Goal: Information Seeking & Learning: Learn about a topic

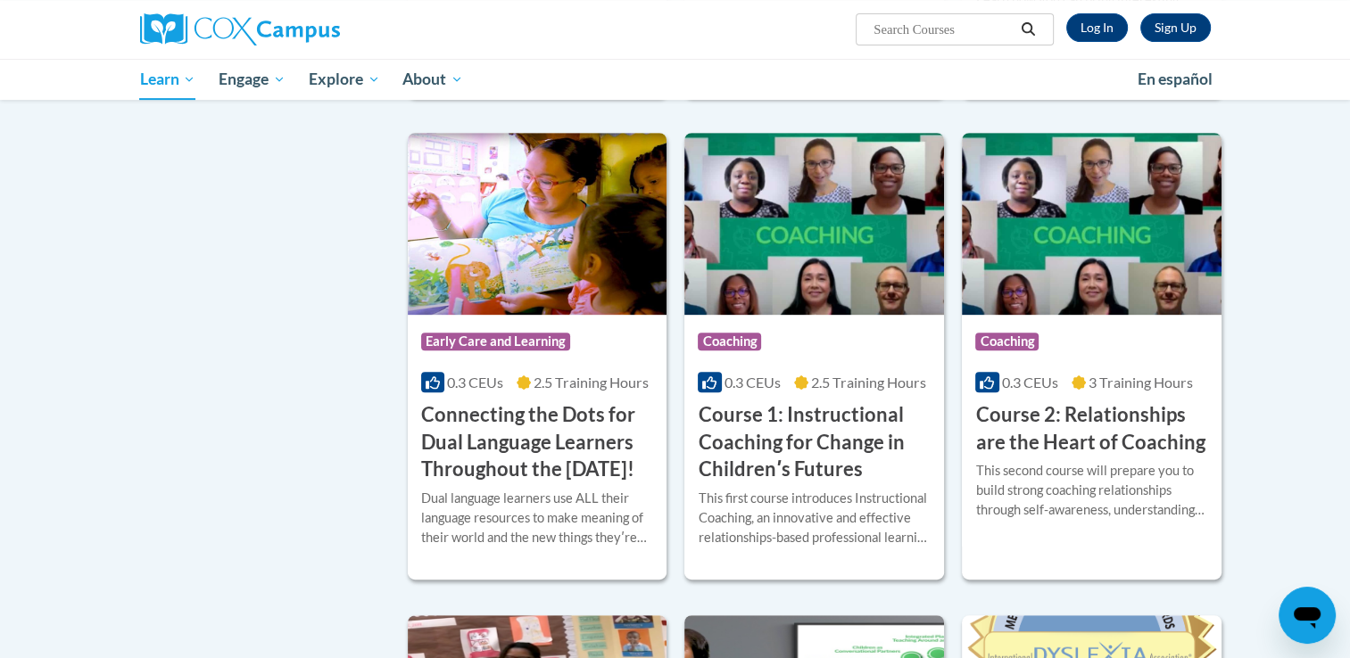
scroll to position [749, 0]
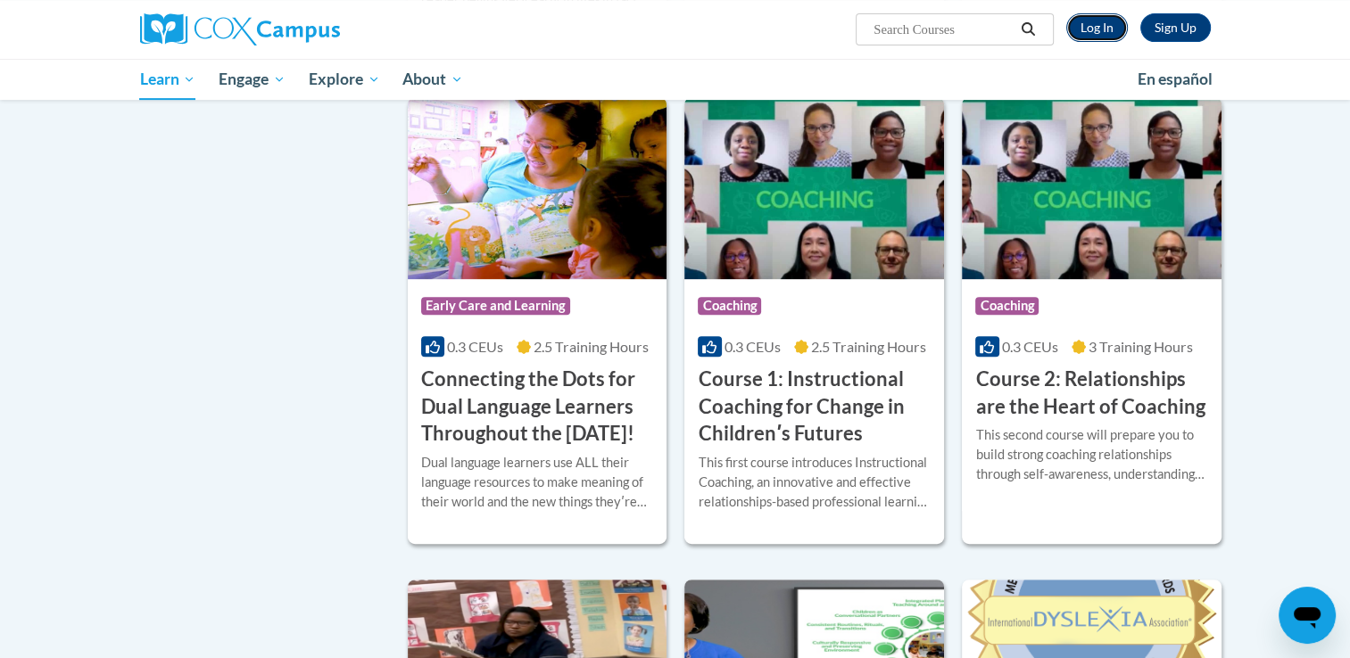
click at [1083, 29] on link "Log In" at bounding box center [1097, 27] width 62 height 29
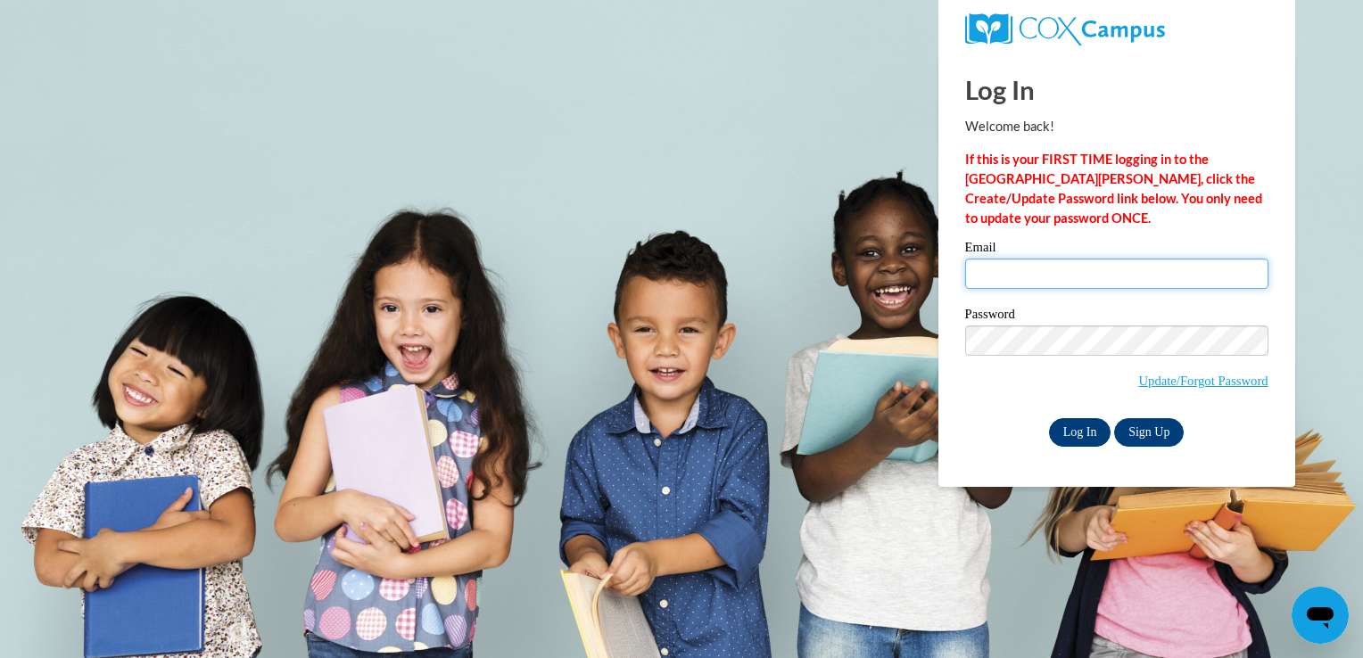
type input "khale@lccaa.net"
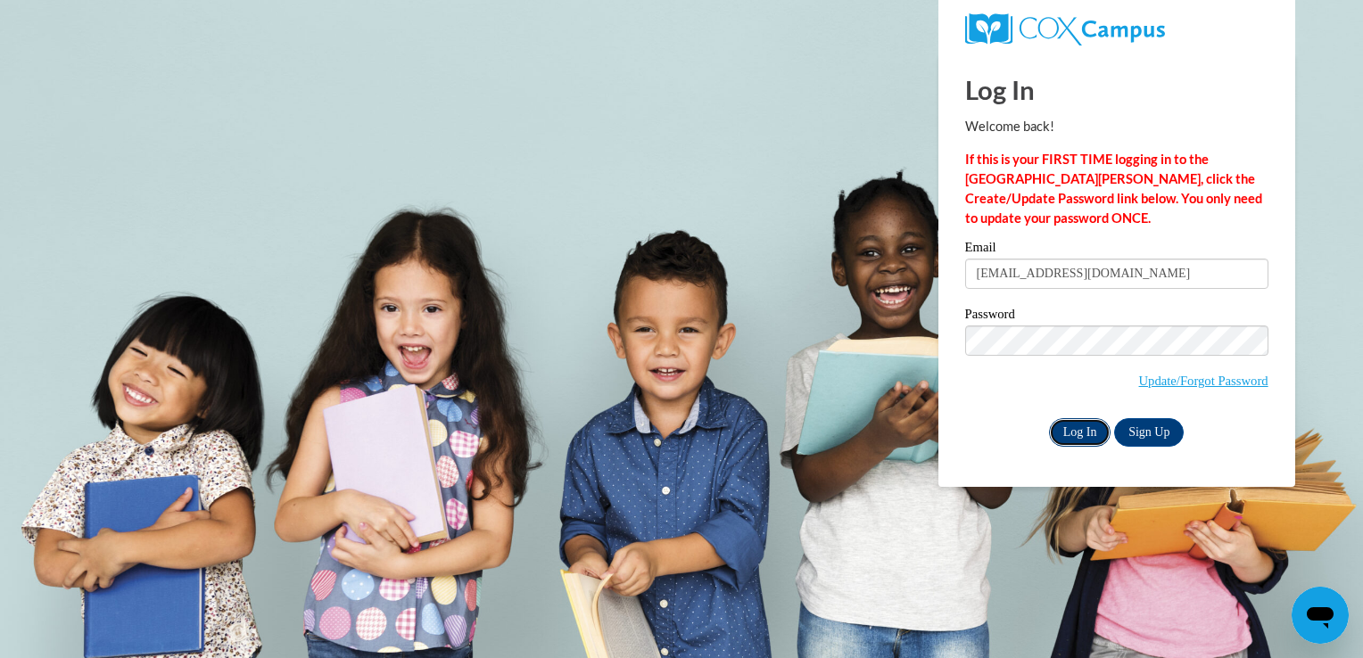
click at [1078, 424] on input "Log In" at bounding box center [1080, 432] width 62 height 29
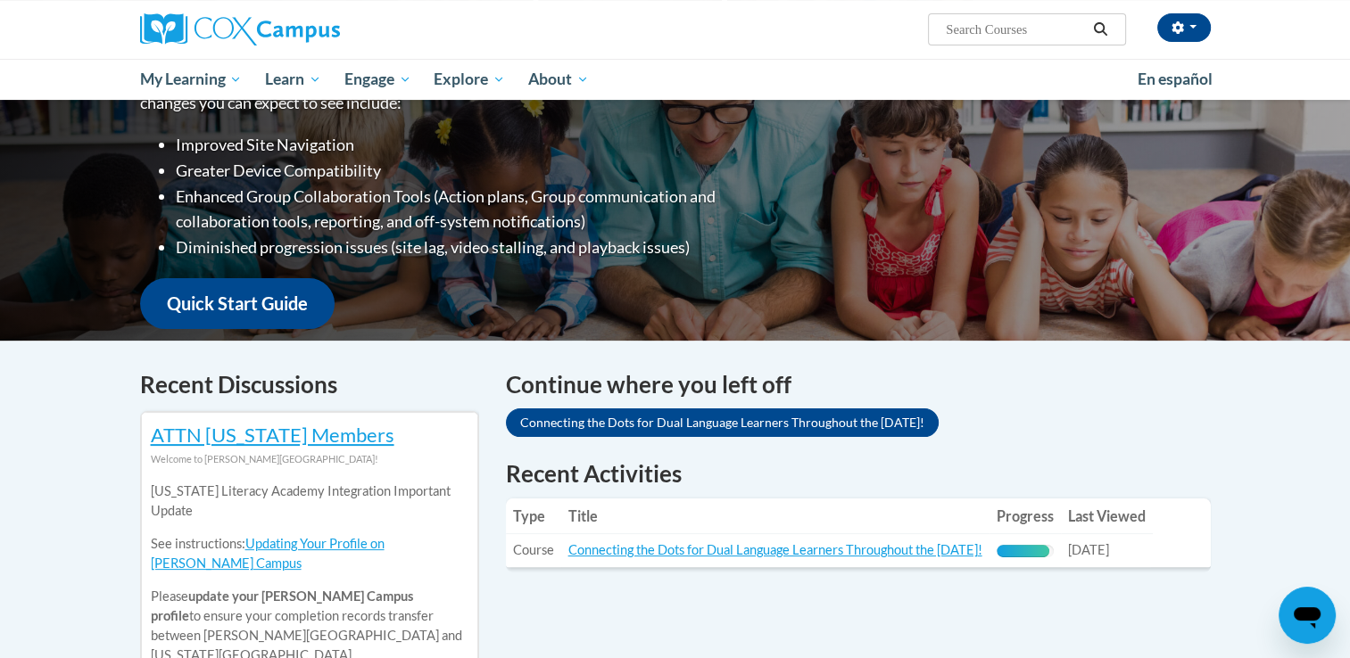
scroll to position [321, 0]
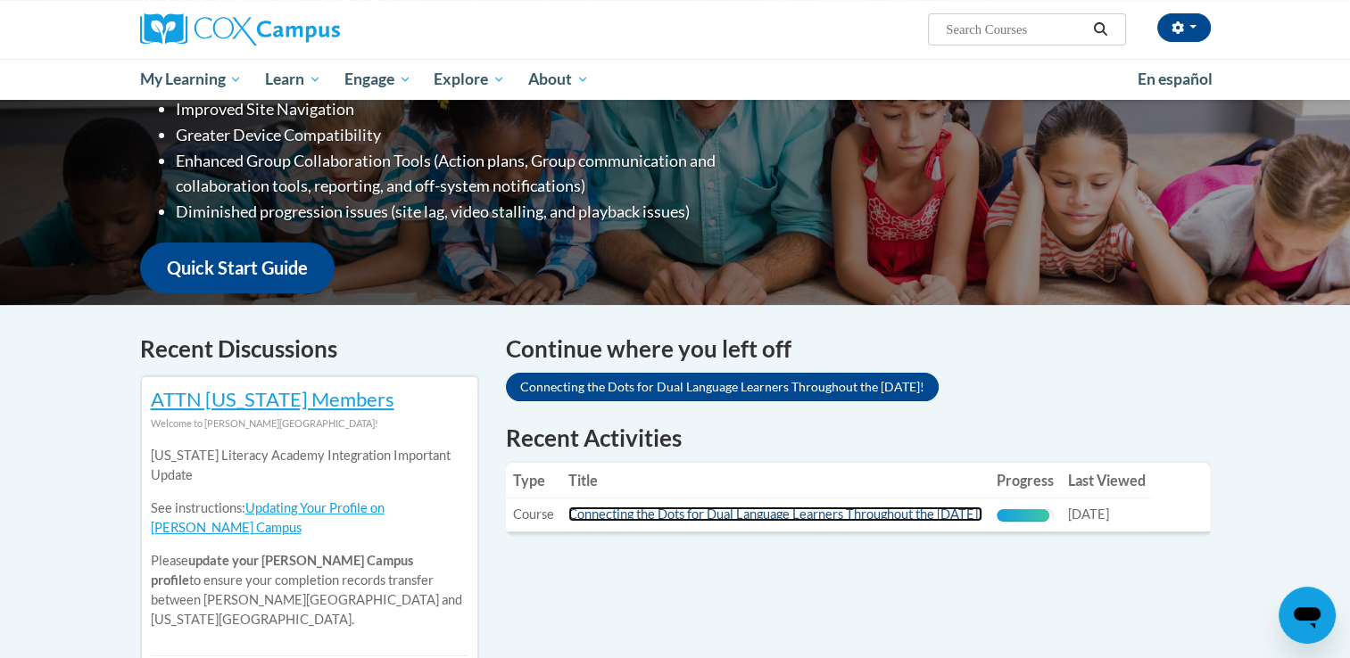
click at [811, 514] on link "Connecting the Dots for Dual Language Learners Throughout the [DATE]!" at bounding box center [775, 514] width 414 height 15
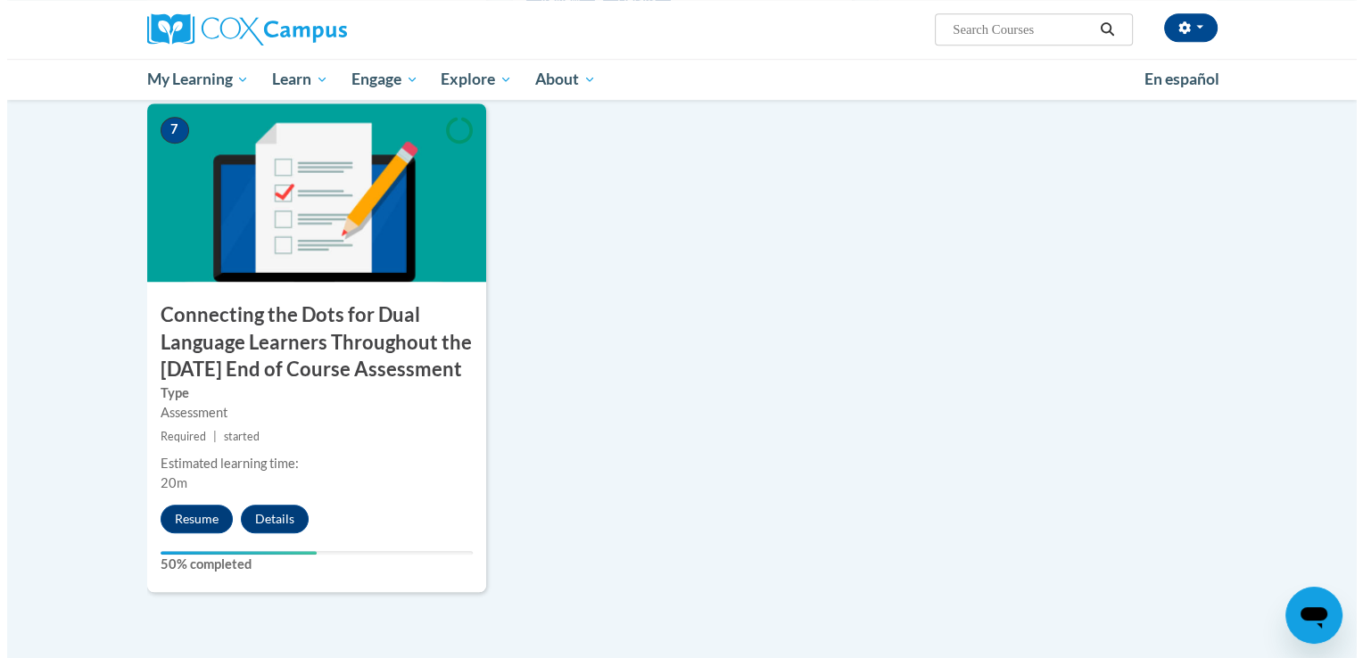
scroll to position [1475, 0]
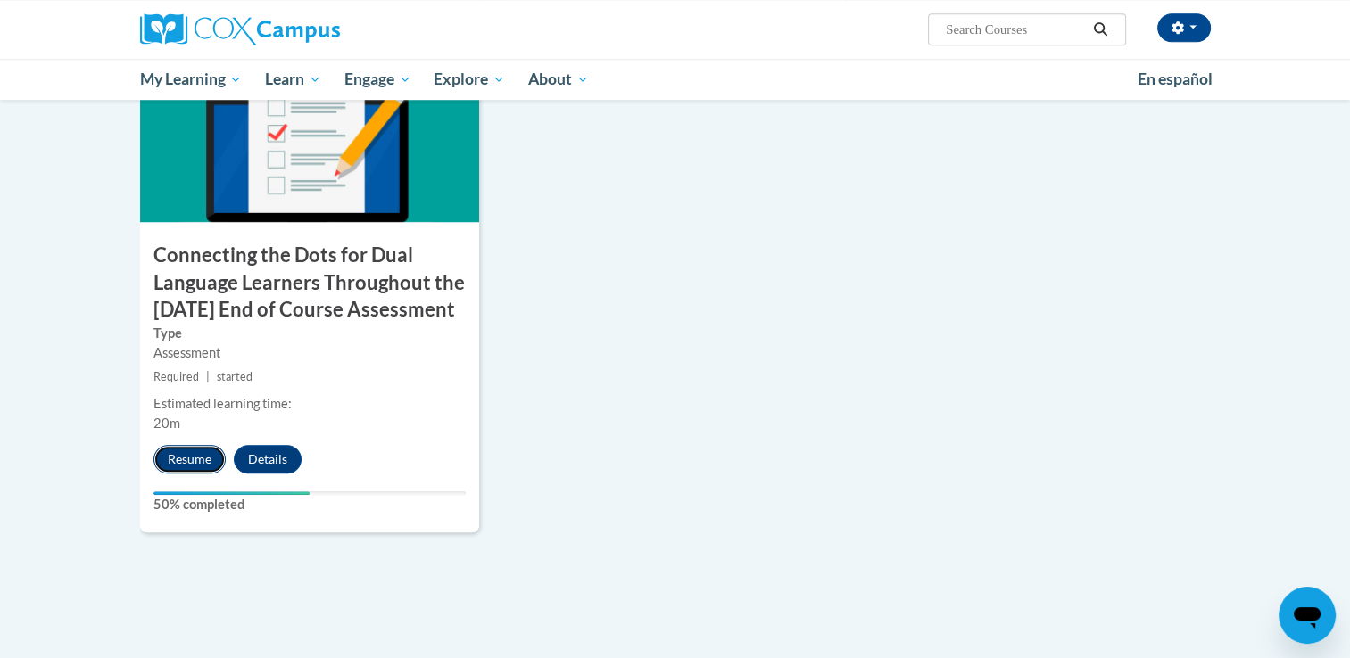
click at [160, 474] on button "Resume" at bounding box center [189, 459] width 72 height 29
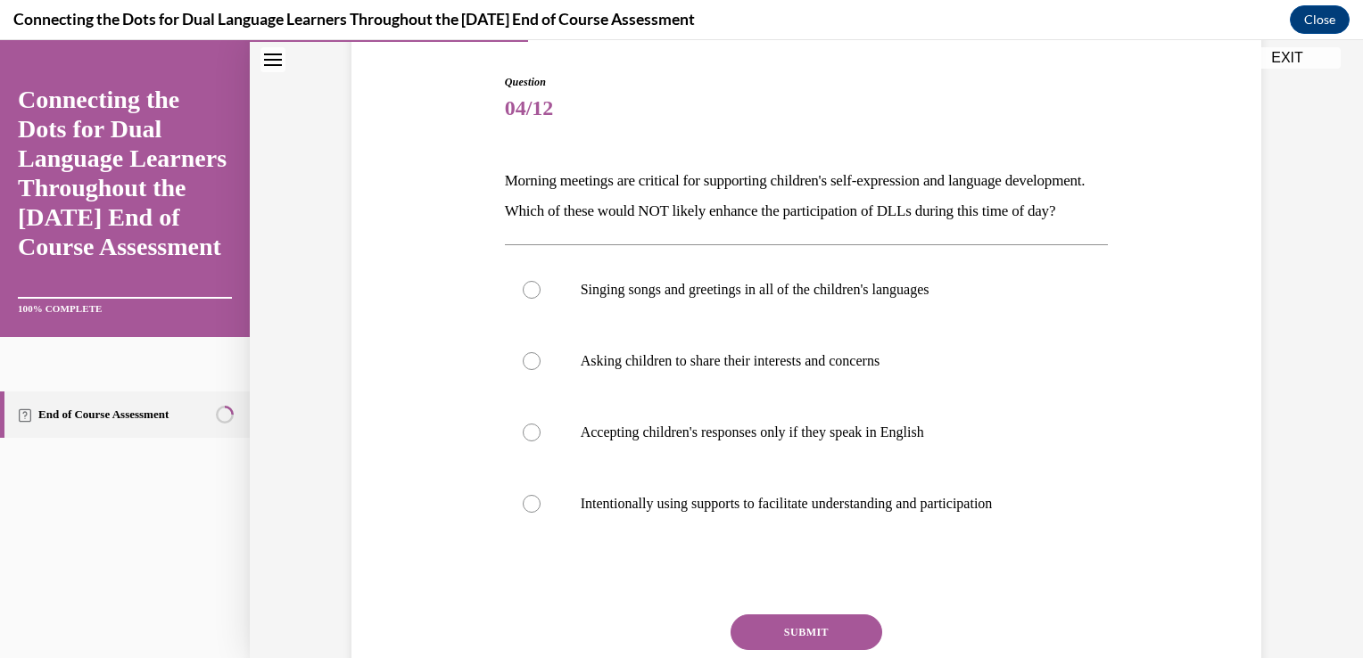
scroll to position [210, 0]
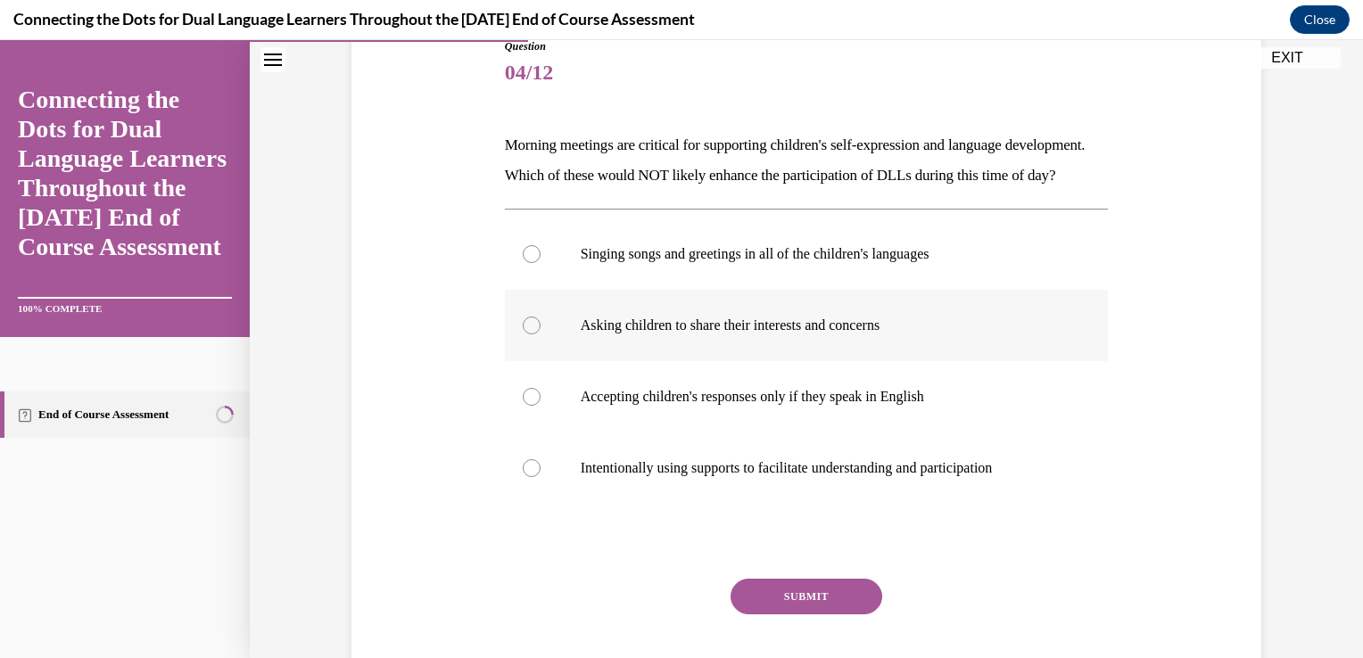
click at [530, 335] on div at bounding box center [532, 326] width 18 height 18
click at [530, 335] on input "Asking children to share their interests and concerns" at bounding box center [532, 326] width 18 height 18
radio input "true"
click at [770, 610] on button "SUBMIT" at bounding box center [807, 597] width 152 height 36
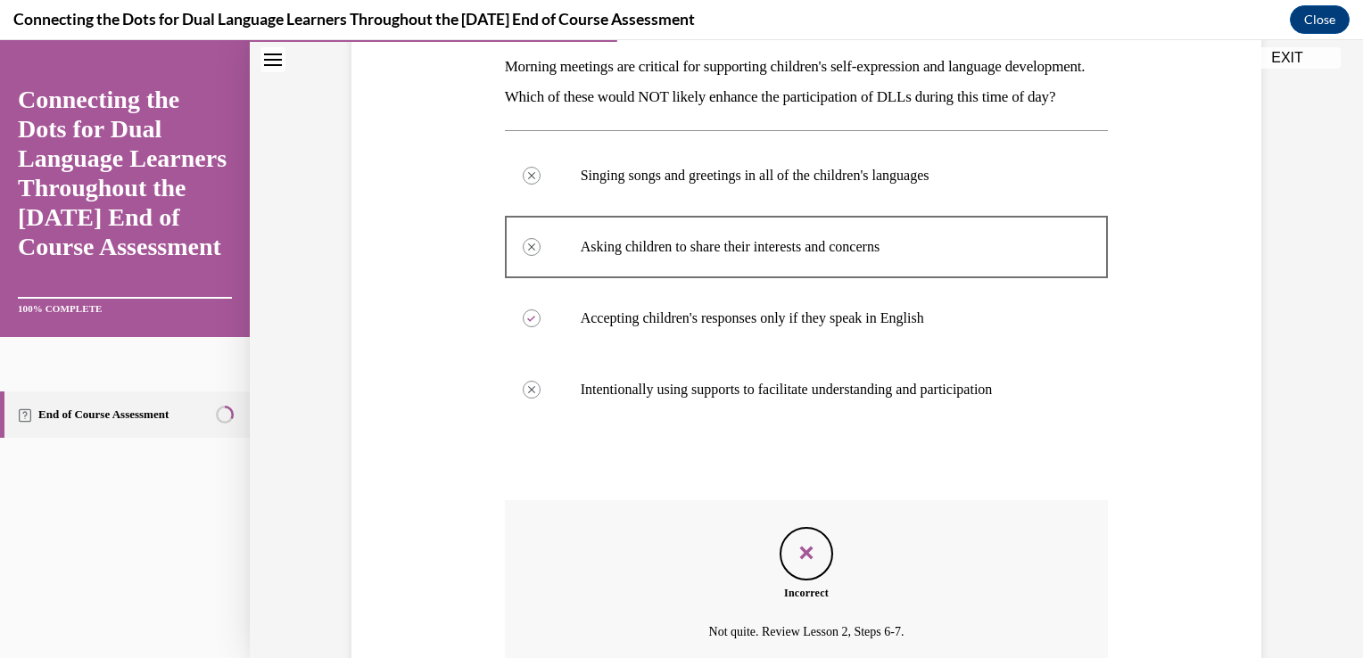
scroll to position [485, 0]
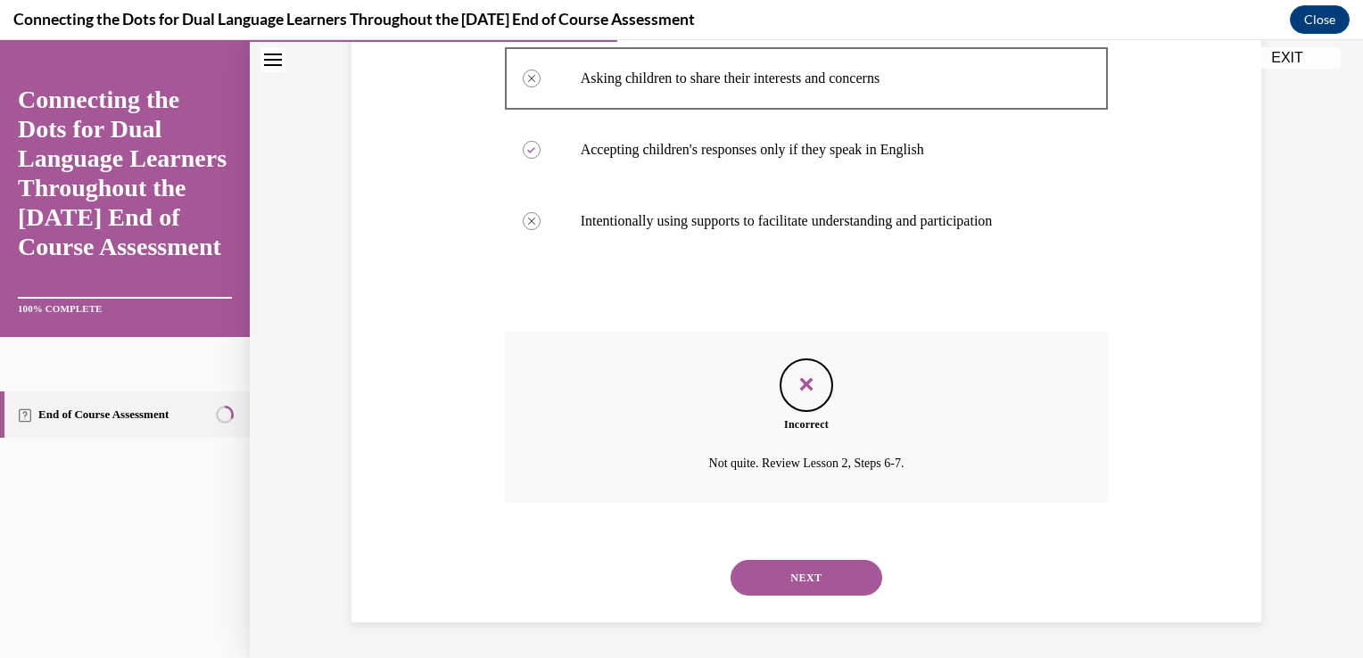
click at [806, 578] on button "NEXT" at bounding box center [807, 578] width 152 height 36
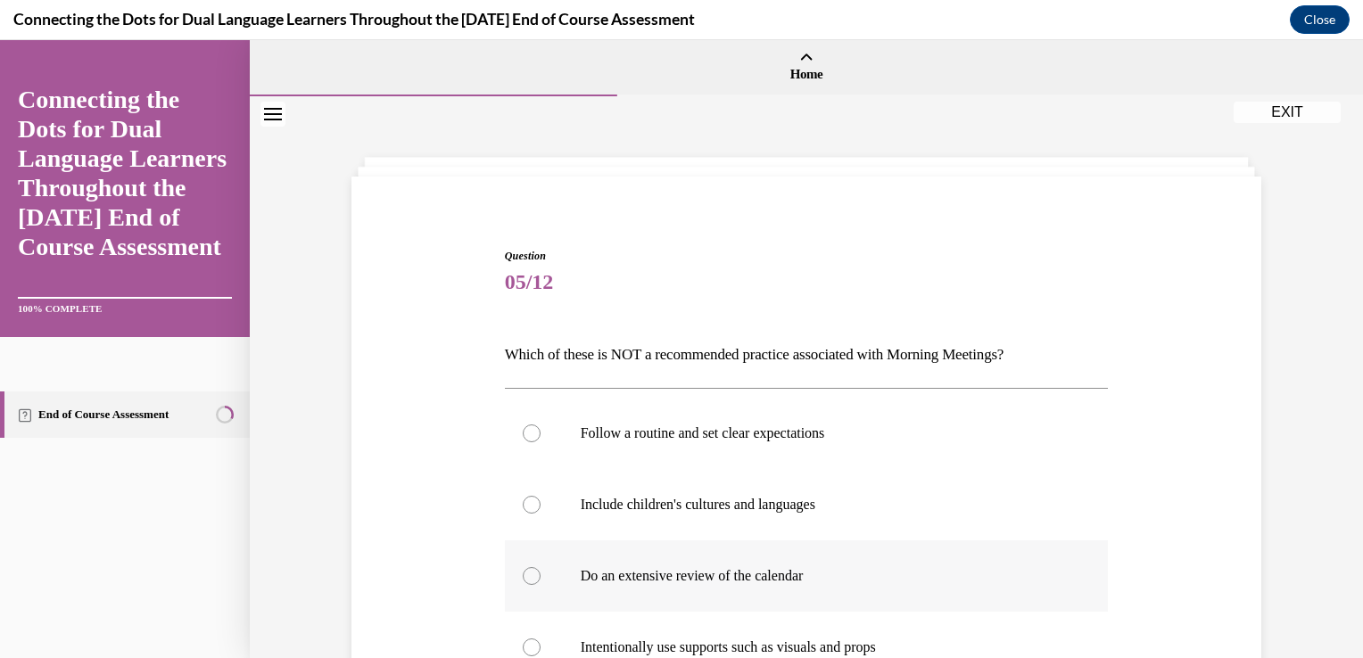
click at [524, 571] on div at bounding box center [532, 576] width 18 height 18
click at [524, 571] on input "Do an extensive review of the calendar" at bounding box center [532, 576] width 18 height 18
radio input "true"
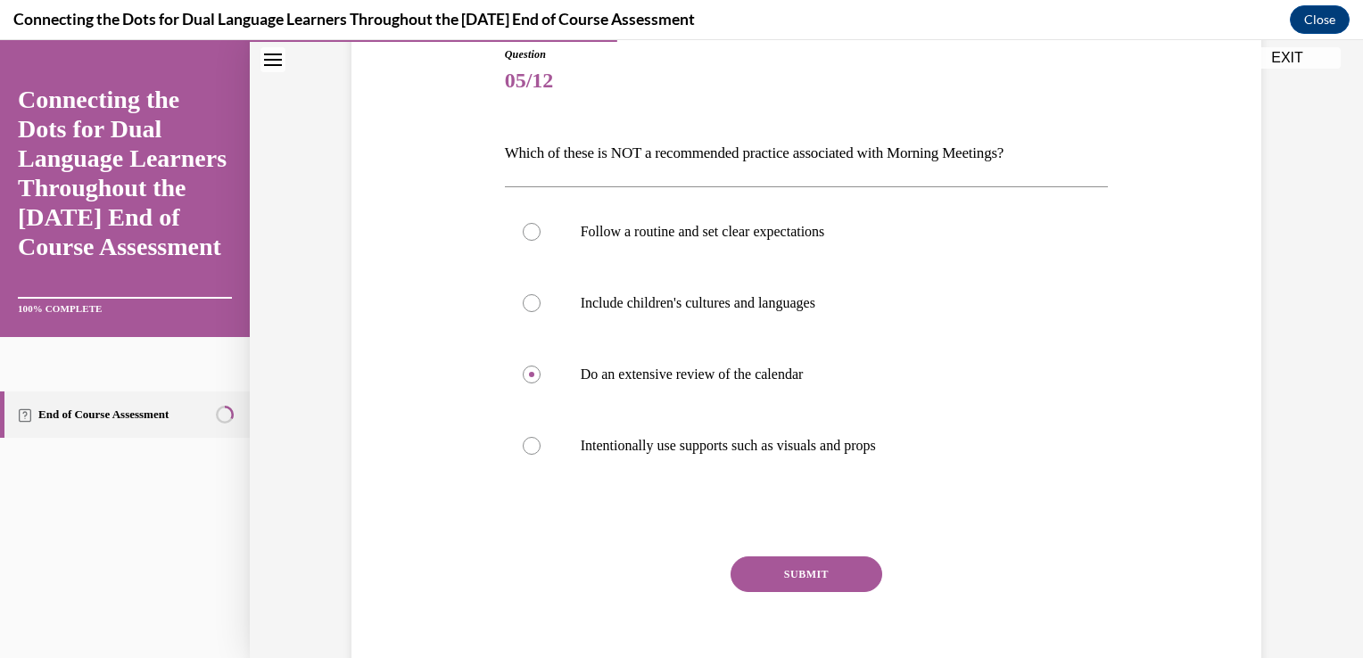
scroll to position [281, 0]
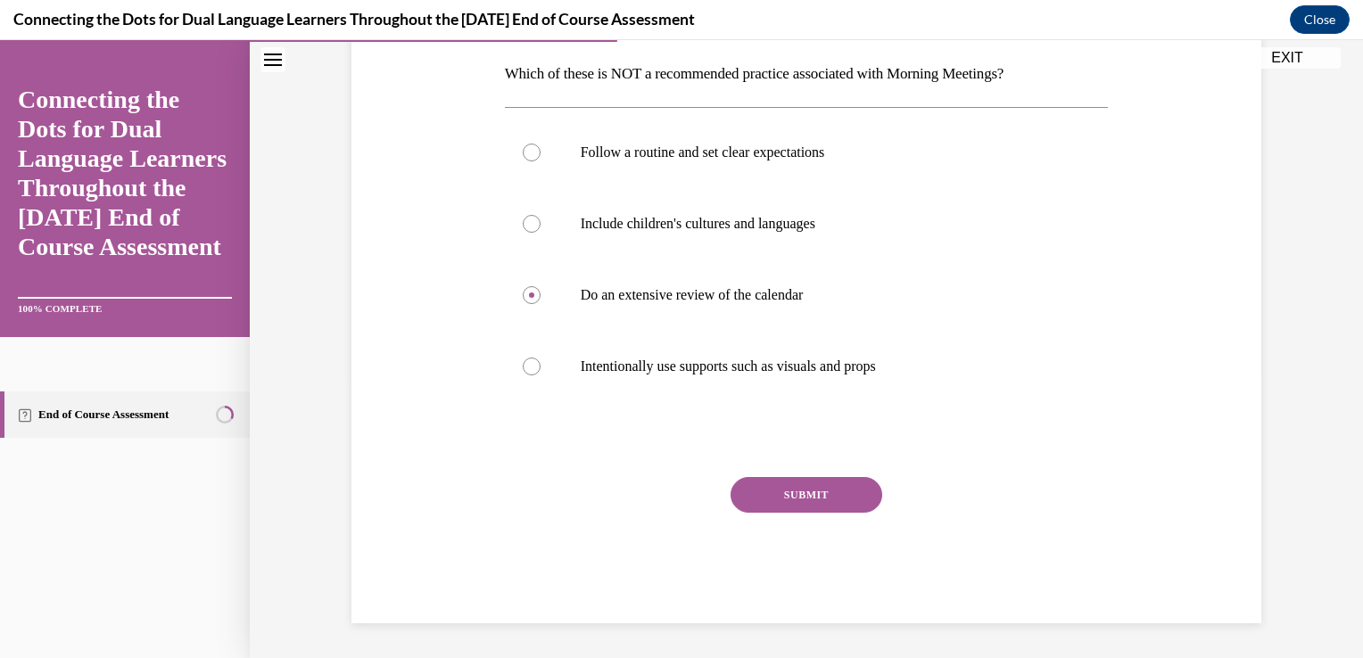
click at [806, 493] on button "SUBMIT" at bounding box center [807, 495] width 152 height 36
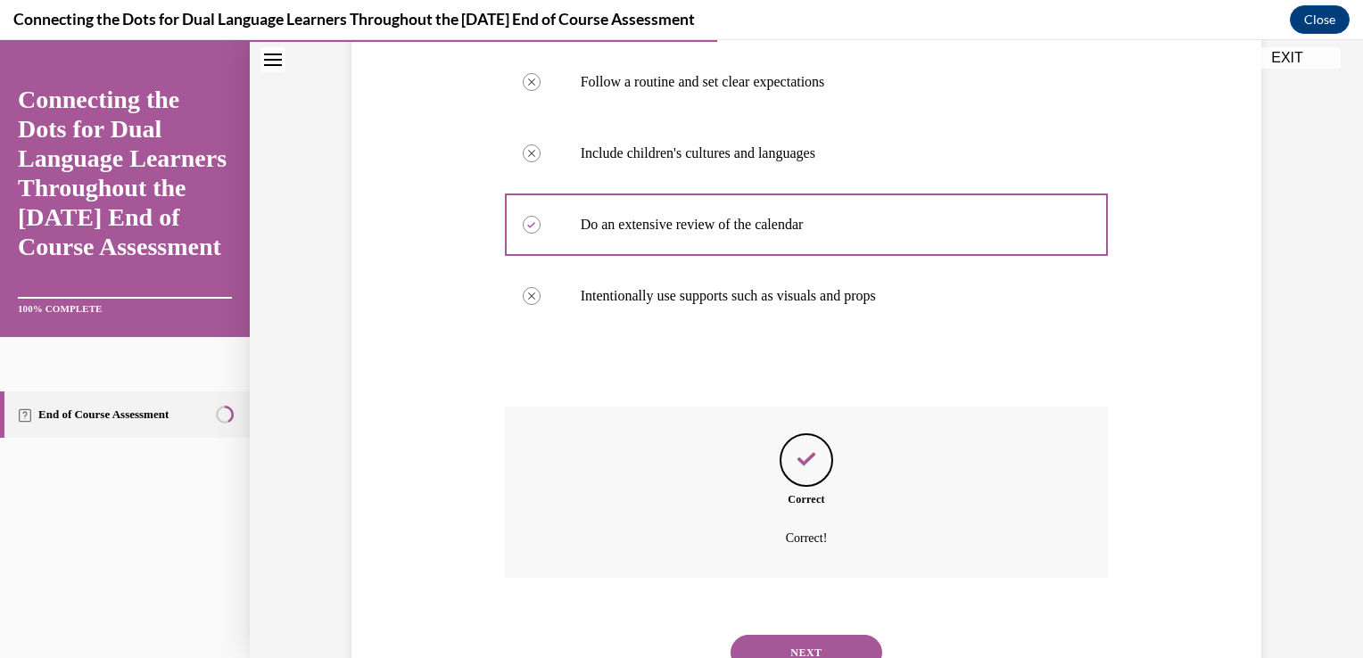
scroll to position [425, 0]
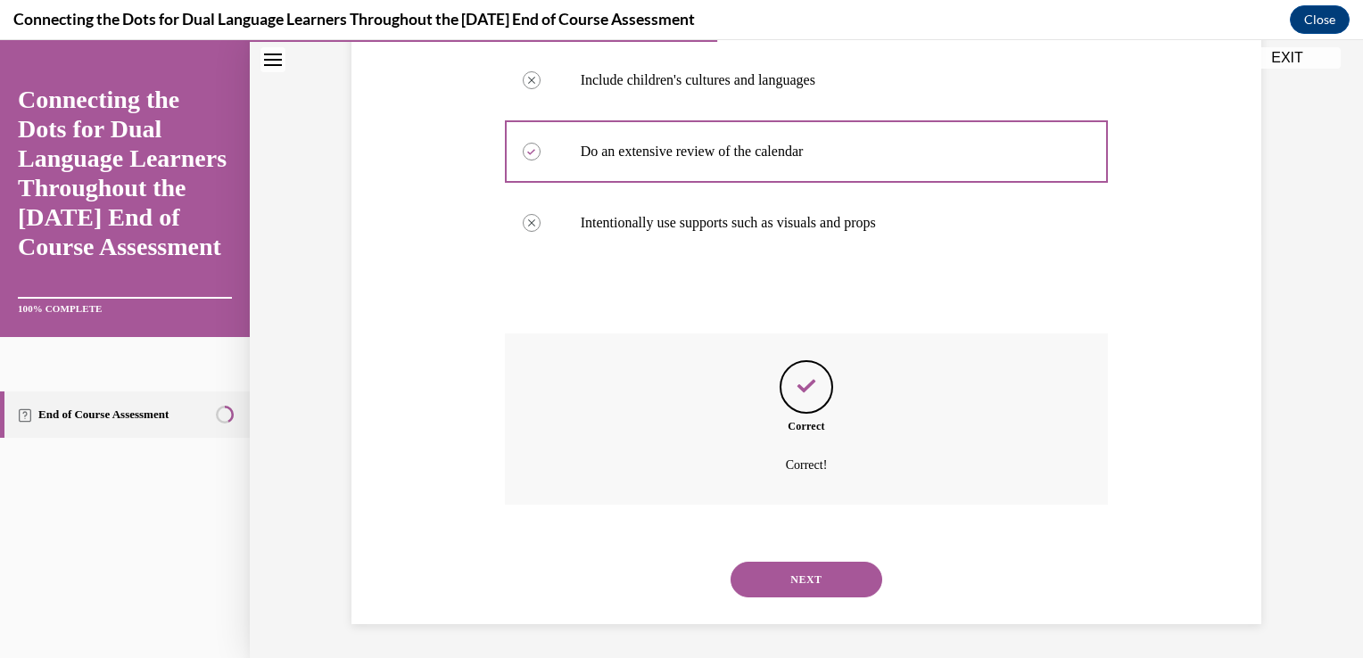
click at [799, 577] on button "NEXT" at bounding box center [807, 580] width 152 height 36
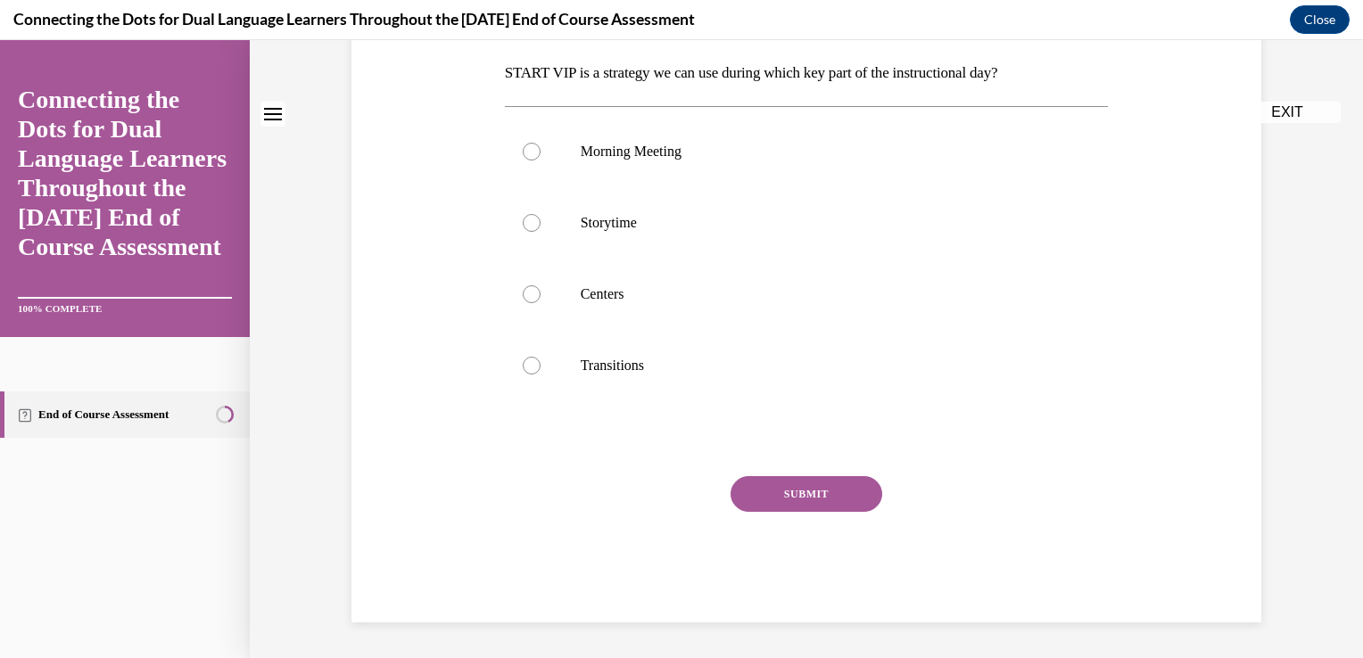
scroll to position [0, 0]
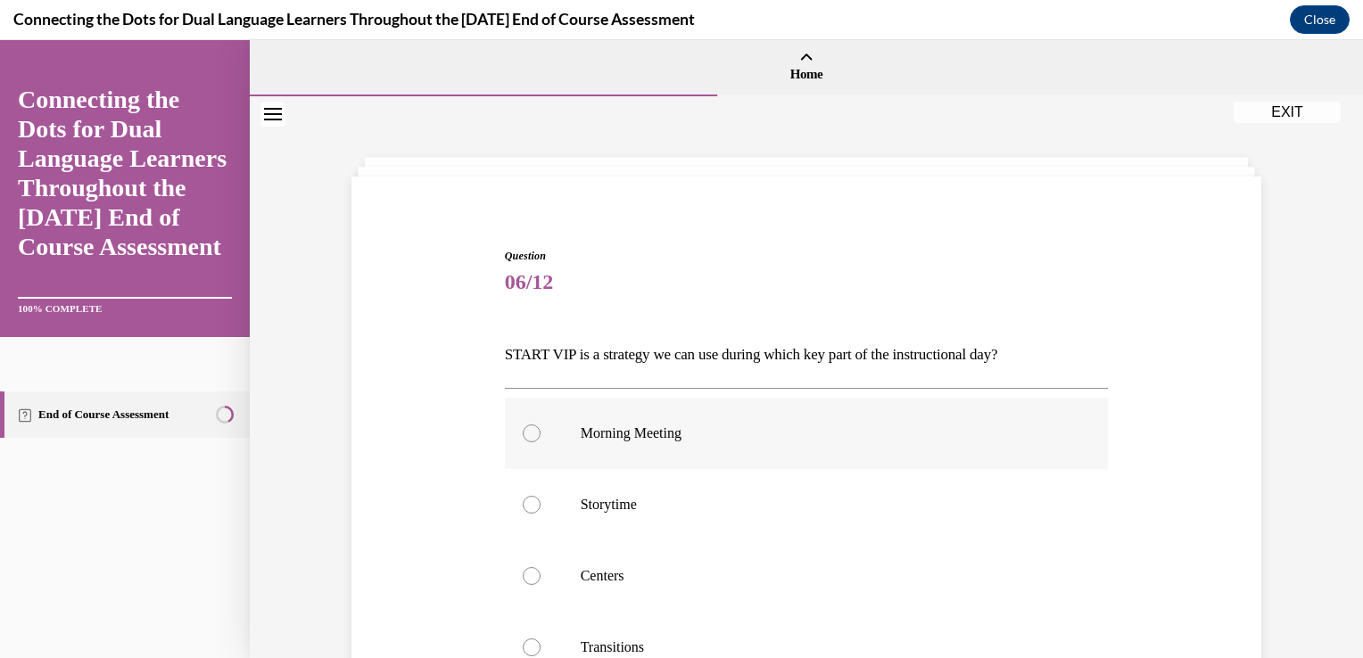
click at [528, 437] on div at bounding box center [532, 434] width 18 height 18
click at [528, 437] on input "Morning Meeting" at bounding box center [532, 434] width 18 height 18
radio input "true"
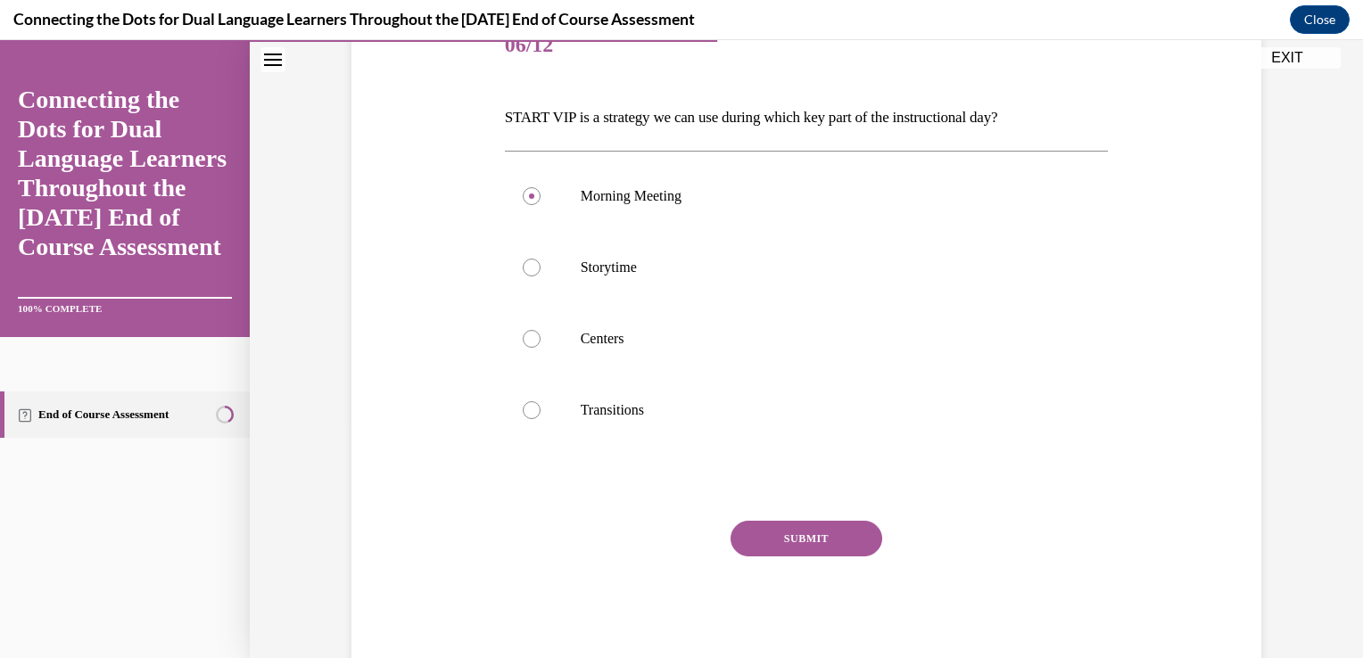
scroll to position [281, 0]
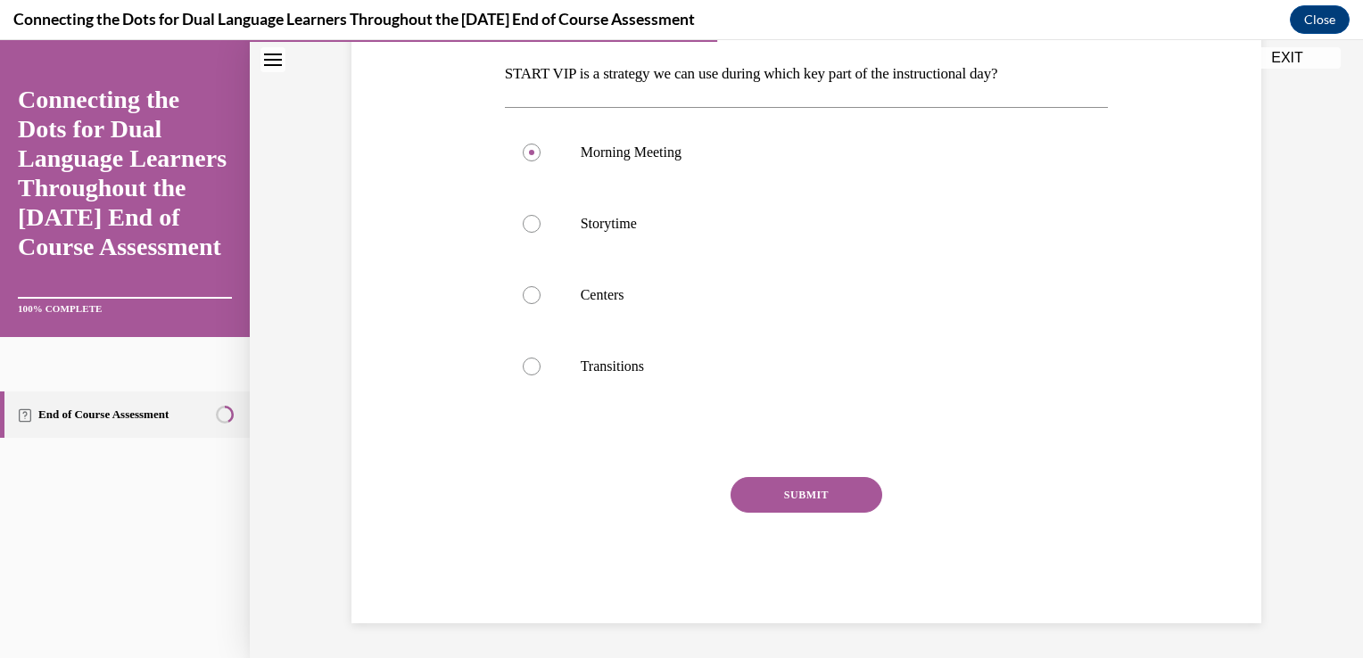
click at [844, 483] on button "SUBMIT" at bounding box center [807, 495] width 152 height 36
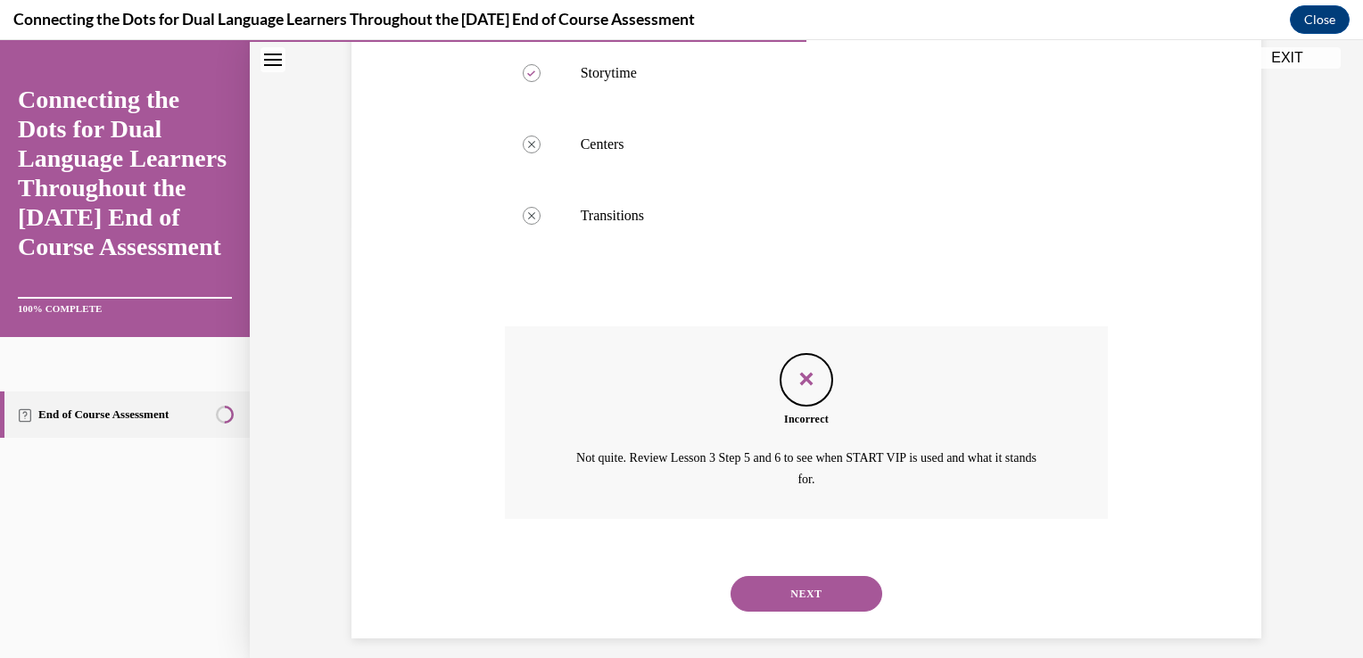
scroll to position [446, 0]
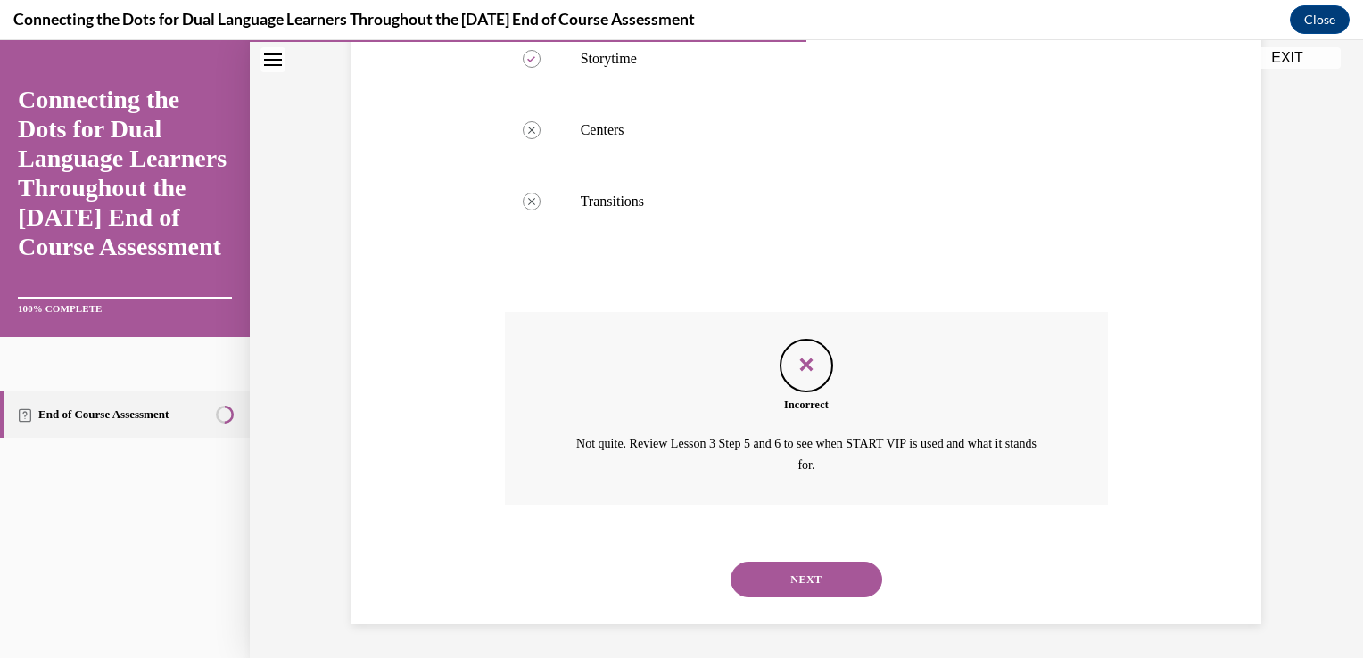
click at [796, 576] on button "NEXT" at bounding box center [807, 580] width 152 height 36
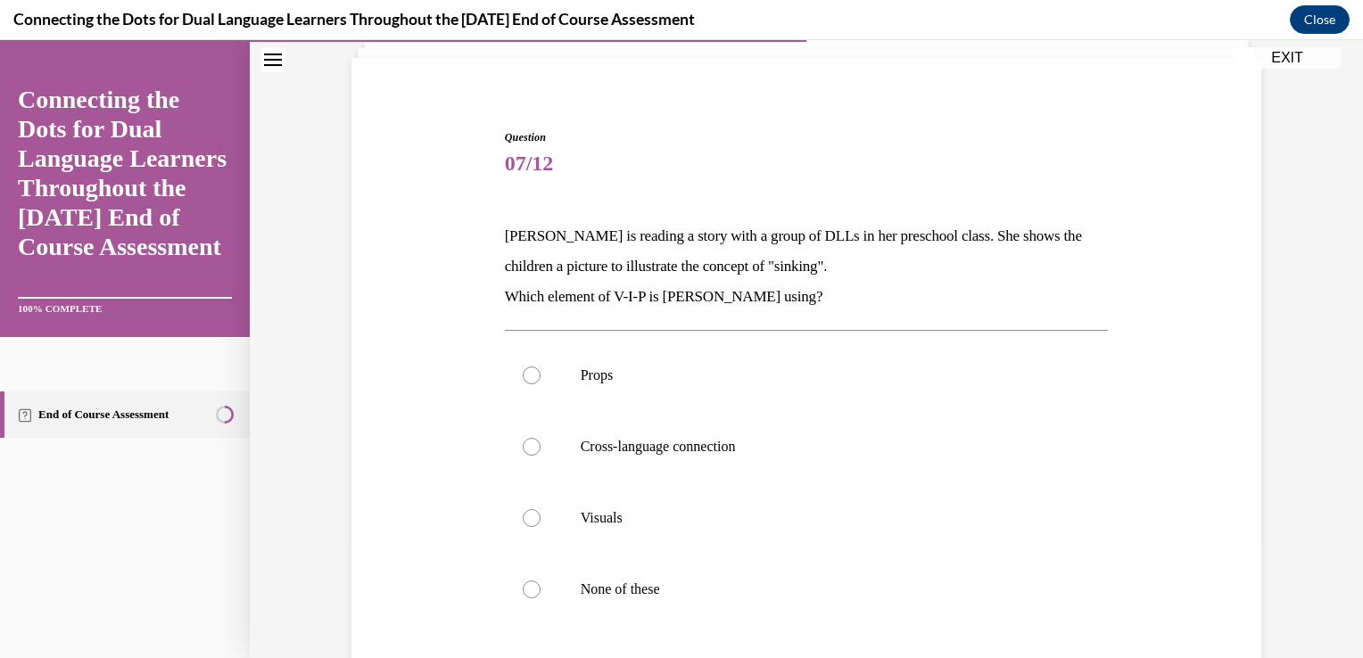
scroll to position [190, 0]
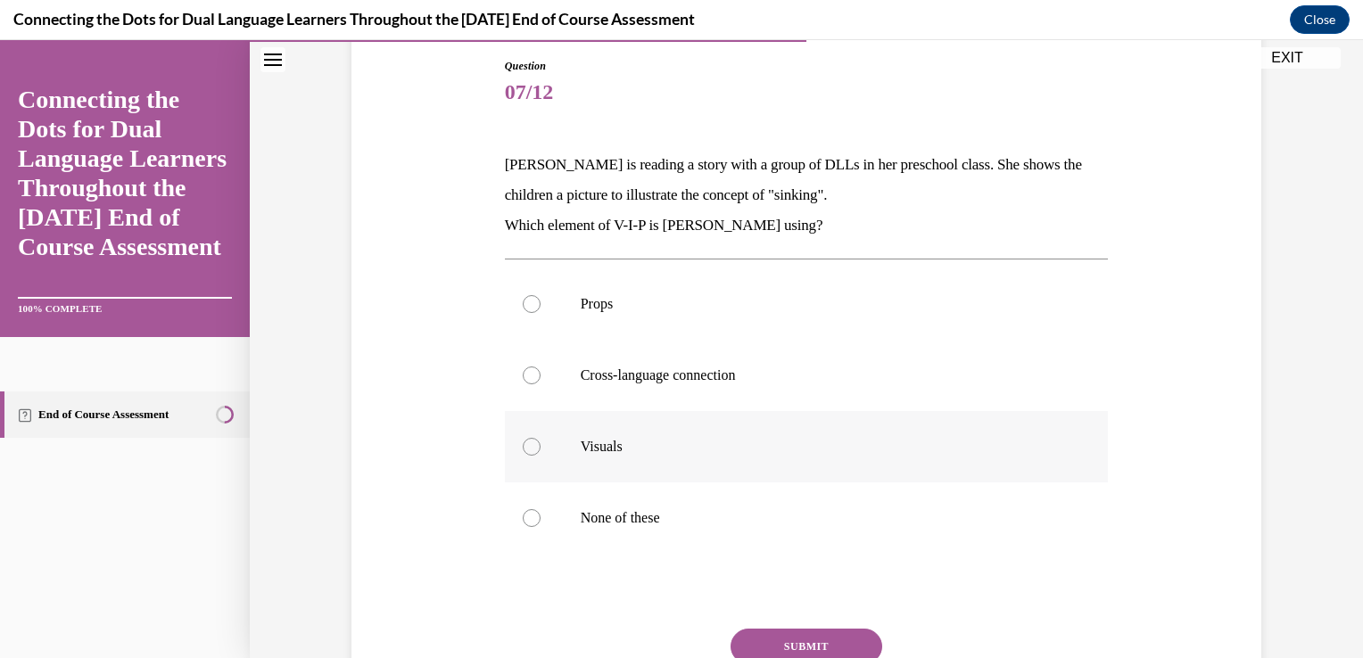
click at [528, 446] on div at bounding box center [532, 447] width 18 height 18
click at [528, 446] on input "Visuals" at bounding box center [532, 447] width 18 height 18
radio input "true"
click at [833, 652] on button "SUBMIT" at bounding box center [807, 647] width 152 height 36
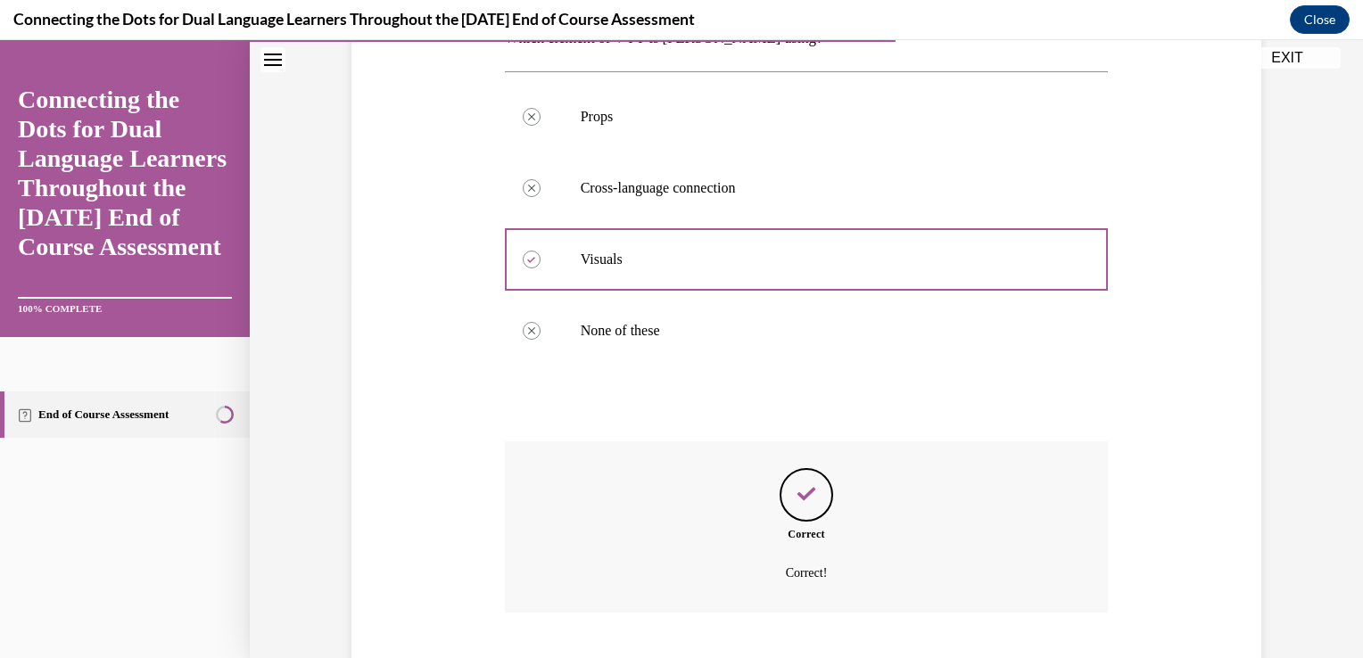
scroll to position [485, 0]
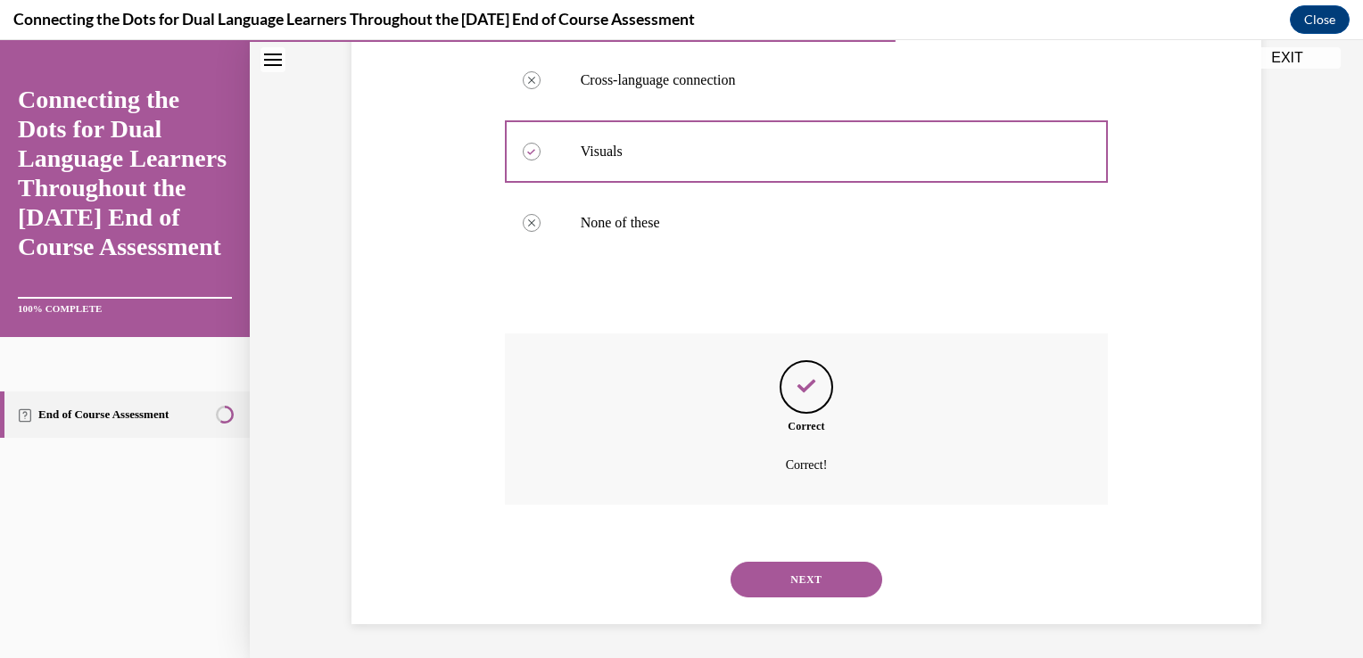
click at [799, 567] on button "NEXT" at bounding box center [807, 580] width 152 height 36
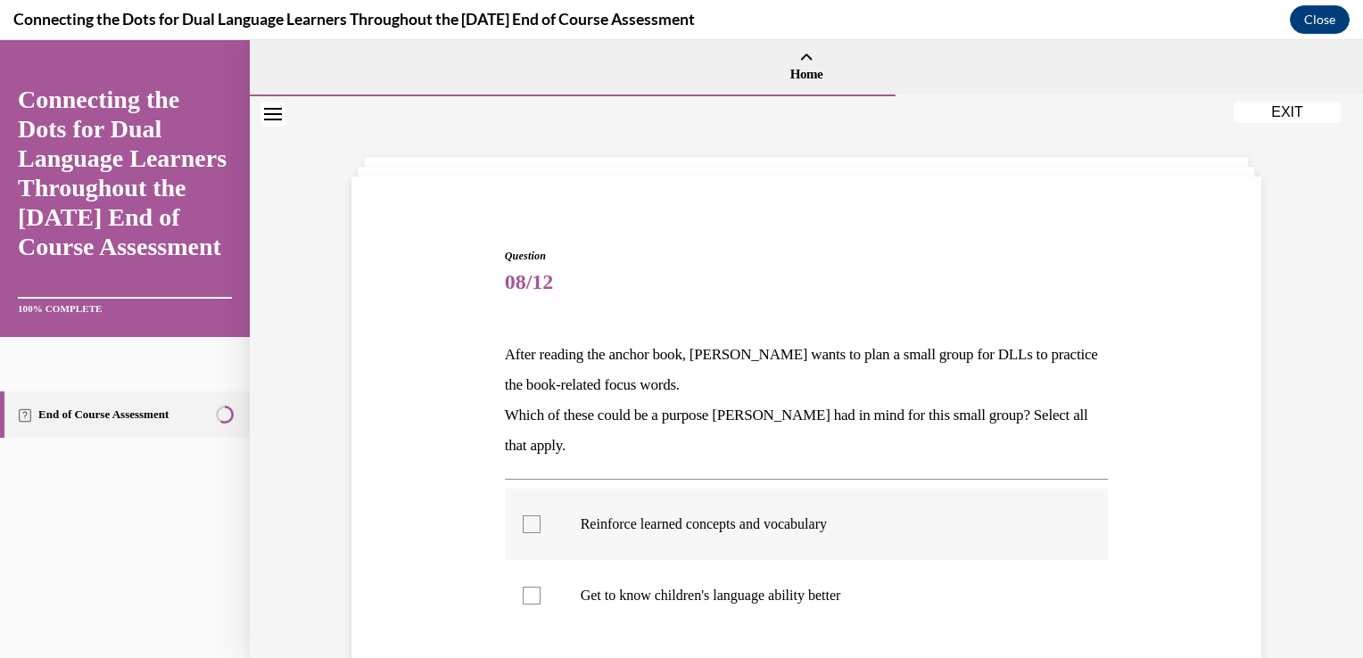
click at [525, 517] on div at bounding box center [532, 525] width 18 height 18
click at [525, 517] on input "Reinforce learned concepts and vocabulary" at bounding box center [532, 525] width 18 height 18
checkbox input "true"
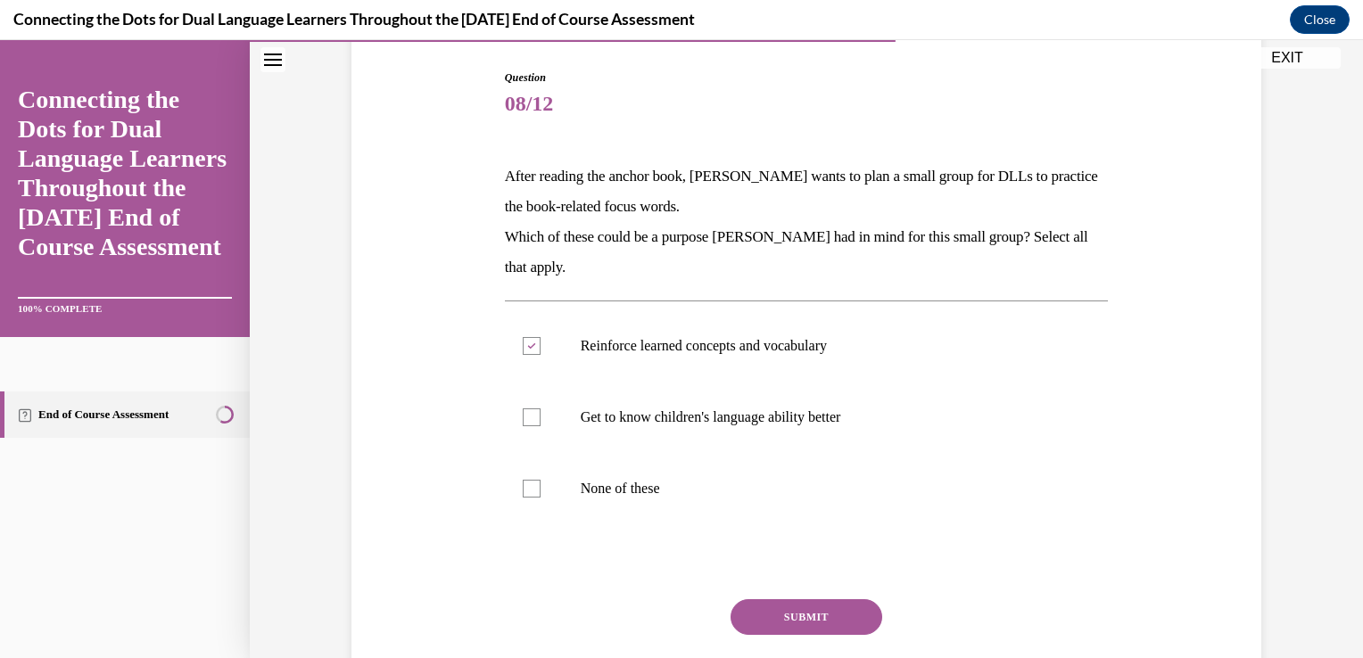
scroll to position [301, 0]
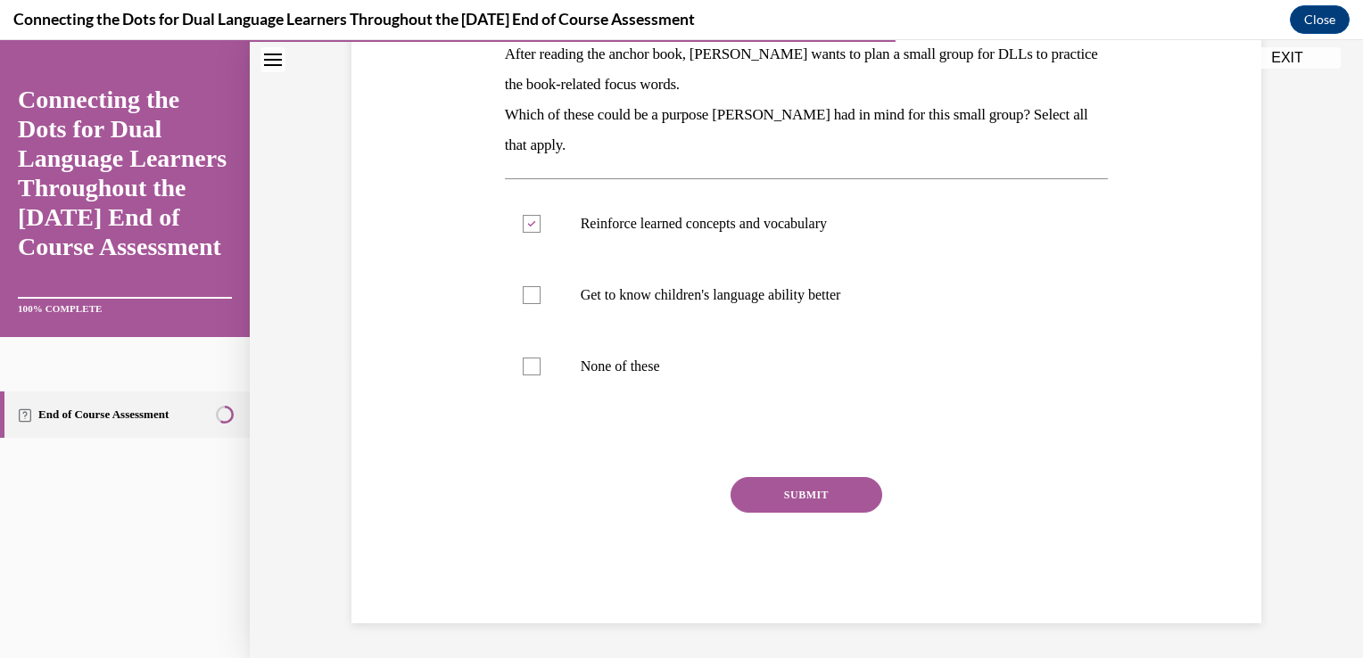
click at [849, 500] on button "SUBMIT" at bounding box center [807, 495] width 152 height 36
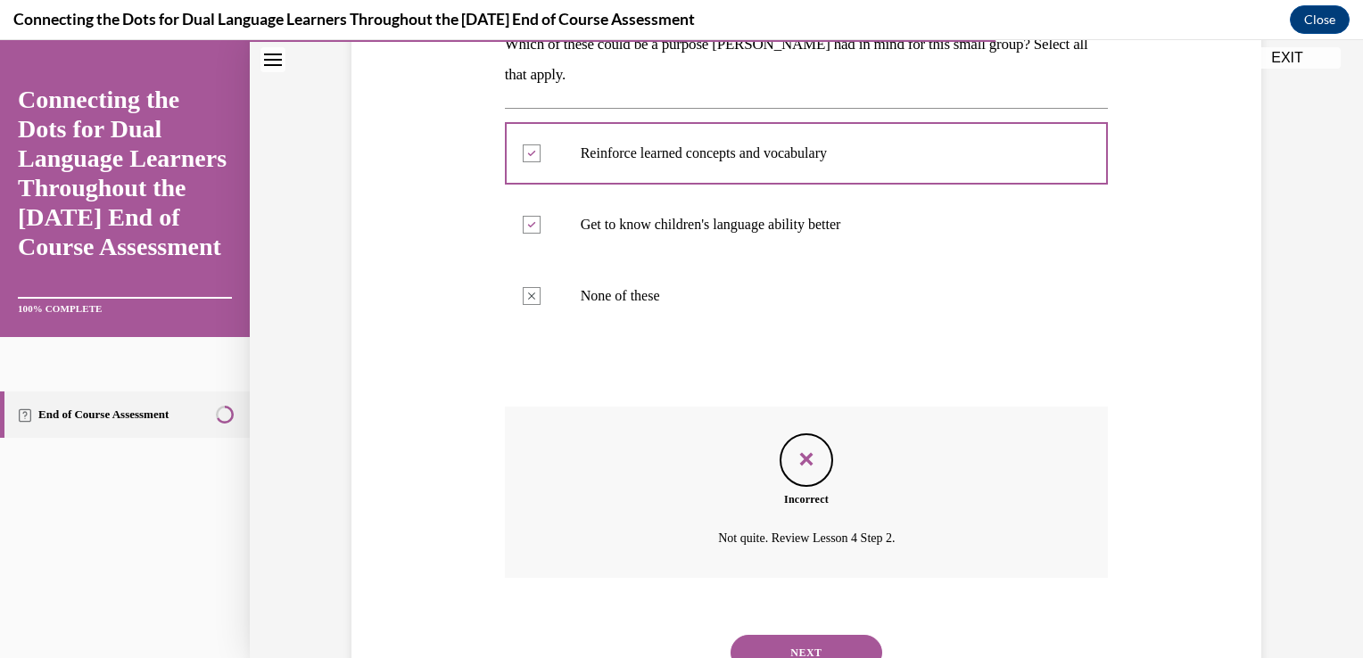
scroll to position [445, 0]
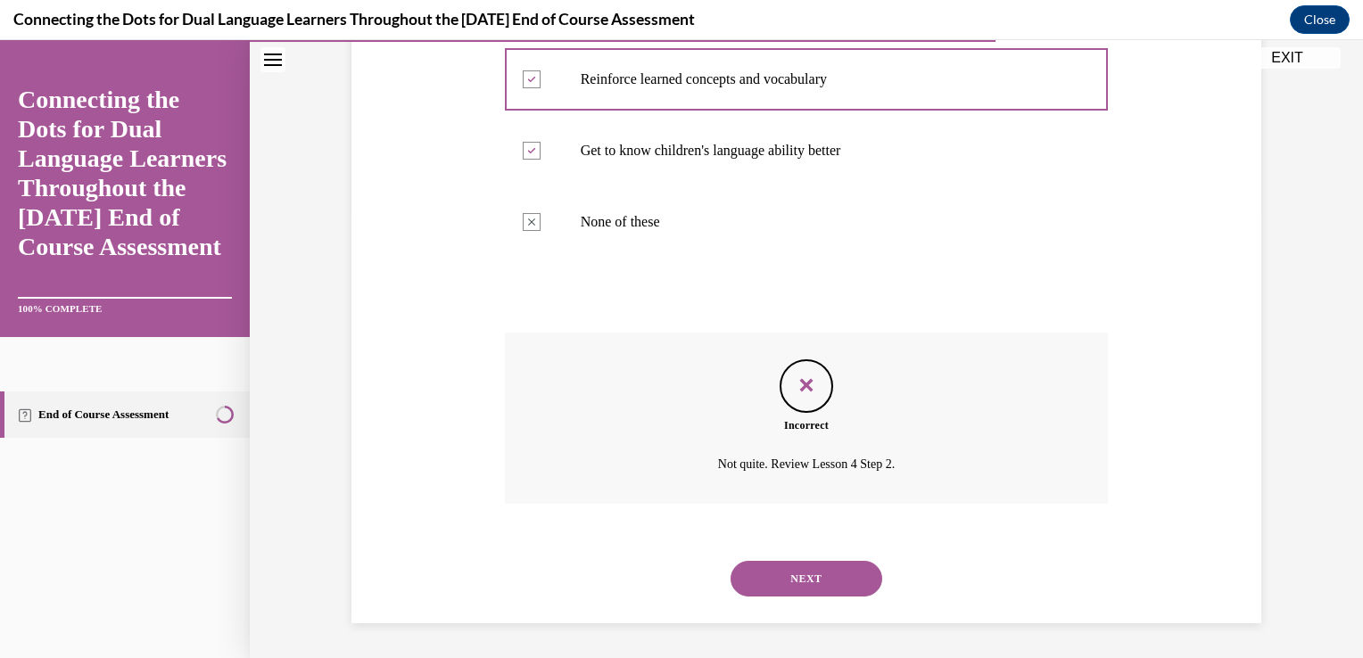
click at [799, 569] on button "NEXT" at bounding box center [807, 579] width 152 height 36
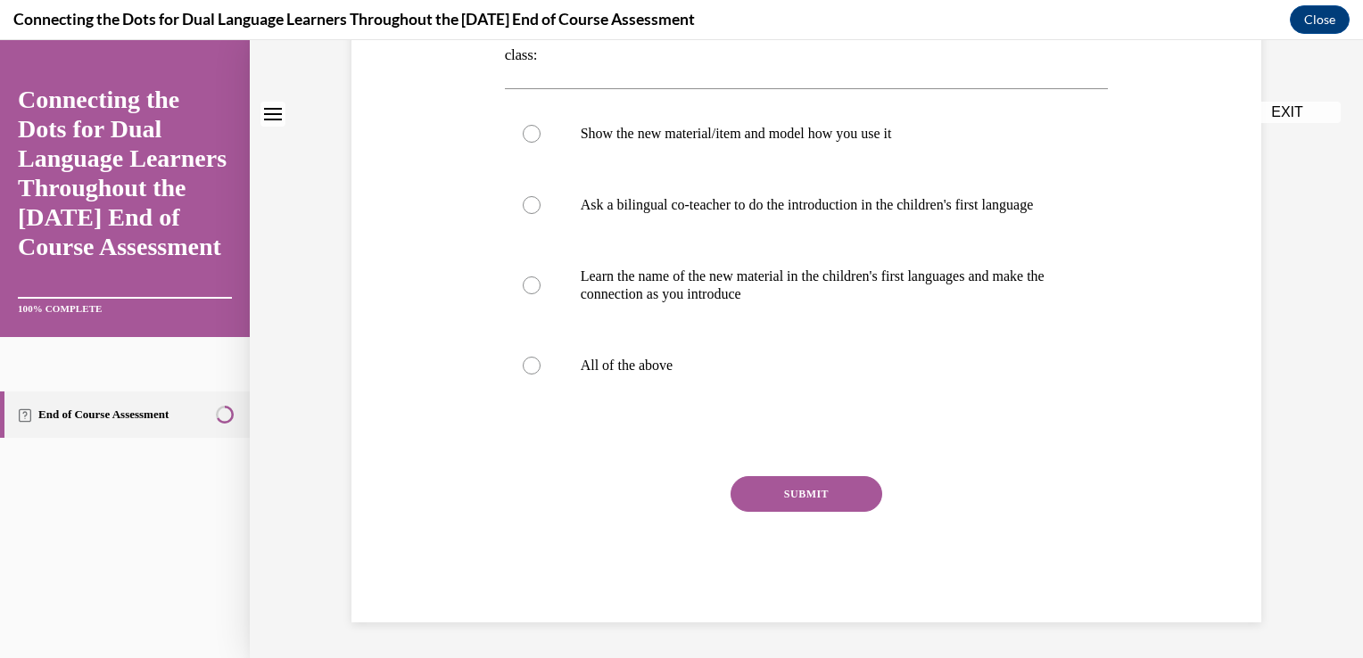
scroll to position [0, 0]
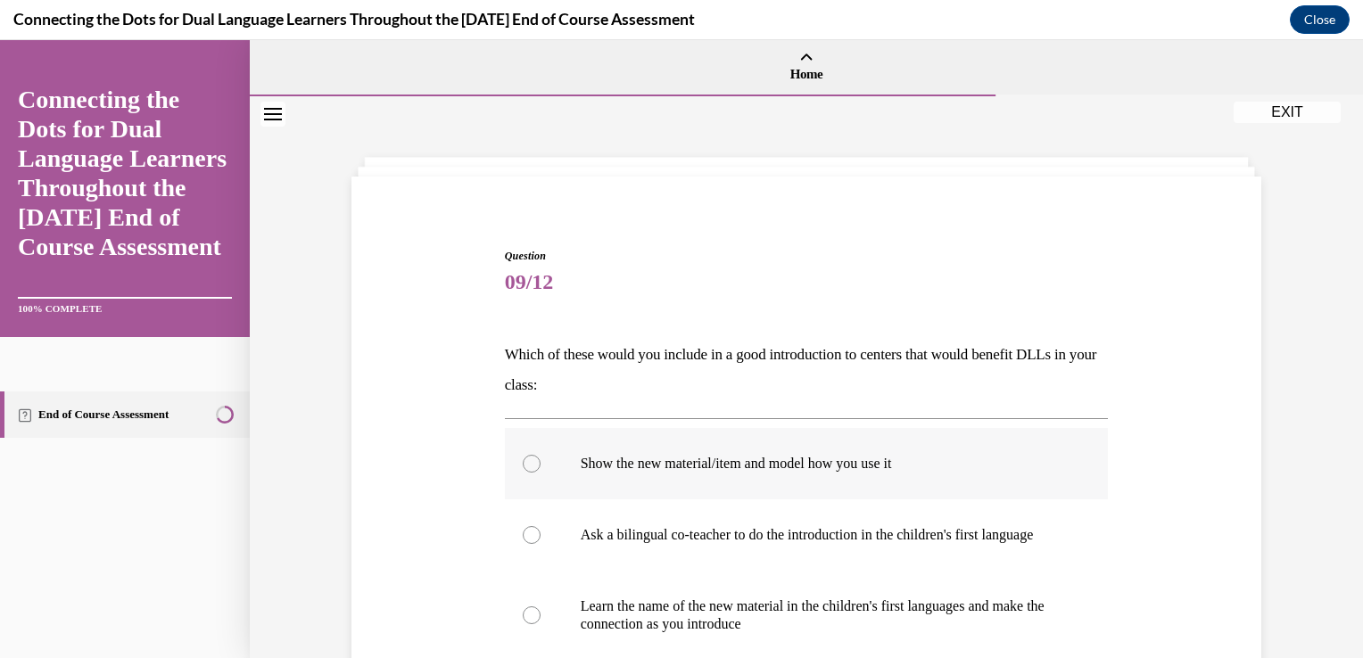
click at [526, 457] on div at bounding box center [532, 464] width 18 height 18
click at [526, 457] on input "Show the new material/item and model how you use it" at bounding box center [532, 464] width 18 height 18
radio input "true"
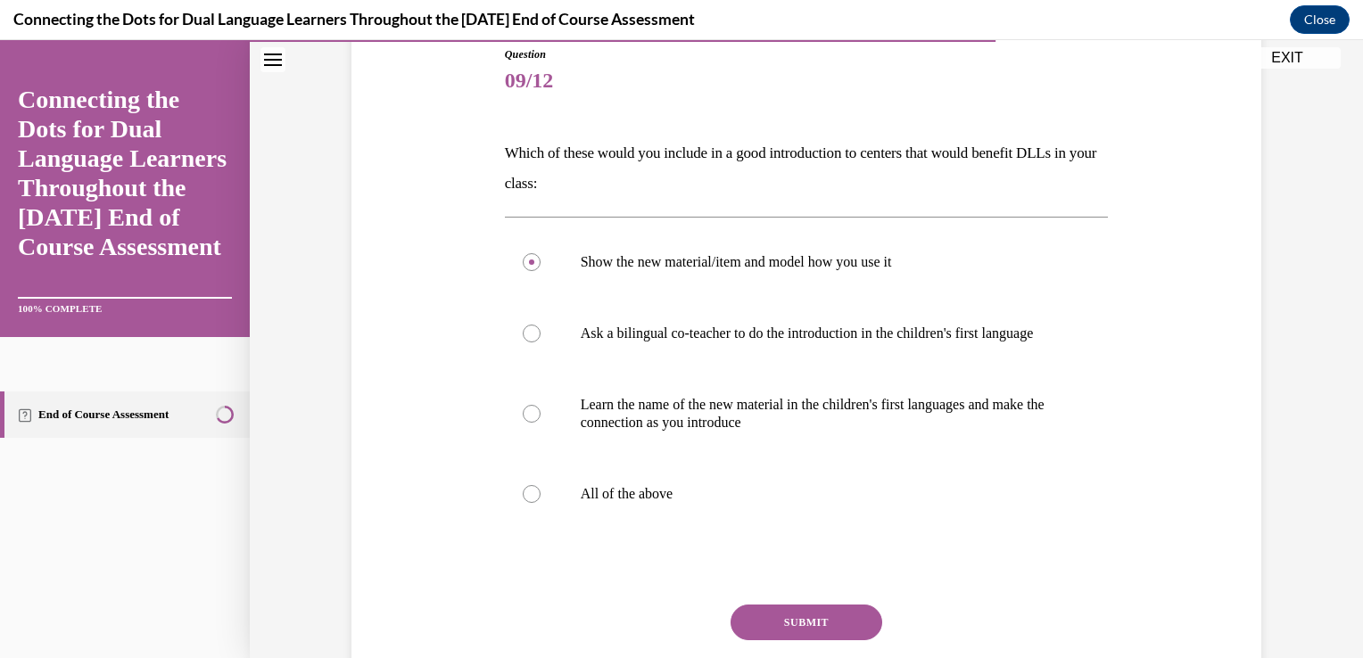
scroll to position [344, 0]
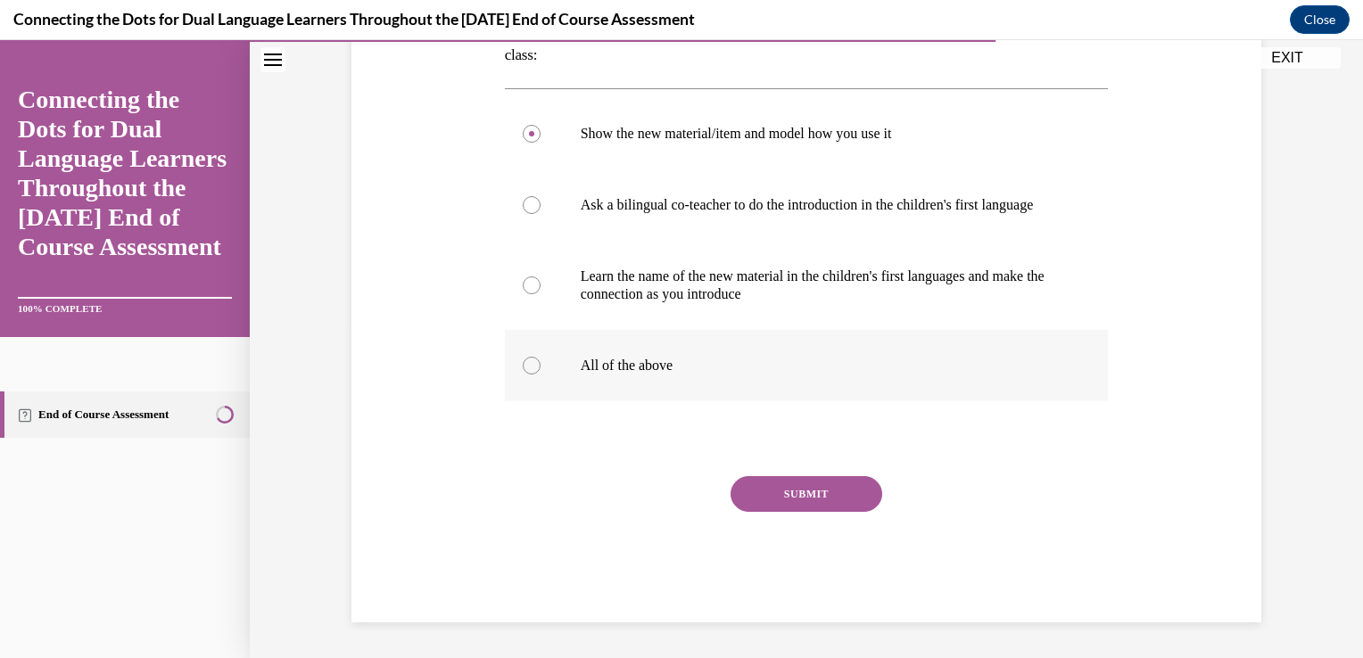
click at [524, 361] on div at bounding box center [532, 366] width 18 height 18
click at [524, 361] on input "All of the above" at bounding box center [532, 366] width 18 height 18
radio input "true"
click at [802, 490] on button "SUBMIT" at bounding box center [807, 494] width 152 height 36
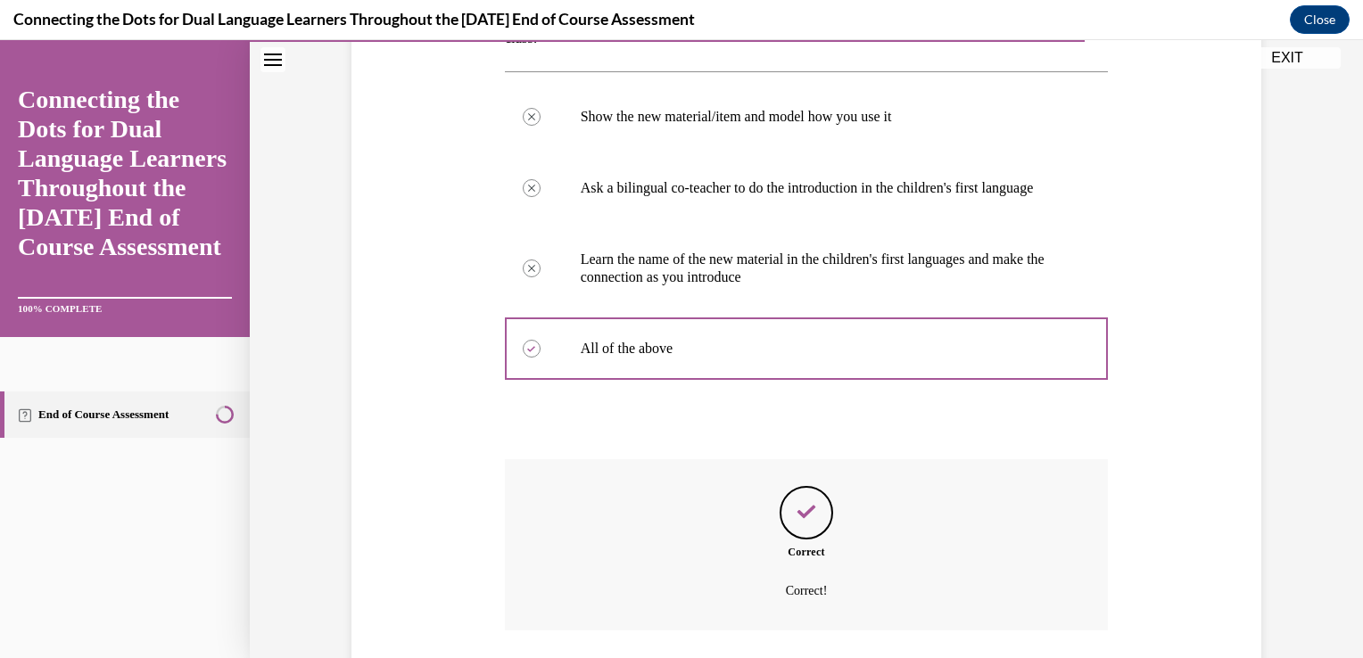
scroll to position [492, 0]
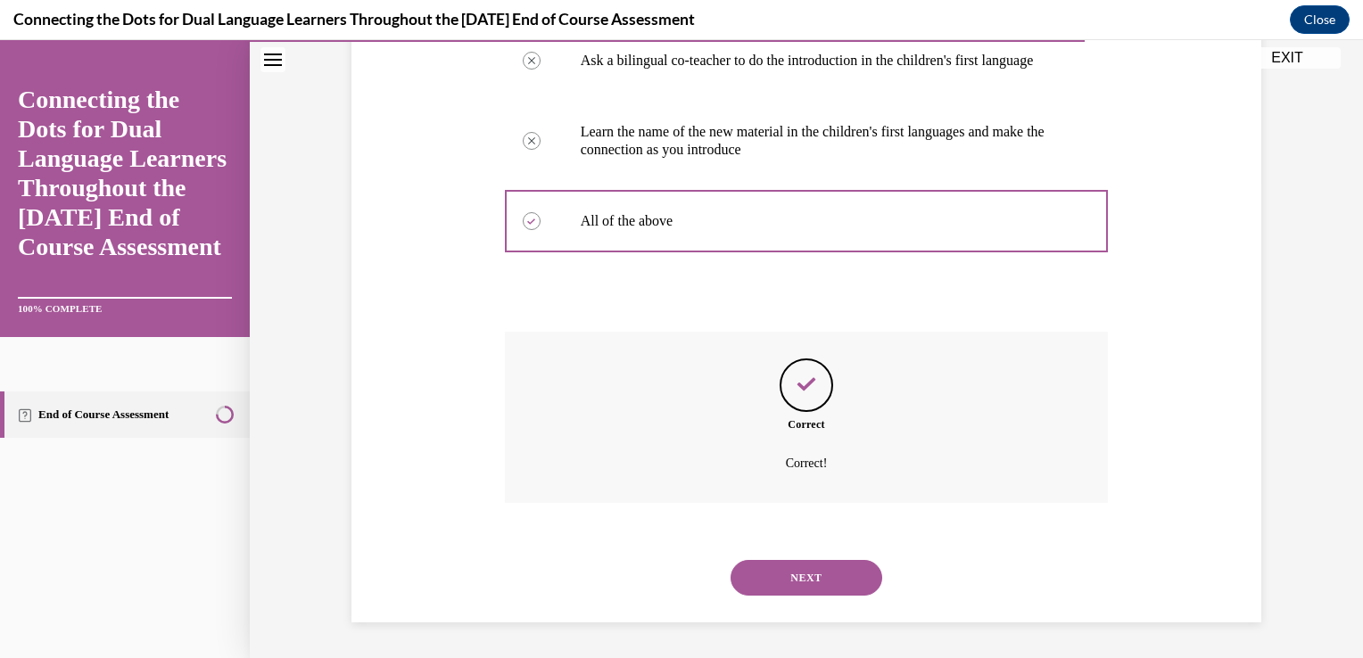
click at [803, 573] on button "NEXT" at bounding box center [807, 578] width 152 height 36
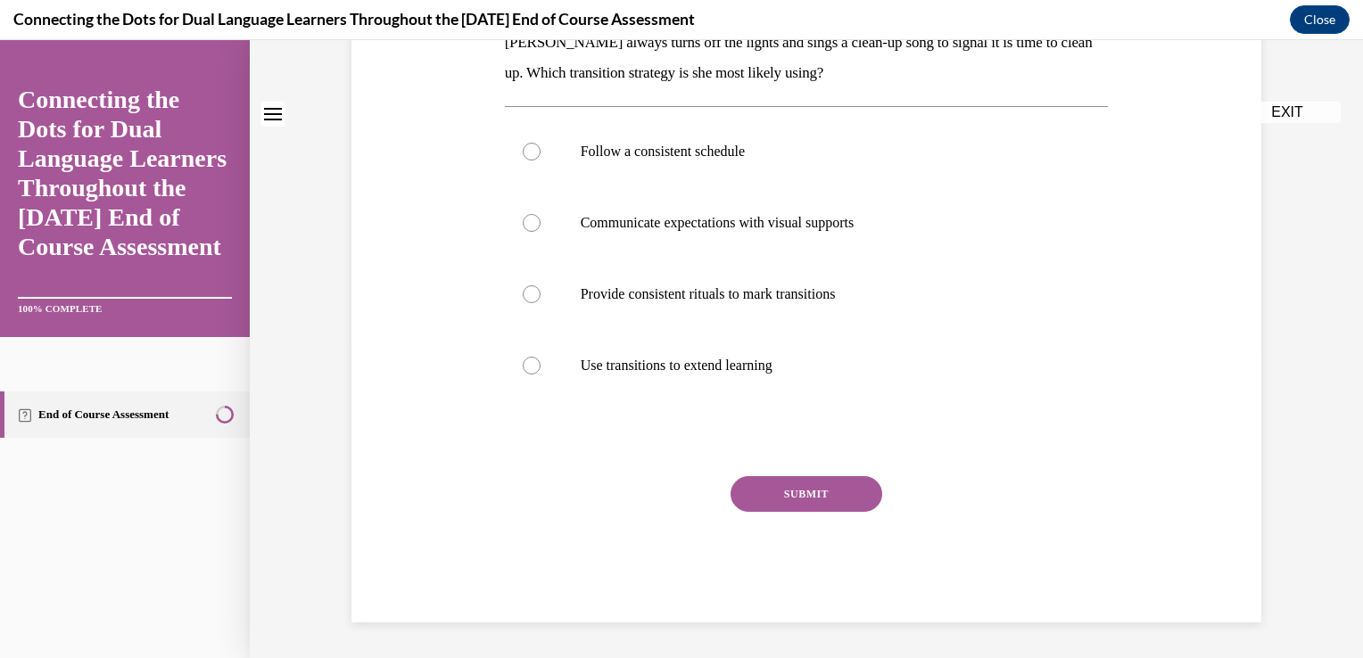
scroll to position [0, 0]
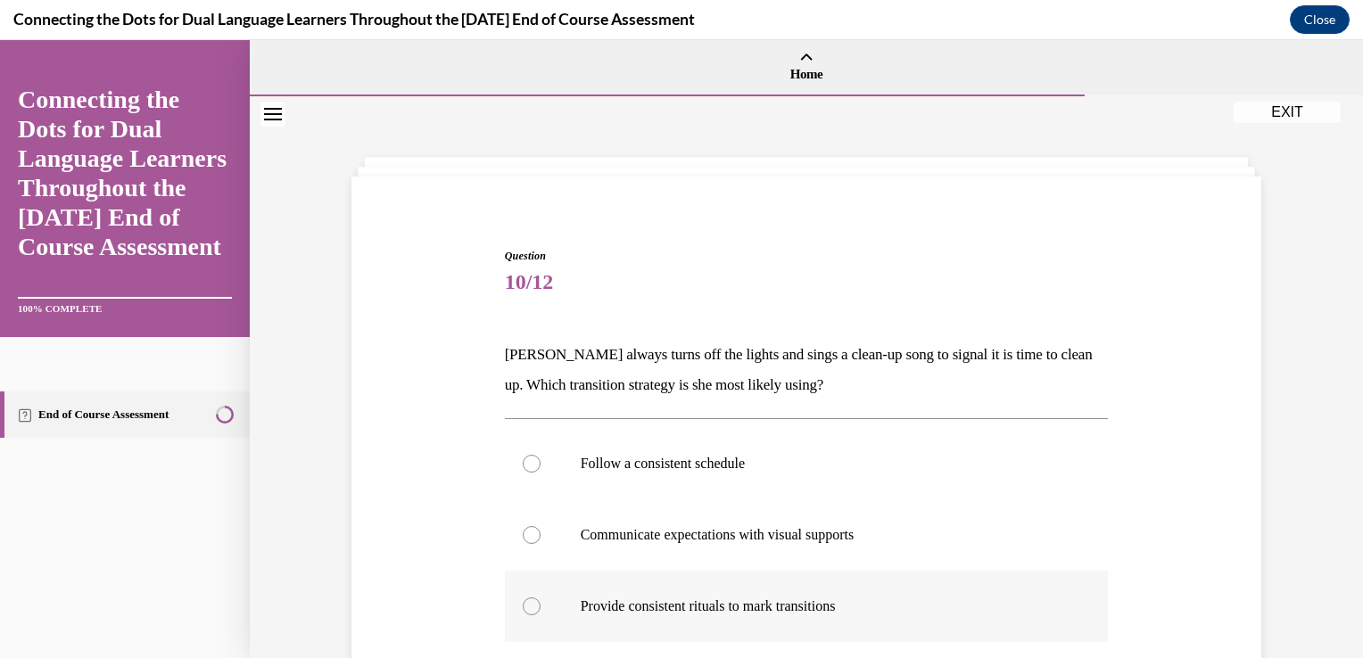
click at [526, 609] on div at bounding box center [532, 607] width 18 height 18
click at [526, 609] on input "Provide consistent rituals to mark transitions" at bounding box center [532, 607] width 18 height 18
radio input "true"
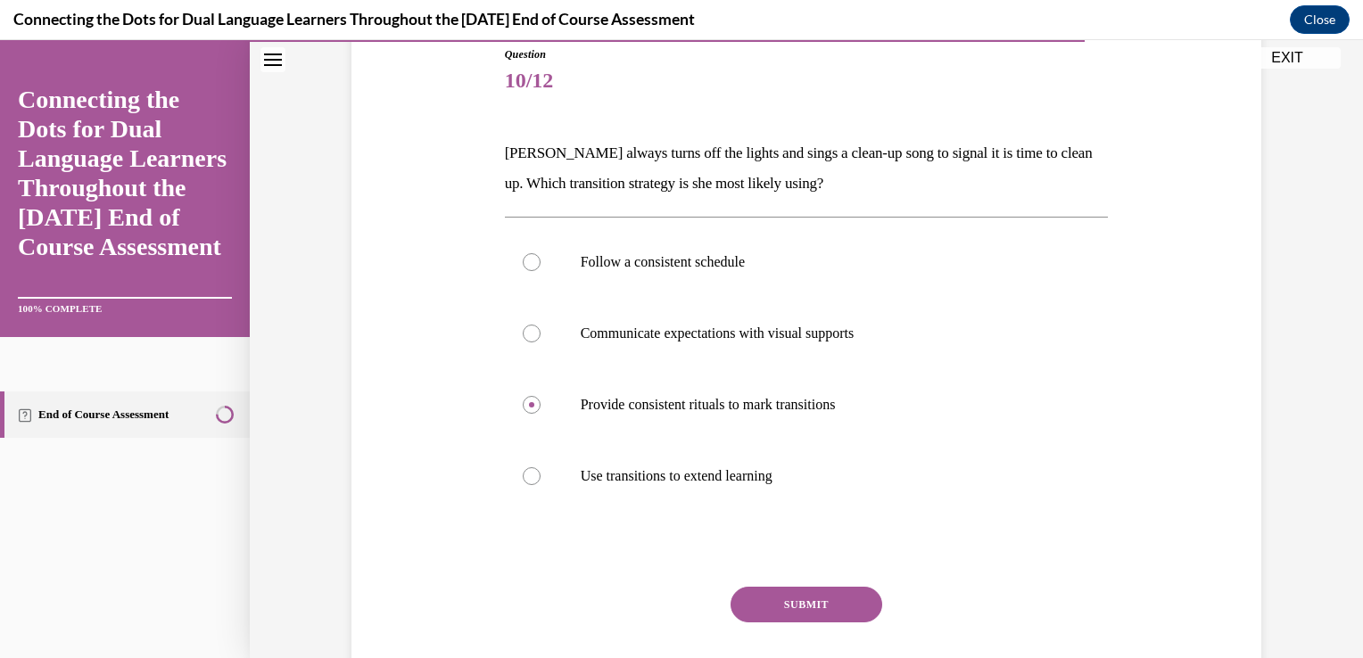
scroll to position [285, 0]
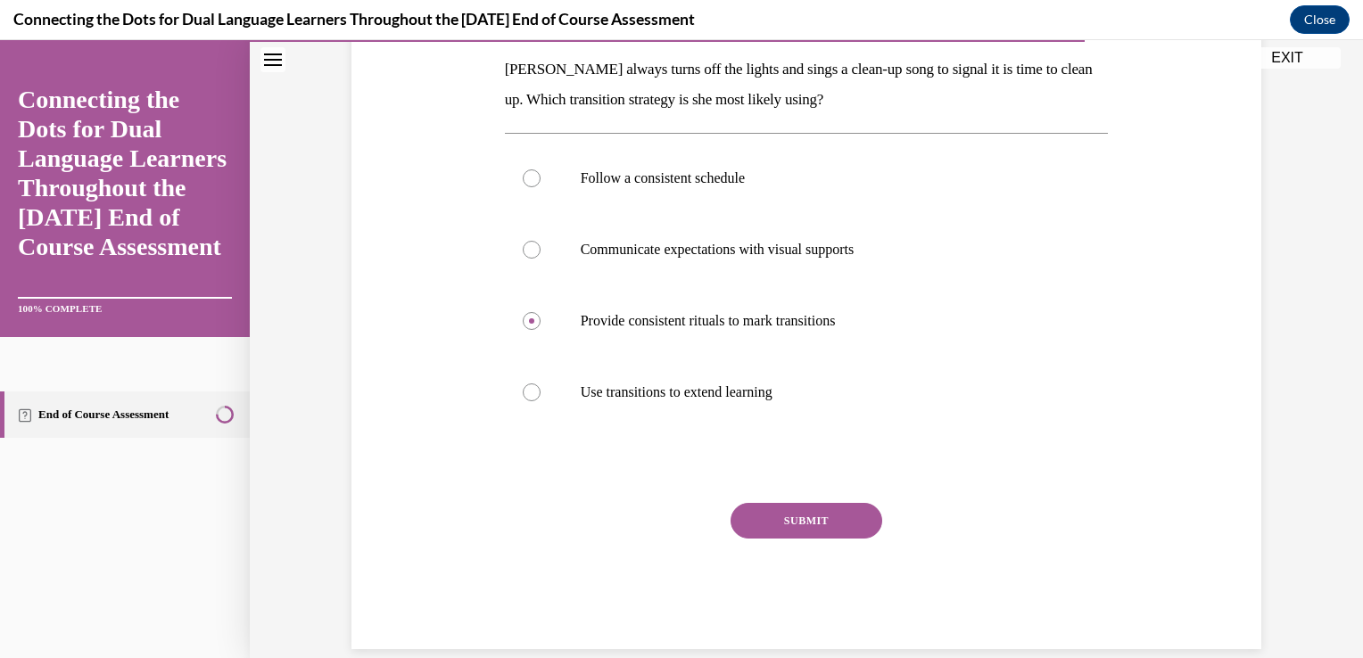
click at [854, 512] on button "SUBMIT" at bounding box center [807, 521] width 152 height 36
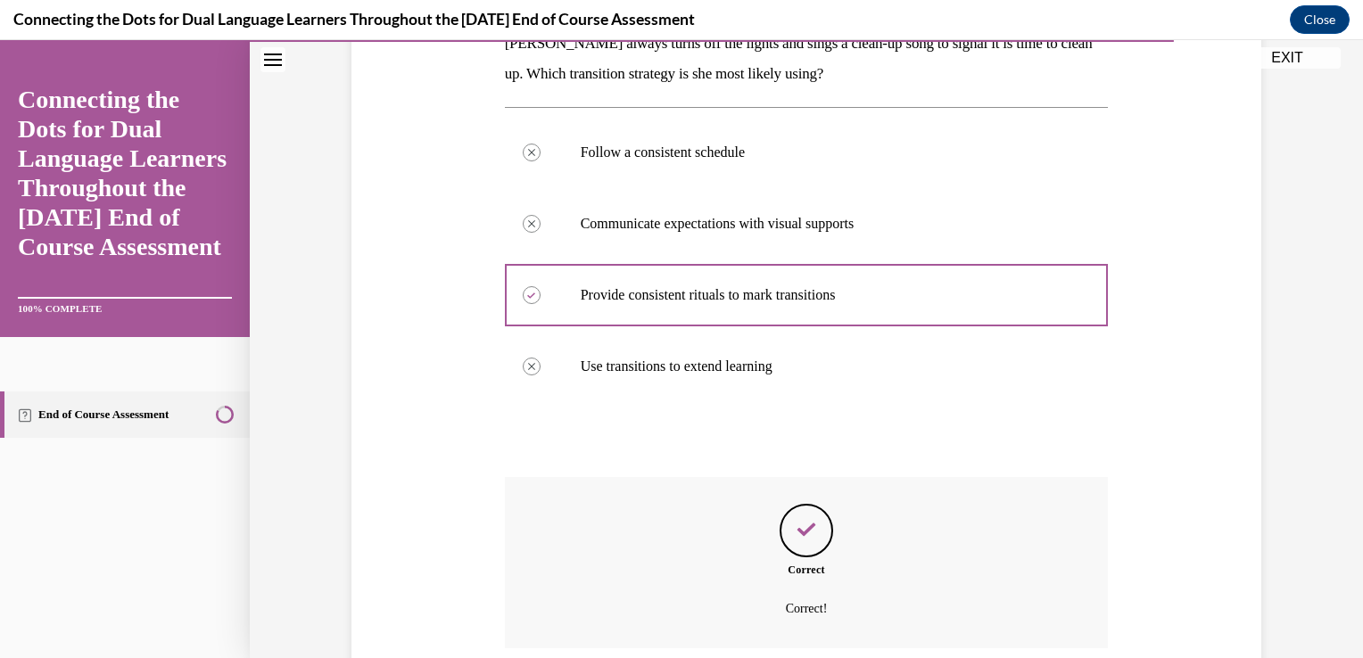
scroll to position [456, 0]
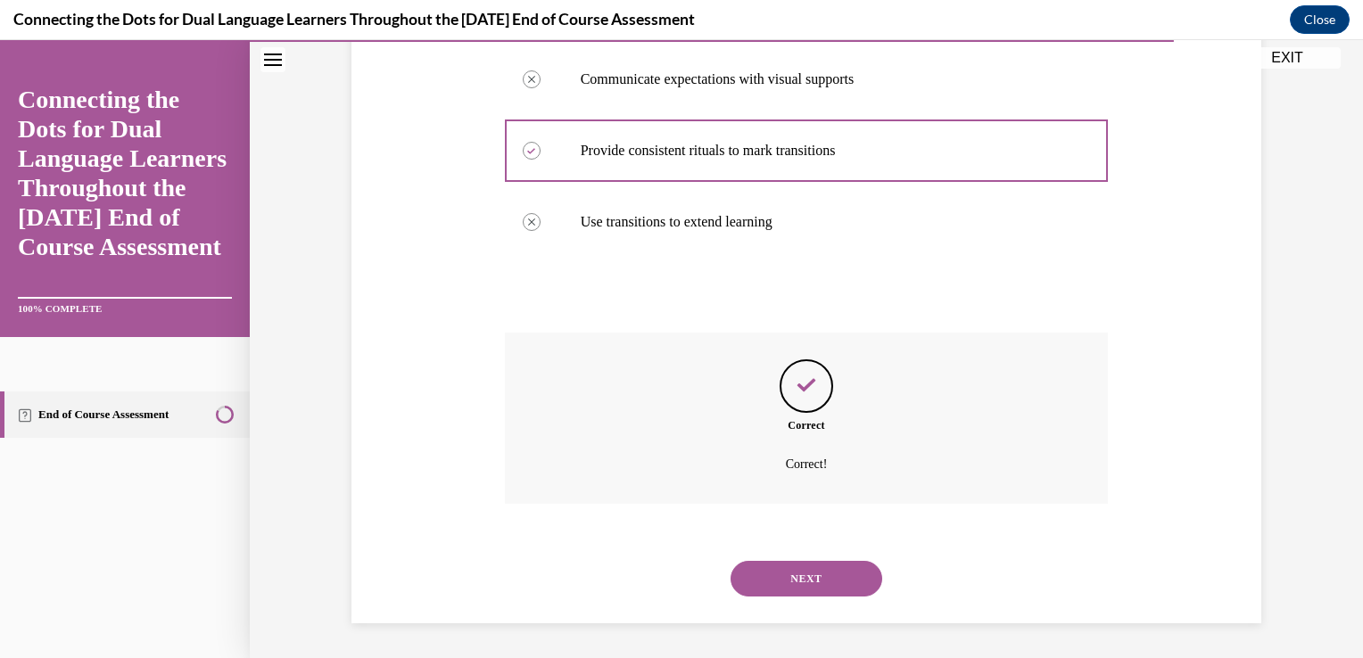
click at [794, 578] on button "NEXT" at bounding box center [807, 579] width 152 height 36
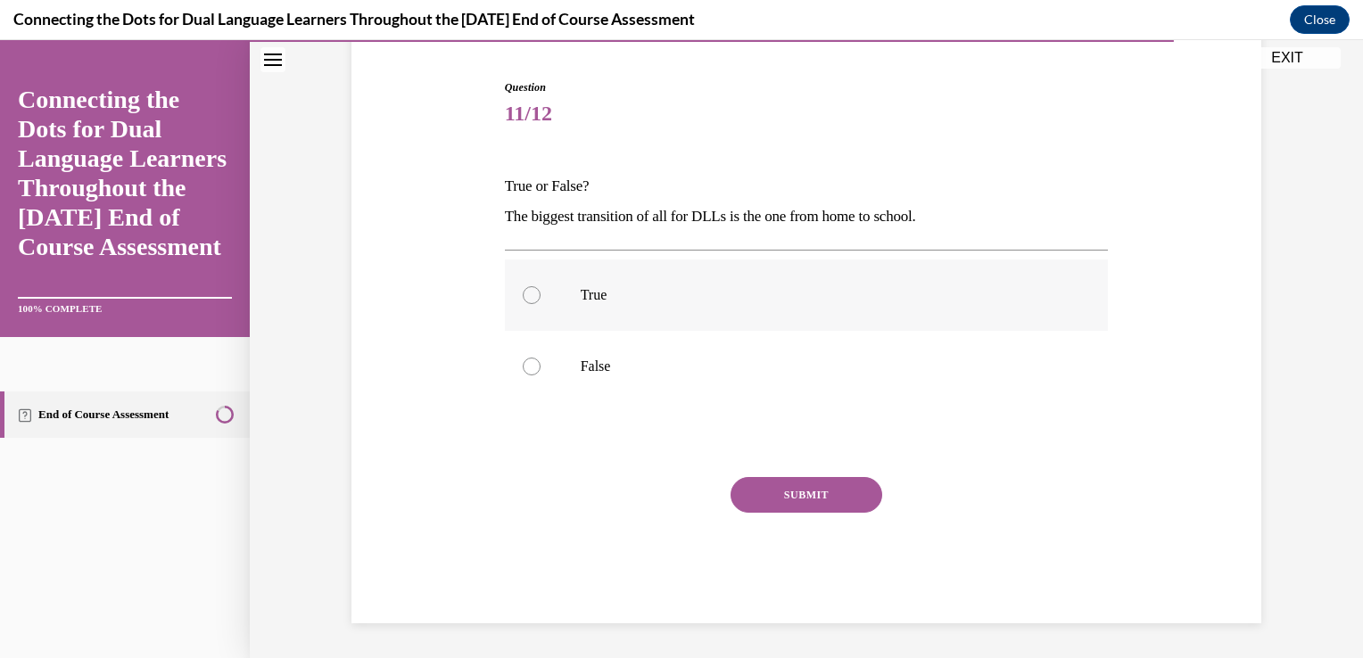
click at [523, 294] on div at bounding box center [532, 295] width 18 height 18
click at [523, 294] on input "True" at bounding box center [532, 295] width 18 height 18
radio input "true"
click at [787, 500] on button "SUBMIT" at bounding box center [807, 495] width 152 height 36
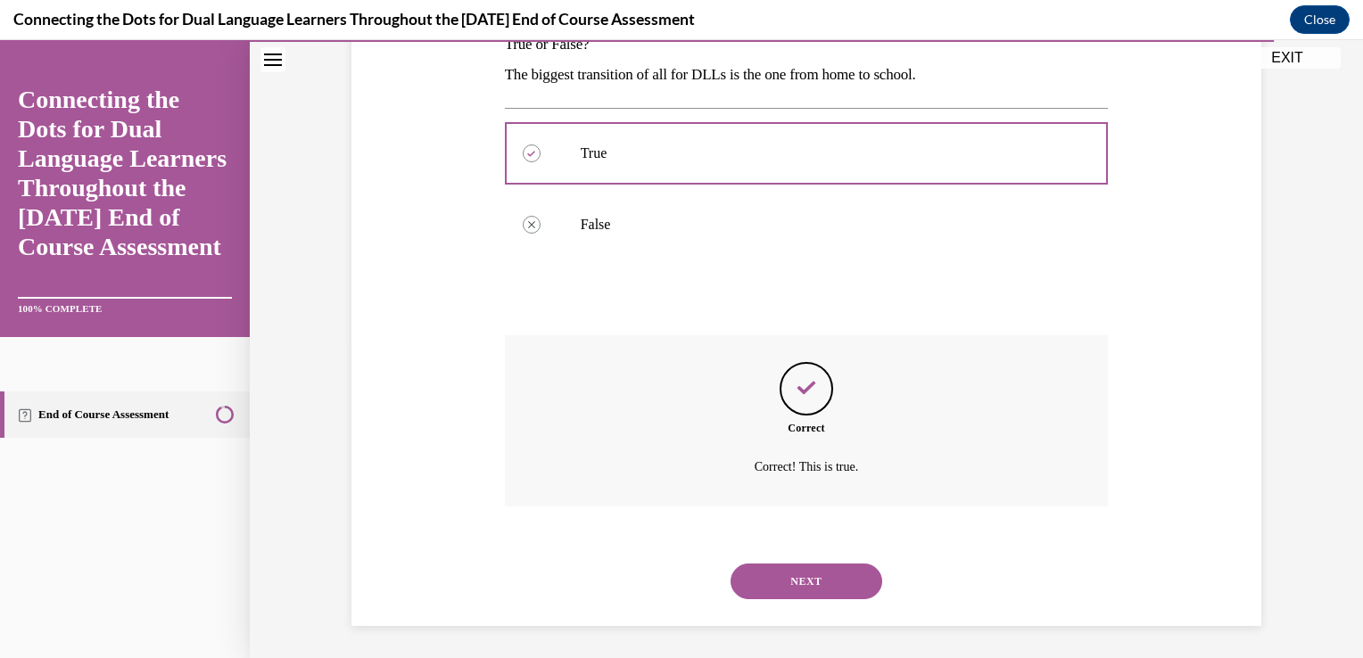
scroll to position [313, 0]
click at [809, 575] on button "NEXT" at bounding box center [807, 579] width 152 height 36
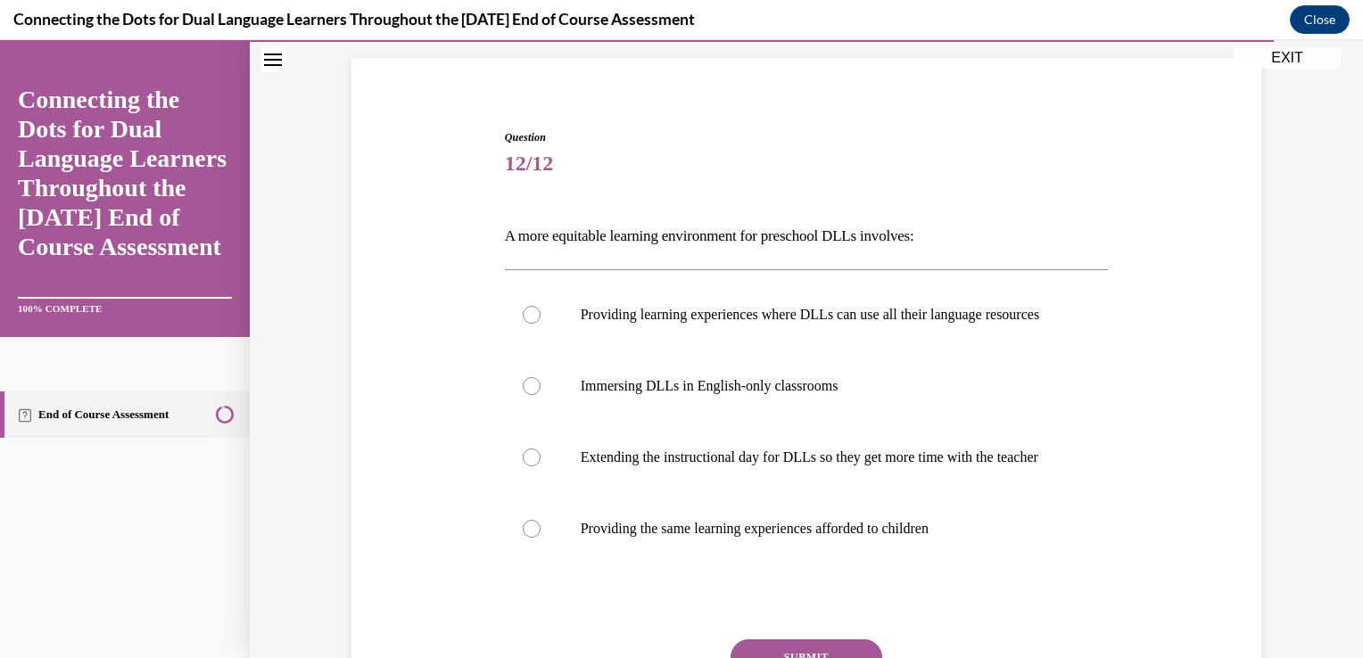
scroll to position [166, 0]
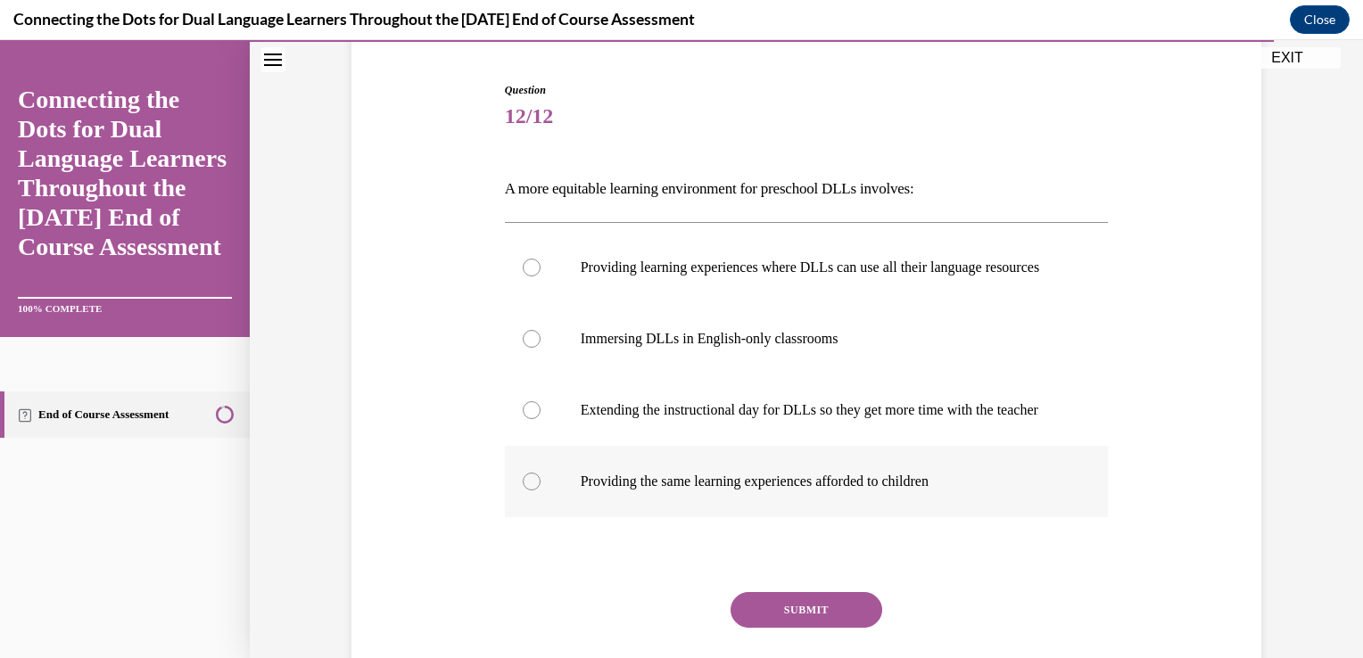
click at [525, 491] on div at bounding box center [532, 482] width 18 height 18
click at [525, 491] on input "Providing the same learning experiences afforded to children" at bounding box center [532, 482] width 18 height 18
radio input "true"
click at [791, 628] on button "SUBMIT" at bounding box center [807, 610] width 152 height 36
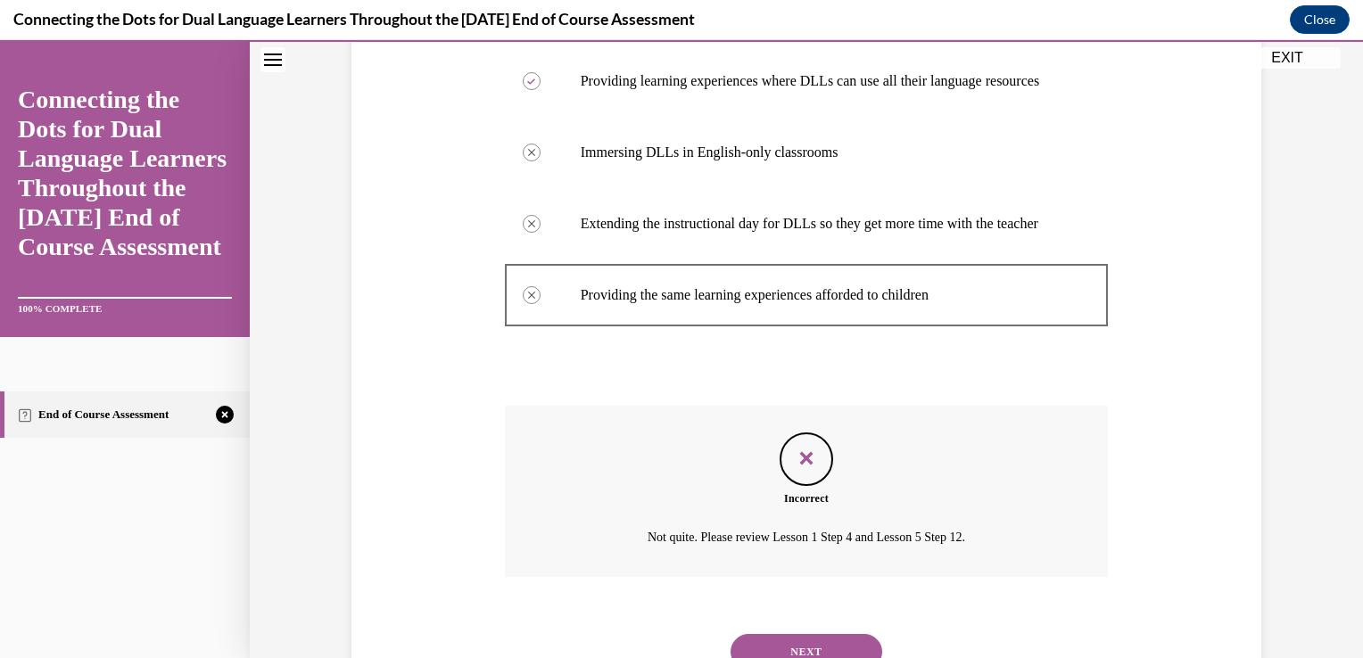
scroll to position [460, 0]
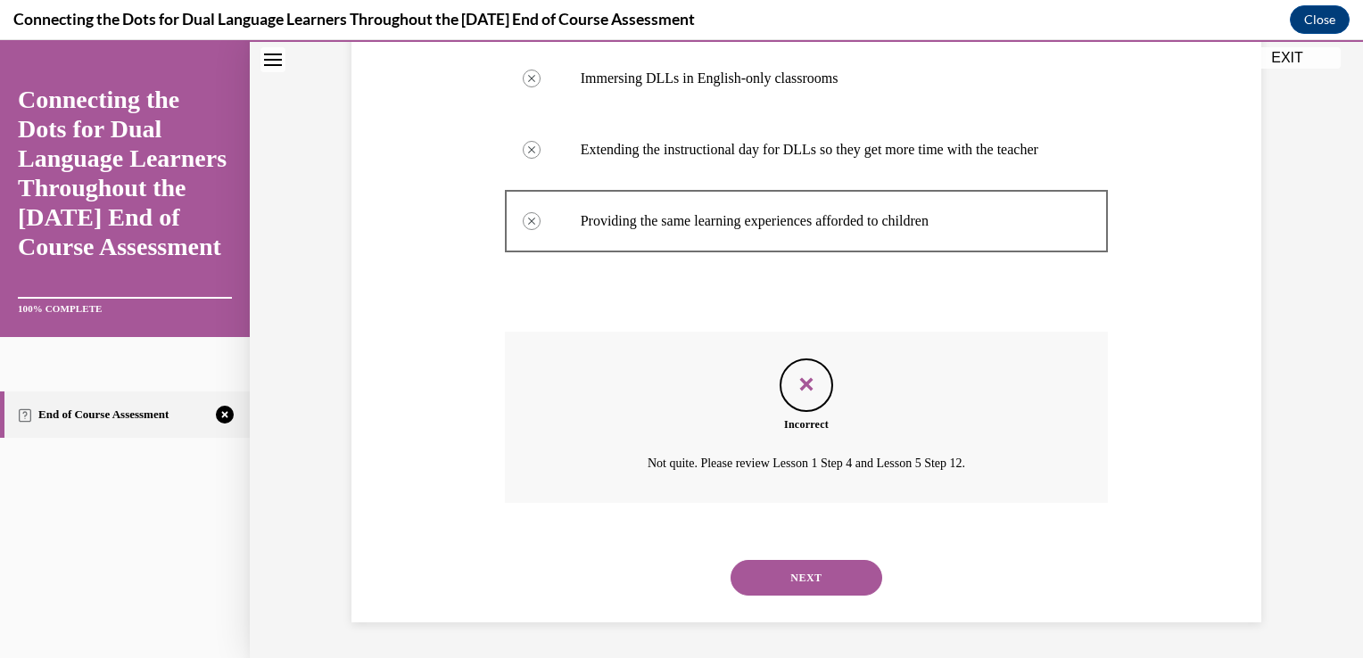
click at [782, 579] on button "NEXT" at bounding box center [807, 578] width 152 height 36
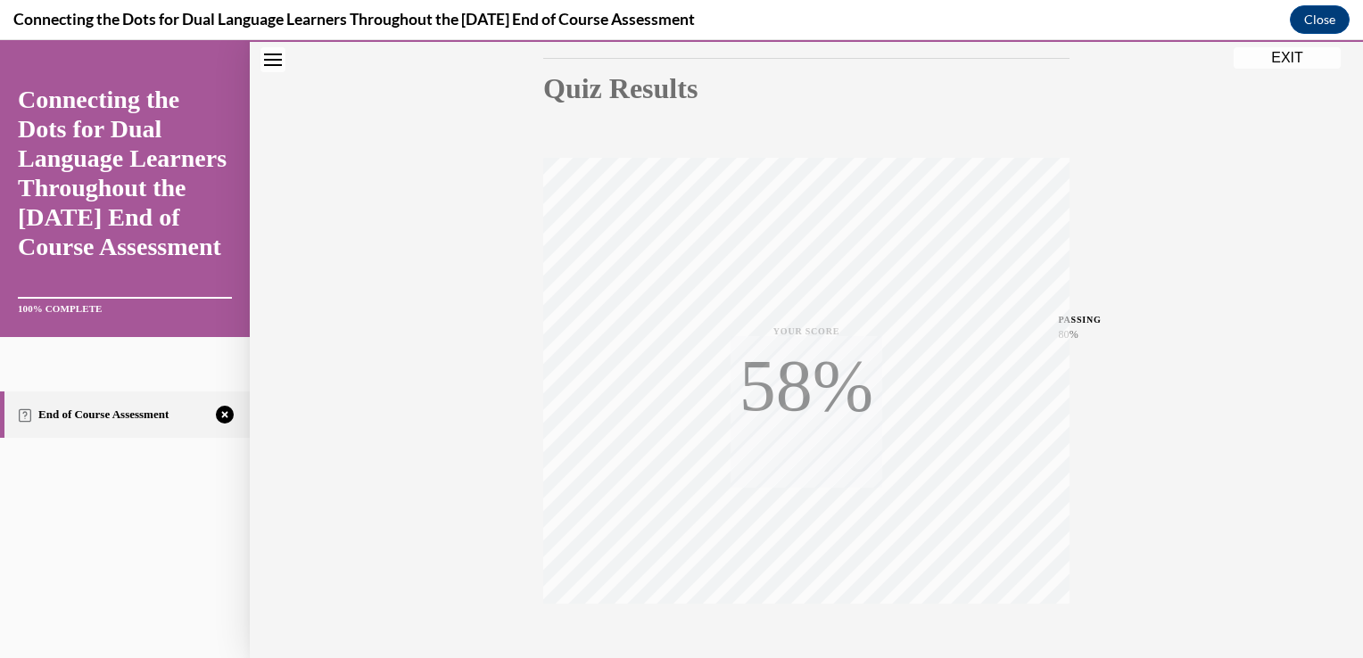
scroll to position [295, 0]
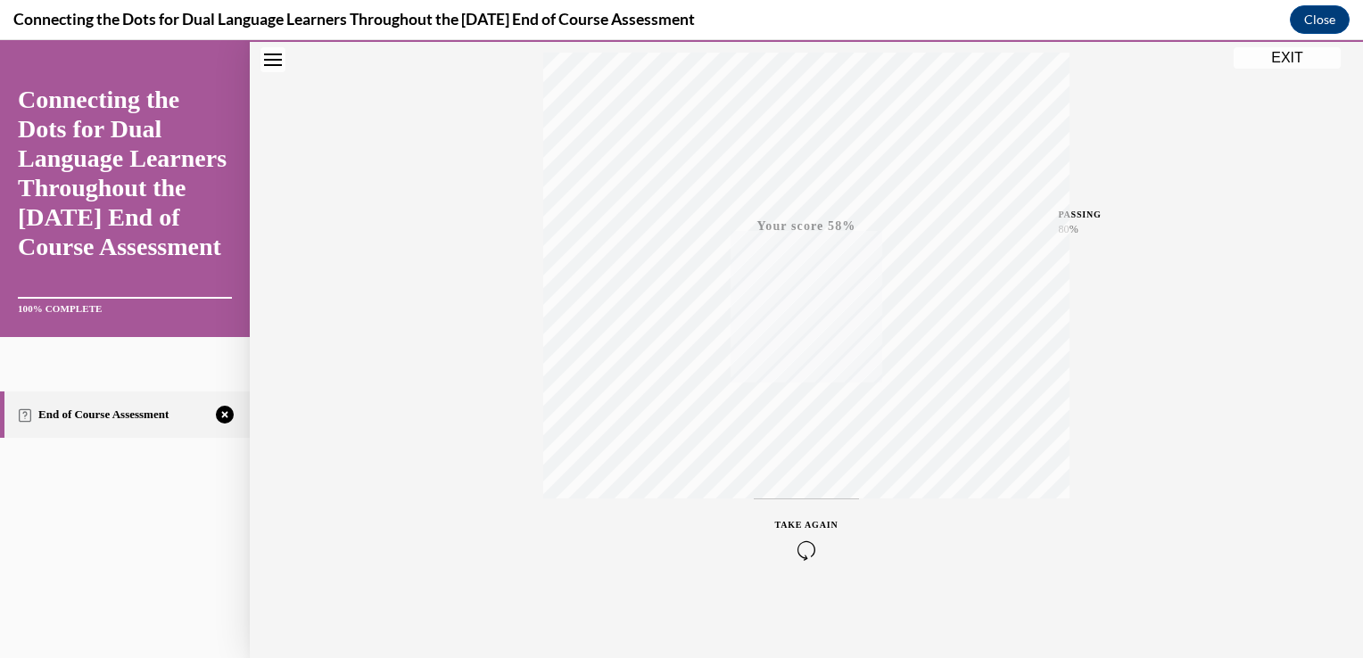
click at [795, 520] on span "TAKE AGAIN" at bounding box center [806, 525] width 63 height 10
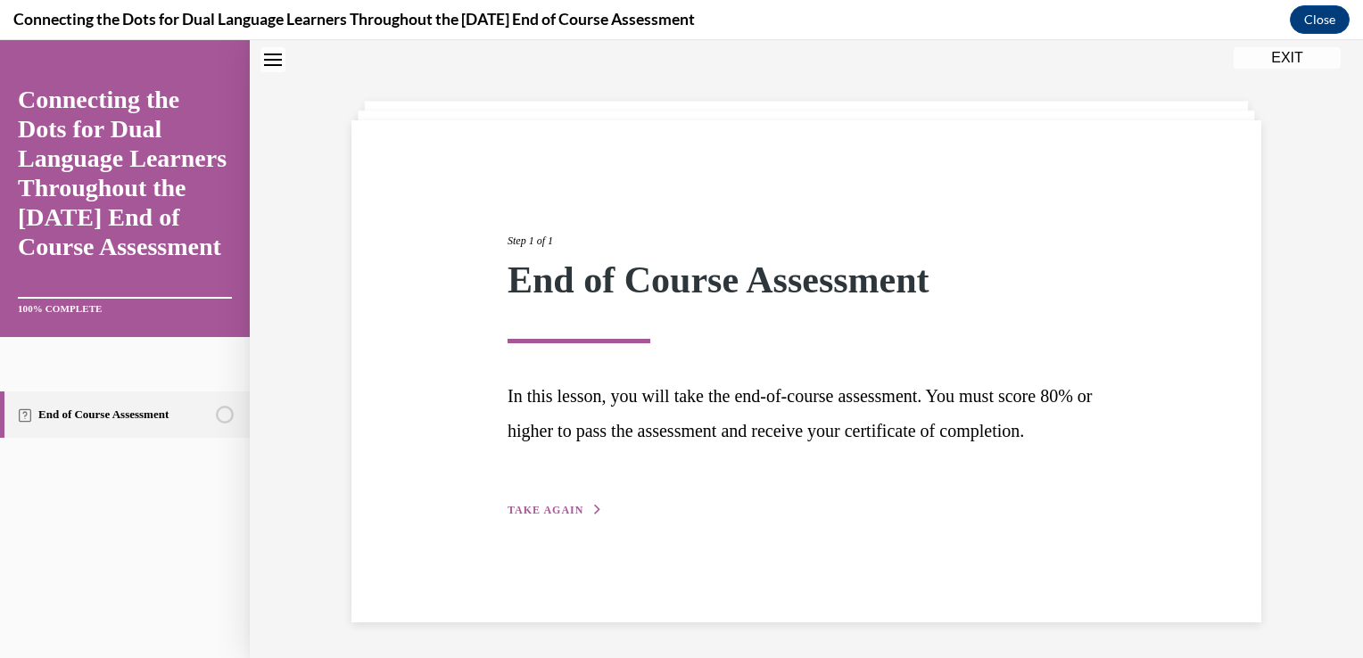
scroll to position [57, 0]
click at [522, 518] on button "TAKE AGAIN" at bounding box center [555, 510] width 95 height 16
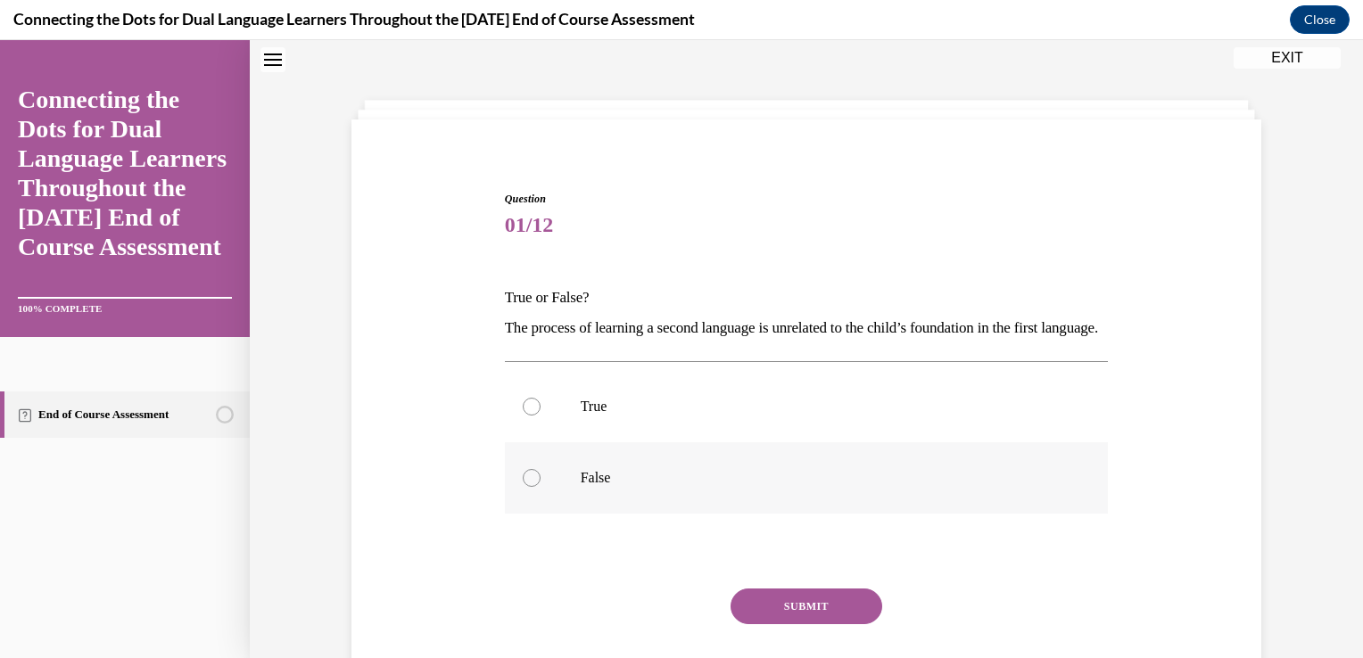
click at [525, 487] on div at bounding box center [532, 478] width 18 height 18
click at [525, 487] on input "False" at bounding box center [532, 478] width 18 height 18
radio input "true"
click at [781, 624] on button "SUBMIT" at bounding box center [807, 607] width 152 height 36
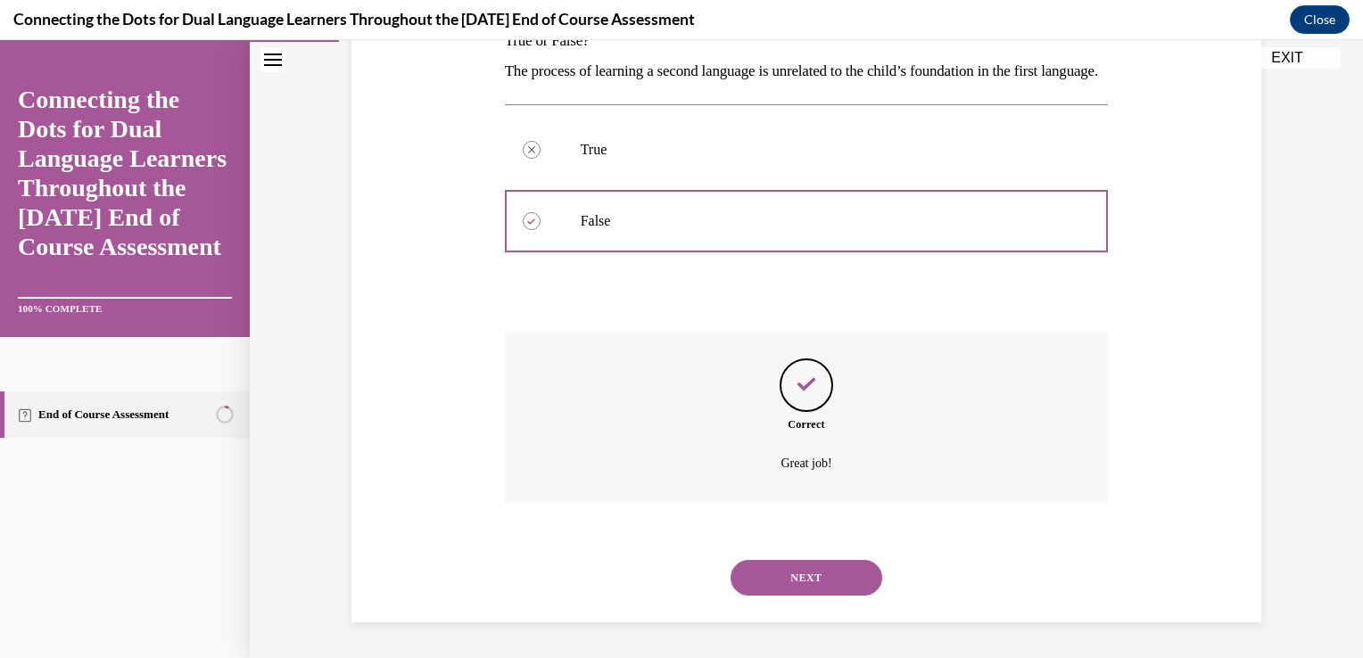
scroll to position [343, 0]
click at [798, 582] on button "NEXT" at bounding box center [807, 578] width 152 height 36
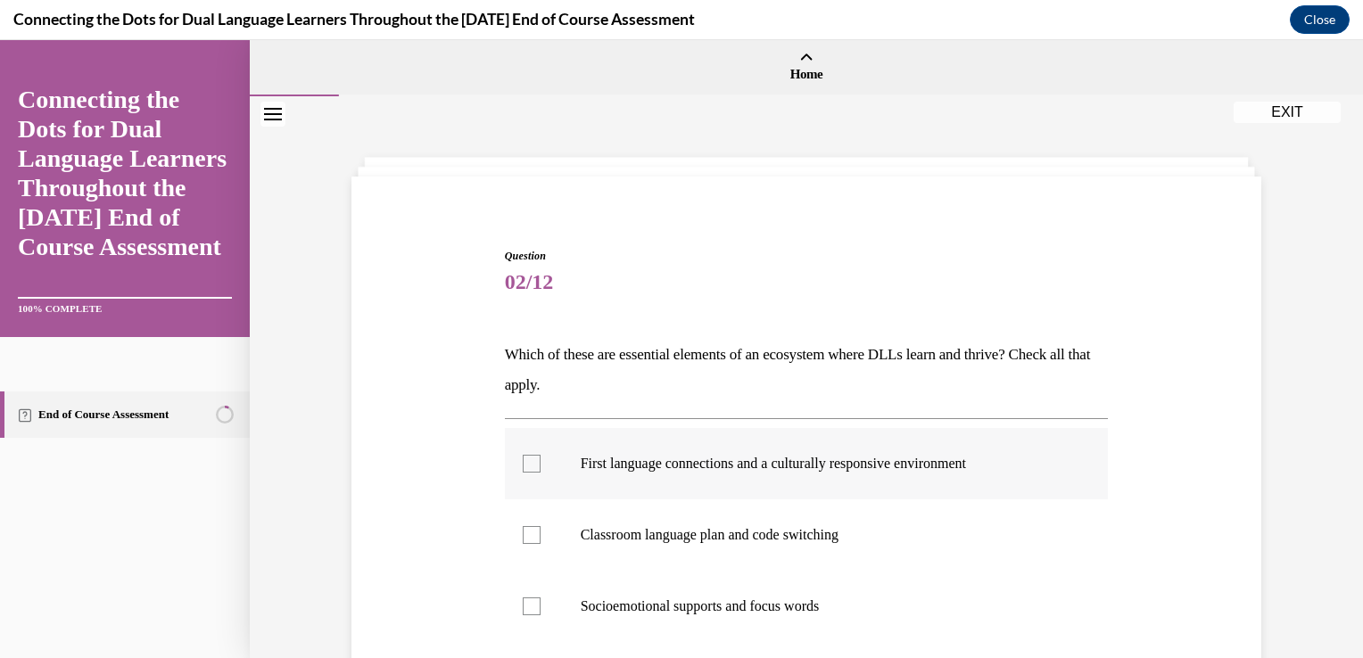
click at [523, 467] on div at bounding box center [532, 464] width 18 height 18
click at [523, 467] on input "First language connections and a culturally responsive environment" at bounding box center [532, 464] width 18 height 18
checkbox input "true"
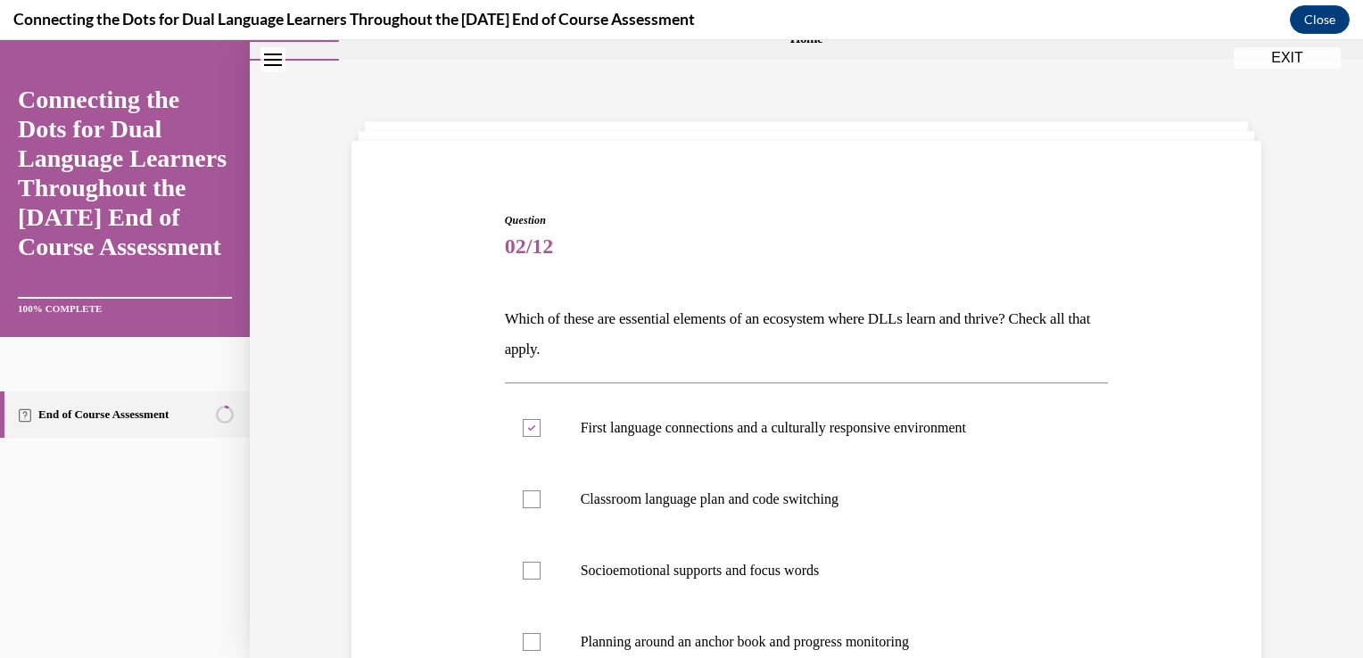
scroll to position [154, 0]
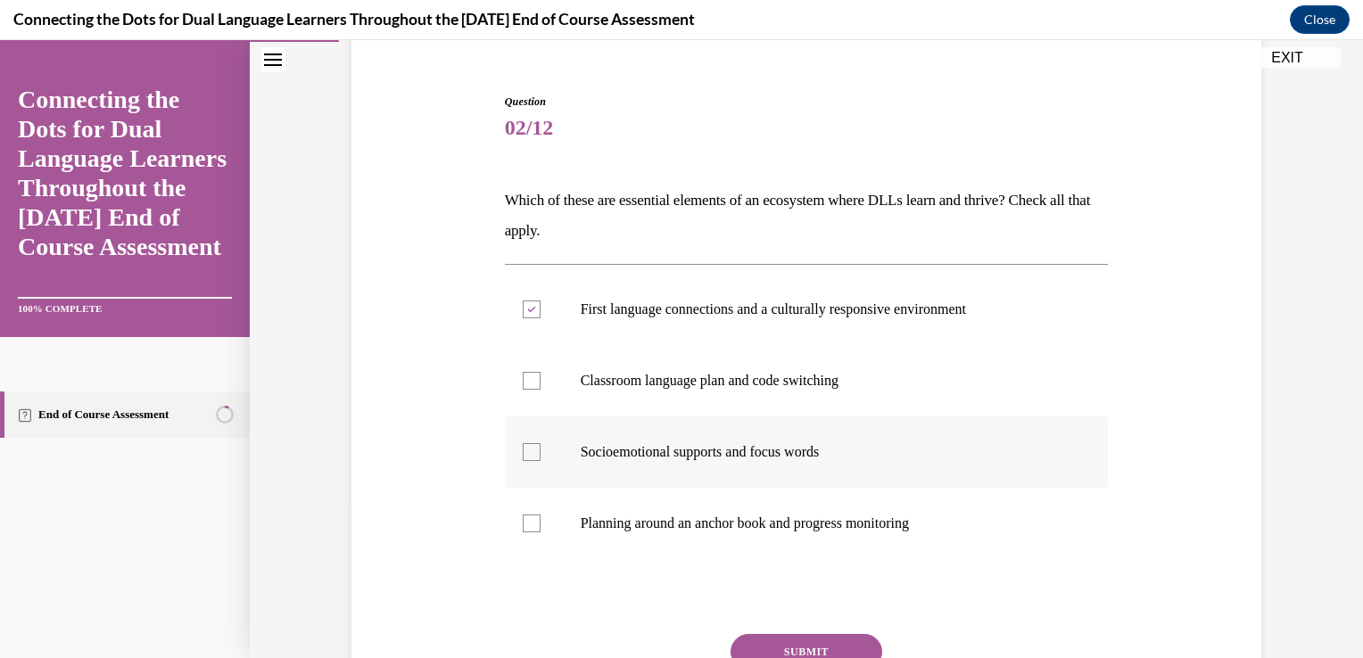
click at [523, 453] on div at bounding box center [532, 452] width 18 height 18
click at [523, 453] on input "Socioemotional supports and focus words" at bounding box center [532, 452] width 18 height 18
checkbox input "true"
click at [524, 384] on div at bounding box center [532, 381] width 18 height 18
click at [524, 384] on input "Classroom language plan and code switching" at bounding box center [532, 381] width 18 height 18
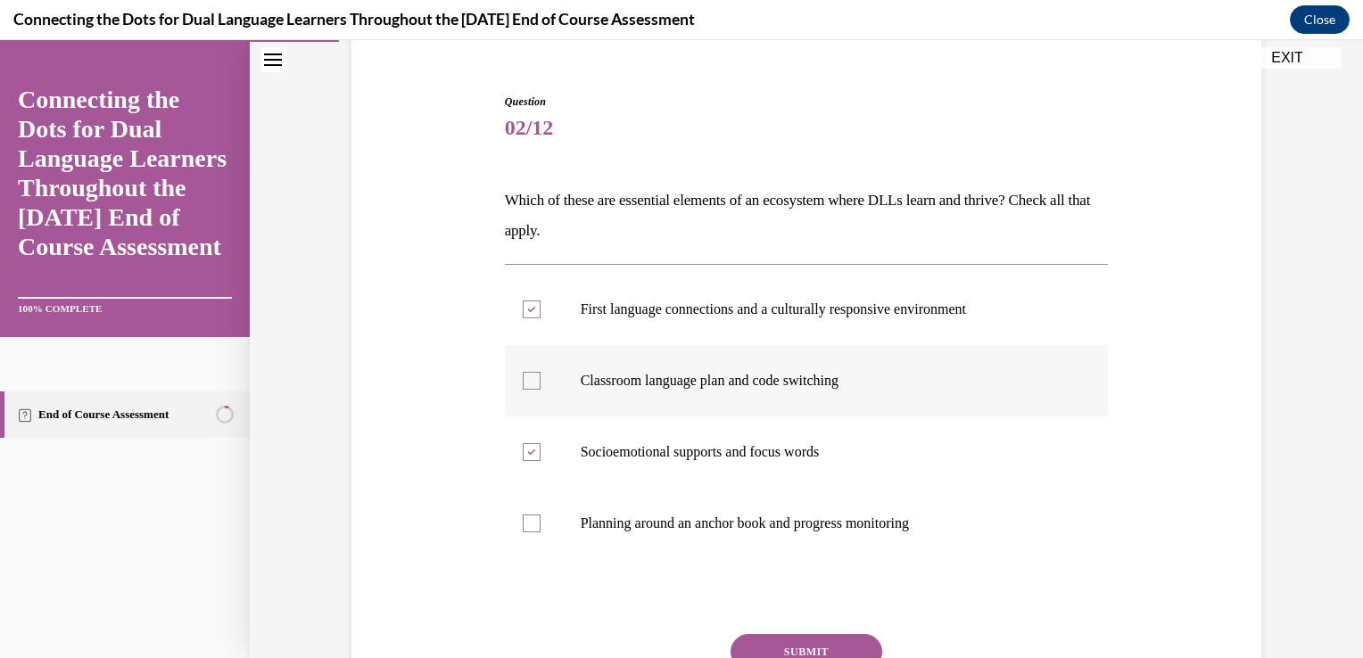
checkbox input "true"
click at [528, 521] on div at bounding box center [532, 524] width 18 height 18
click at [528, 521] on input "Planning around an anchor book and progress monitoring" at bounding box center [532, 524] width 18 height 18
checkbox input "true"
click at [789, 655] on button "SUBMIT" at bounding box center [807, 652] width 152 height 36
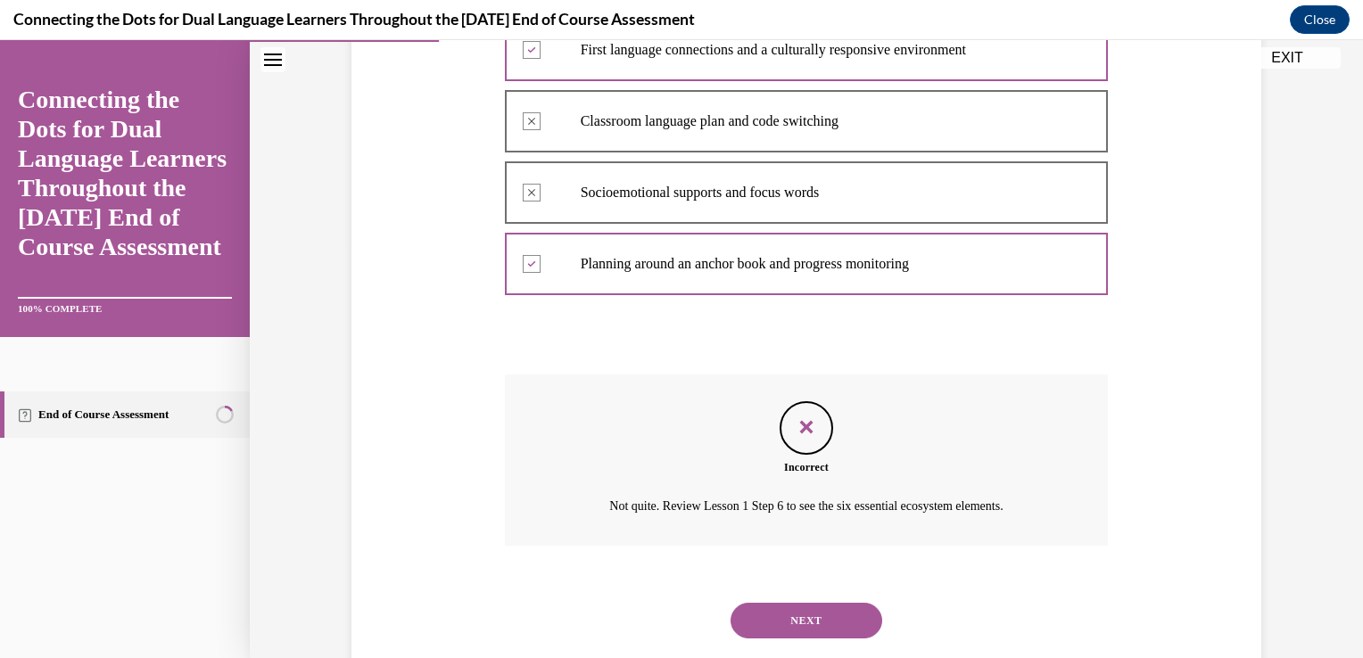
scroll to position [456, 0]
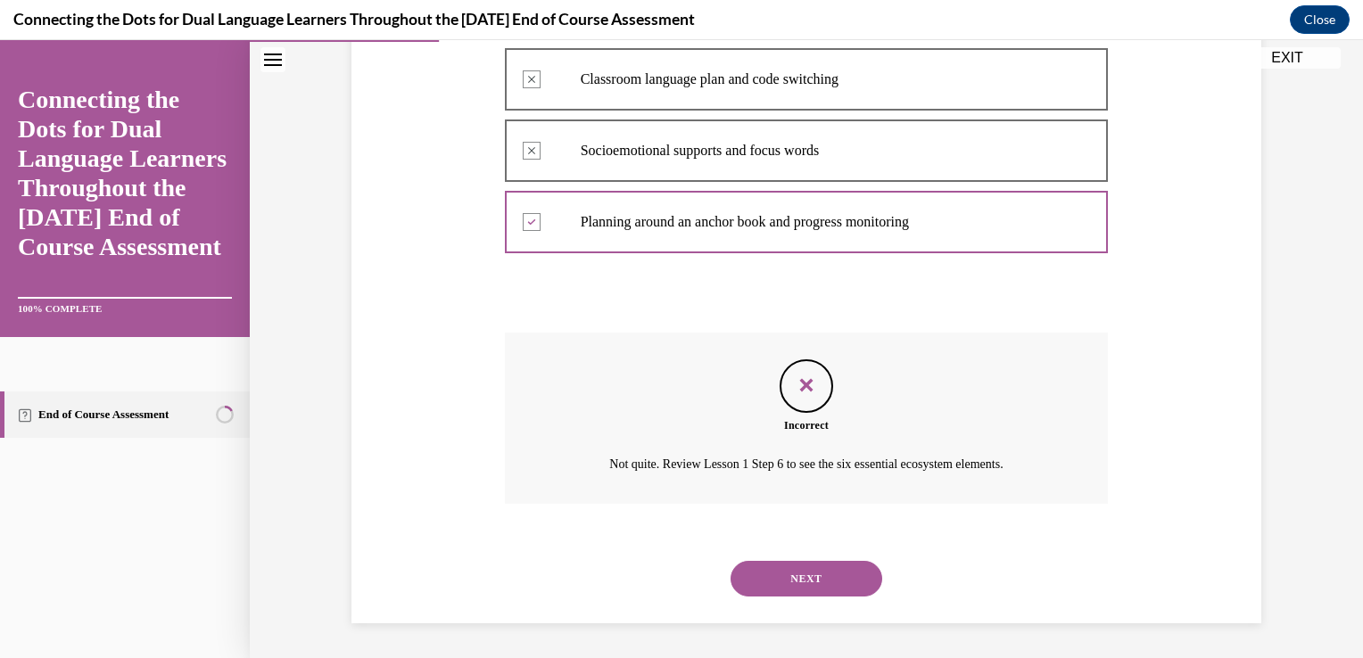
click at [774, 591] on button "NEXT" at bounding box center [807, 579] width 152 height 36
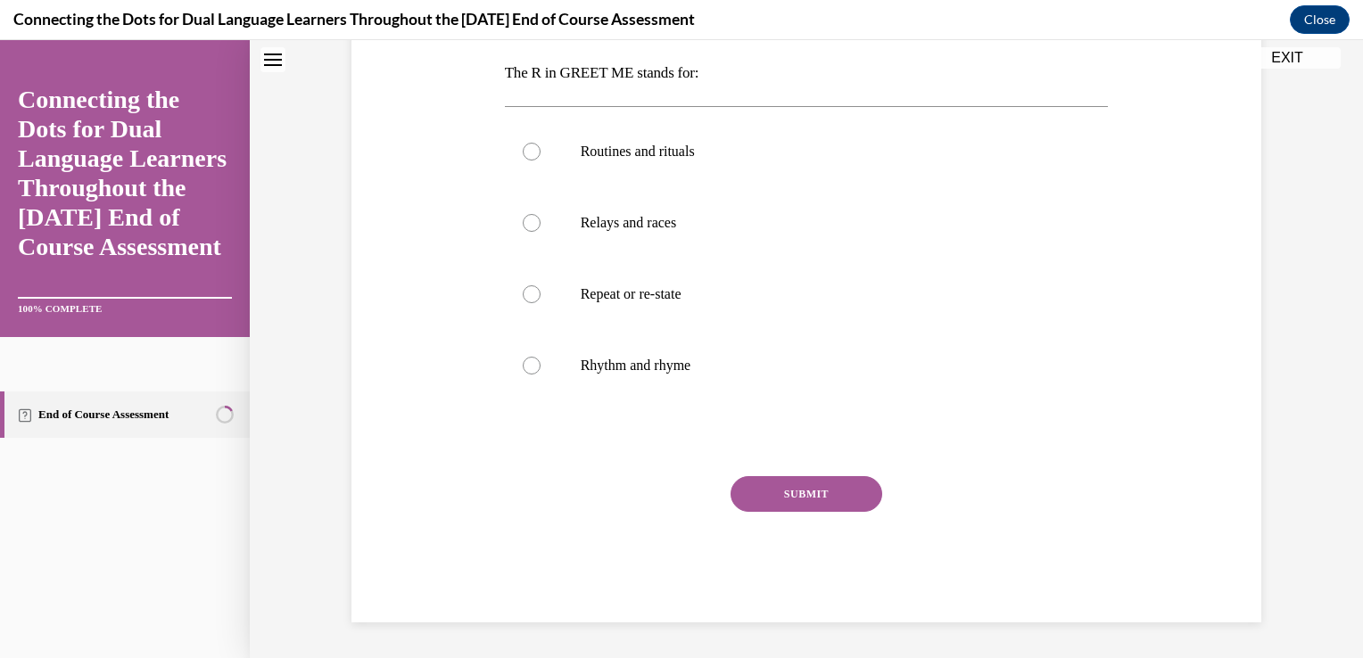
scroll to position [0, 0]
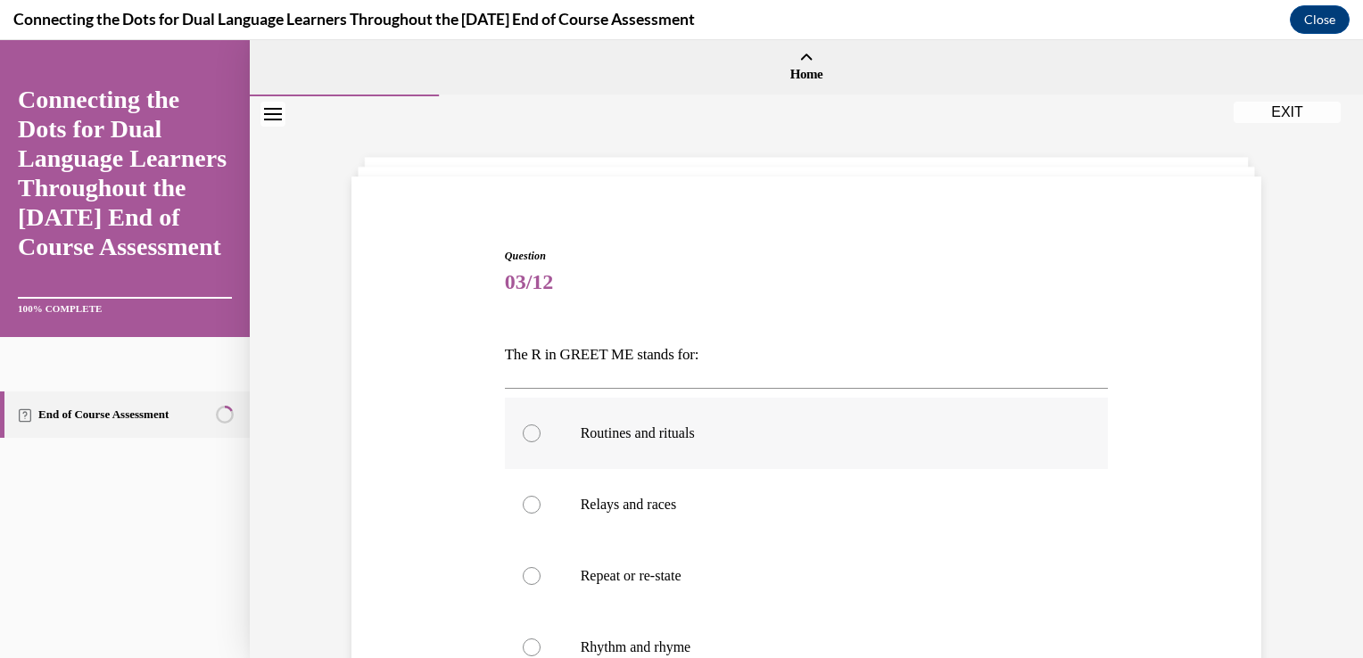
click at [525, 436] on div at bounding box center [532, 434] width 18 height 18
click at [525, 436] on input "Routines and rituals" at bounding box center [532, 434] width 18 height 18
radio input "true"
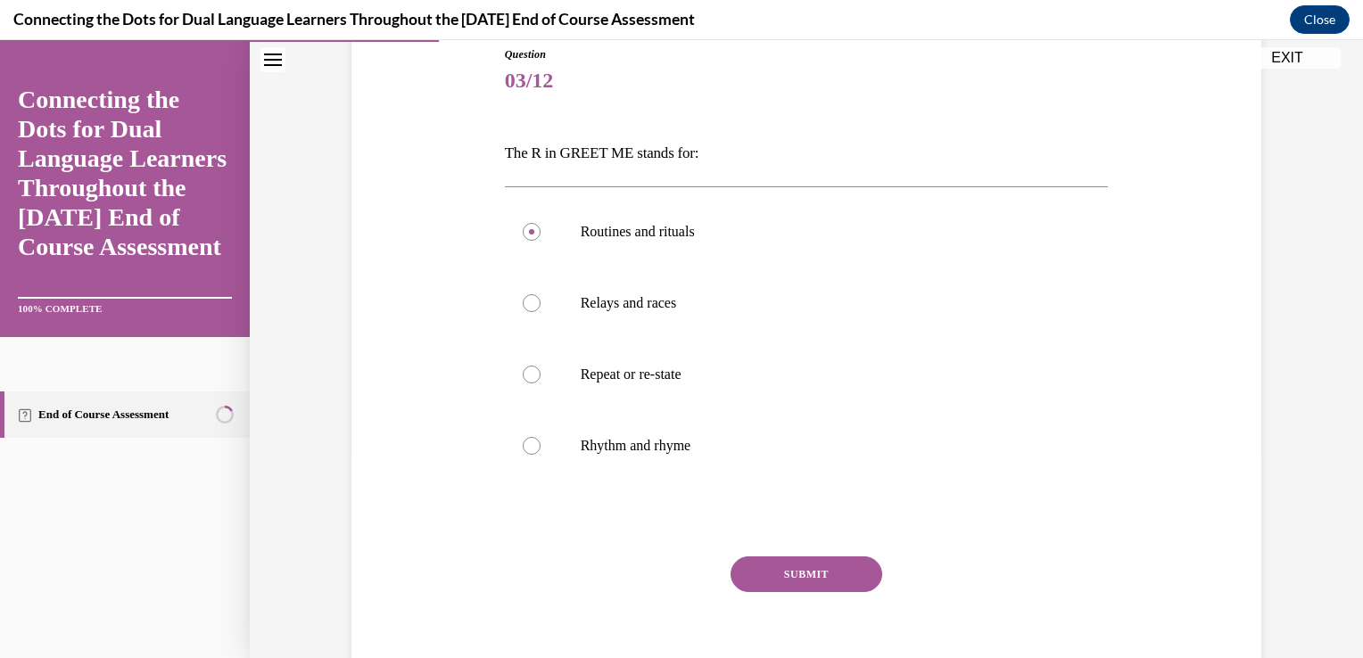
scroll to position [281, 0]
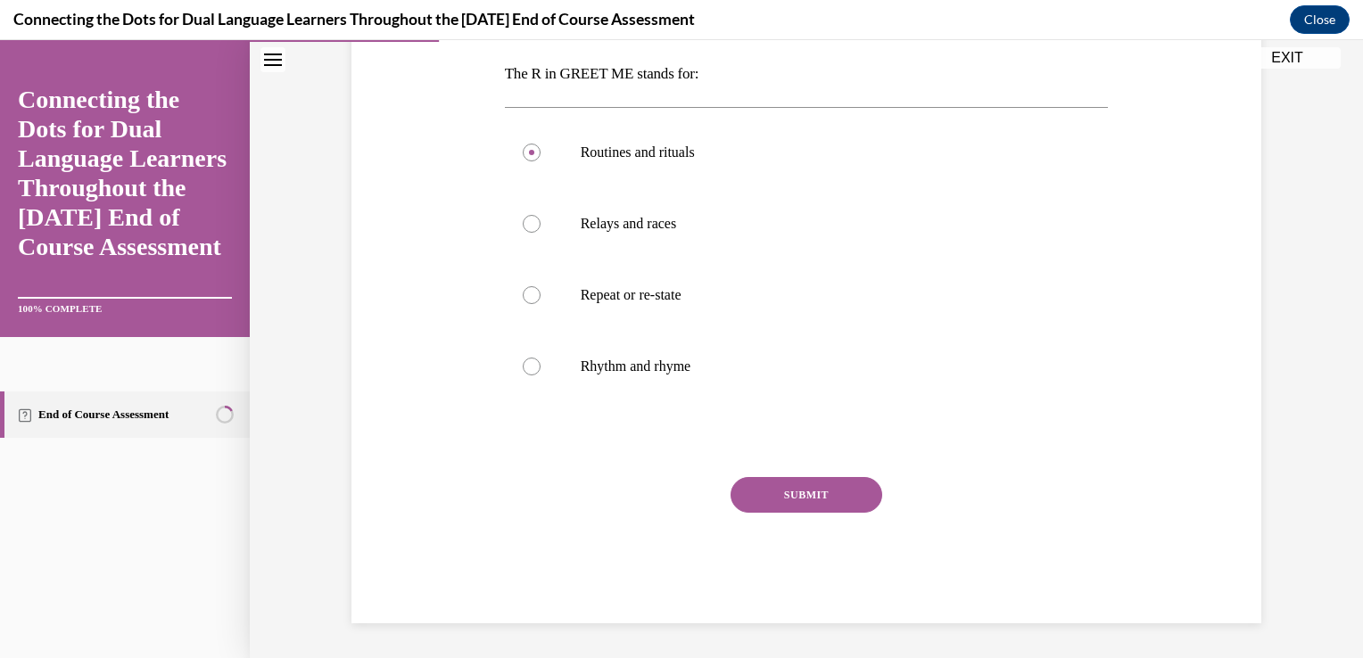
click at [847, 498] on button "SUBMIT" at bounding box center [807, 495] width 152 height 36
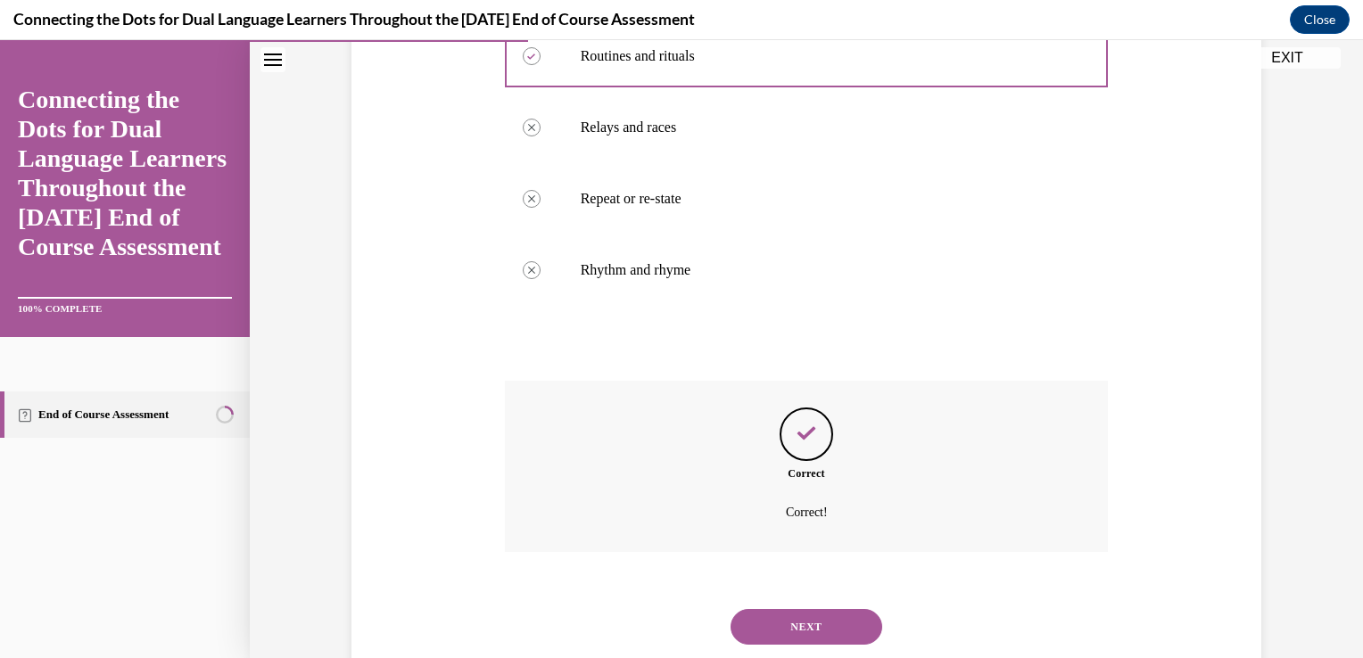
scroll to position [425, 0]
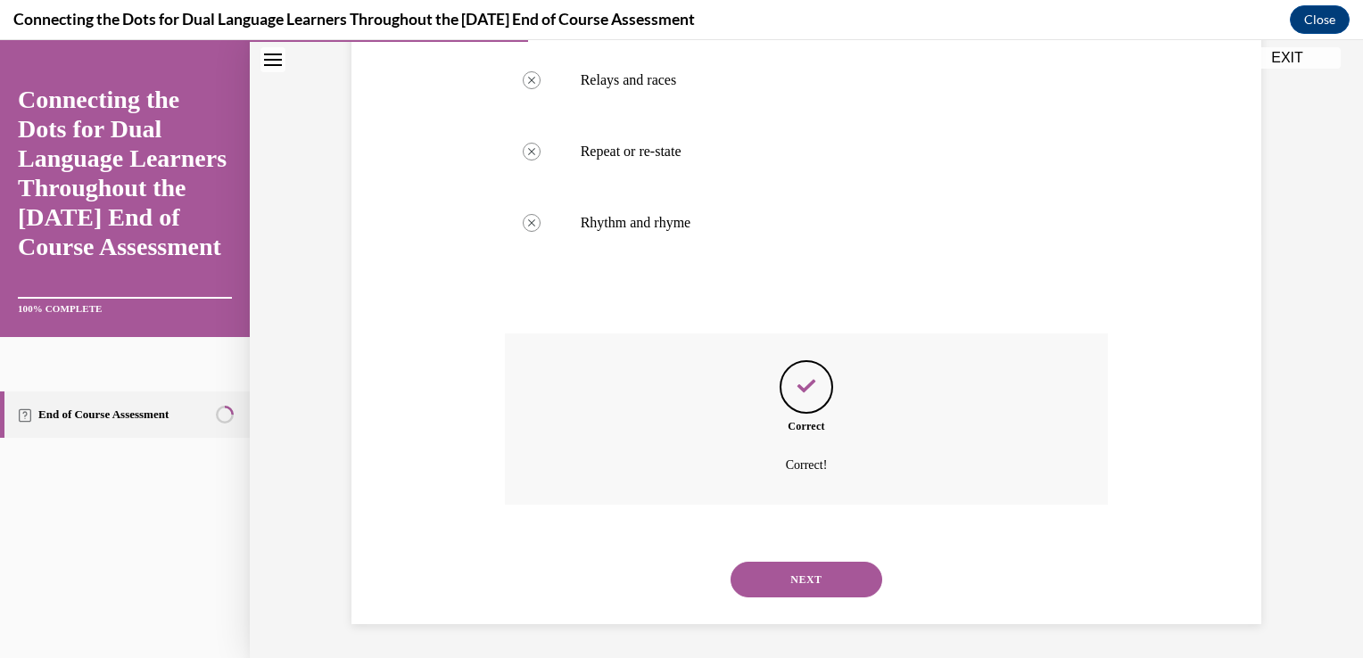
click at [803, 580] on button "NEXT" at bounding box center [807, 580] width 152 height 36
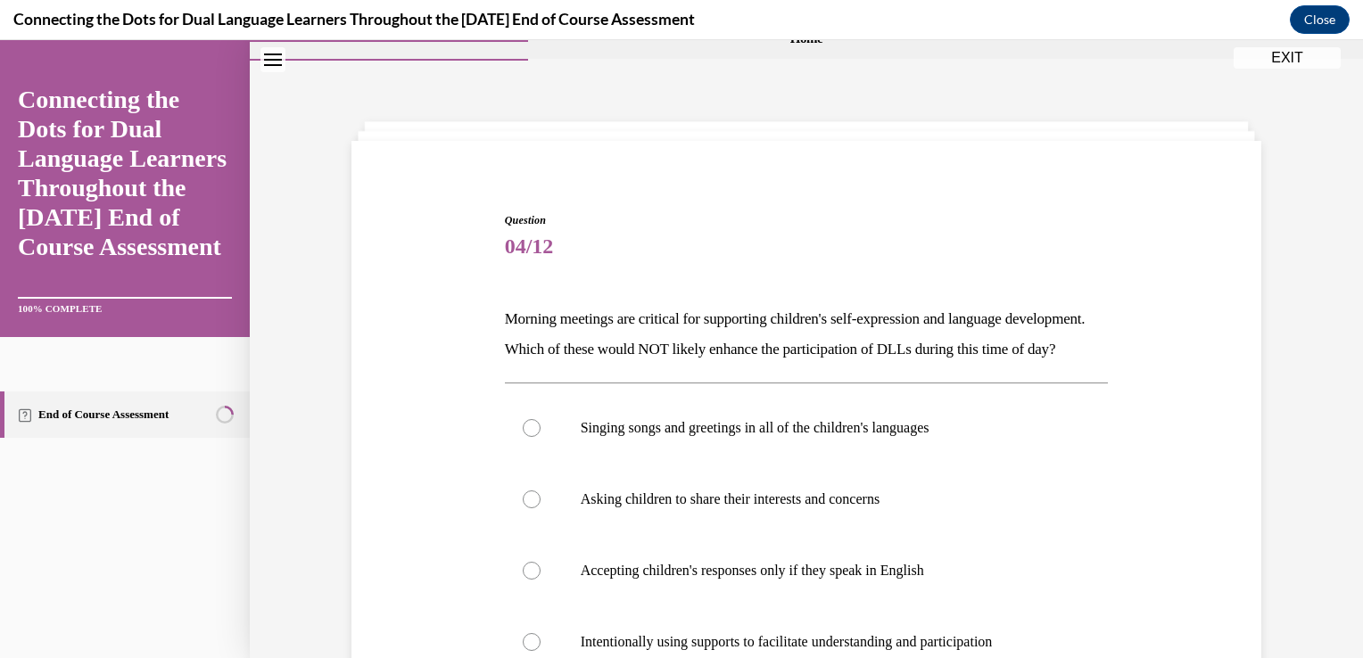
scroll to position [202, 0]
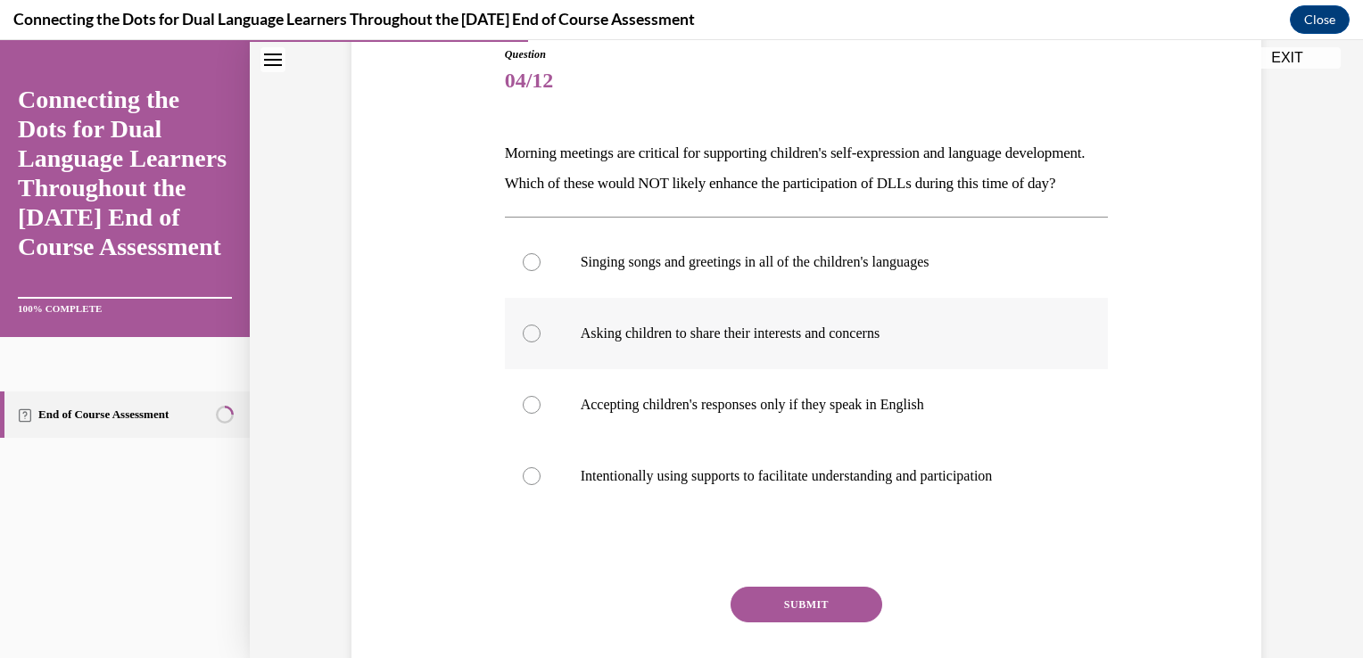
click at [525, 343] on div at bounding box center [532, 334] width 18 height 18
click at [525, 343] on input "Asking children to share their interests and concerns" at bounding box center [532, 334] width 18 height 18
radio input "true"
click at [817, 623] on button "SUBMIT" at bounding box center [807, 605] width 152 height 36
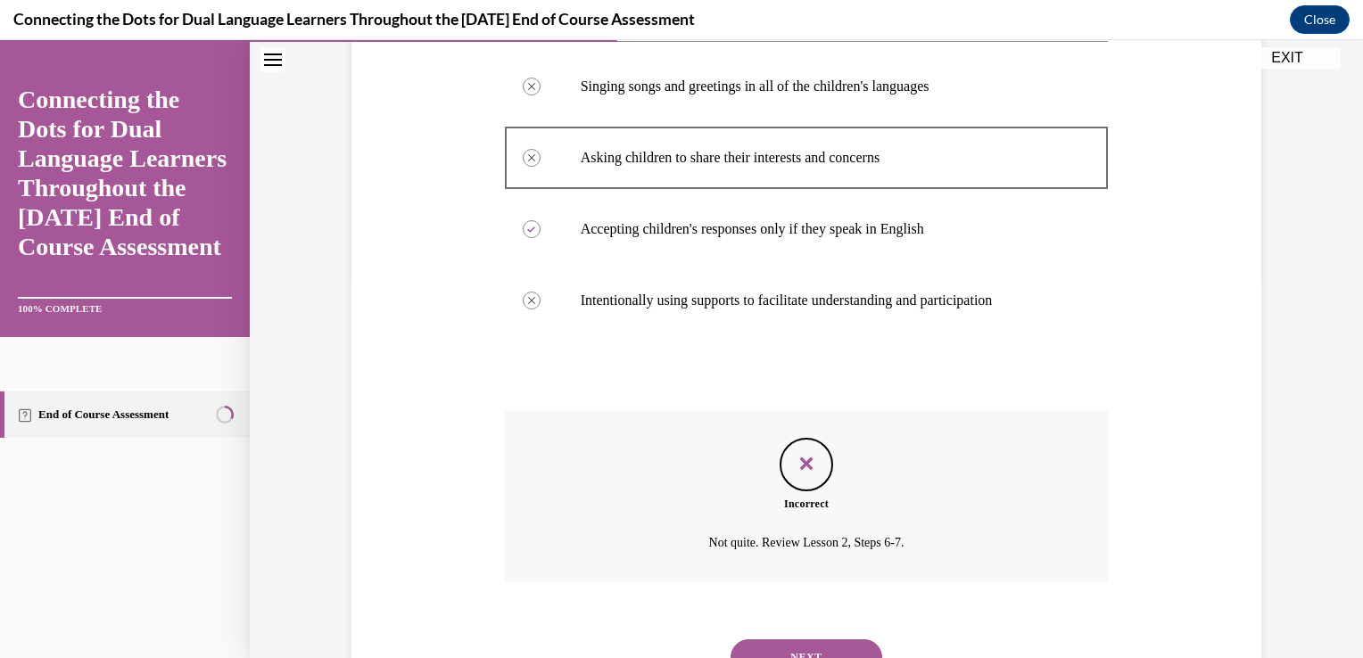
scroll to position [485, 0]
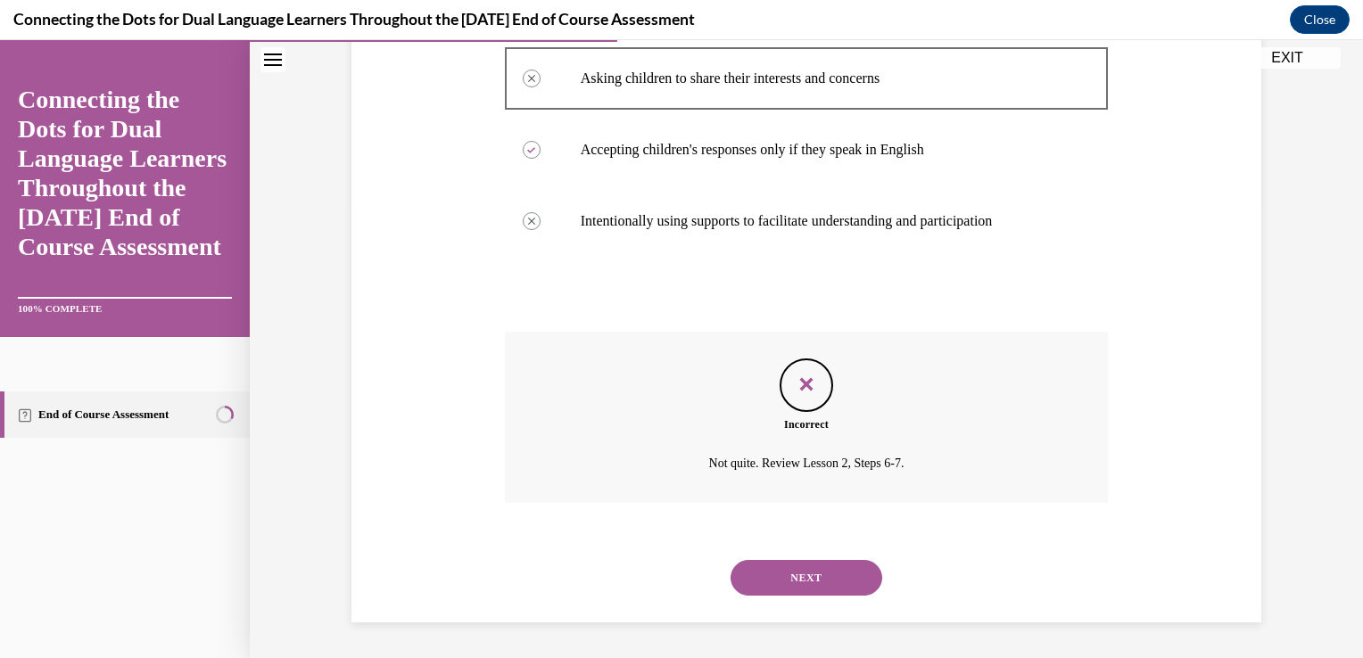
click at [799, 566] on button "NEXT" at bounding box center [807, 578] width 152 height 36
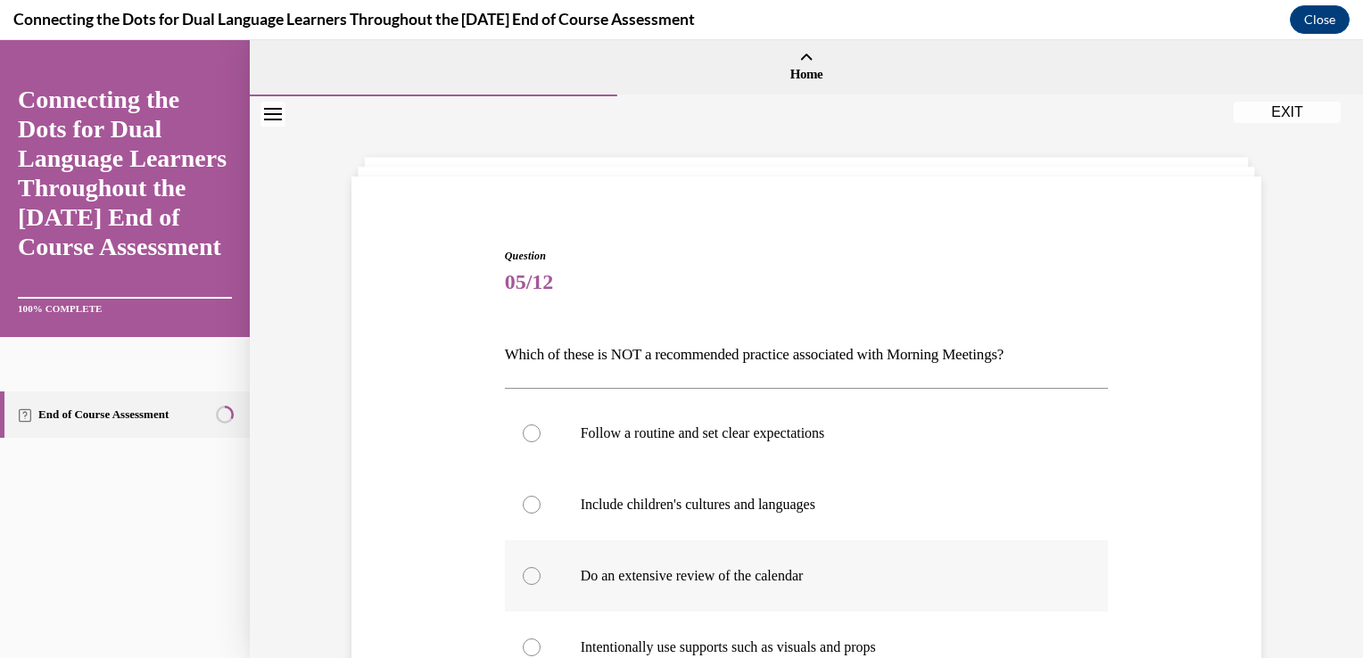
click at [526, 569] on div at bounding box center [532, 576] width 18 height 18
click at [526, 569] on input "Do an extensive review of the calendar" at bounding box center [532, 576] width 18 height 18
radio input "true"
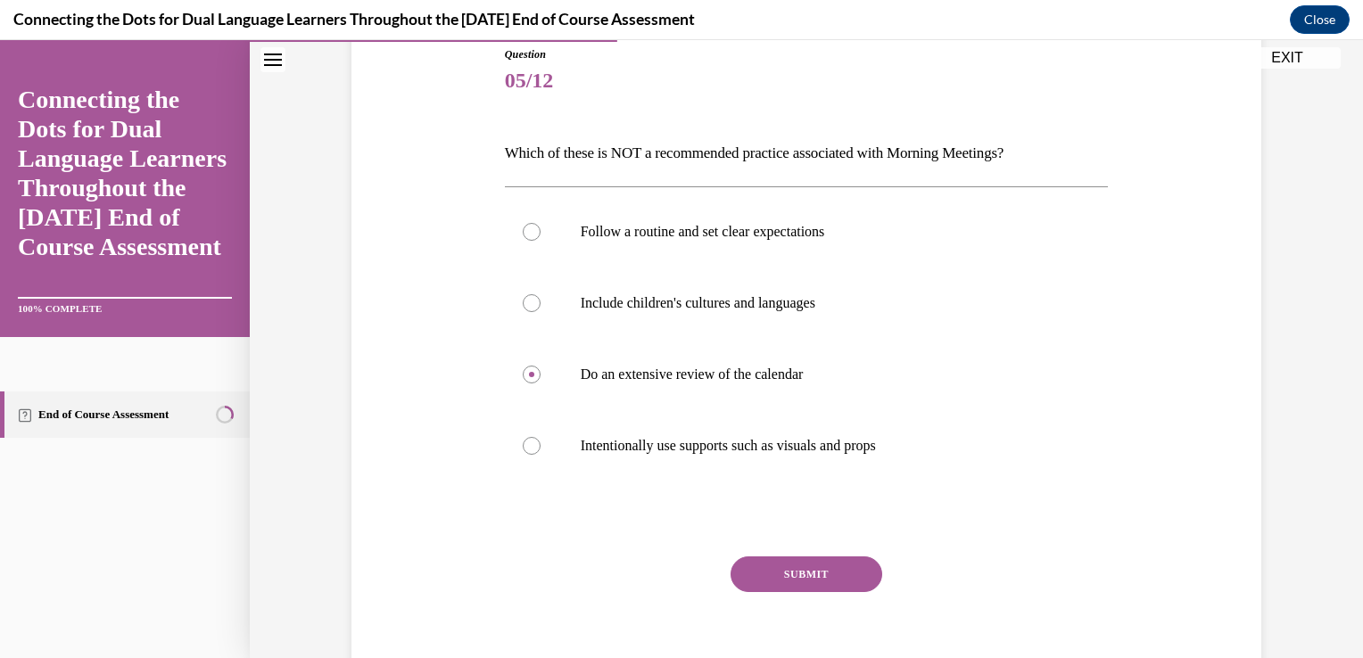
scroll to position [281, 0]
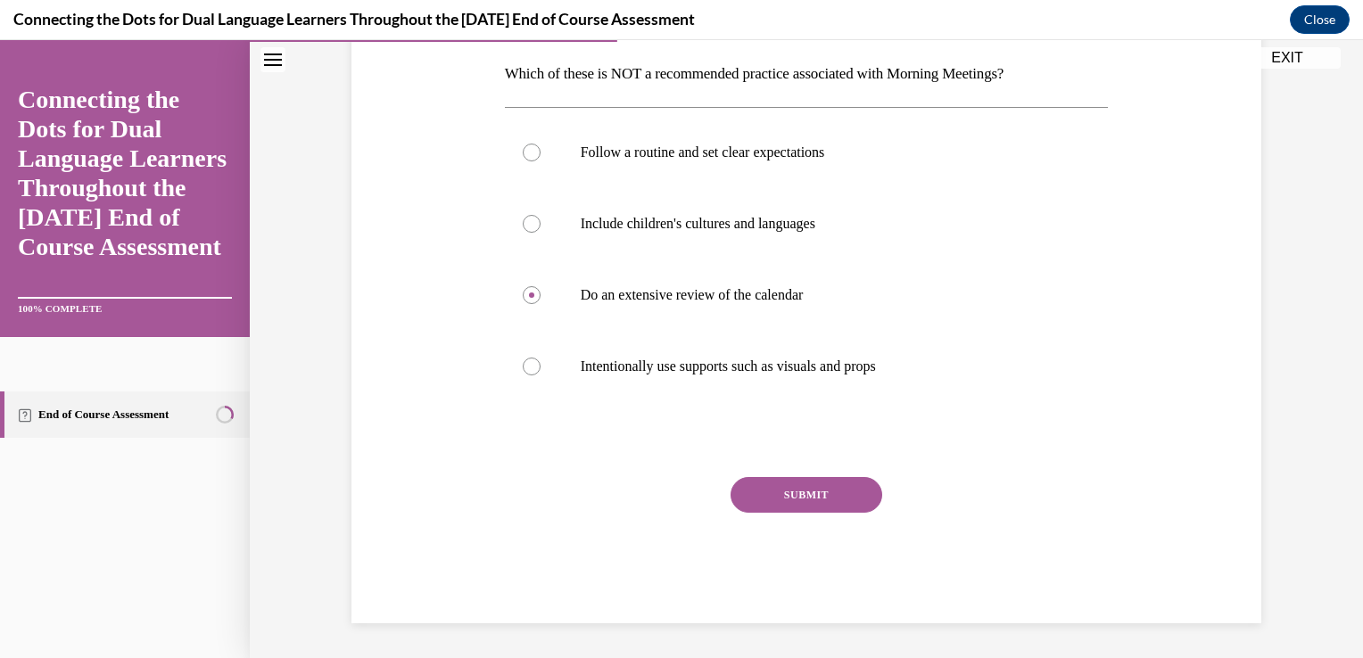
click at [794, 508] on button "SUBMIT" at bounding box center [807, 495] width 152 height 36
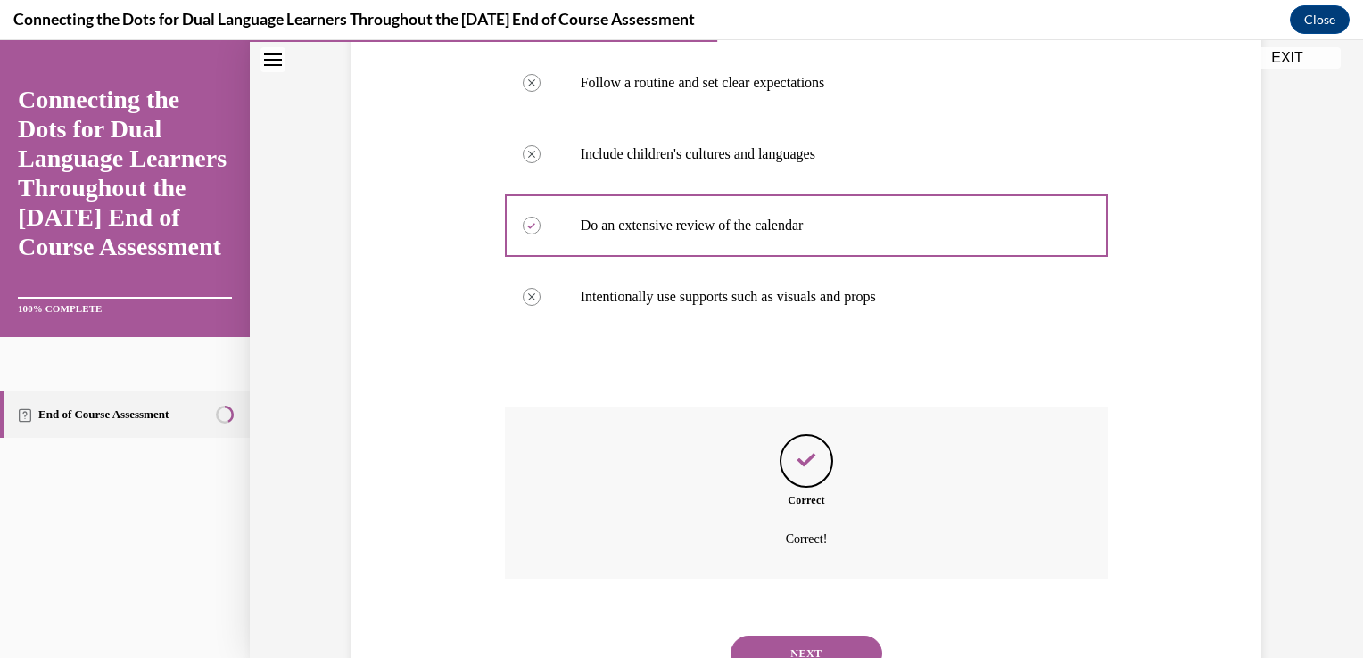
scroll to position [425, 0]
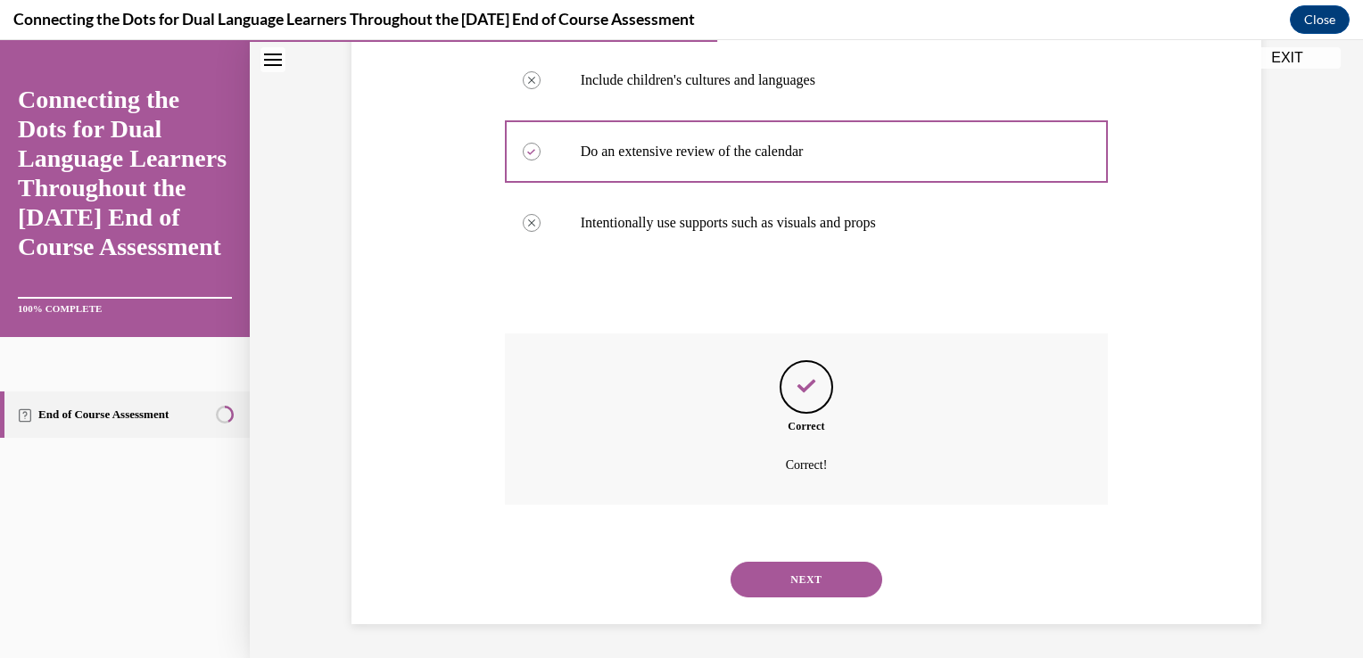
click at [767, 577] on button "NEXT" at bounding box center [807, 580] width 152 height 36
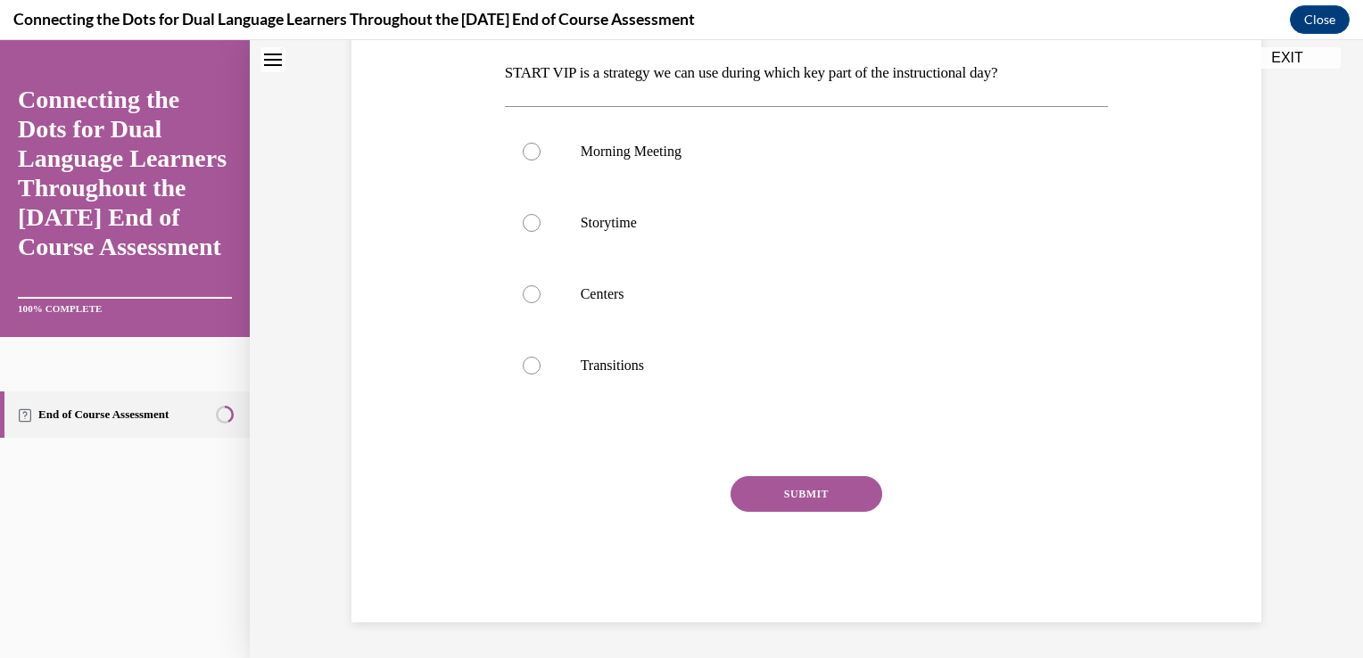
scroll to position [0, 0]
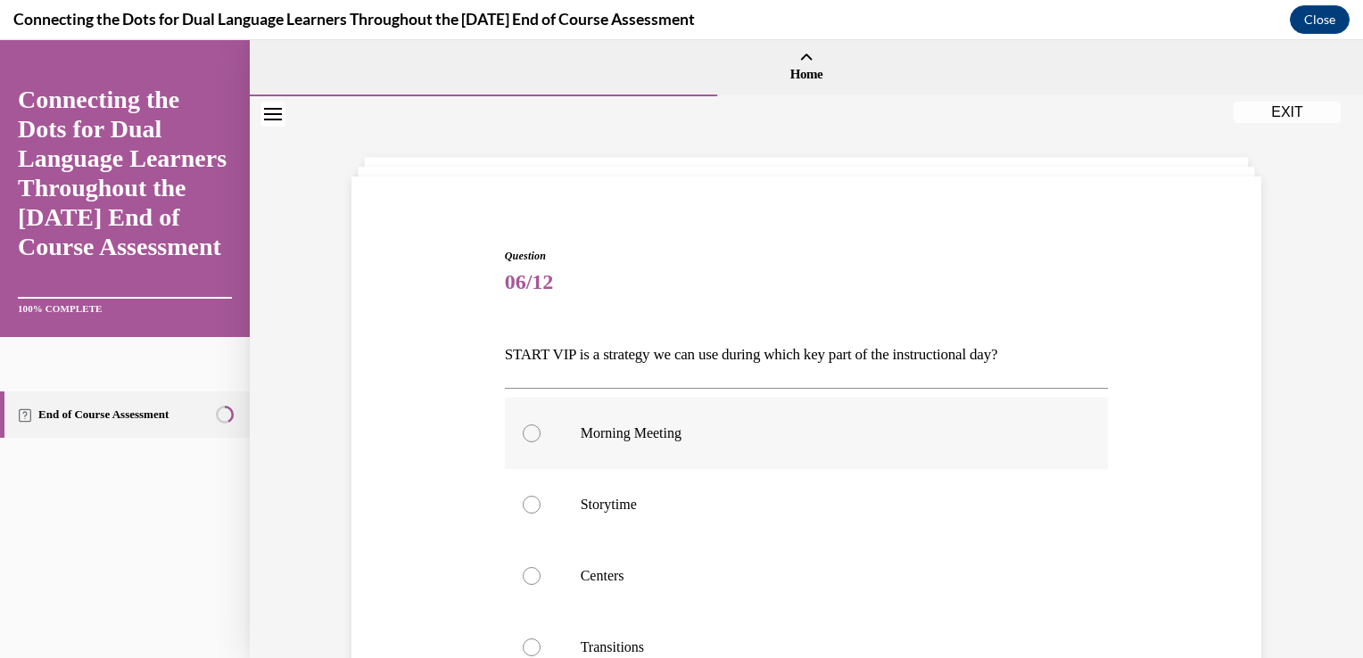
click at [523, 431] on div at bounding box center [532, 434] width 18 height 18
click at [523, 431] on input "Morning Meeting" at bounding box center [532, 434] width 18 height 18
radio input "true"
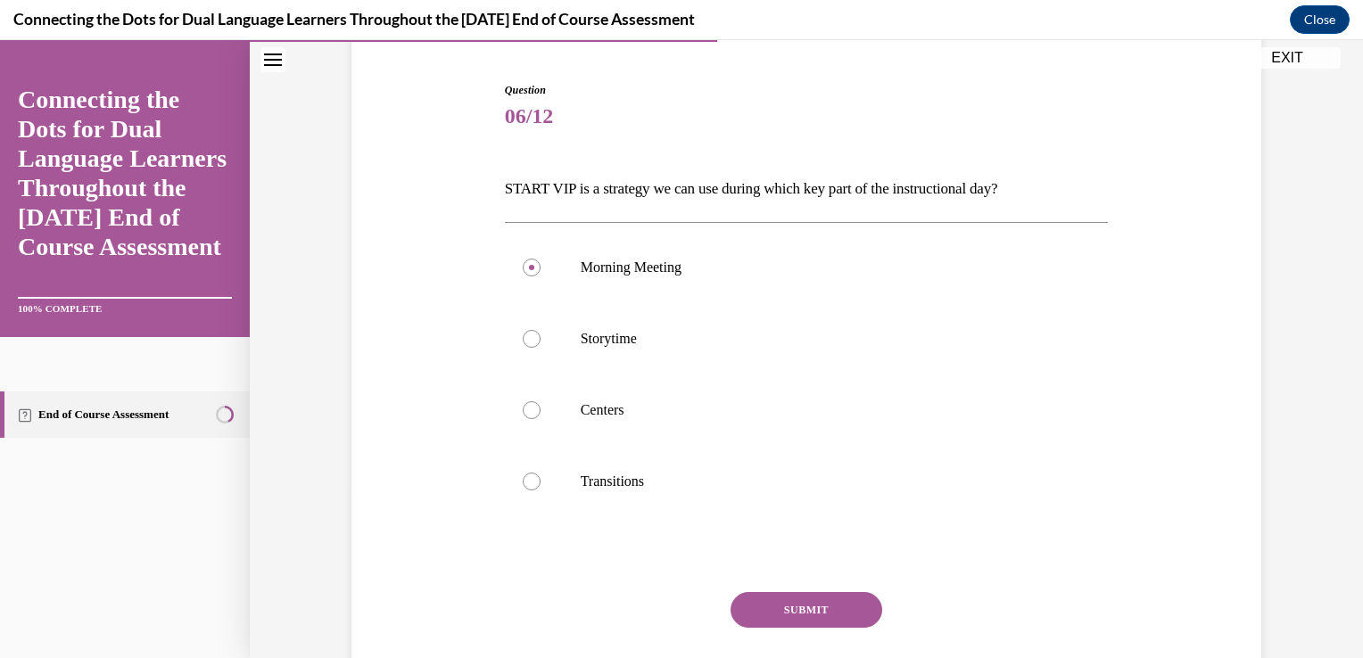
scroll to position [281, 0]
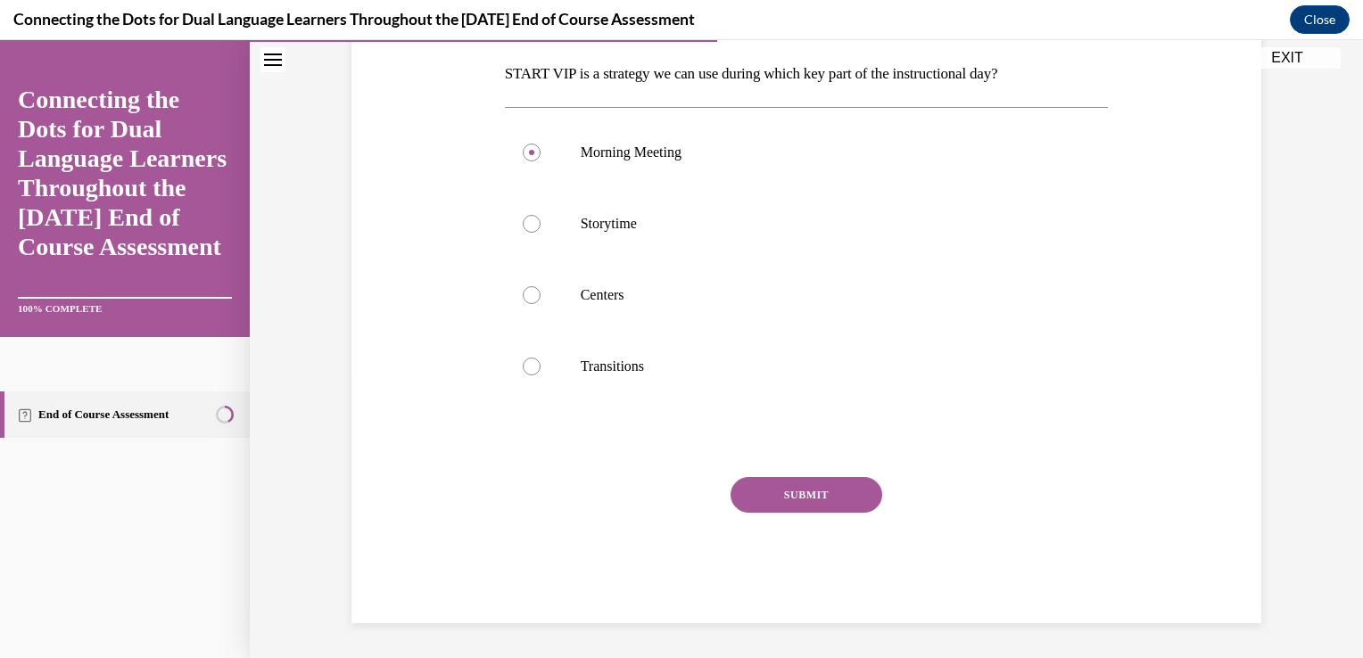
click at [824, 494] on button "SUBMIT" at bounding box center [807, 495] width 152 height 36
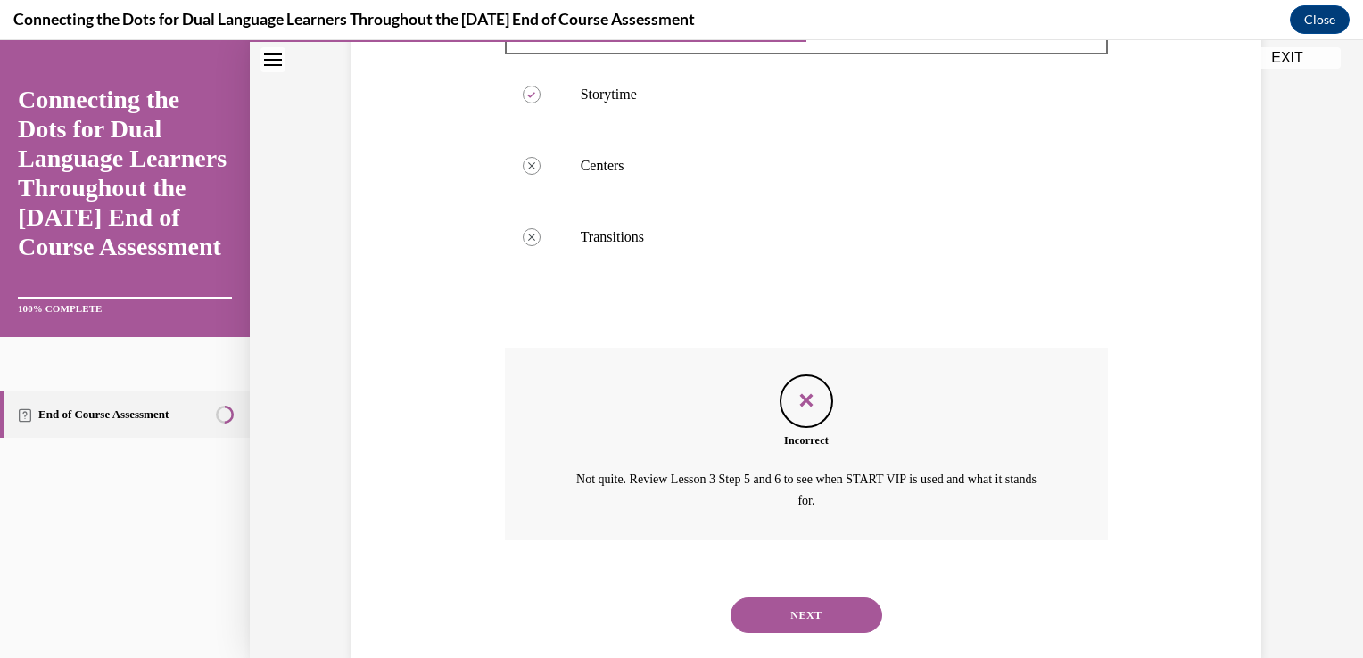
scroll to position [385, 0]
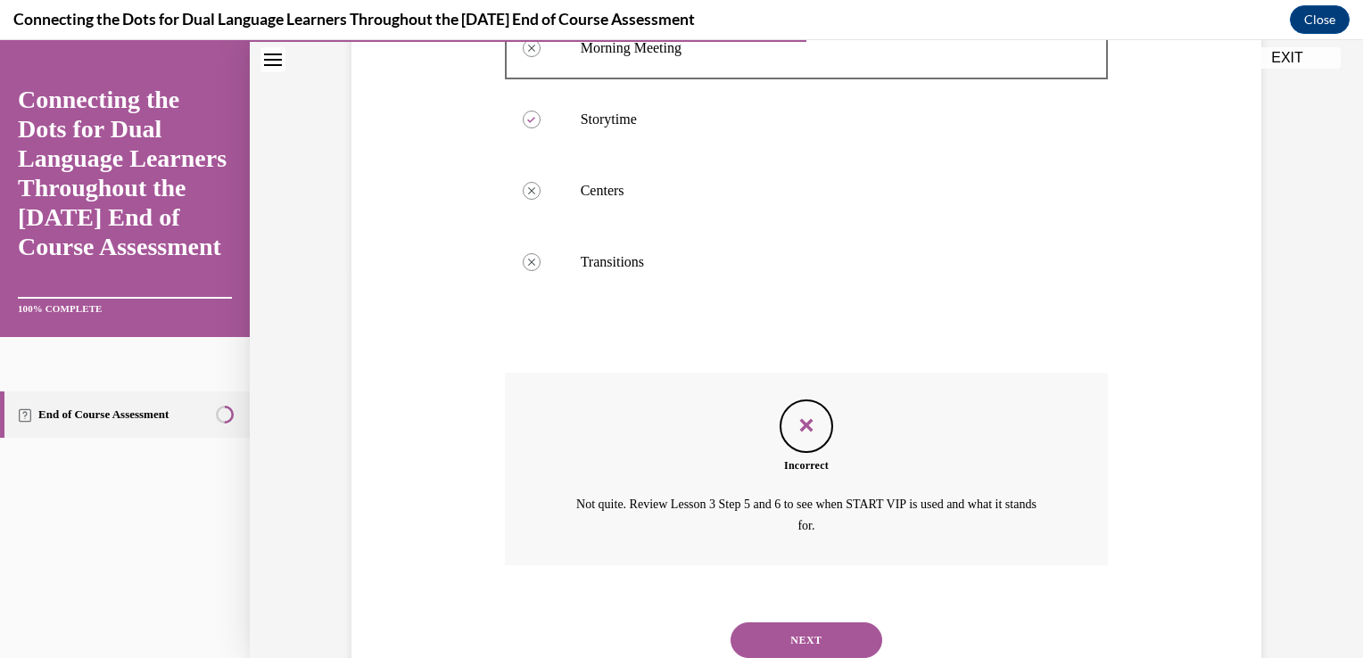
click at [847, 641] on button "NEXT" at bounding box center [807, 641] width 152 height 36
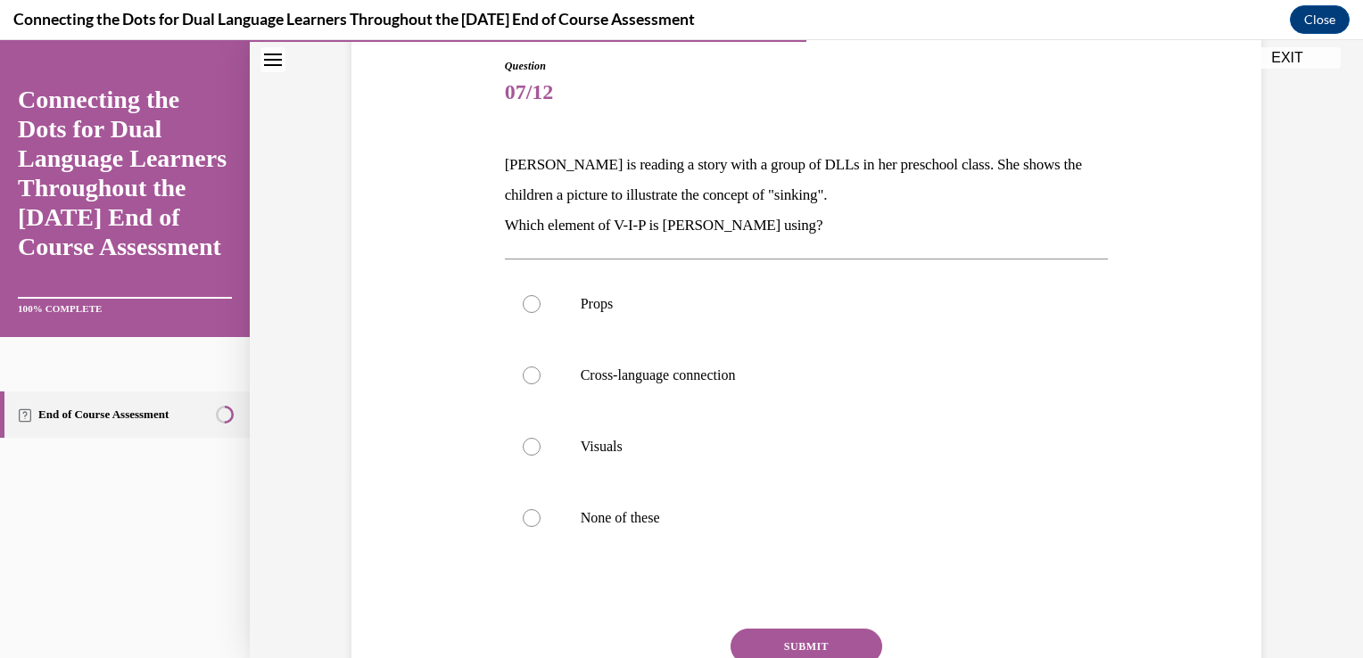
scroll to position [250, 0]
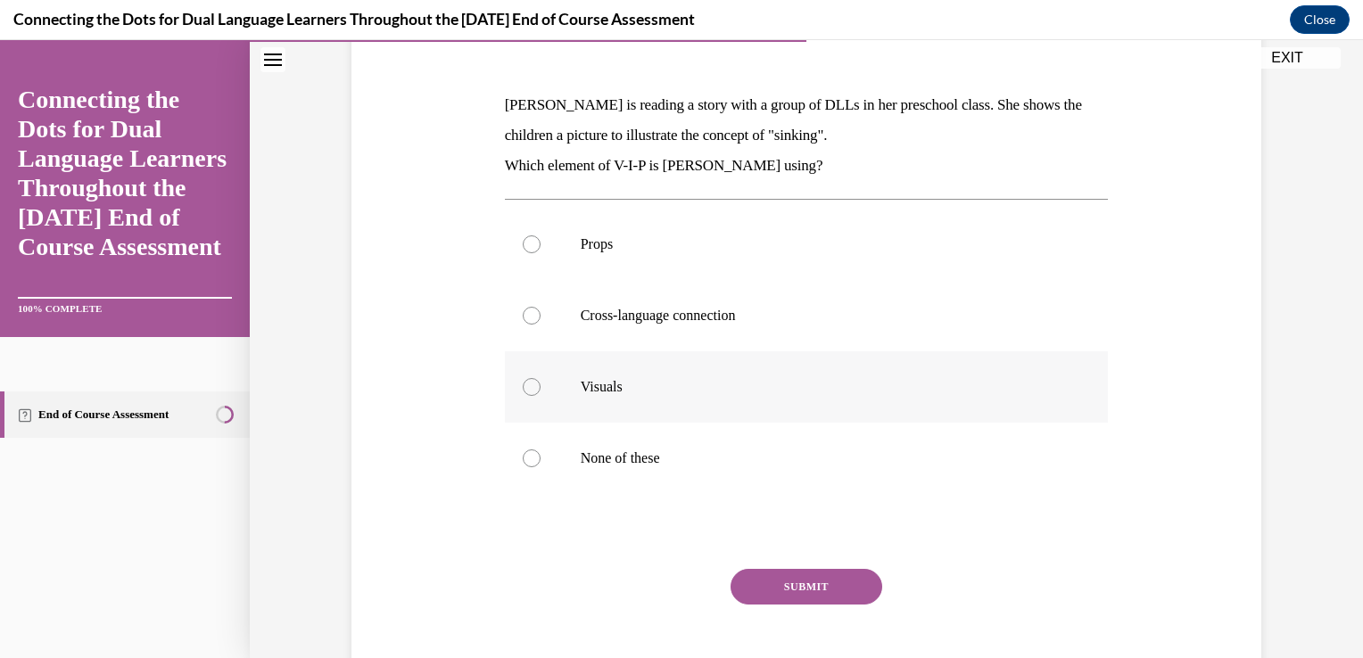
click at [525, 388] on div at bounding box center [532, 387] width 18 height 18
click at [525, 388] on input "Visuals" at bounding box center [532, 387] width 18 height 18
radio input "true"
click at [765, 584] on button "SUBMIT" at bounding box center [807, 587] width 152 height 36
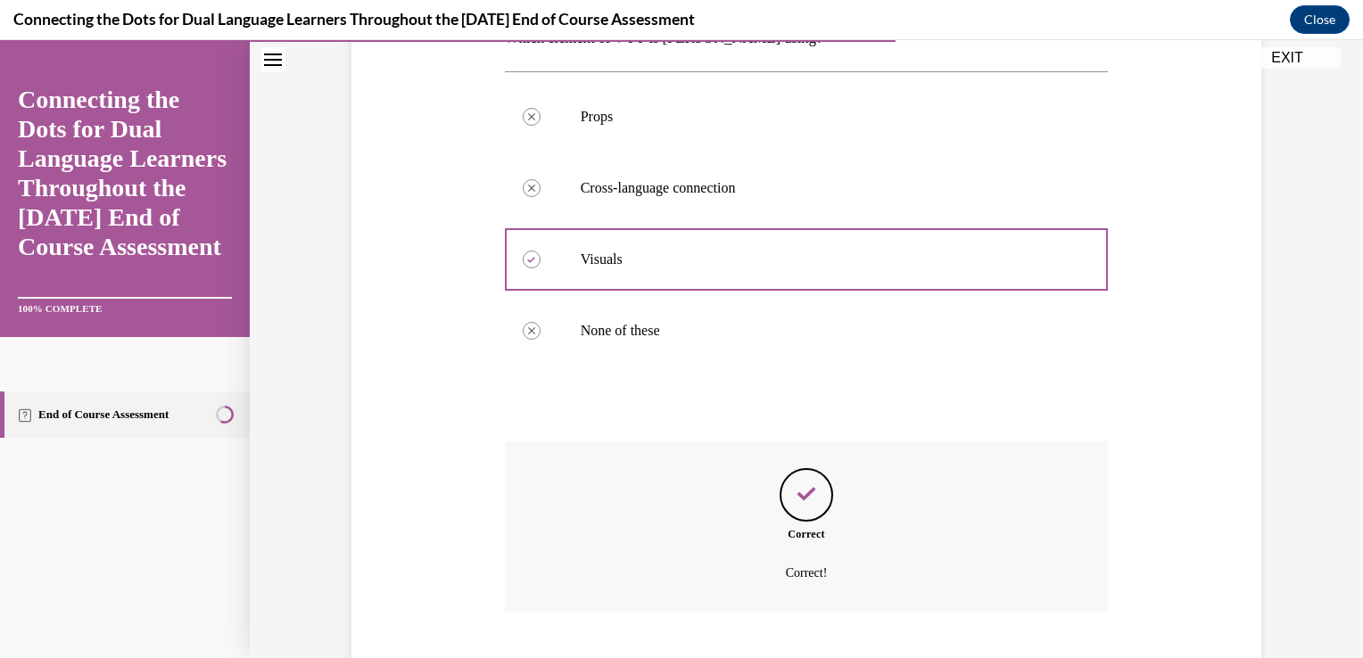
scroll to position [485, 0]
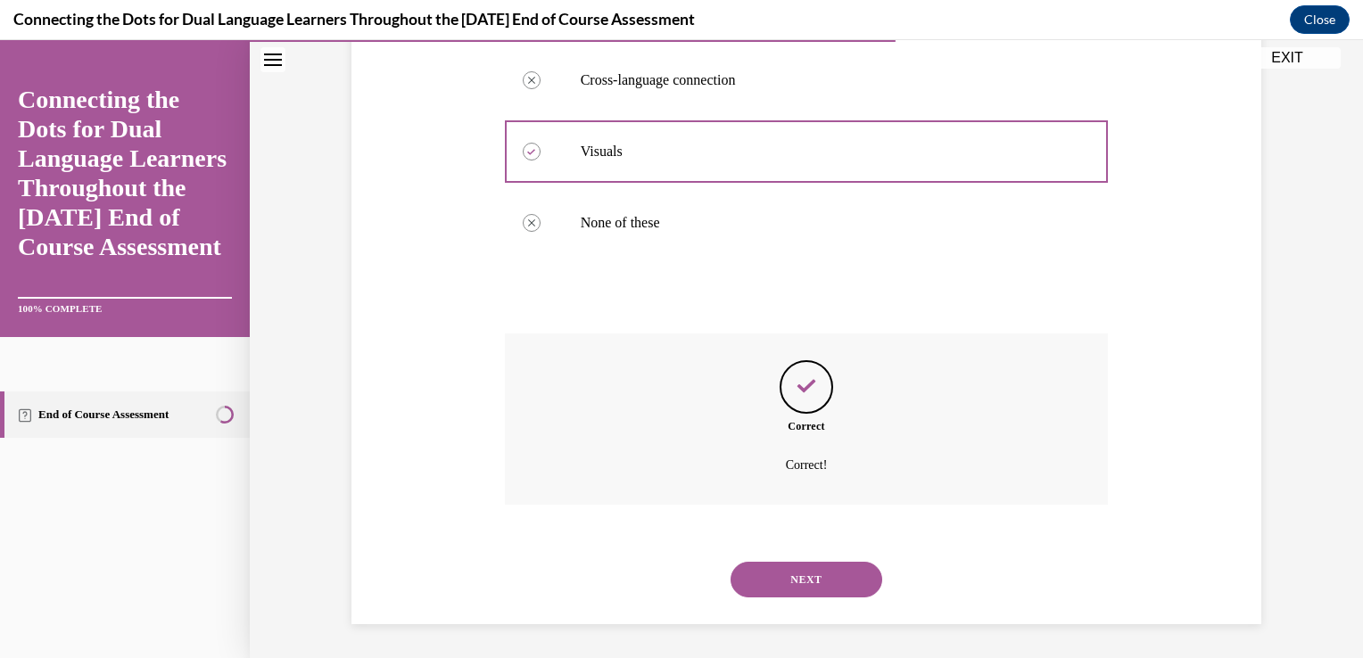
click at [773, 580] on button "NEXT" at bounding box center [807, 580] width 152 height 36
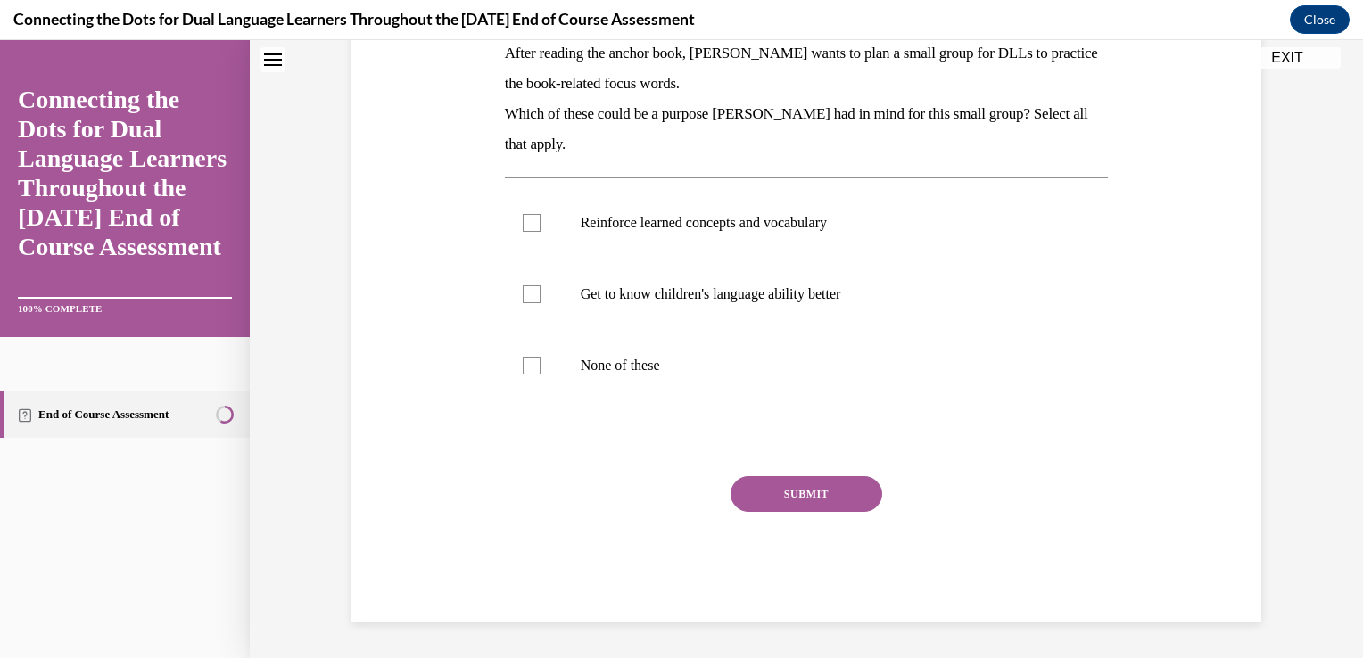
scroll to position [0, 0]
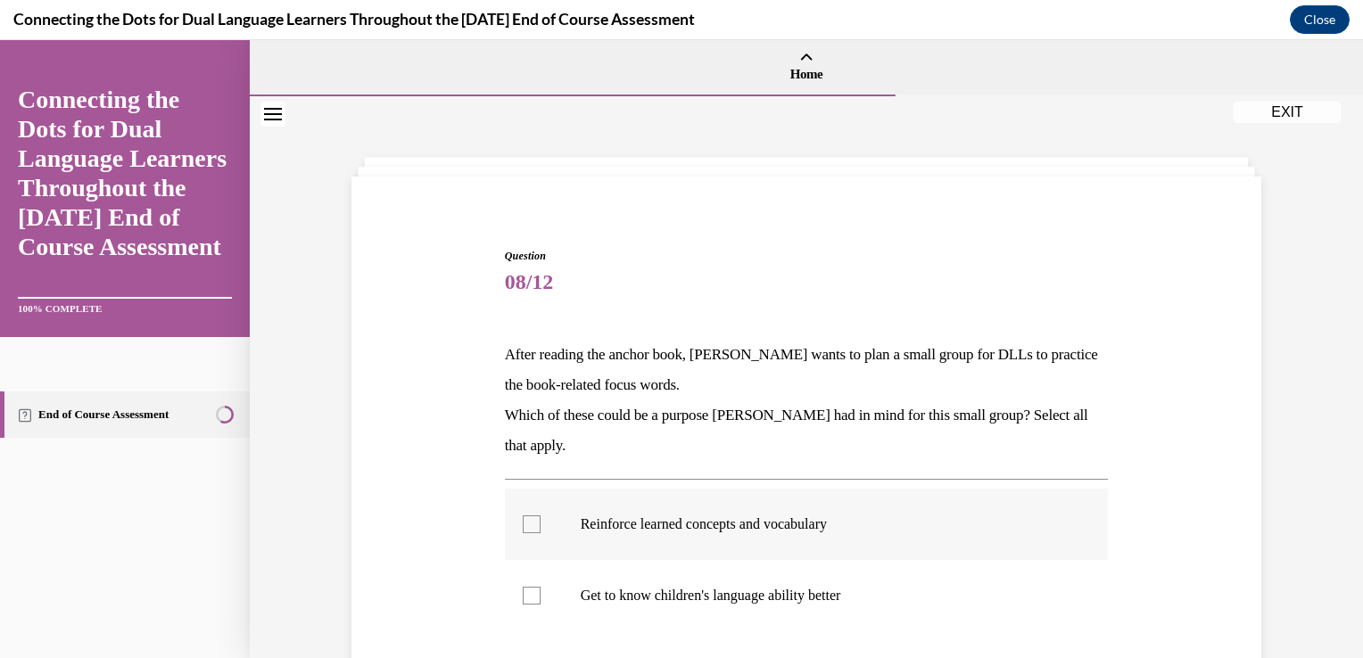
click at [523, 522] on div at bounding box center [532, 525] width 18 height 18
click at [523, 522] on input "Reinforce learned concepts and vocabulary" at bounding box center [532, 525] width 18 height 18
checkbox input "true"
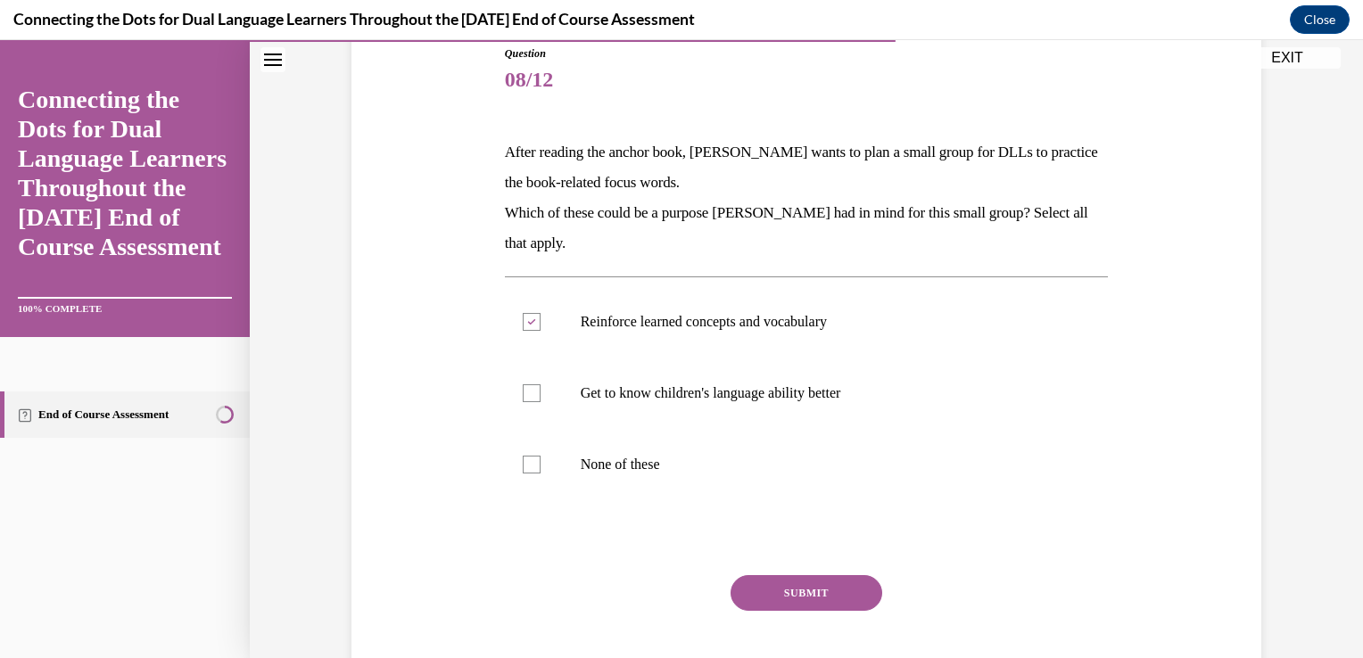
scroll to position [238, 0]
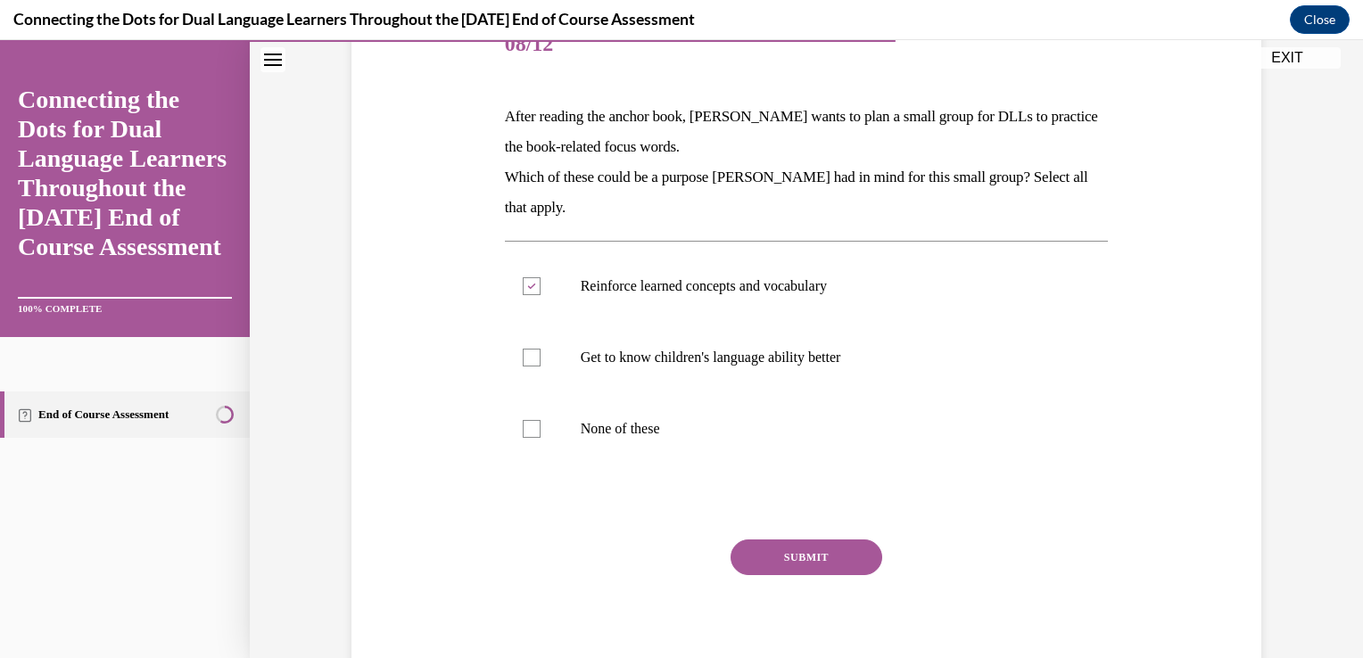
click at [808, 555] on button "SUBMIT" at bounding box center [807, 558] width 152 height 36
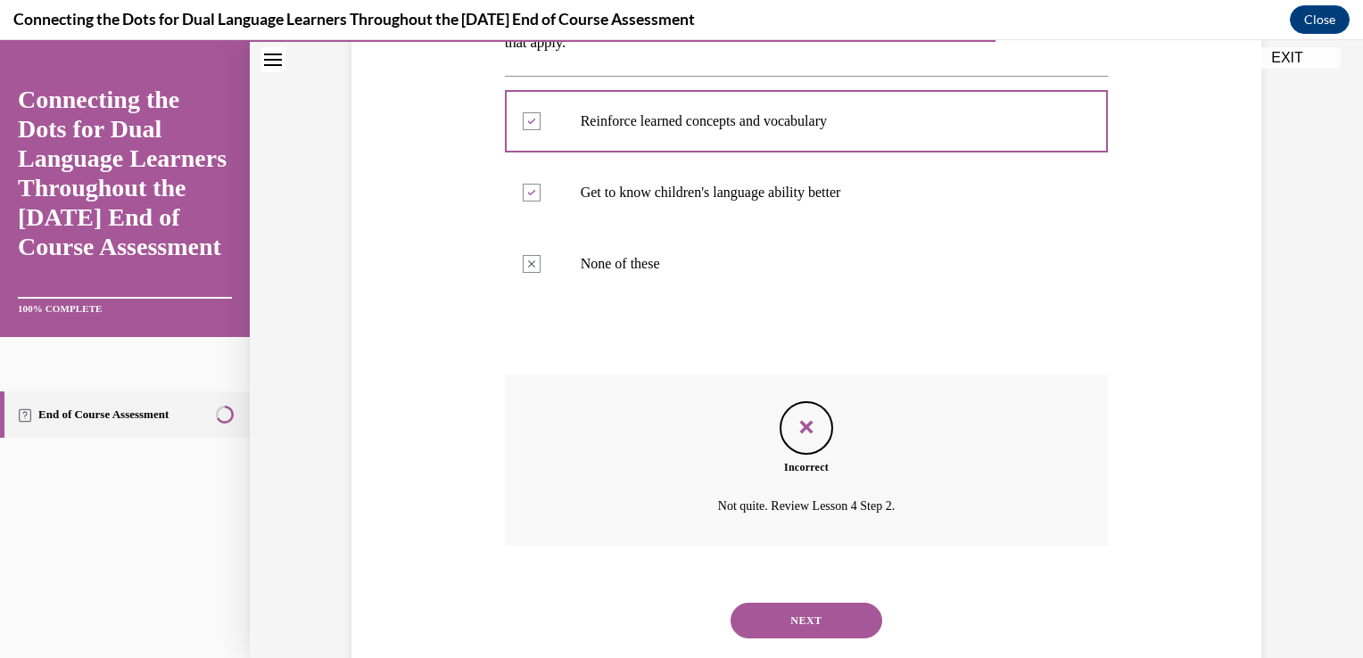
scroll to position [445, 0]
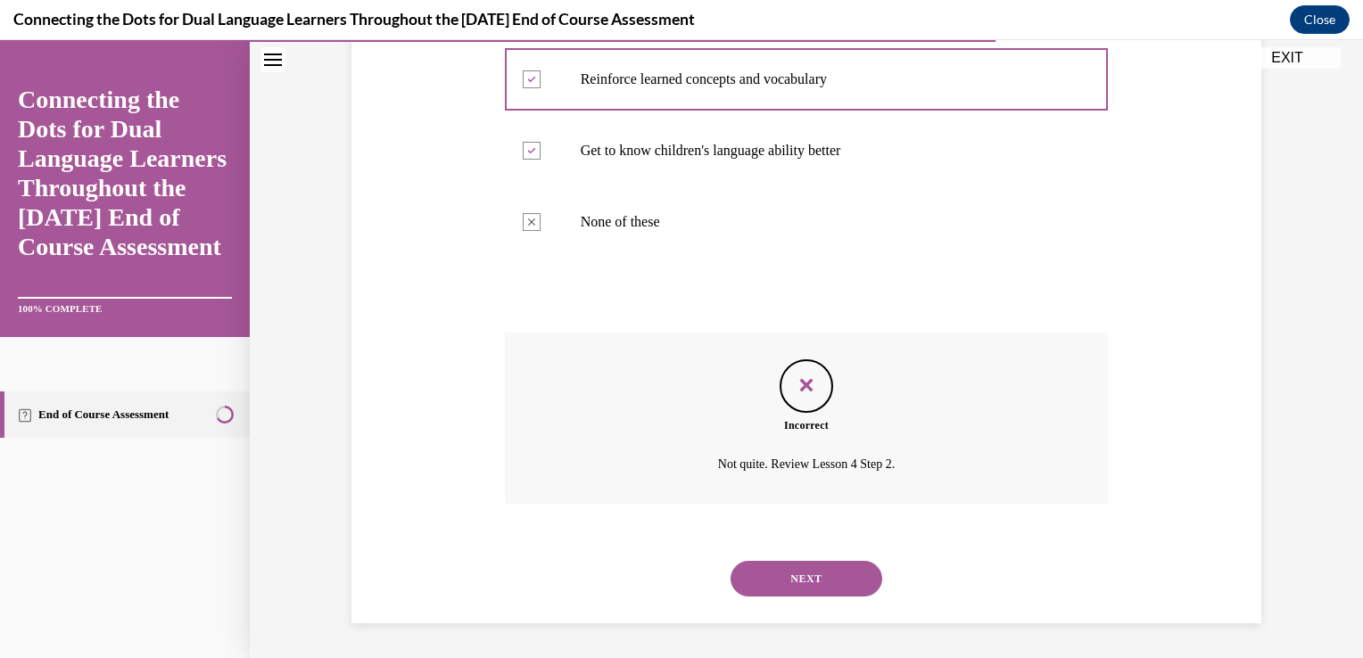
click at [790, 584] on button "NEXT" at bounding box center [807, 579] width 152 height 36
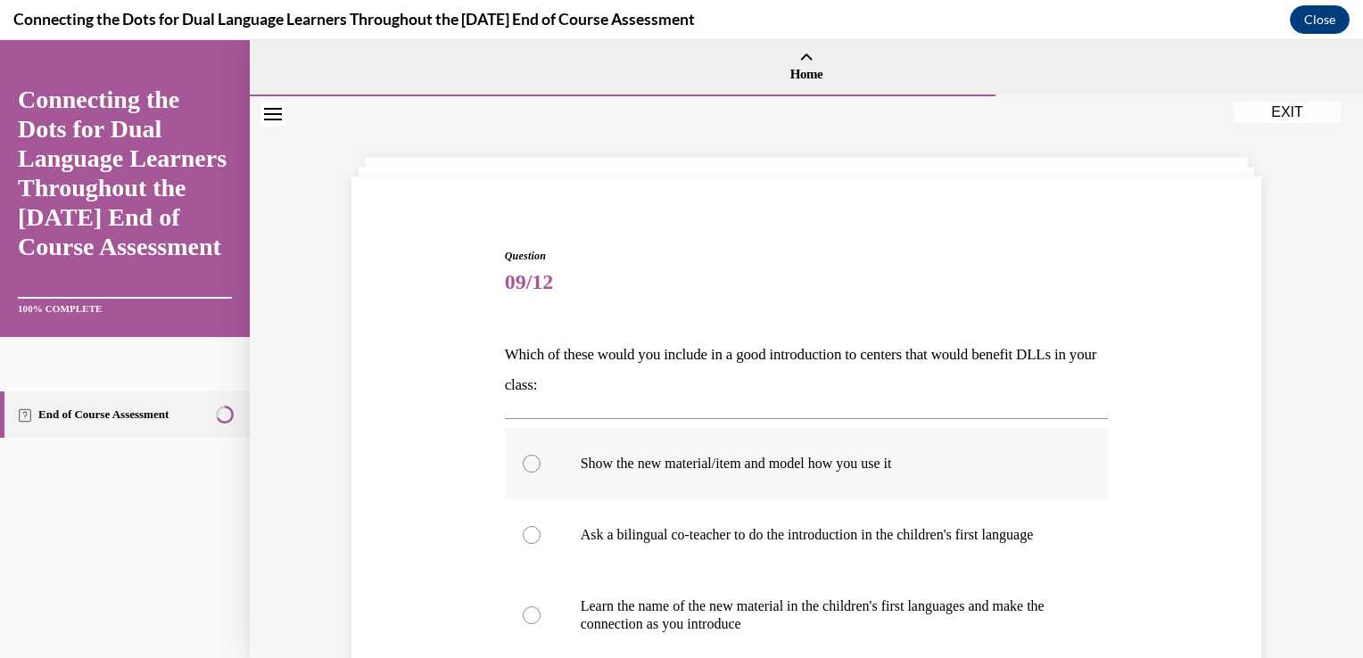
click at [528, 466] on div at bounding box center [532, 464] width 18 height 18
click at [528, 466] on input "Show the new material/item and model how you use it" at bounding box center [532, 464] width 18 height 18
radio input "true"
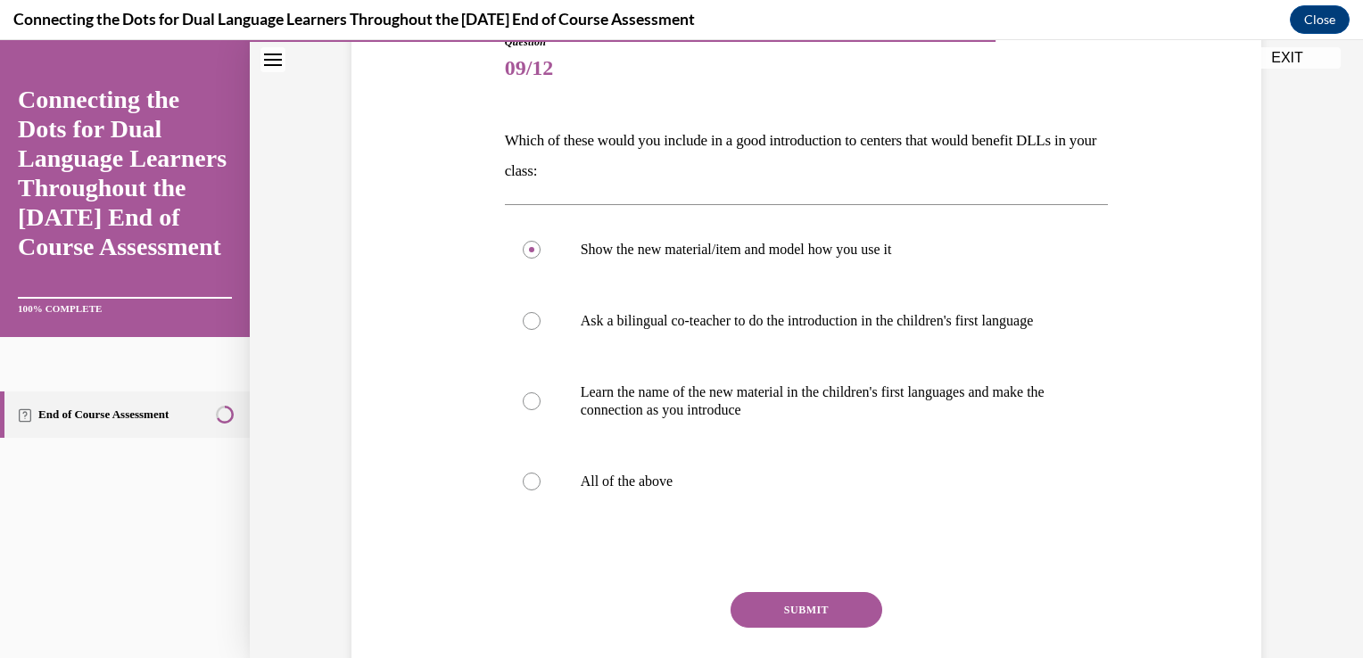
scroll to position [237, 0]
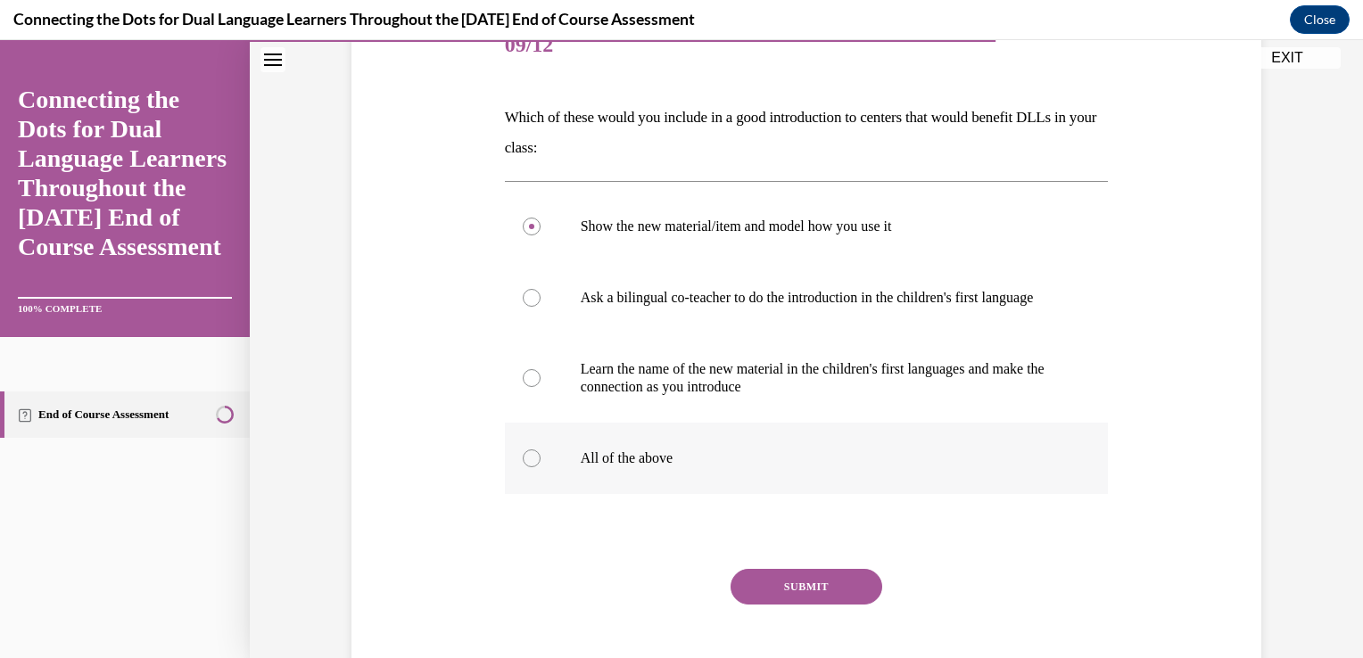
click at [529, 467] on div at bounding box center [532, 459] width 18 height 18
click at [529, 467] on input "All of the above" at bounding box center [532, 459] width 18 height 18
radio input "true"
click at [796, 604] on button "SUBMIT" at bounding box center [807, 587] width 152 height 36
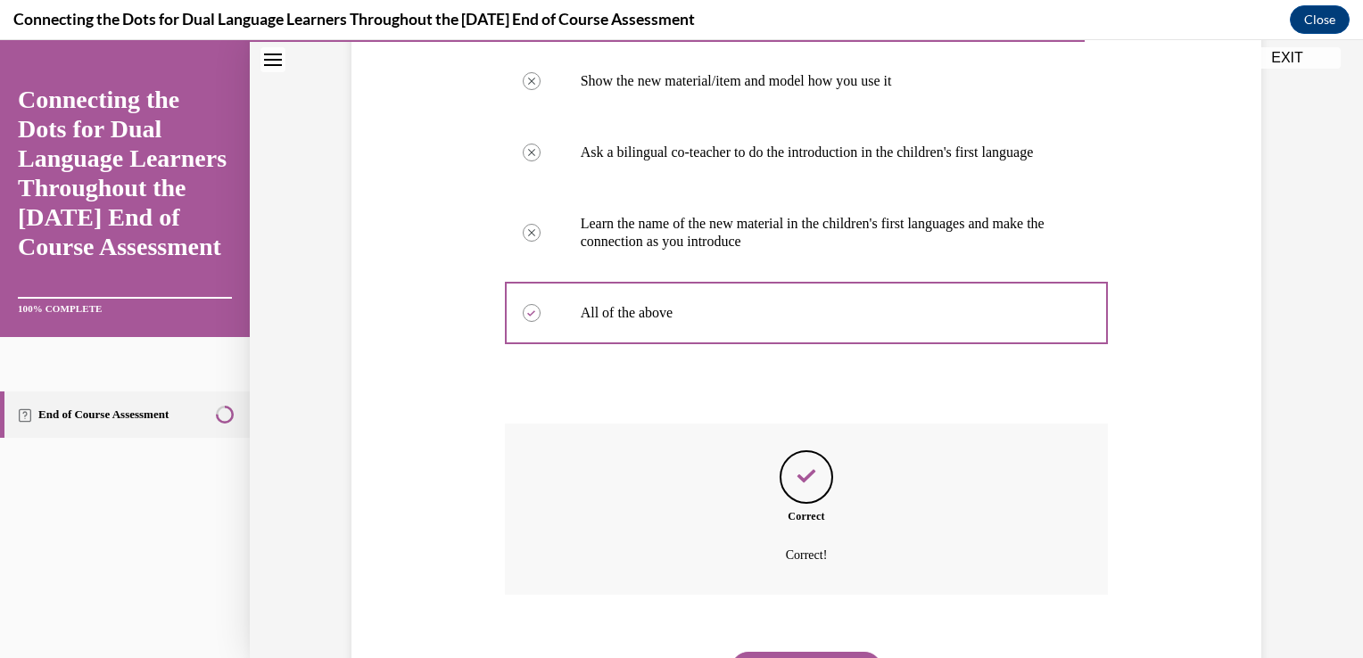
scroll to position [492, 0]
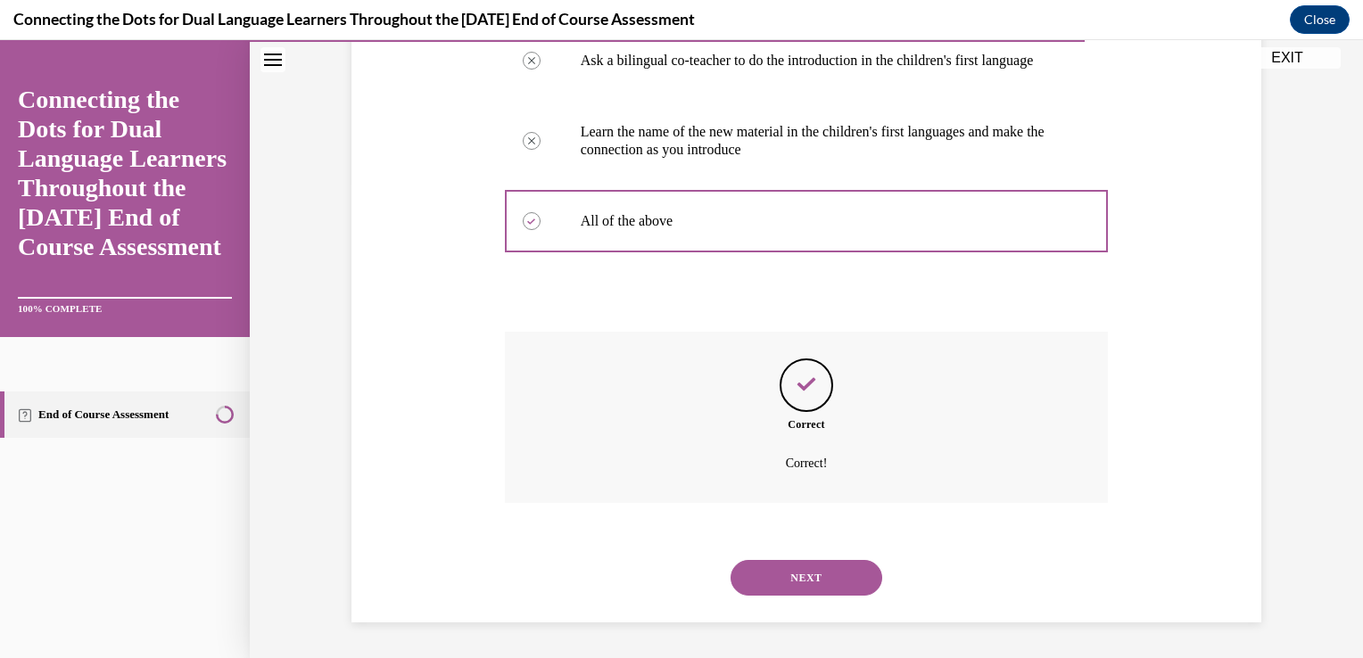
click at [789, 580] on button "NEXT" at bounding box center [807, 578] width 152 height 36
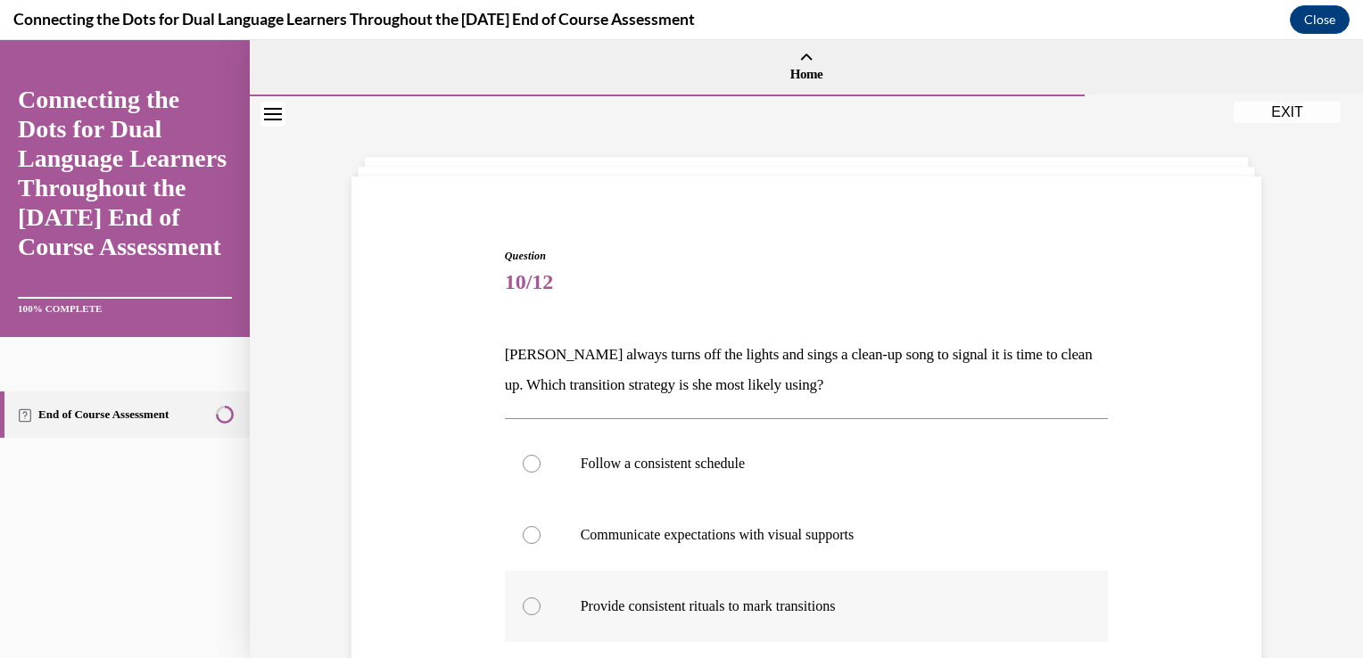
click at [523, 599] on div at bounding box center [532, 607] width 18 height 18
click at [523, 599] on input "Provide consistent rituals to mark transitions" at bounding box center [532, 607] width 18 height 18
radio input "true"
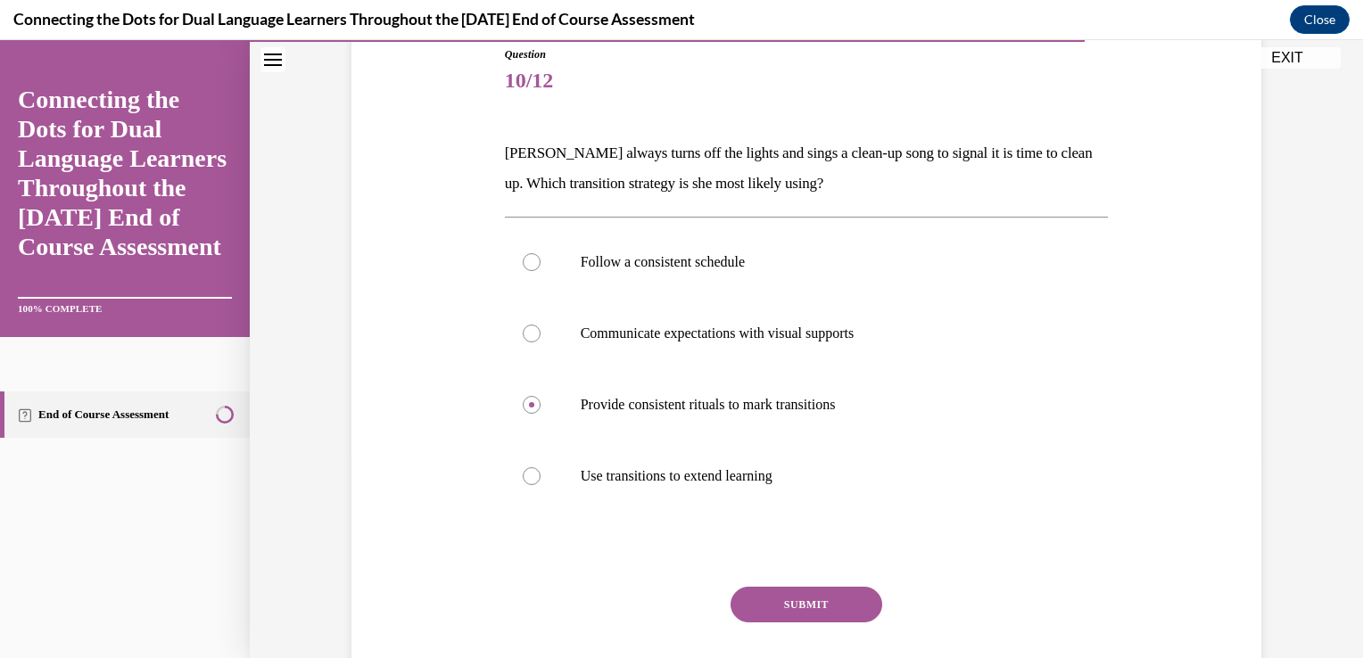
scroll to position [285, 0]
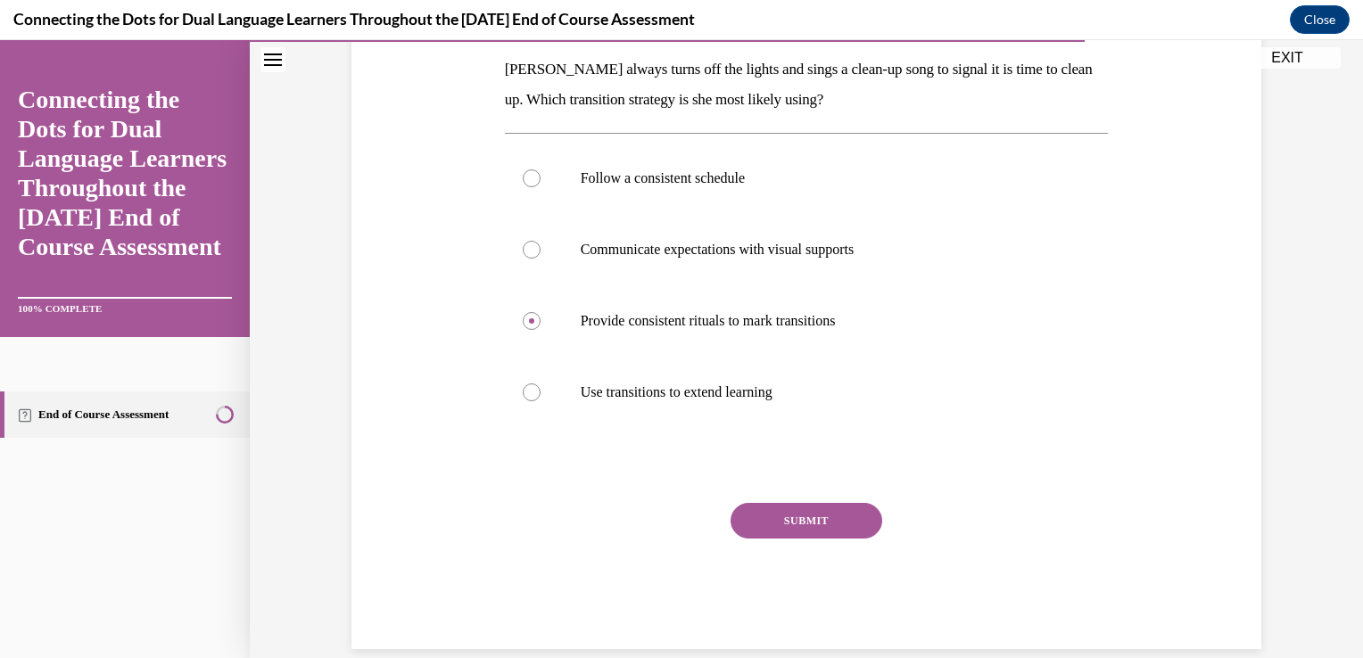
click at [846, 520] on button "SUBMIT" at bounding box center [807, 521] width 152 height 36
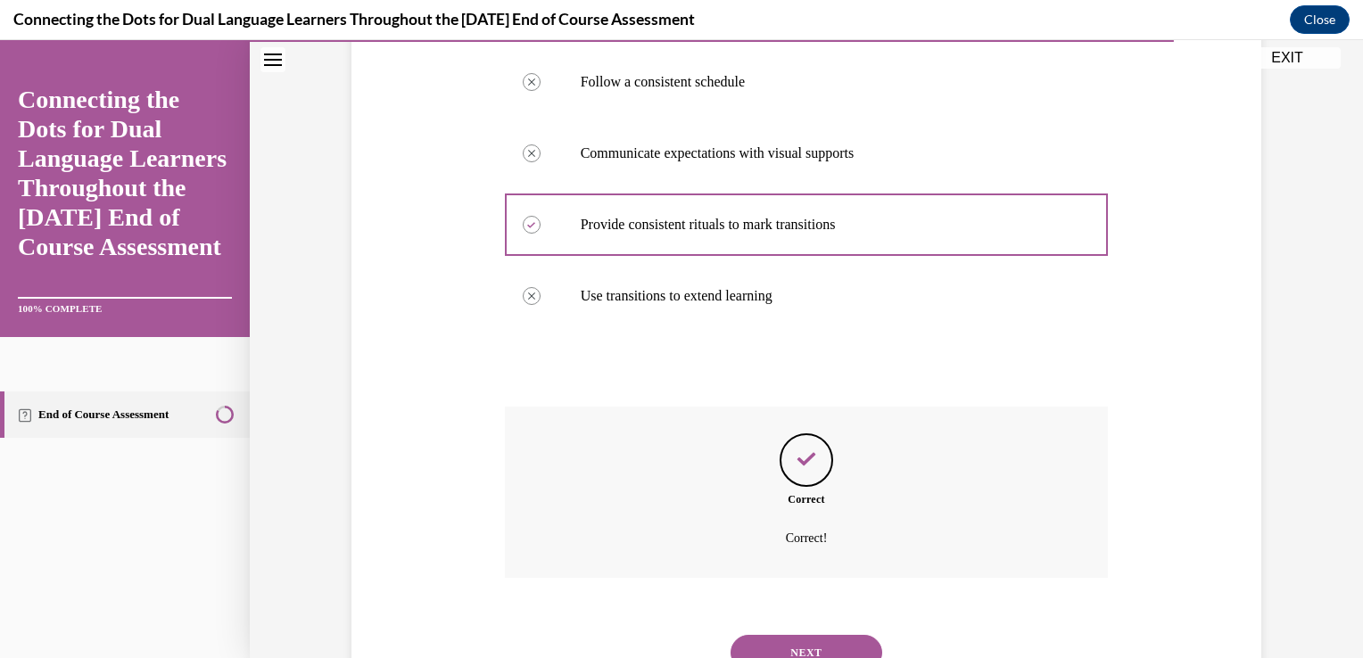
scroll to position [456, 0]
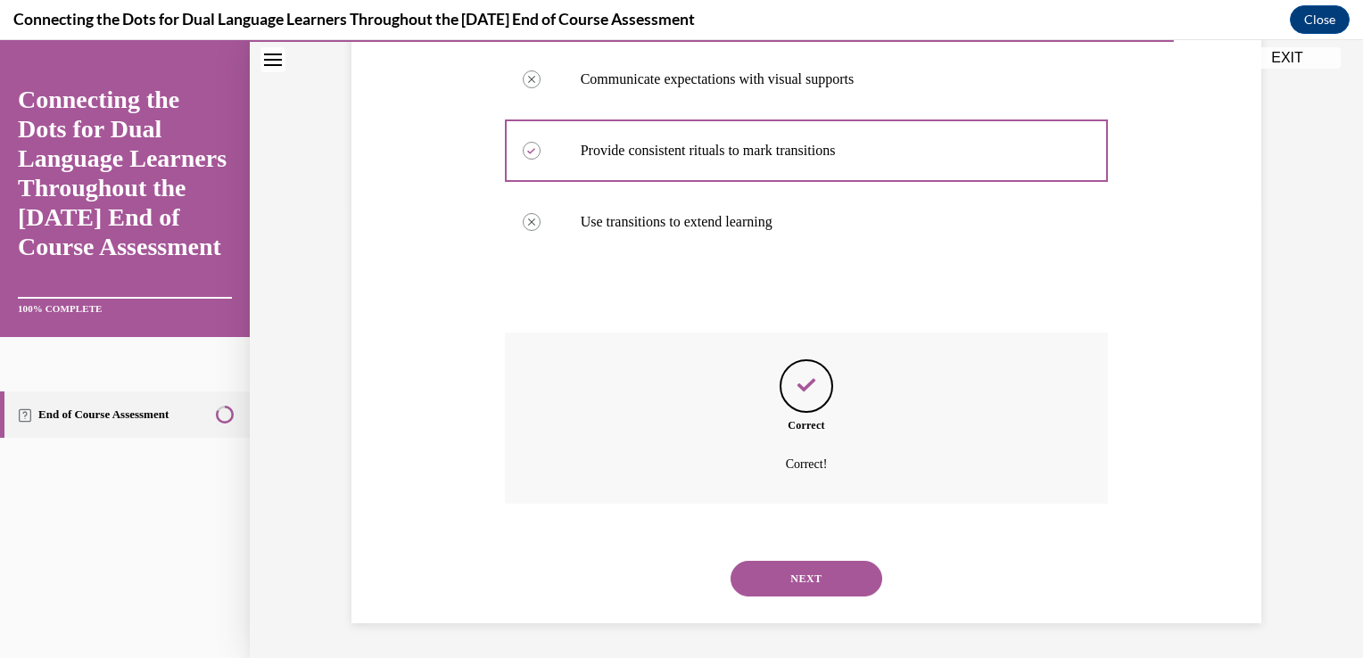
click at [788, 578] on button "NEXT" at bounding box center [807, 579] width 152 height 36
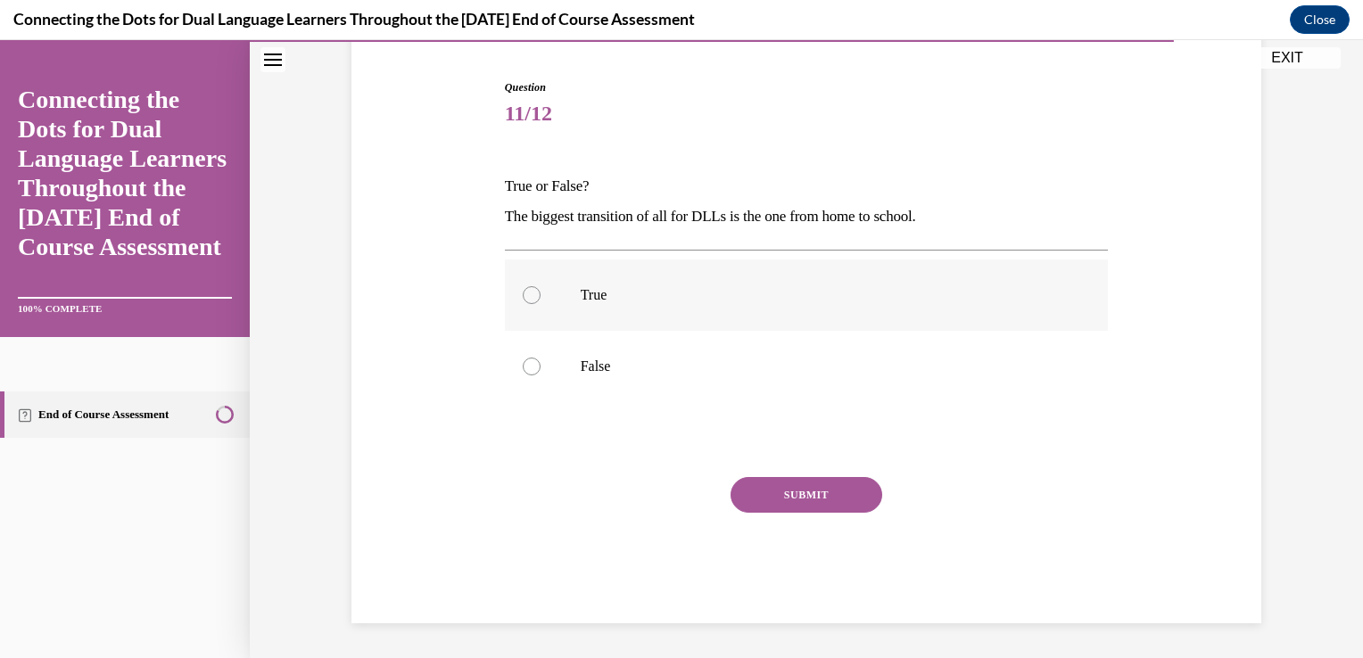
click at [527, 298] on div at bounding box center [532, 295] width 18 height 18
click at [527, 298] on input "True" at bounding box center [532, 295] width 18 height 18
radio input "true"
click at [785, 489] on button "SUBMIT" at bounding box center [807, 495] width 152 height 36
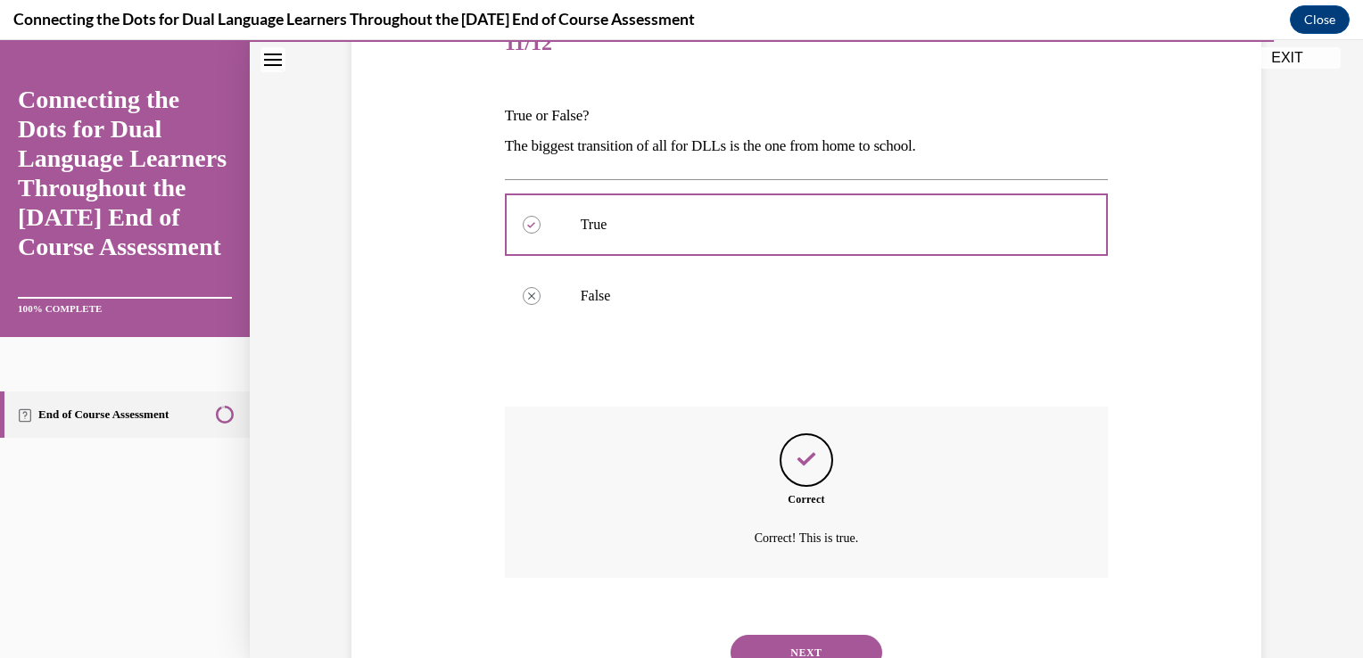
scroll to position [313, 0]
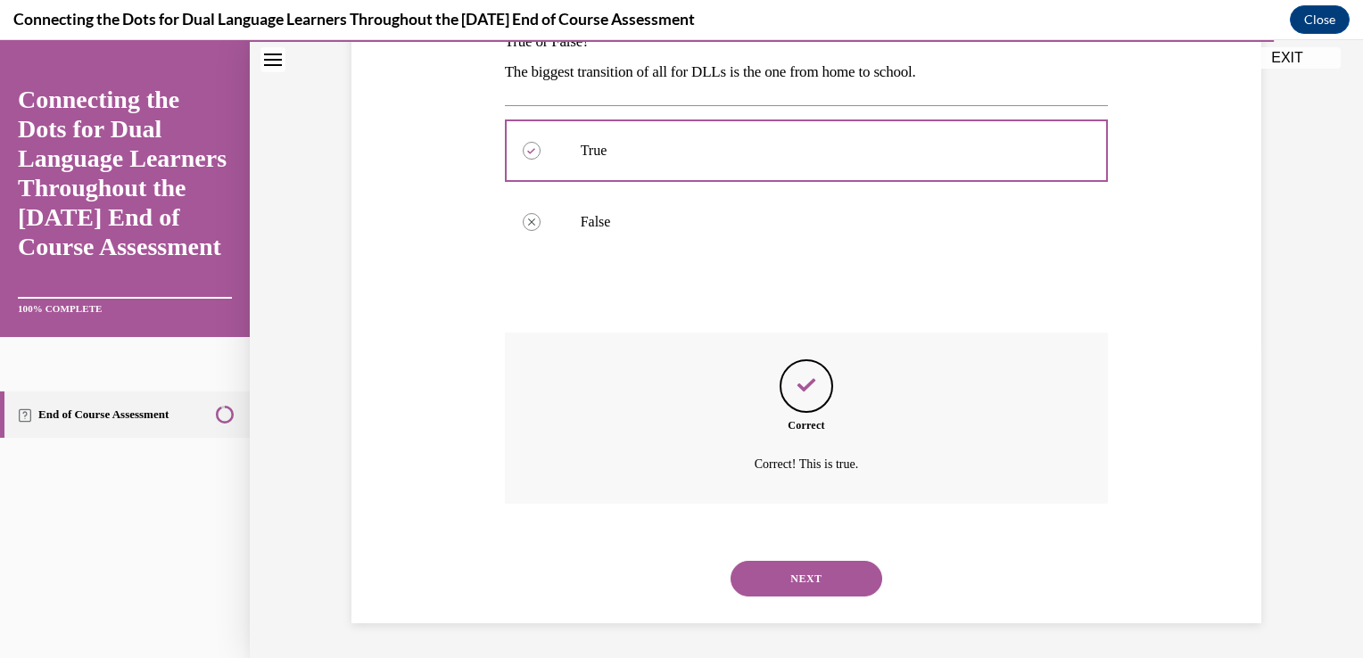
click at [795, 577] on button "NEXT" at bounding box center [807, 579] width 152 height 36
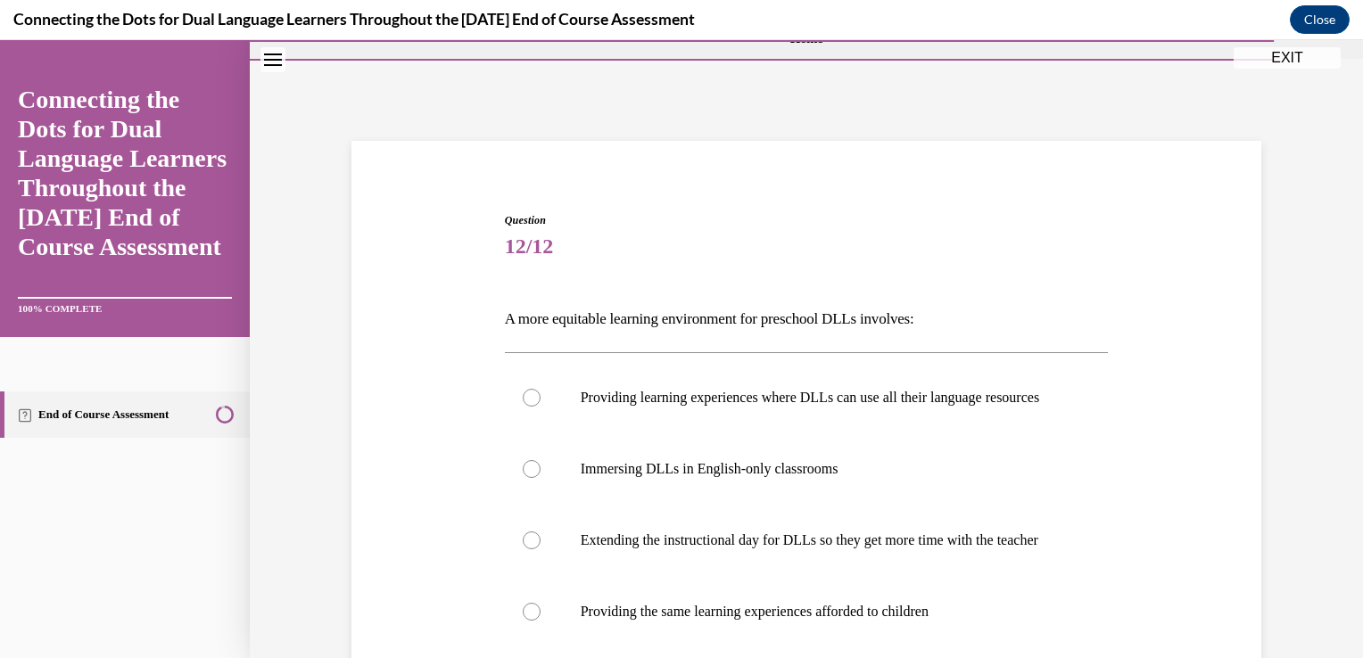
scroll to position [153, 0]
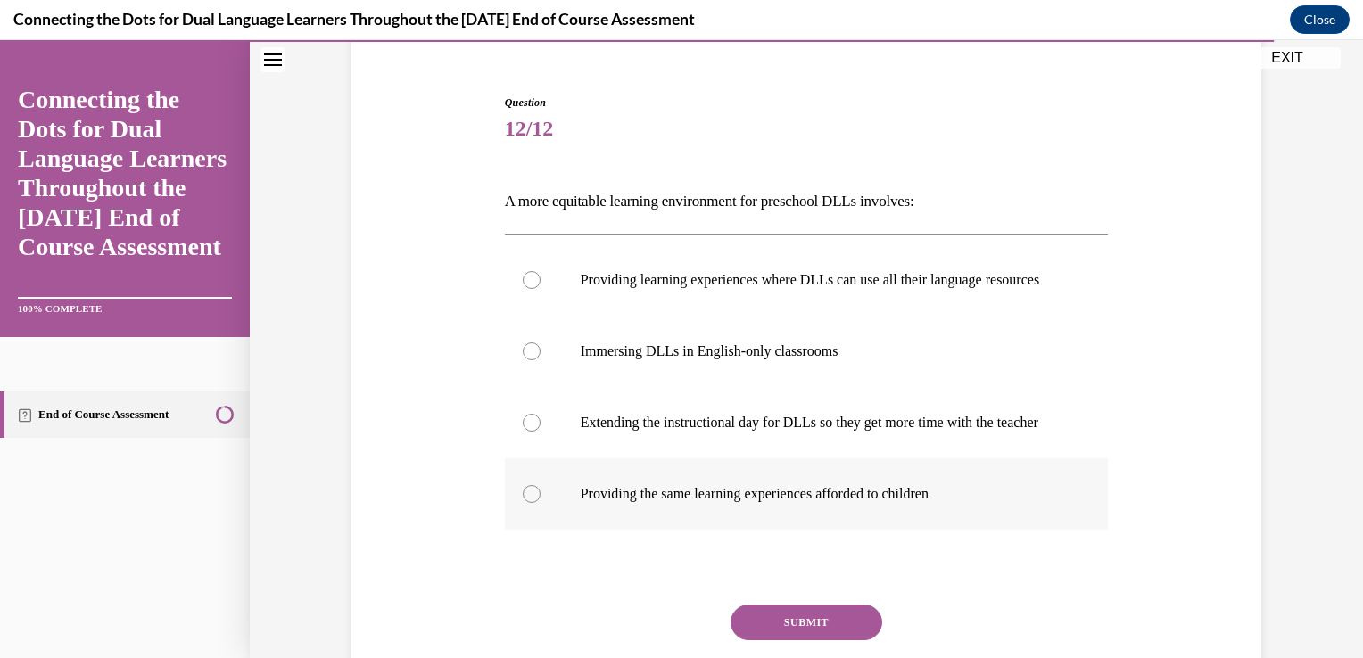
click at [526, 503] on div at bounding box center [532, 494] width 18 height 18
click at [526, 503] on input "Providing the same learning experiences afforded to children" at bounding box center [532, 494] width 18 height 18
radio input "true"
click at [818, 641] on button "SUBMIT" at bounding box center [807, 623] width 152 height 36
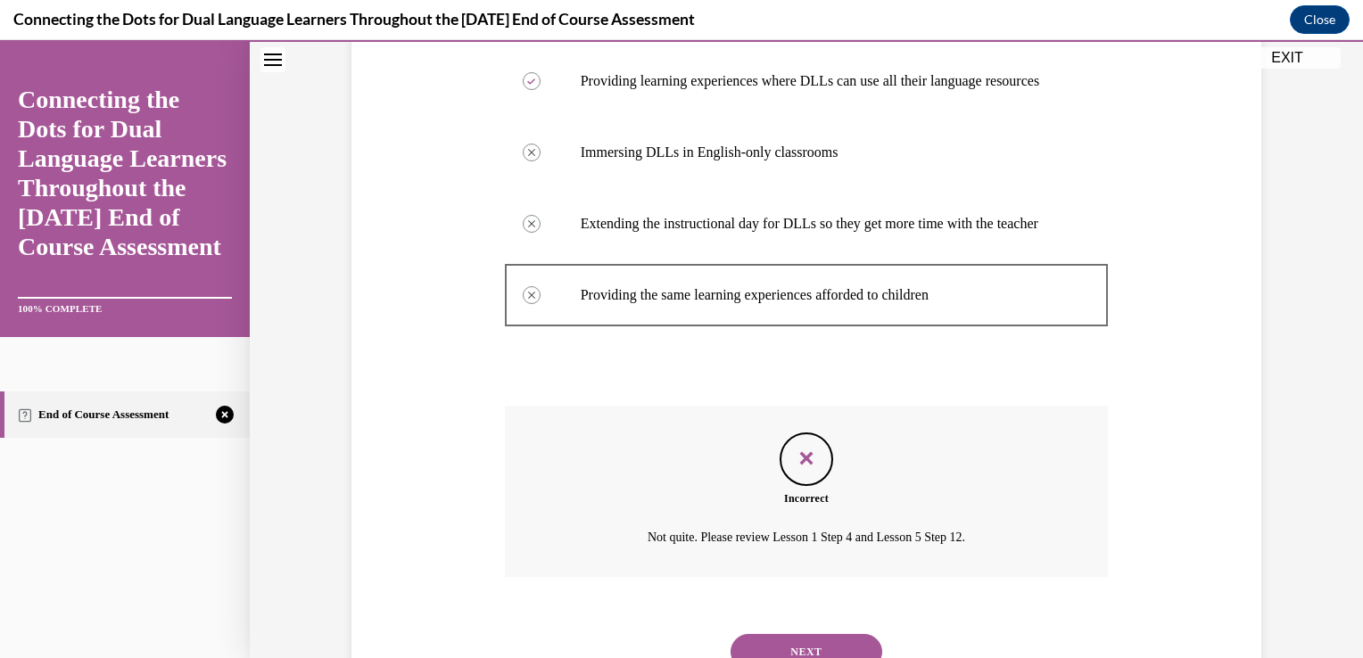
scroll to position [460, 0]
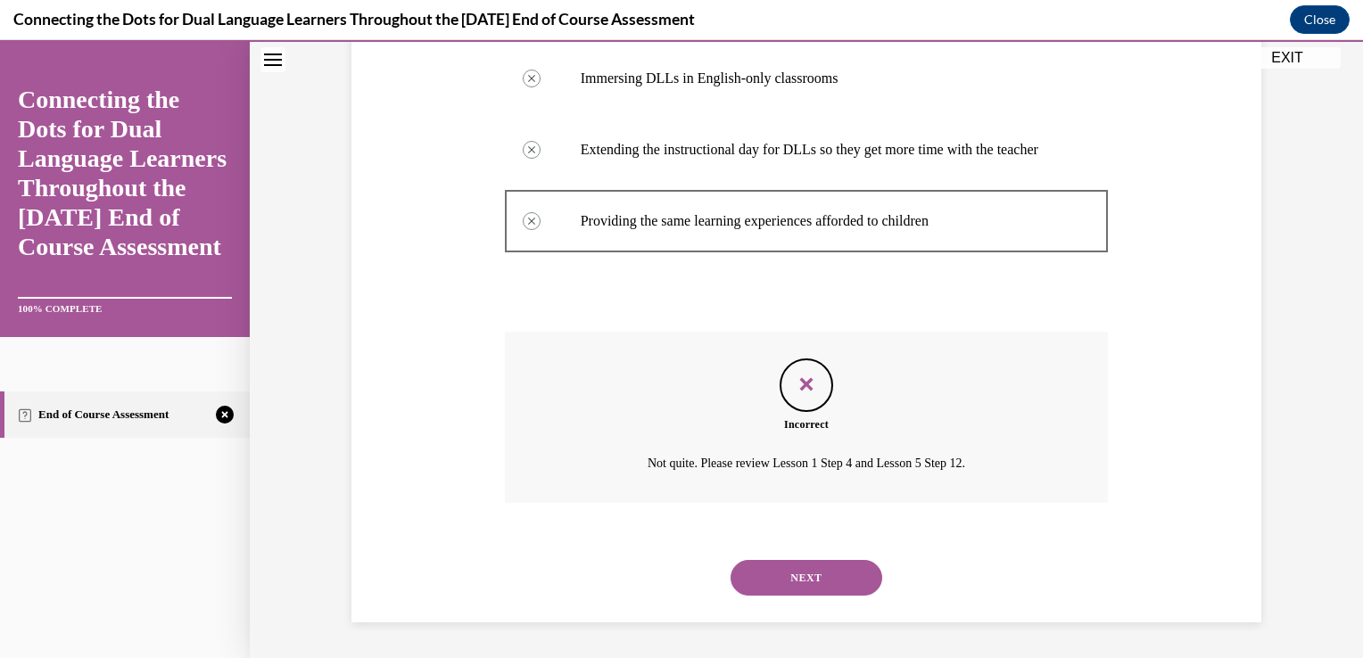
click at [791, 578] on button "NEXT" at bounding box center [807, 578] width 152 height 36
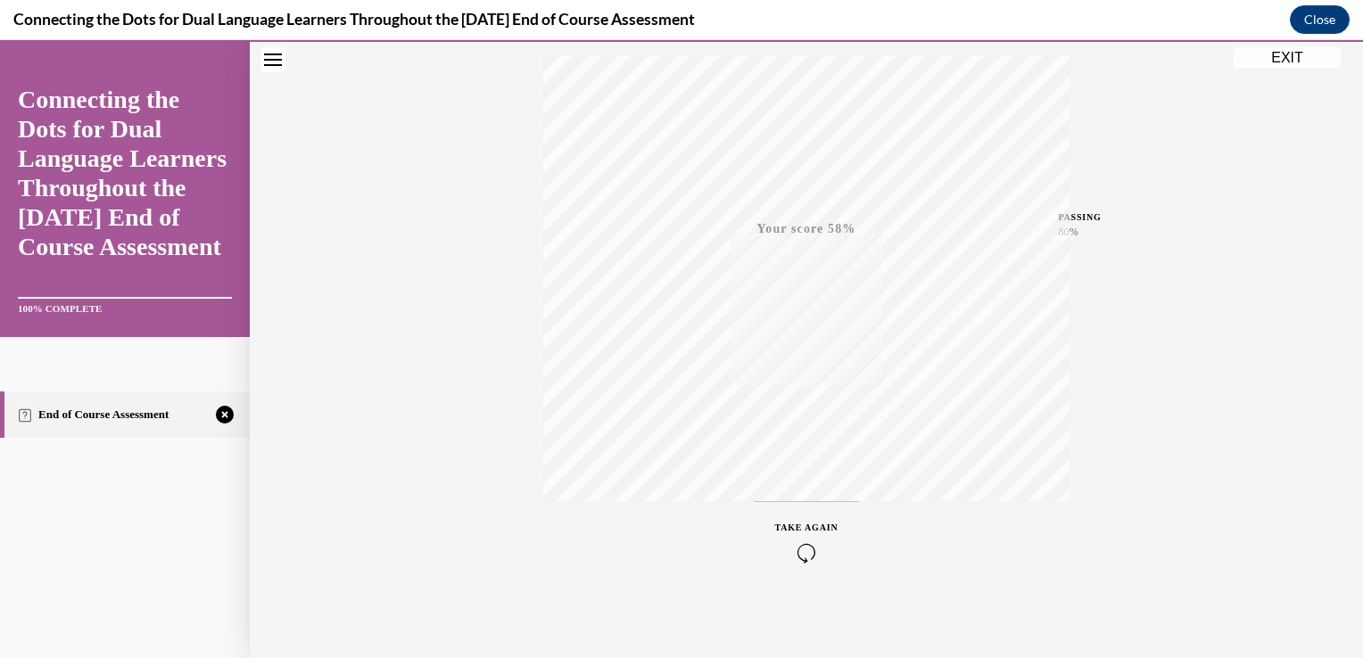
scroll to position [295, 0]
click at [793, 516] on button "TAKE AGAIN" at bounding box center [807, 539] width 106 height 80
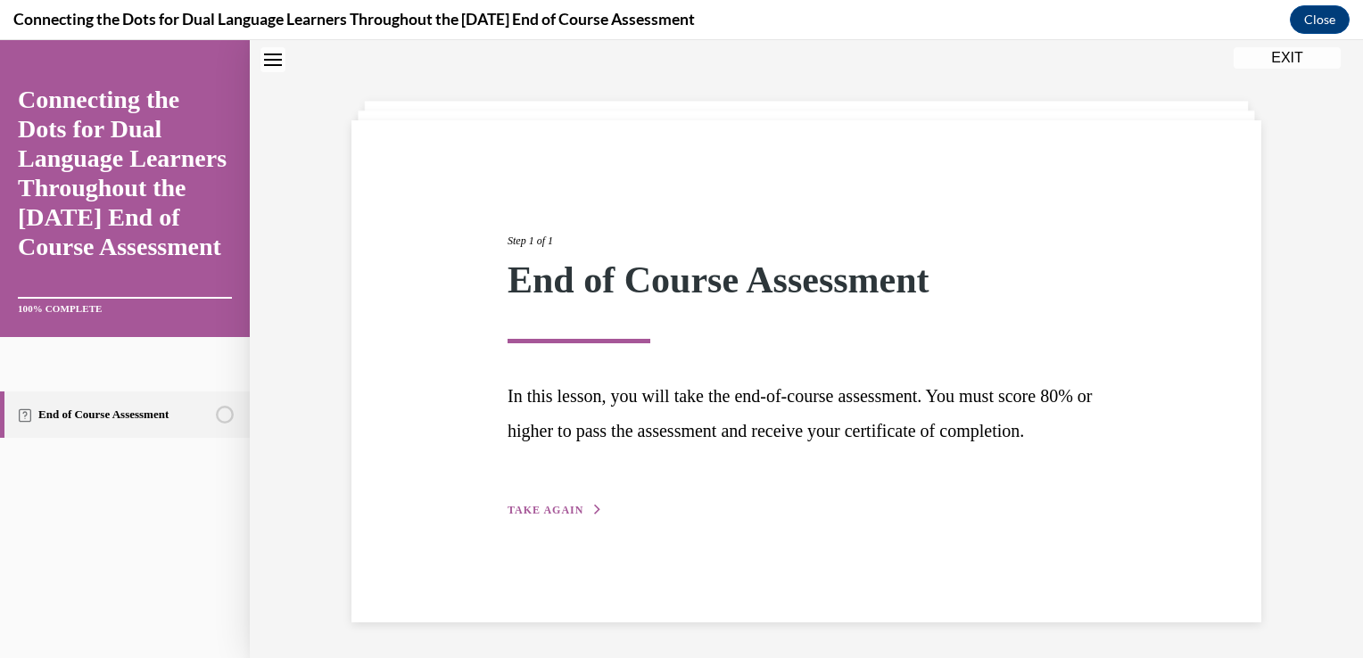
scroll to position [57, 0]
click at [513, 517] on span "TAKE AGAIN" at bounding box center [546, 510] width 76 height 12
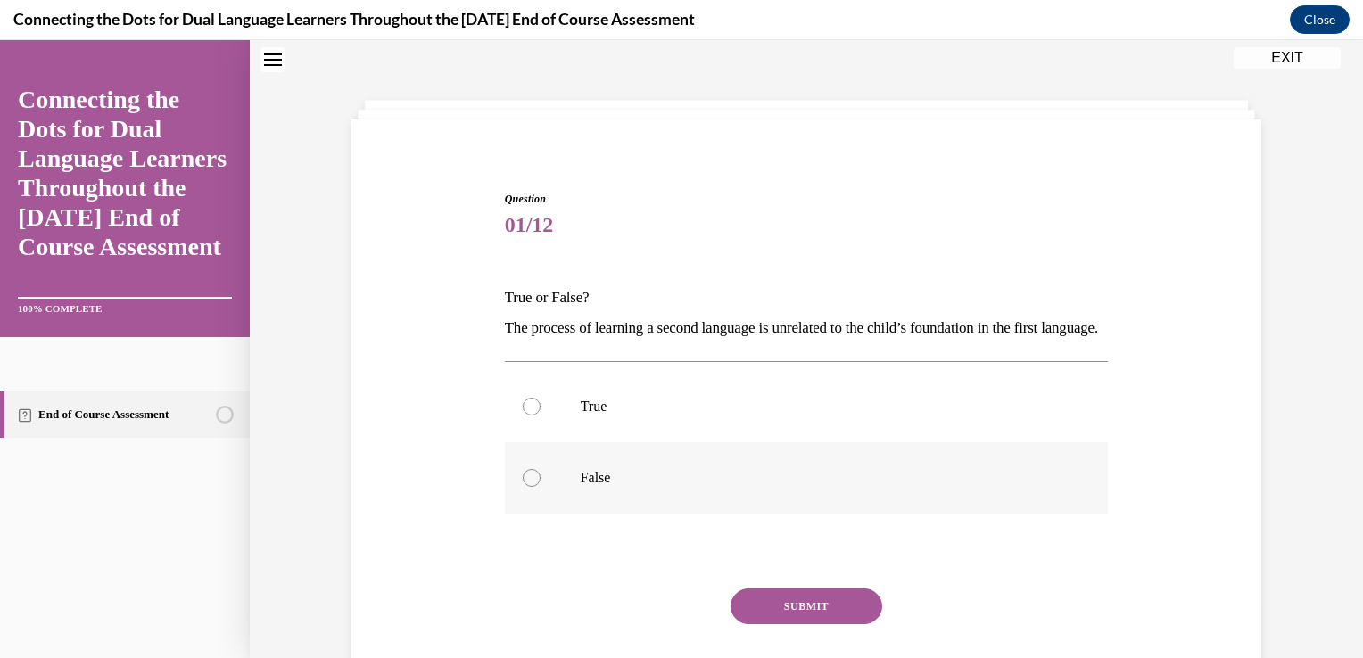
click at [523, 487] on div at bounding box center [532, 478] width 18 height 18
click at [523, 487] on input "False" at bounding box center [532, 478] width 18 height 18
radio input "true"
click at [805, 624] on button "SUBMIT" at bounding box center [807, 607] width 152 height 36
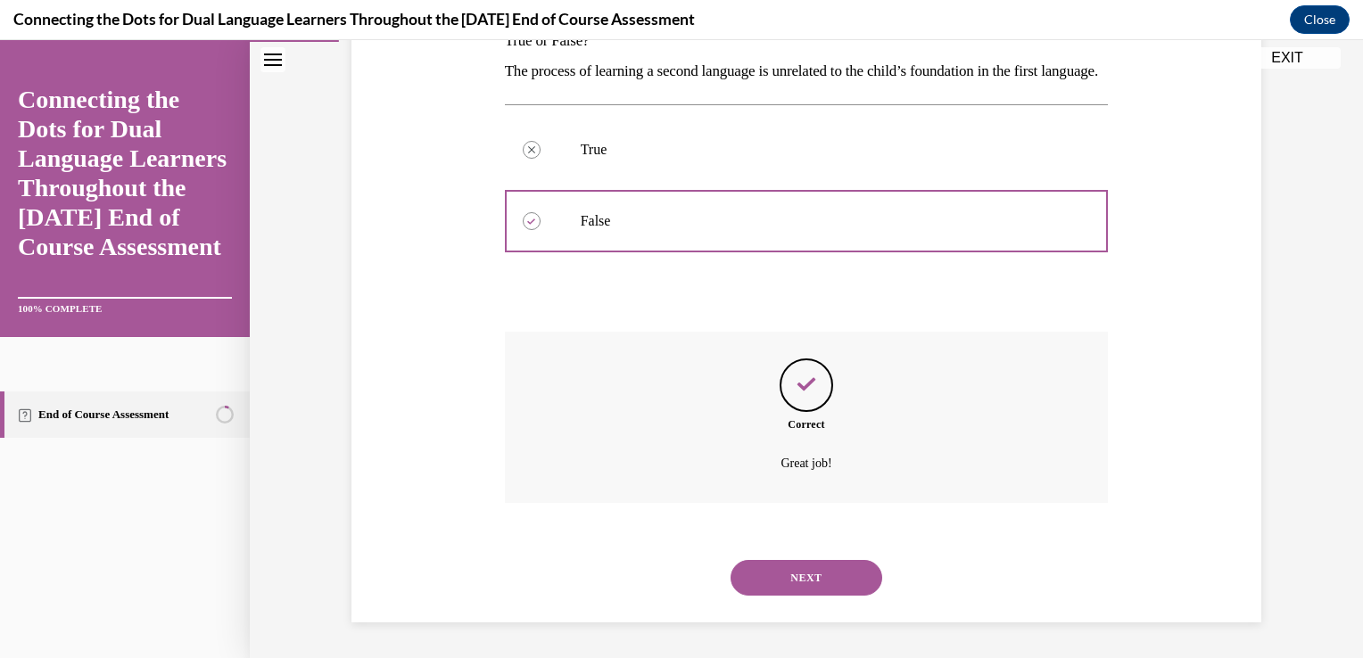
scroll to position [343, 0]
click at [796, 574] on button "NEXT" at bounding box center [807, 578] width 152 height 36
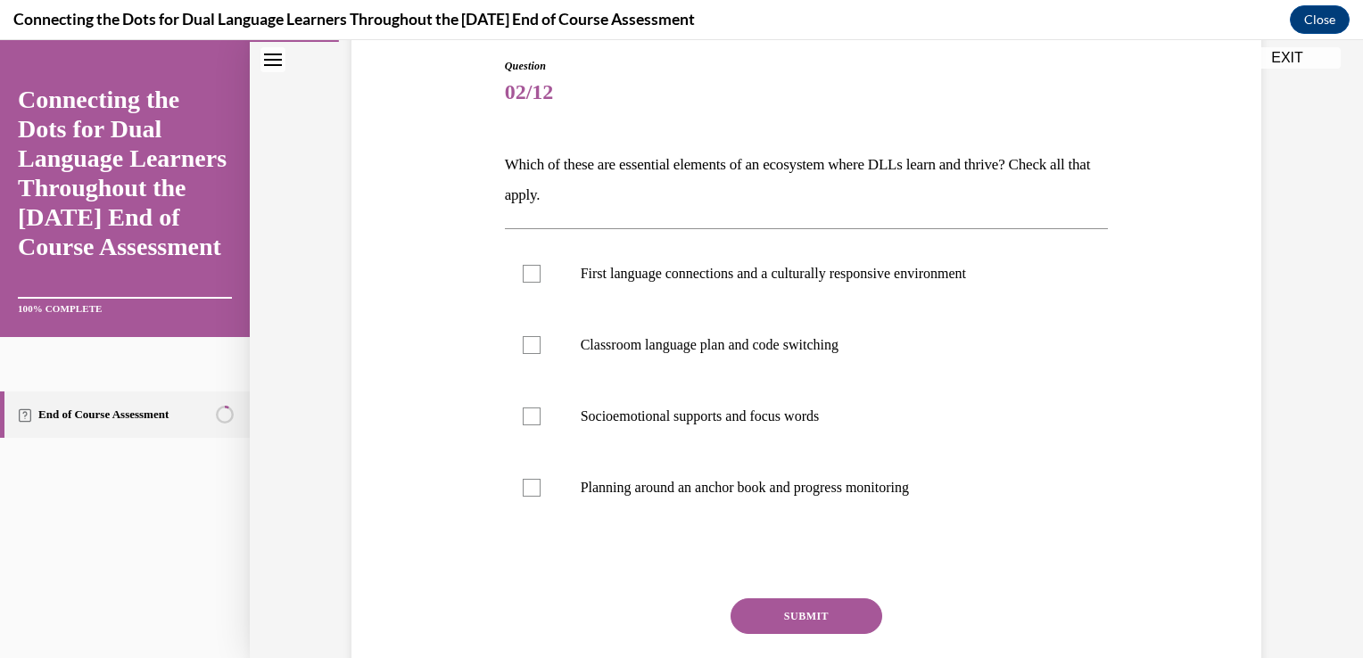
scroll to position [202, 0]
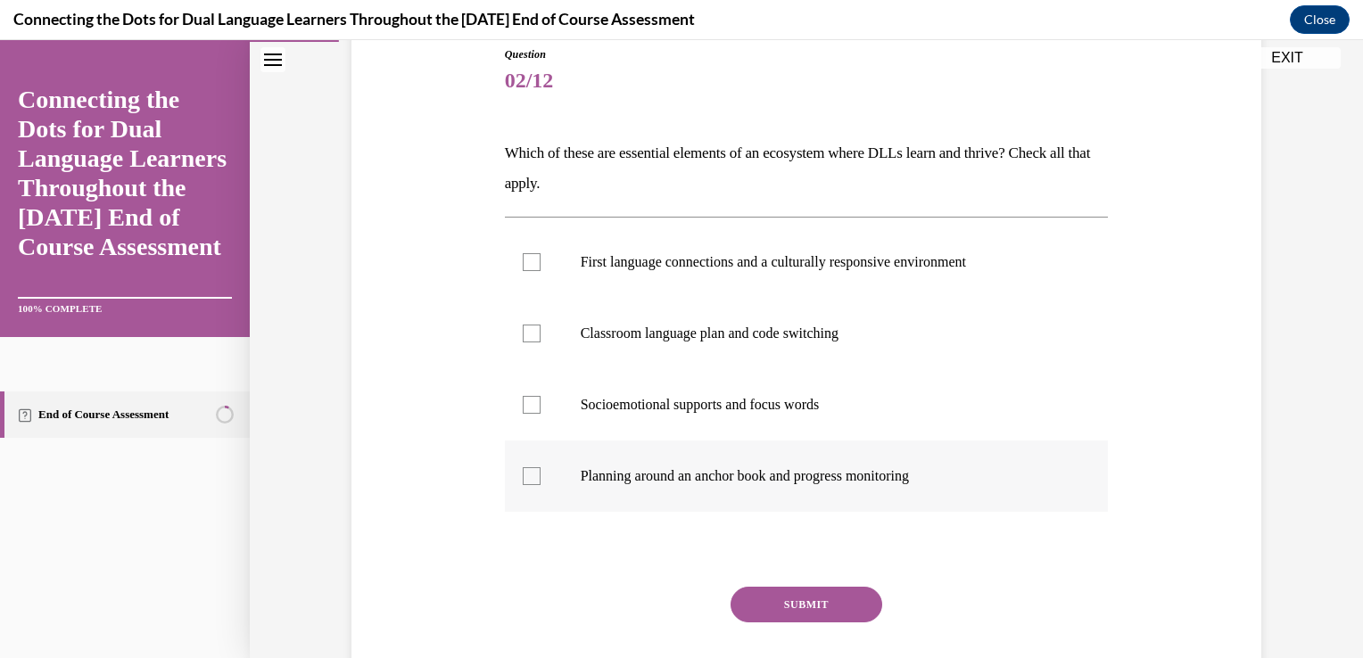
click at [523, 476] on div at bounding box center [532, 476] width 18 height 18
click at [523, 476] on input "Planning around an anchor book and progress monitoring" at bounding box center [532, 476] width 18 height 18
checkbox input "true"
click at [523, 256] on div at bounding box center [532, 262] width 18 height 18
click at [523, 256] on input "First language connections and a culturally responsive environment" at bounding box center [532, 262] width 18 height 18
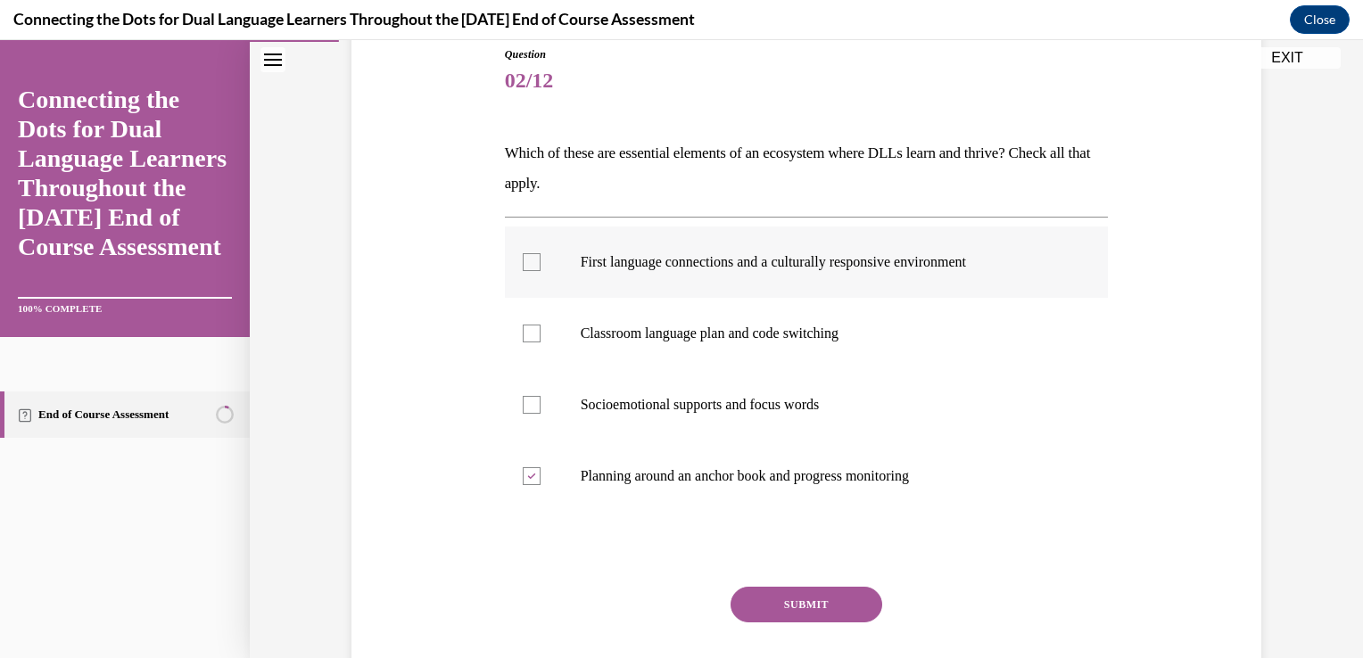
checkbox input "true"
click at [528, 333] on div at bounding box center [532, 334] width 18 height 18
click at [528, 333] on input "Classroom language plan and code switching" at bounding box center [532, 334] width 18 height 18
checkbox input "true"
click at [778, 604] on button "SUBMIT" at bounding box center [807, 605] width 152 height 36
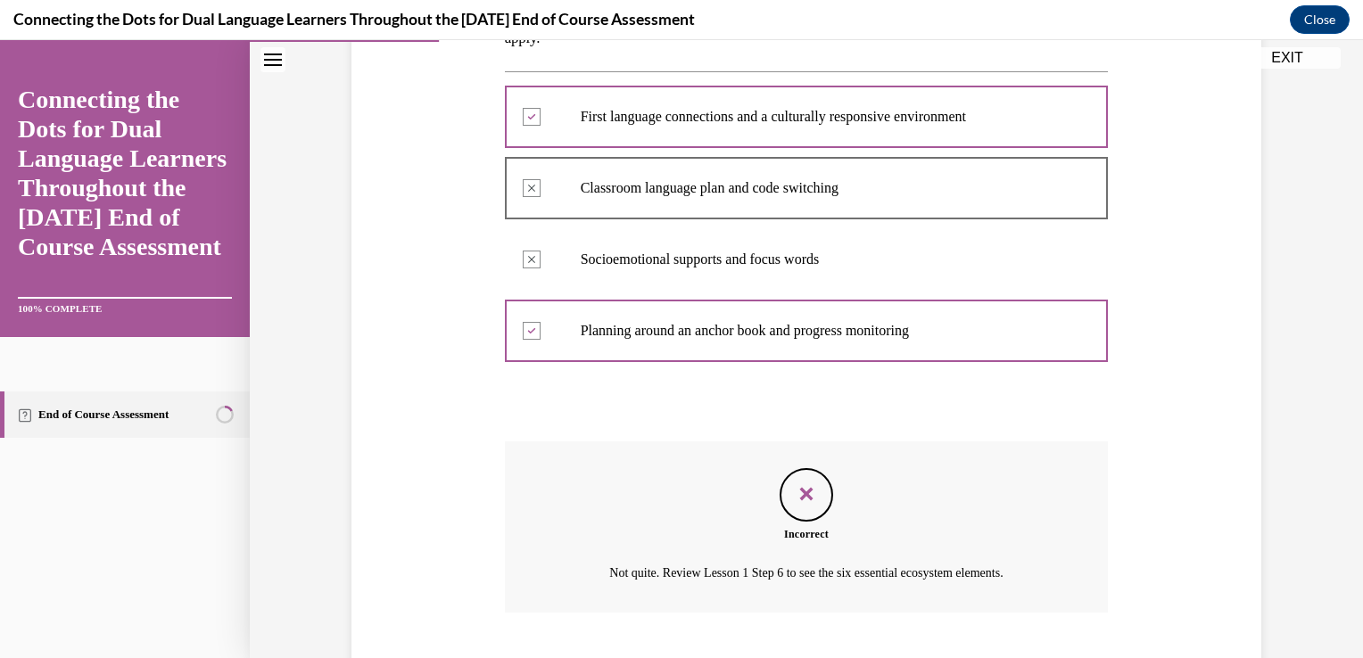
scroll to position [456, 0]
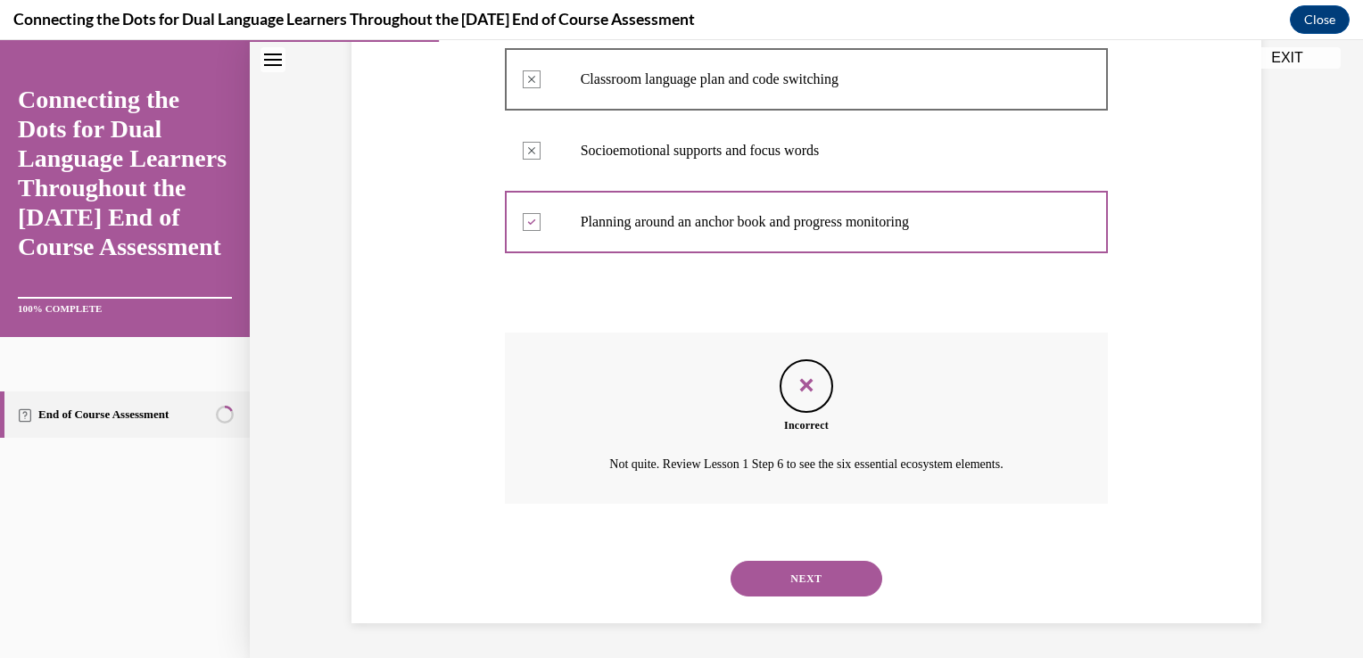
click at [778, 564] on button "NEXT" at bounding box center [807, 579] width 152 height 36
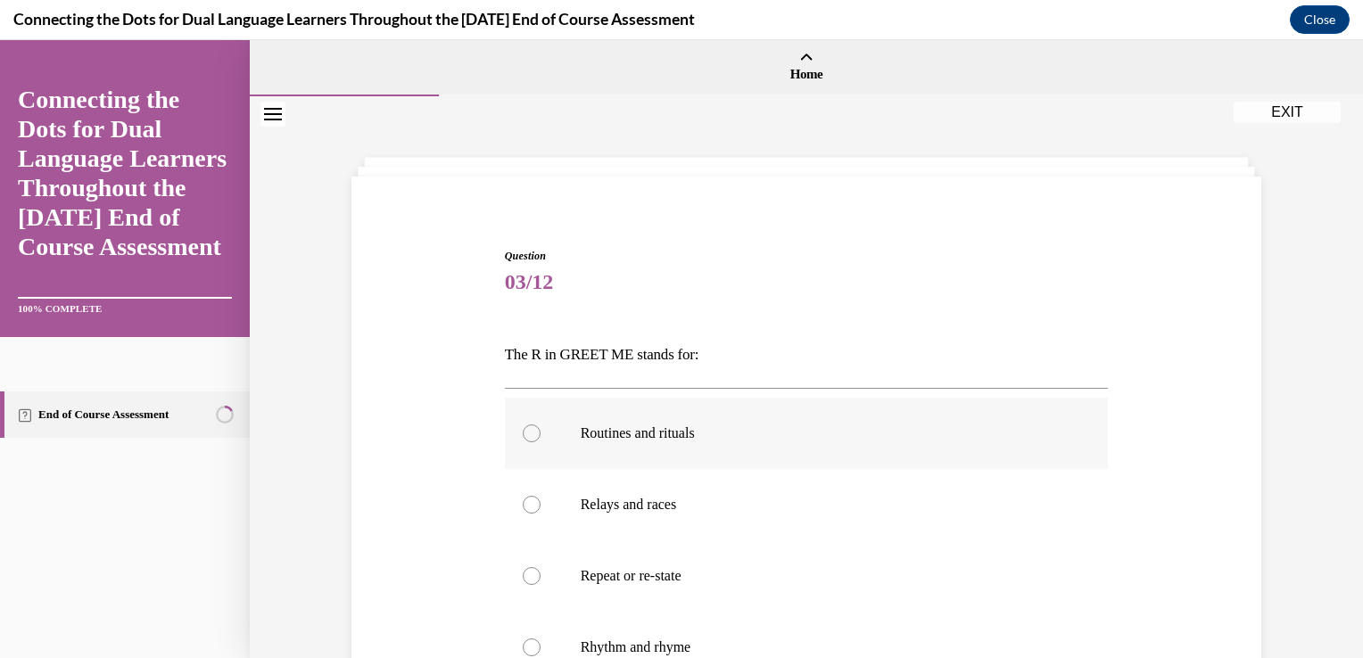
click at [523, 437] on div at bounding box center [532, 434] width 18 height 18
click at [523, 437] on input "Routines and rituals" at bounding box center [532, 434] width 18 height 18
radio input "true"
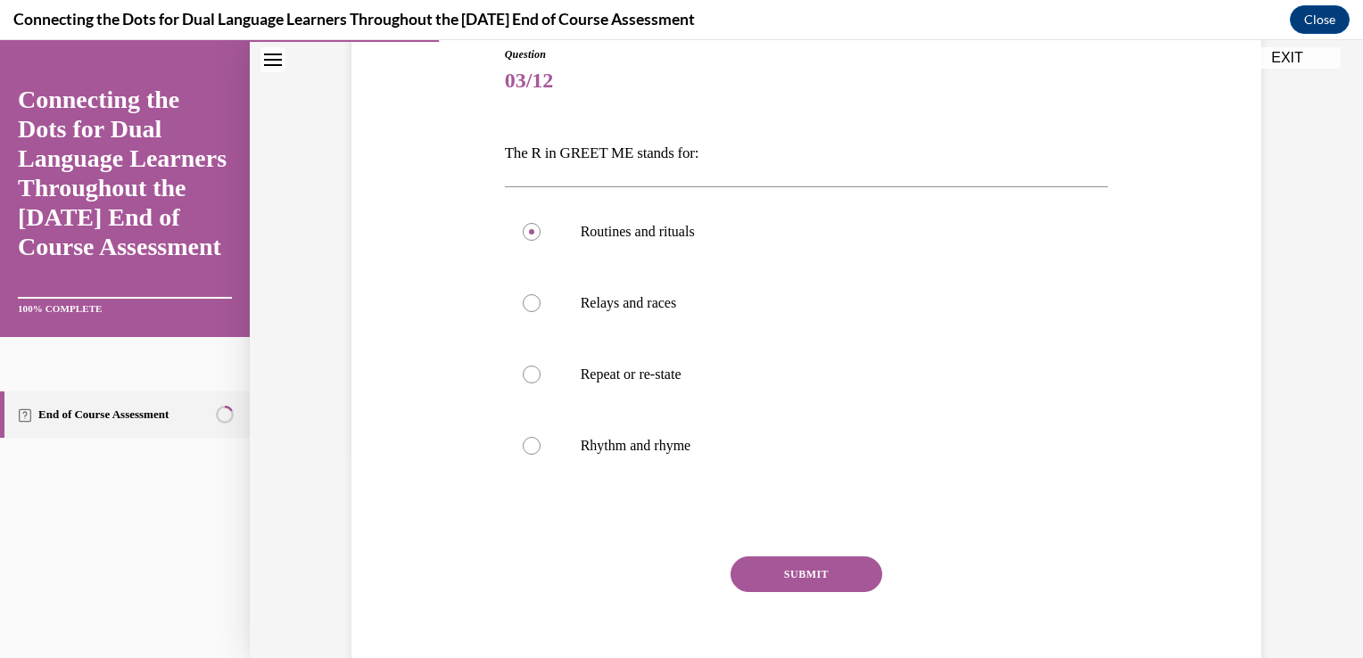
scroll to position [281, 0]
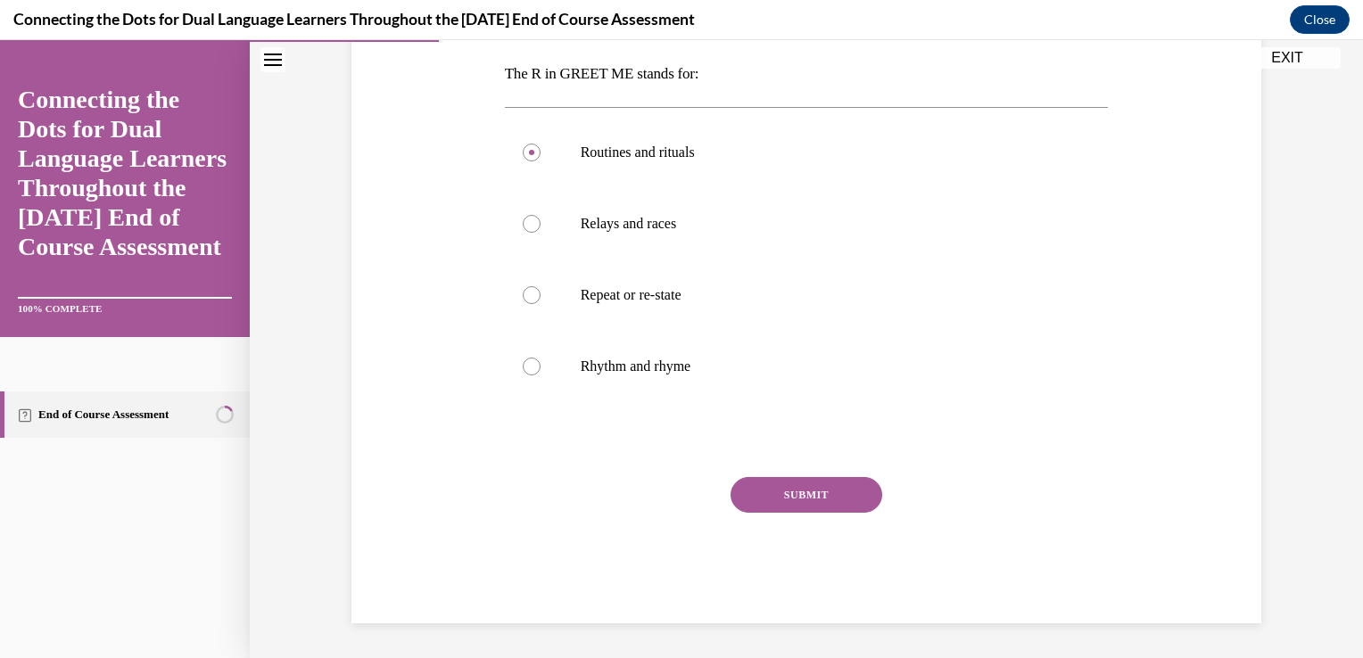
click at [859, 487] on button "SUBMIT" at bounding box center [807, 495] width 152 height 36
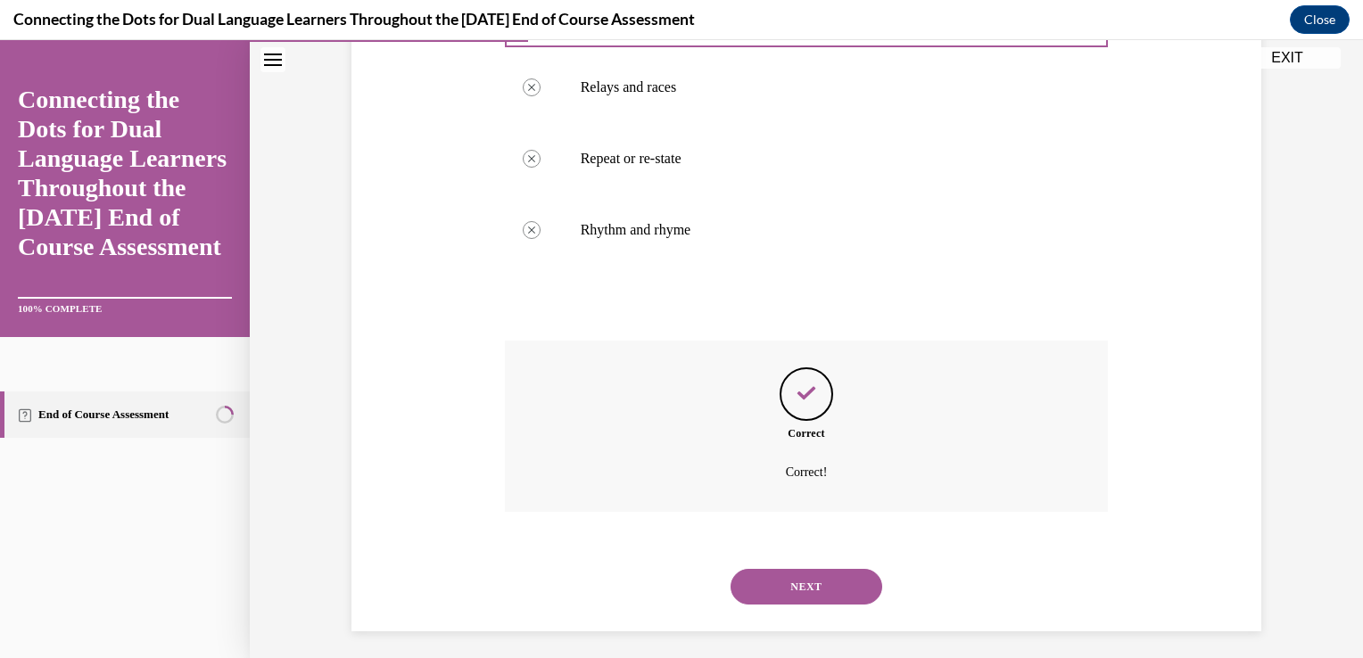
scroll to position [425, 0]
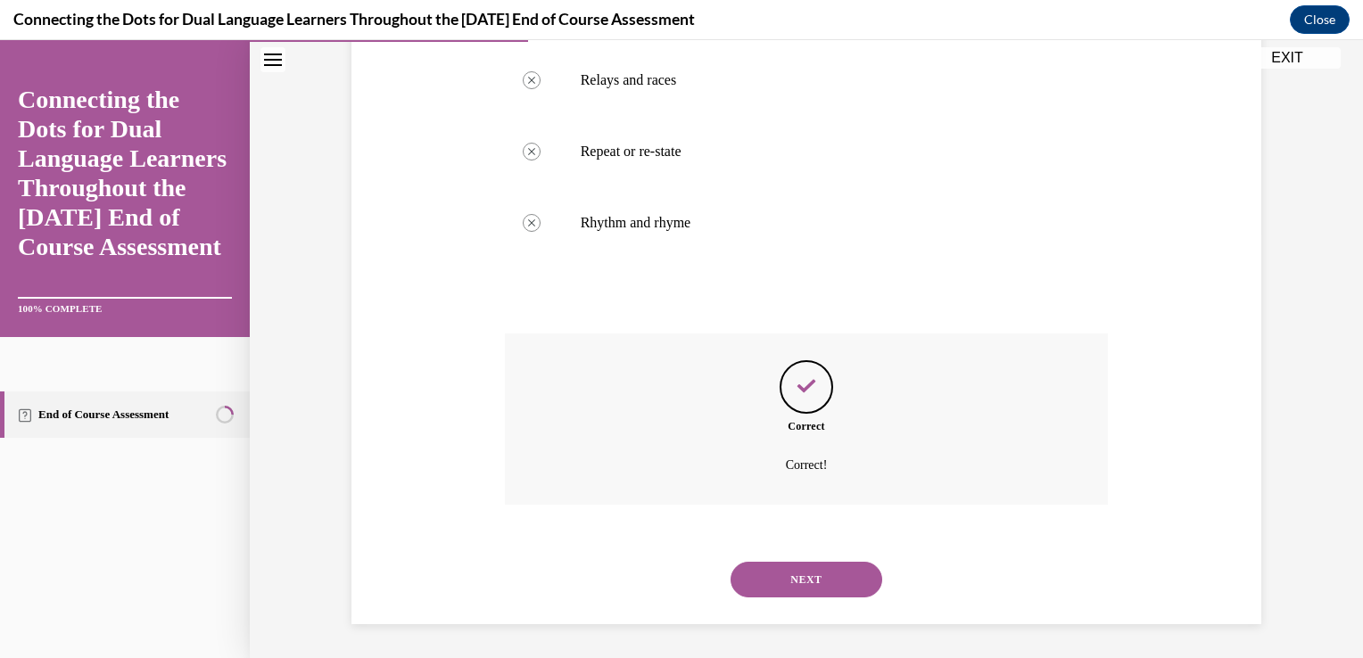
click at [796, 580] on button "NEXT" at bounding box center [807, 580] width 152 height 36
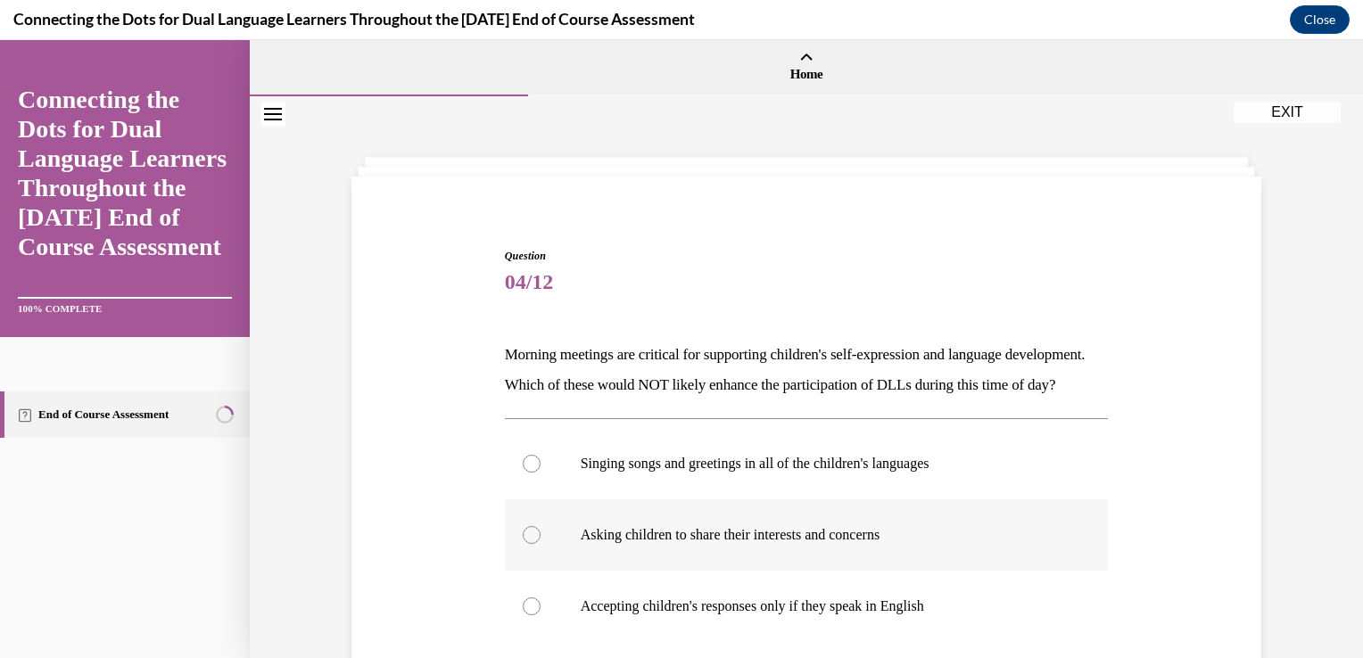
click at [525, 544] on div at bounding box center [532, 535] width 18 height 18
click at [525, 544] on input "Asking children to share their interests and concerns" at bounding box center [532, 535] width 18 height 18
radio input "true"
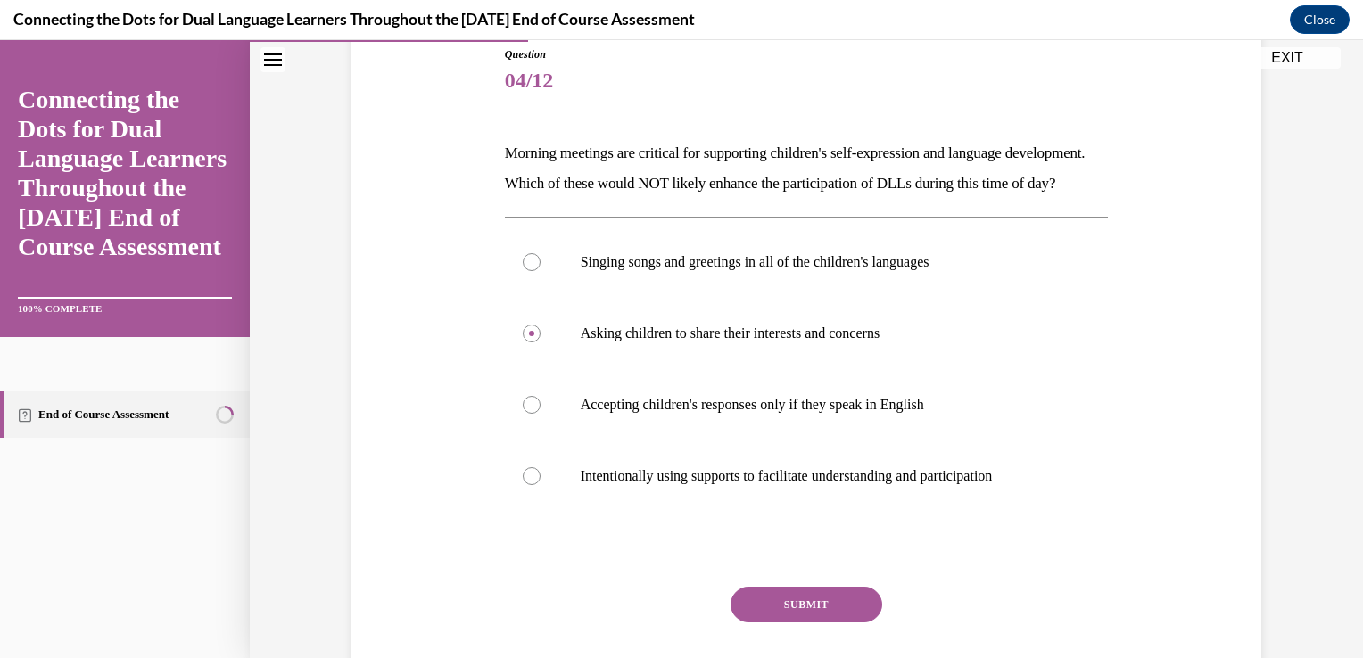
scroll to position [309, 0]
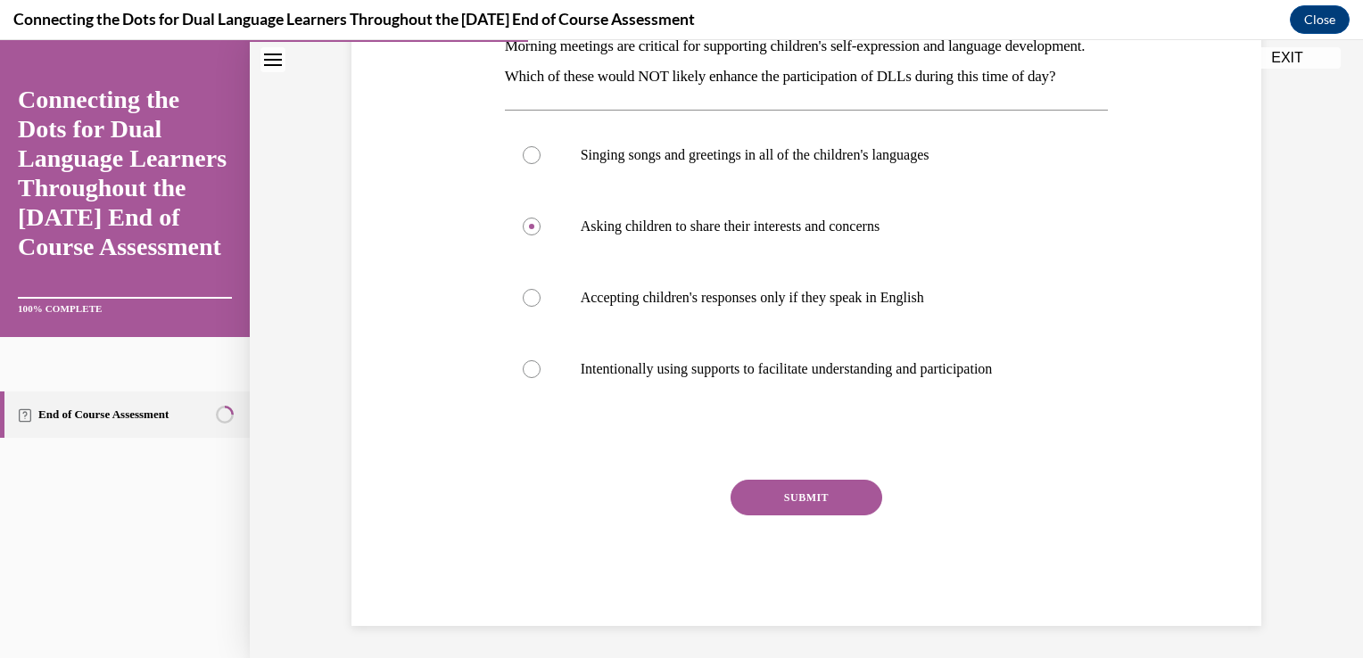
click at [823, 516] on button "SUBMIT" at bounding box center [807, 498] width 152 height 36
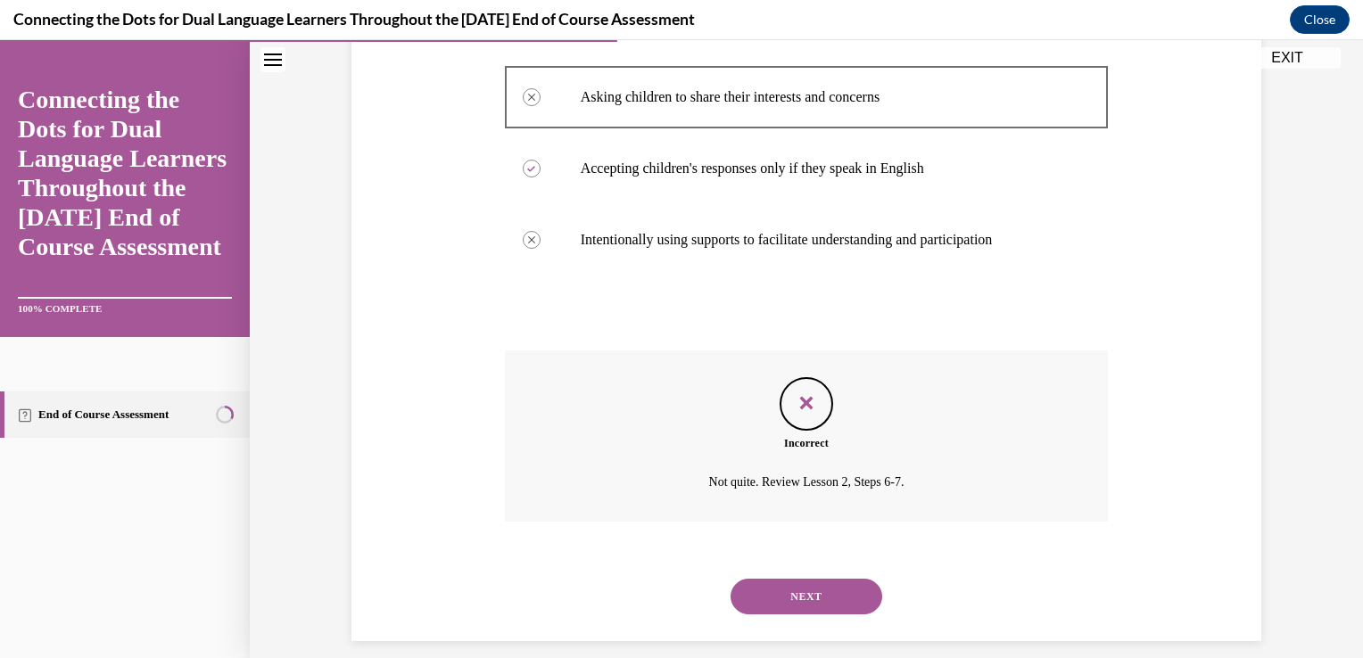
scroll to position [485, 0]
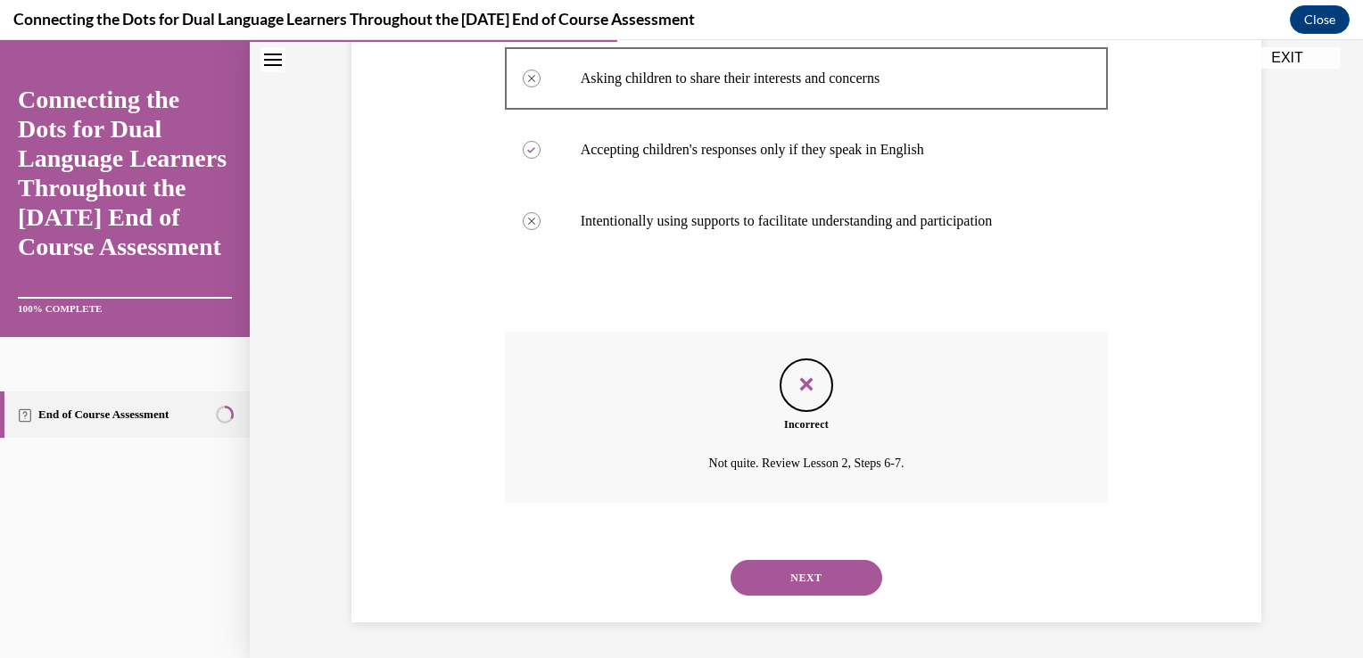
click at [835, 580] on button "NEXT" at bounding box center [807, 578] width 152 height 36
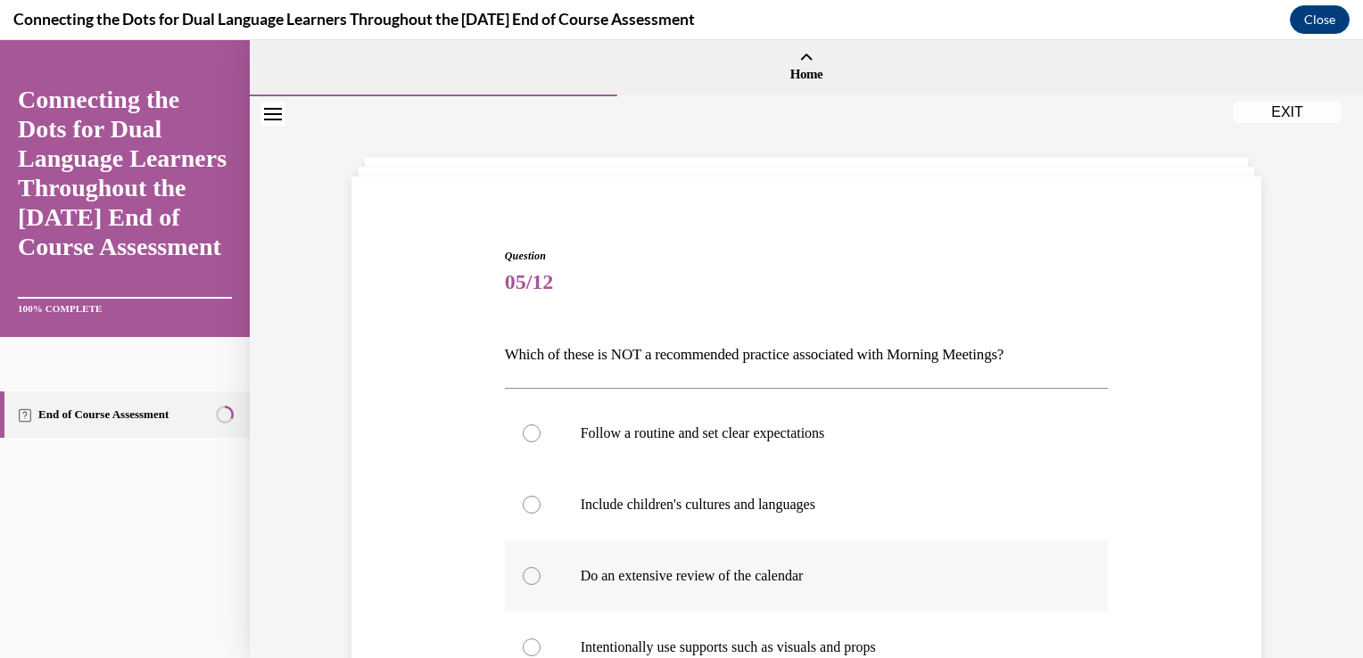
click at [528, 571] on div at bounding box center [532, 576] width 18 height 18
click at [528, 571] on input "Do an extensive review of the calendar" at bounding box center [532, 576] width 18 height 18
radio input "true"
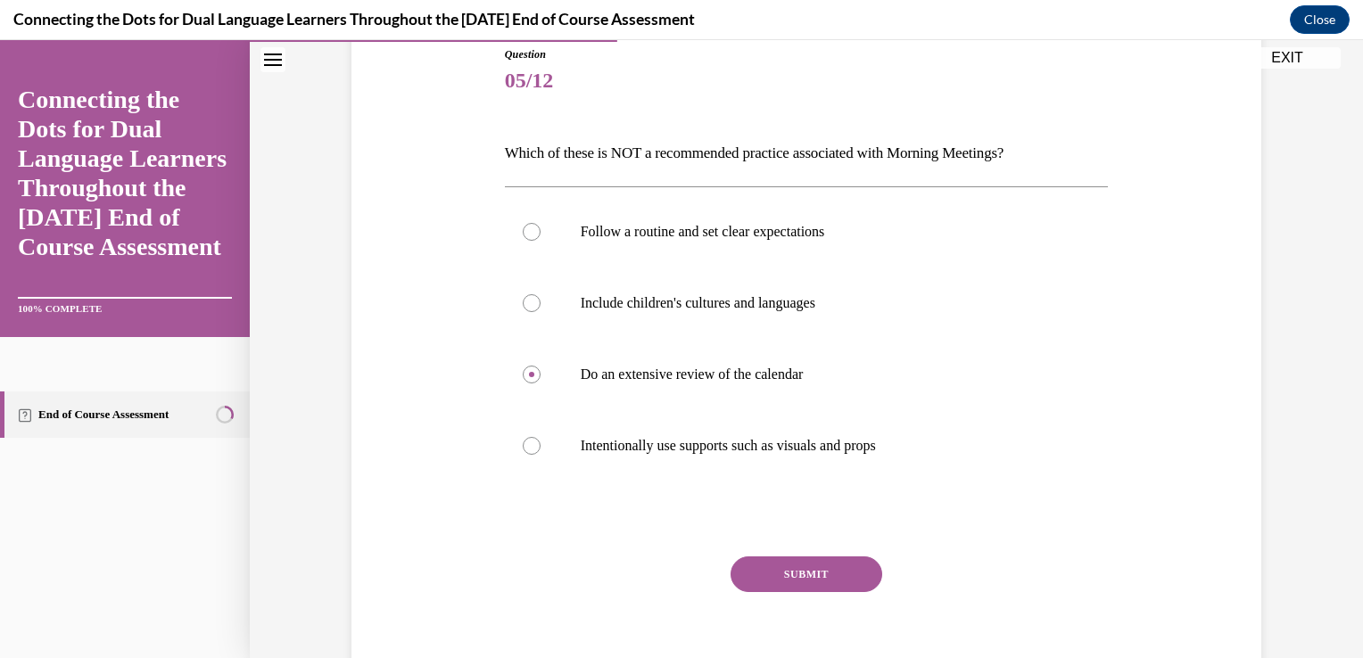
scroll to position [281, 0]
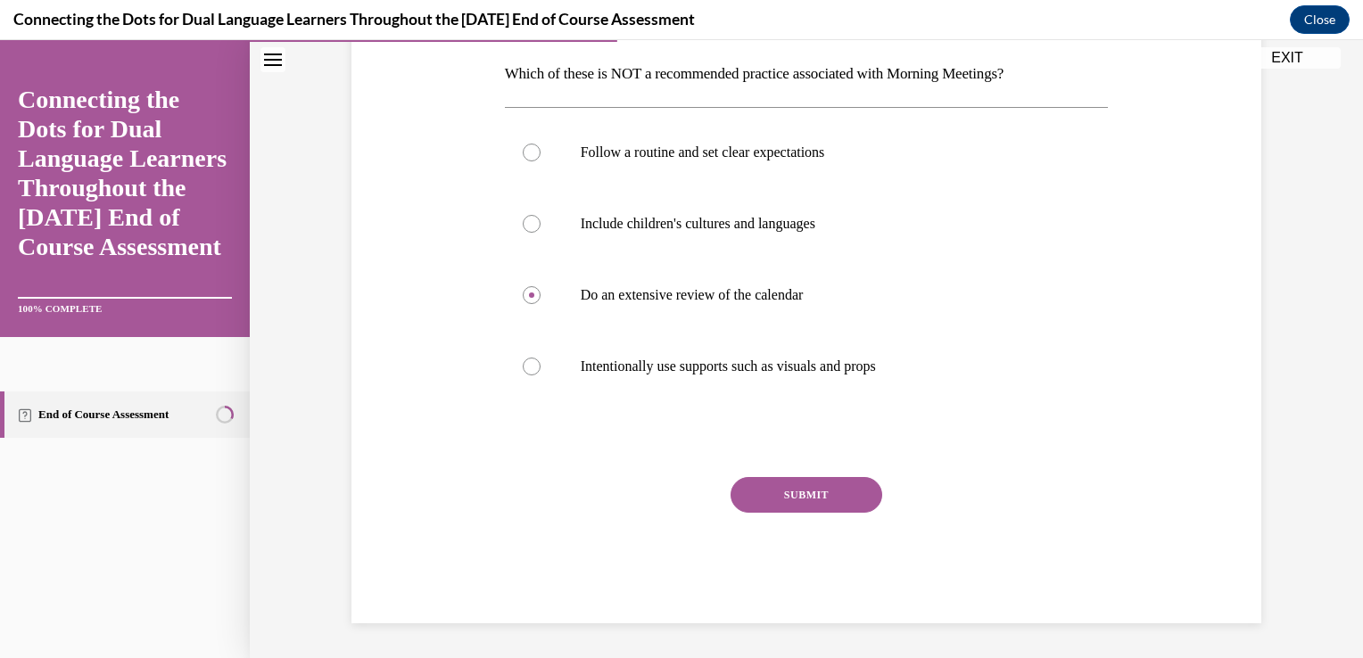
click at [780, 483] on button "SUBMIT" at bounding box center [807, 495] width 152 height 36
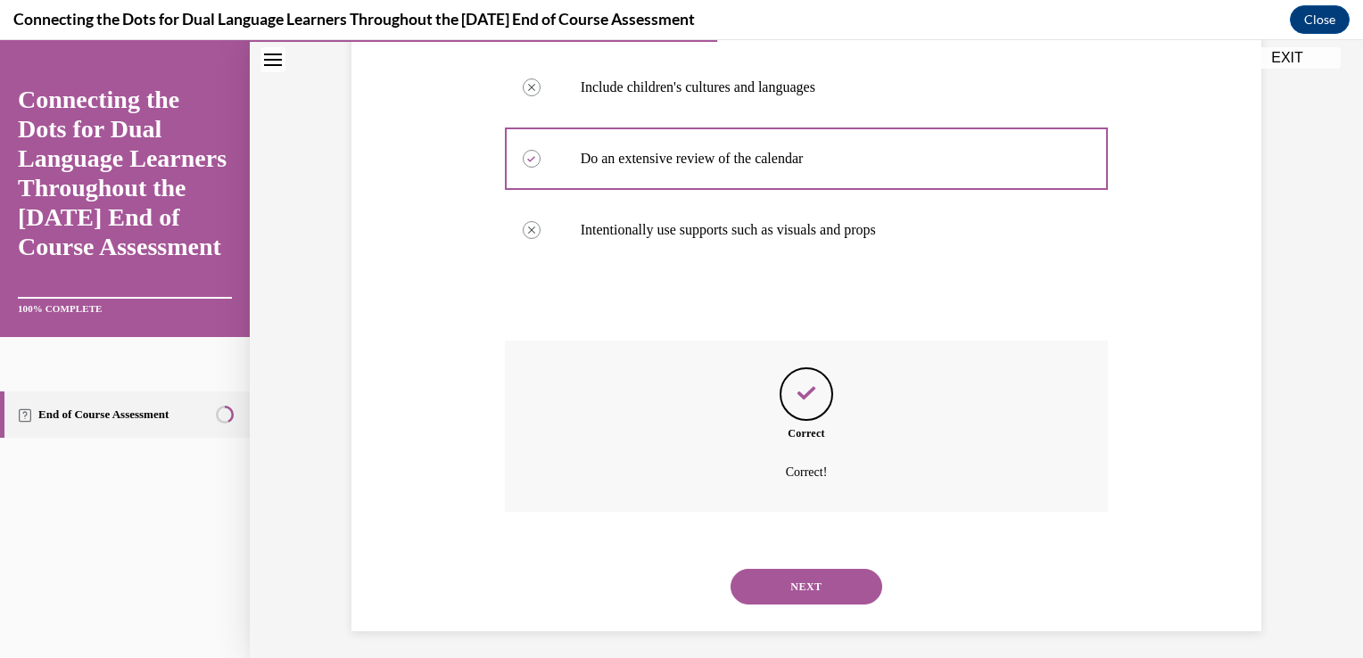
scroll to position [425, 0]
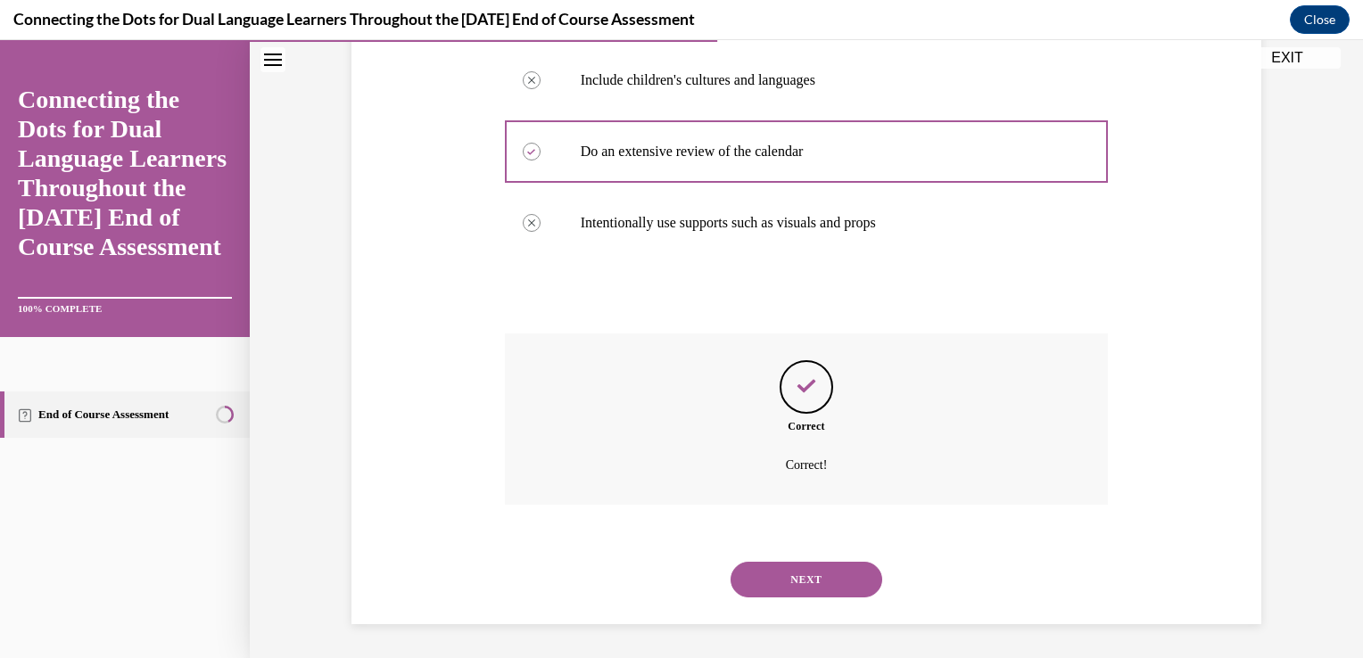
click at [783, 569] on button "NEXT" at bounding box center [807, 580] width 152 height 36
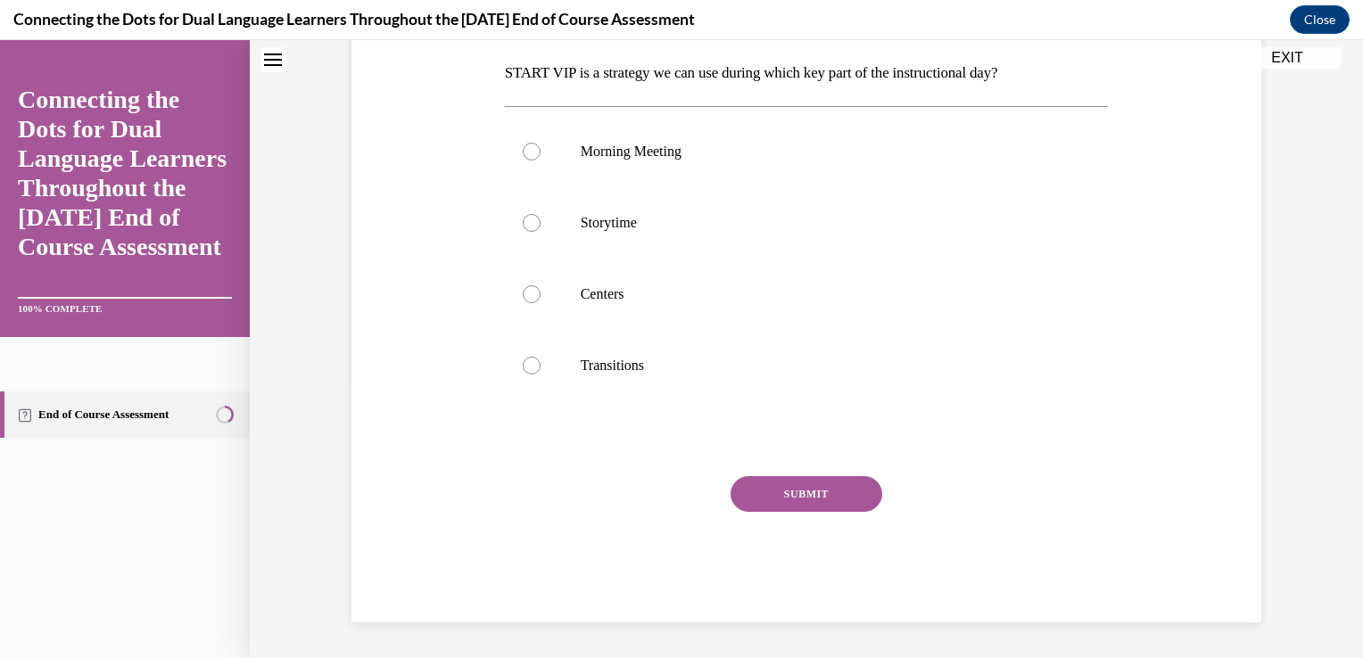
scroll to position [0, 0]
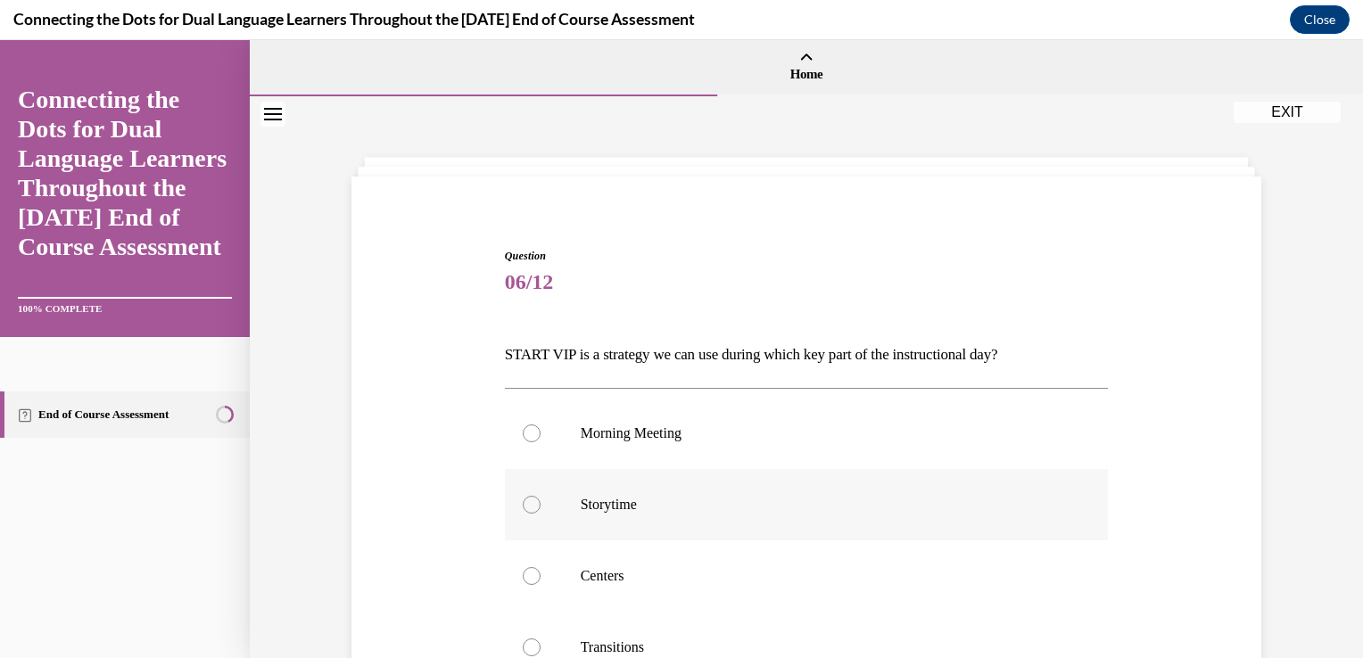
click at [523, 507] on div at bounding box center [532, 505] width 18 height 18
click at [523, 507] on input "Storytime" at bounding box center [532, 505] width 18 height 18
radio input "true"
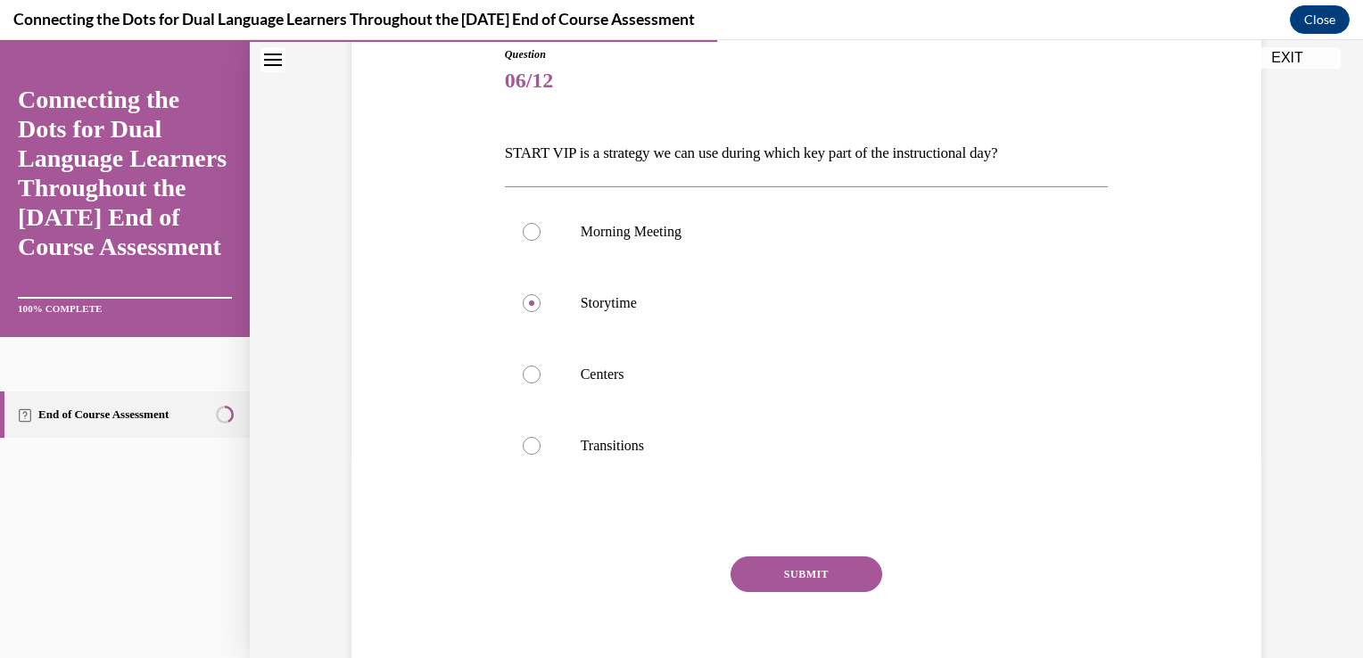
scroll to position [281, 0]
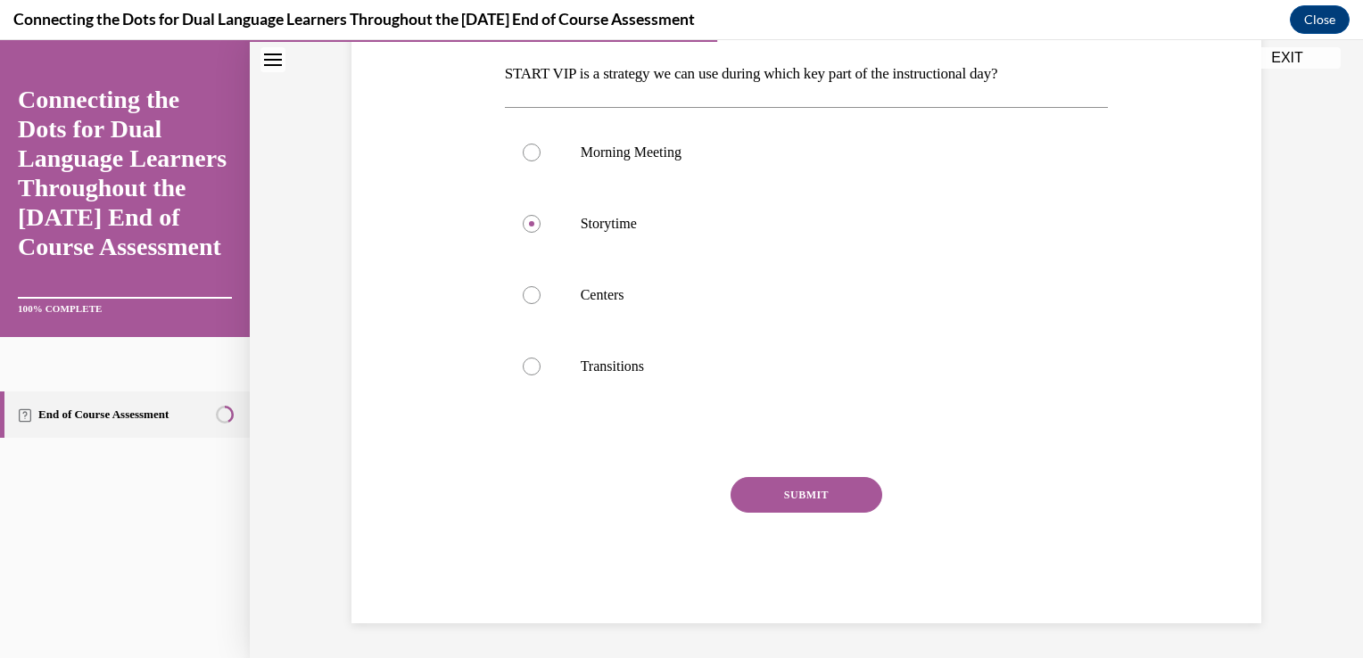
click at [839, 501] on button "SUBMIT" at bounding box center [807, 495] width 152 height 36
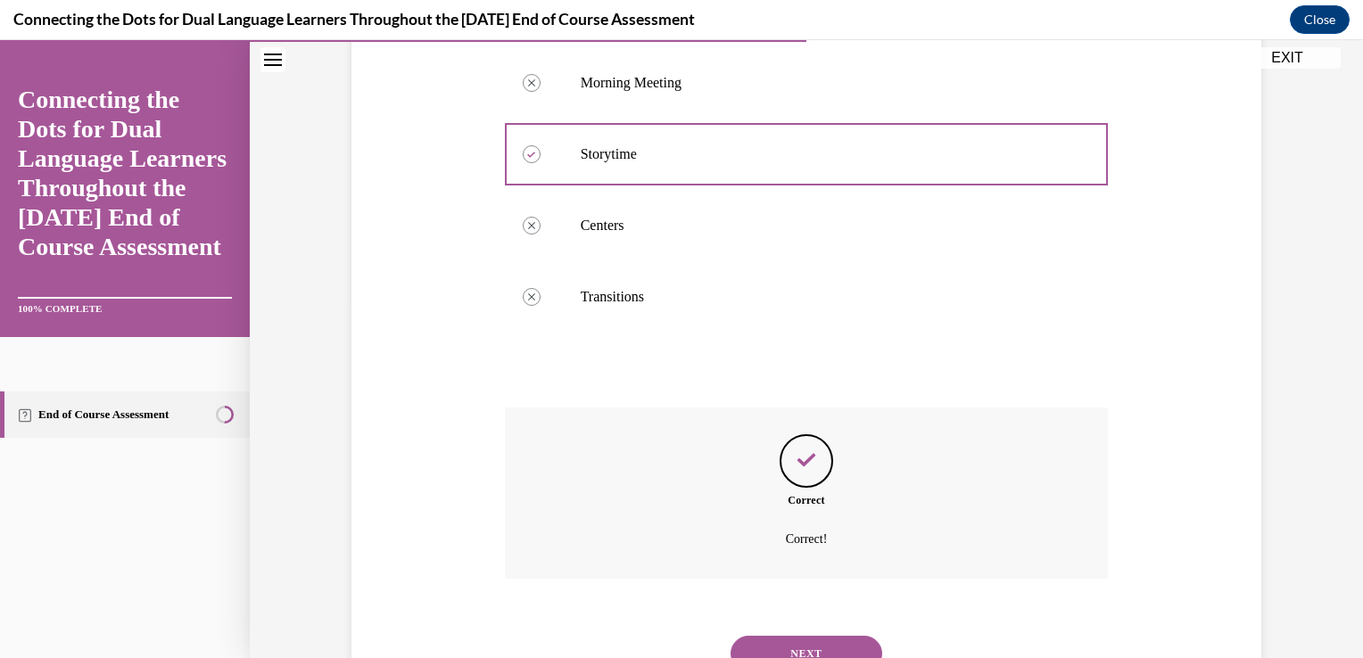
scroll to position [425, 0]
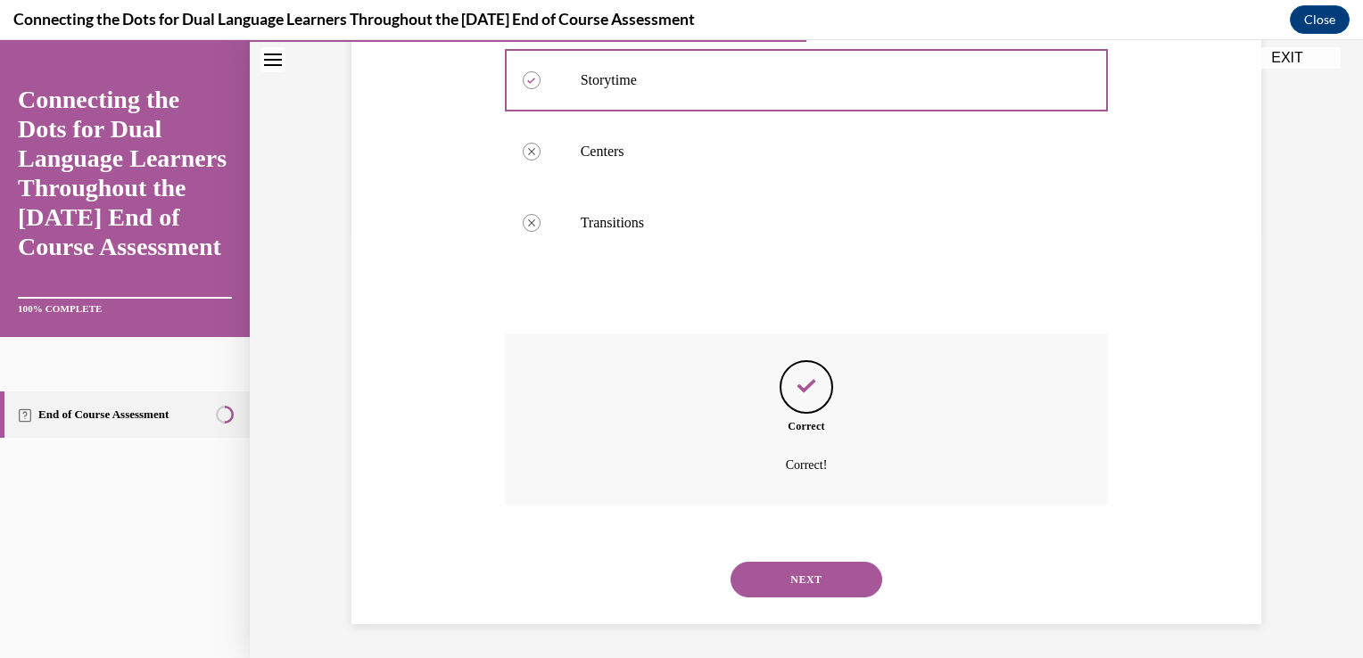
click at [816, 572] on button "NEXT" at bounding box center [807, 580] width 152 height 36
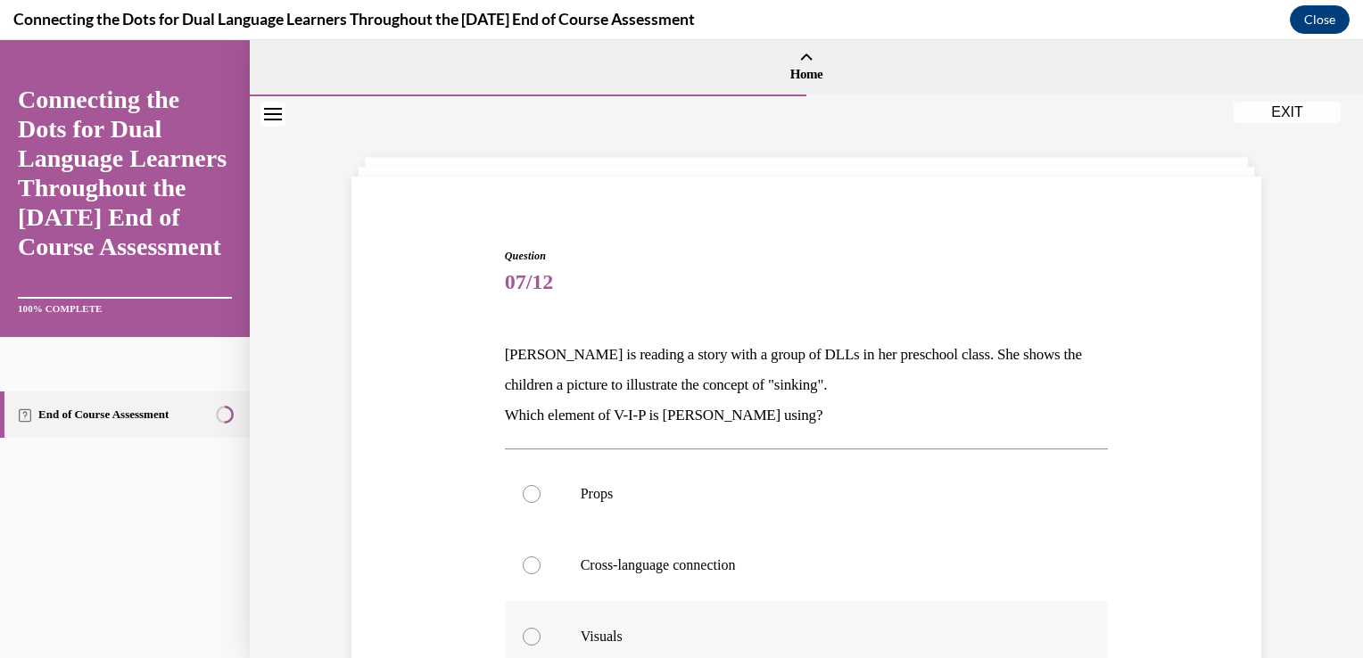
click at [527, 643] on div at bounding box center [532, 637] width 18 height 18
click at [527, 643] on input "Visuals" at bounding box center [532, 637] width 18 height 18
radio input "true"
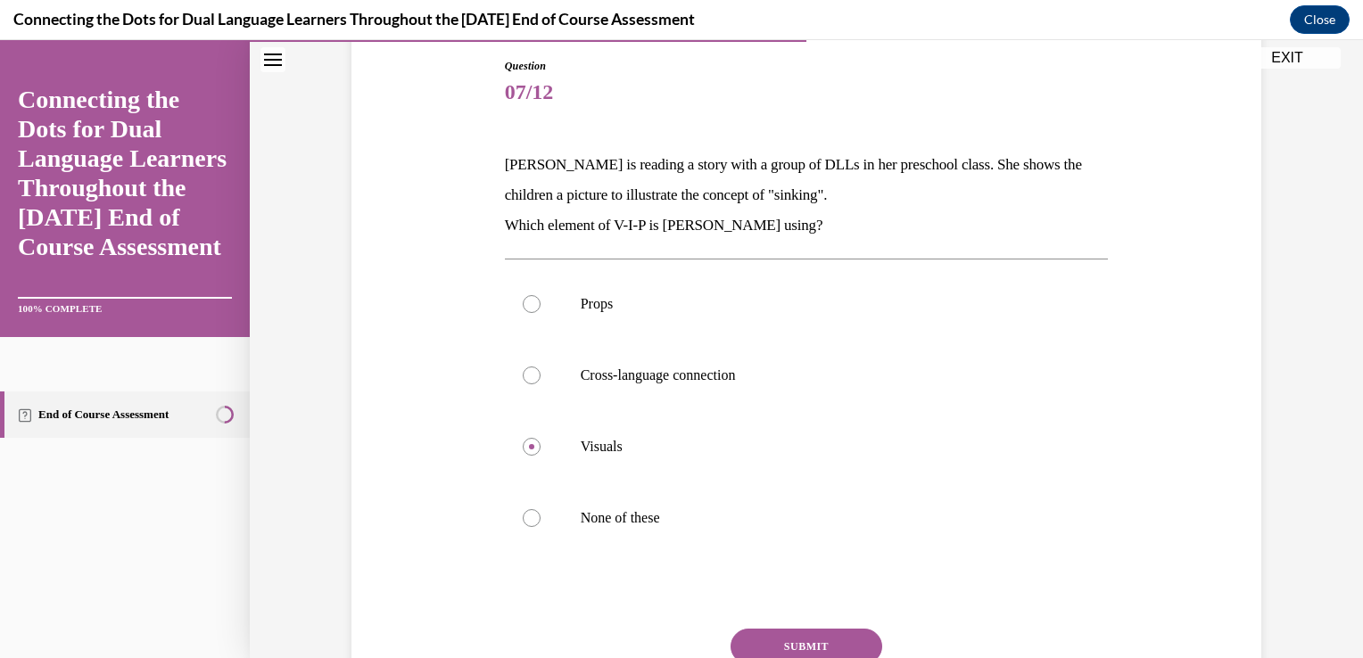
scroll to position [297, 0]
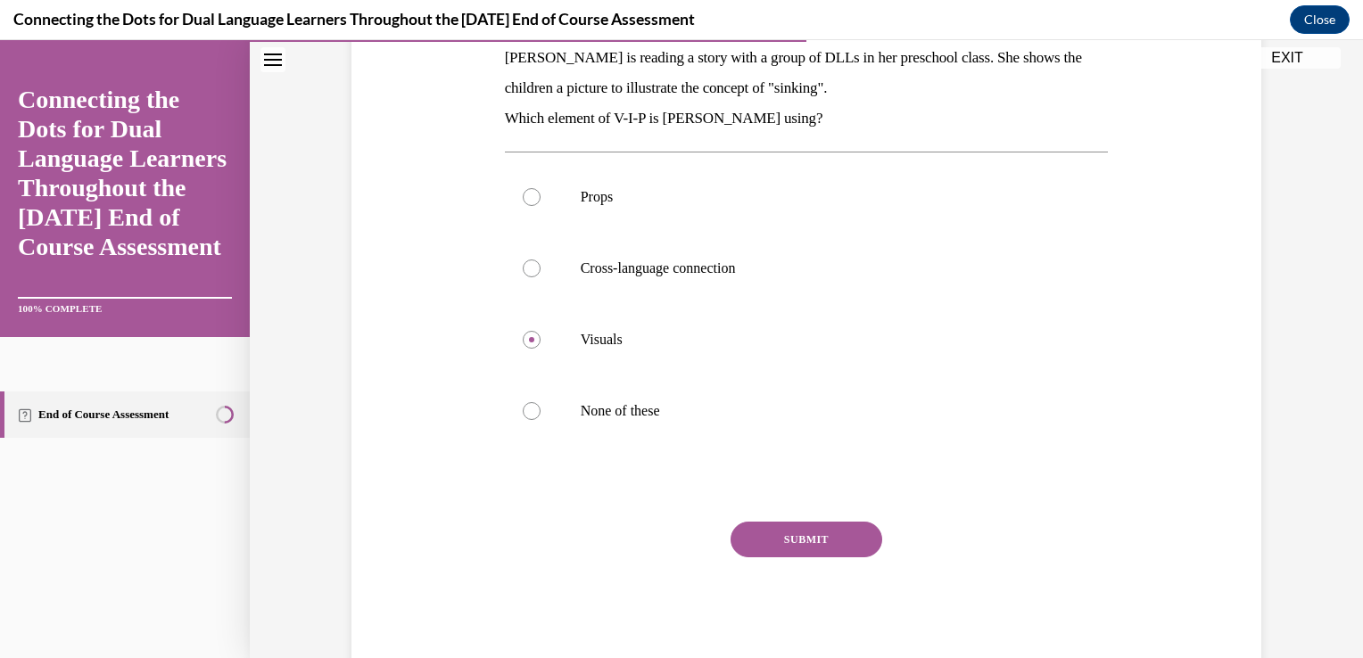
click at [781, 539] on button "SUBMIT" at bounding box center [807, 540] width 152 height 36
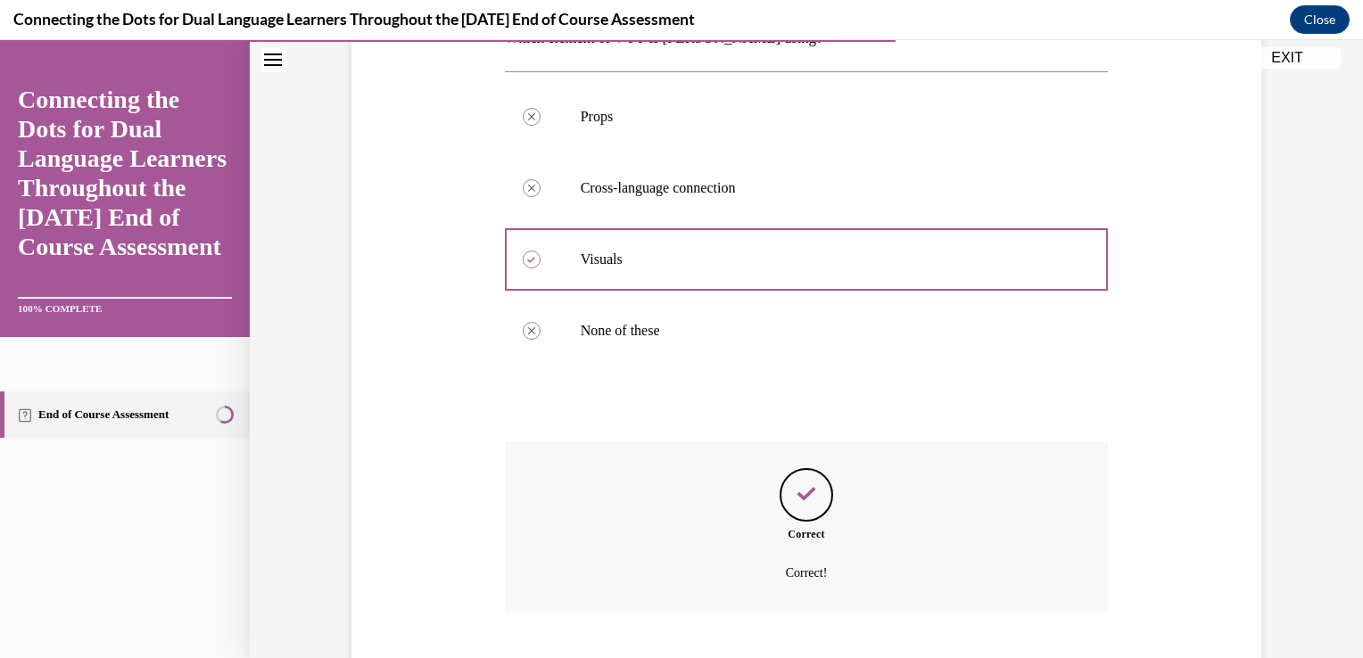
scroll to position [485, 0]
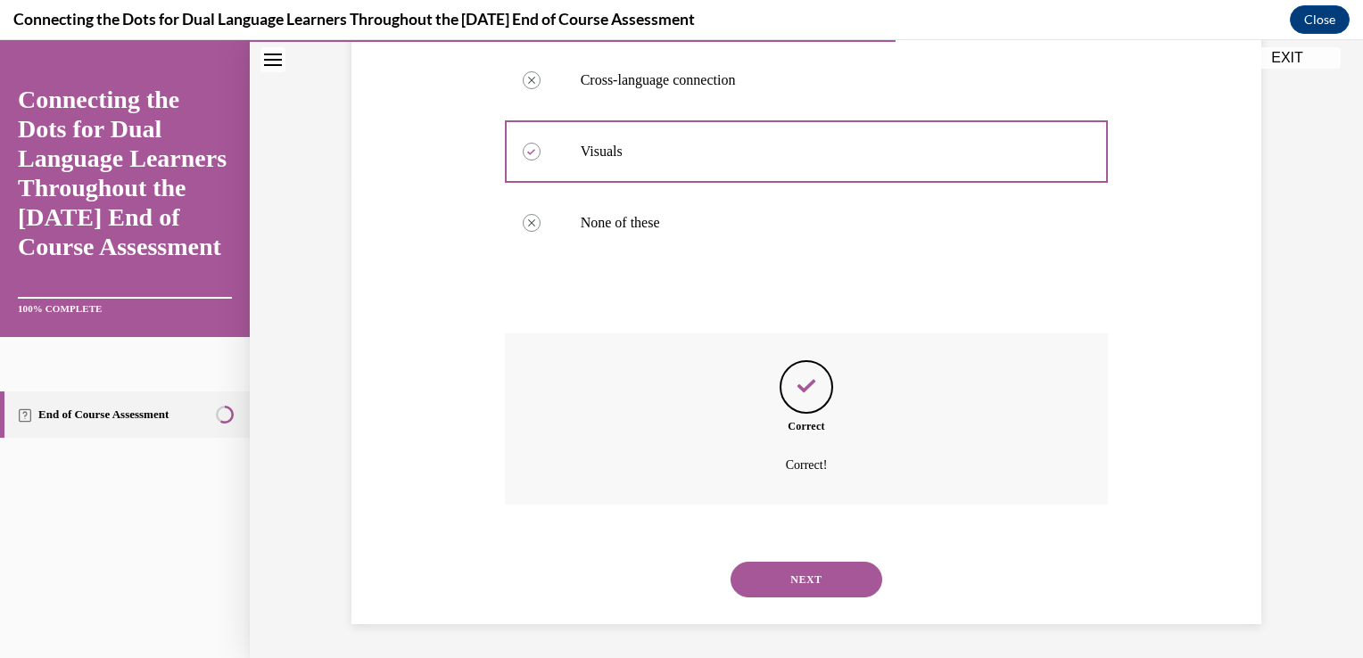
click at [775, 574] on button "NEXT" at bounding box center [807, 580] width 152 height 36
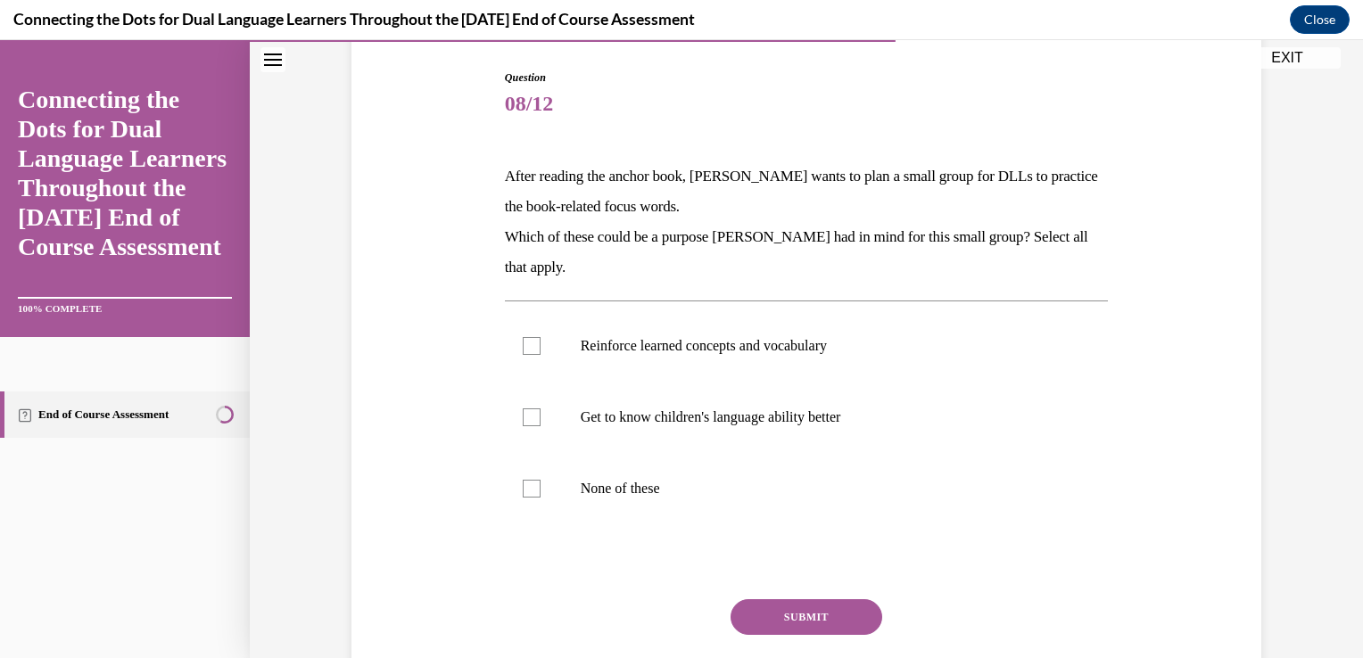
scroll to position [190, 0]
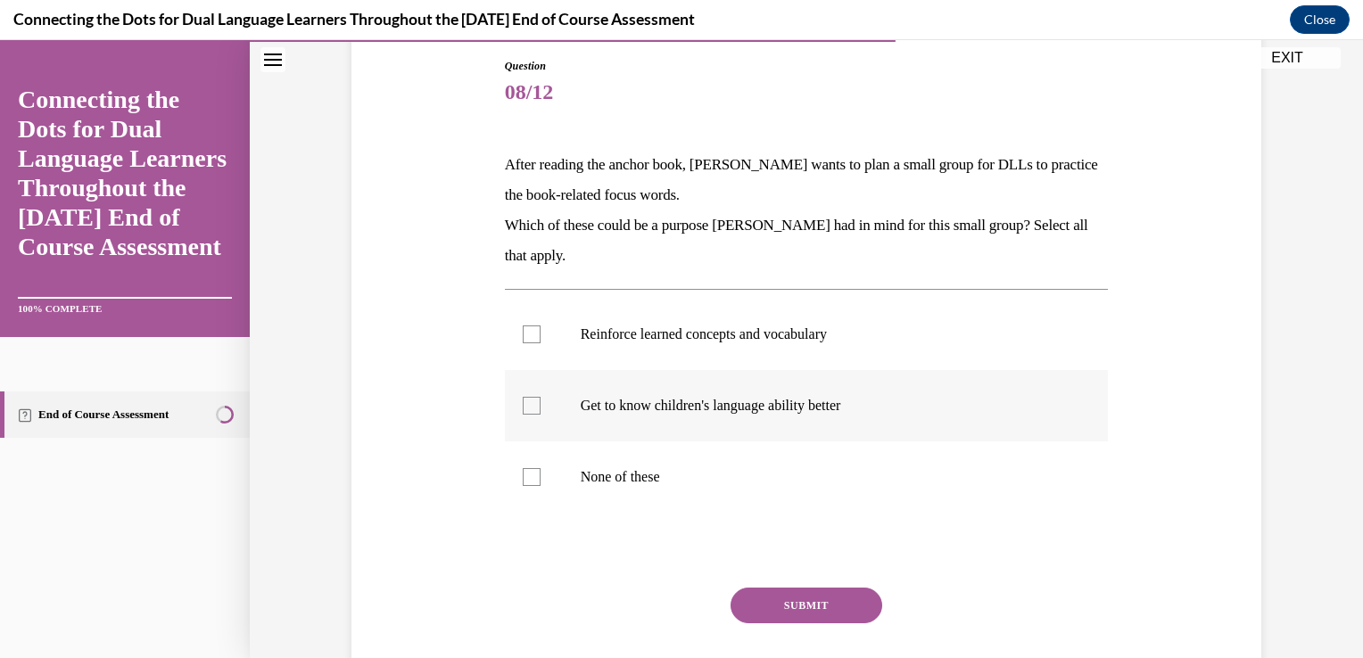
click at [528, 409] on div at bounding box center [532, 406] width 18 height 18
click at [528, 409] on input "Get to know children's language ability better" at bounding box center [532, 406] width 18 height 18
checkbox input "true"
click at [528, 335] on div at bounding box center [532, 335] width 18 height 18
click at [528, 335] on input "Reinforce learned concepts and vocabulary" at bounding box center [532, 335] width 18 height 18
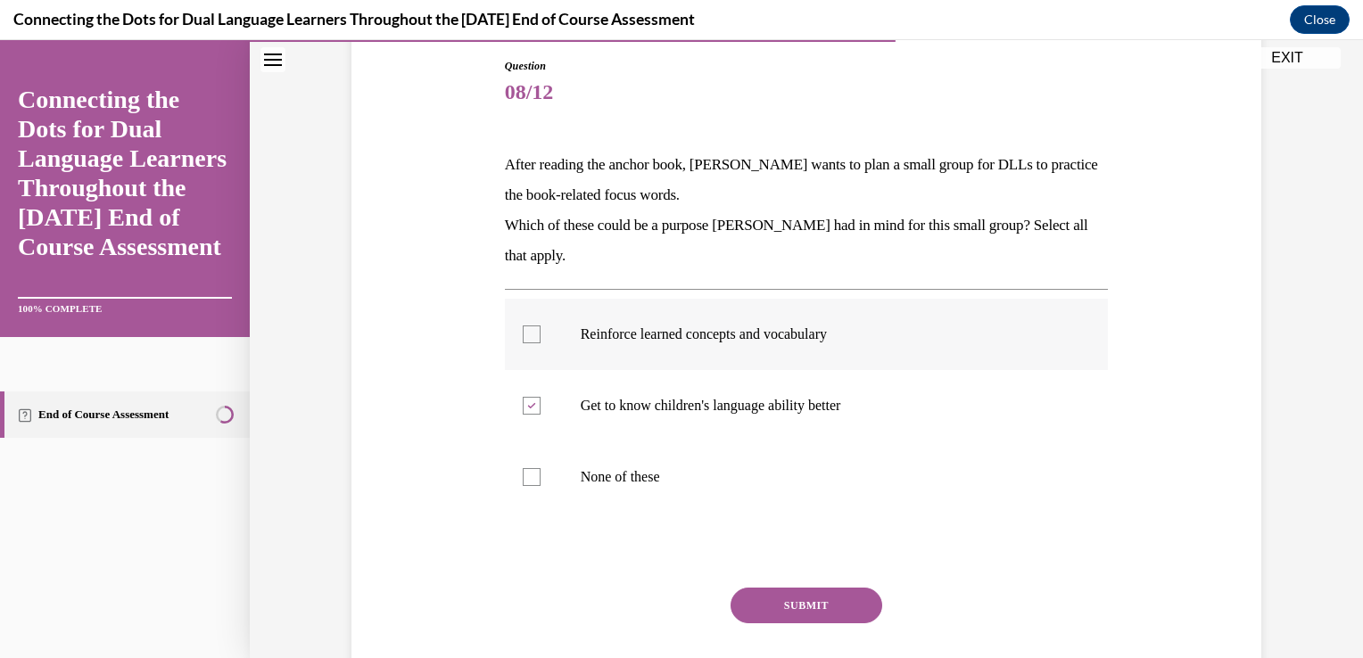
checkbox input "true"
click at [749, 600] on button "SUBMIT" at bounding box center [807, 606] width 152 height 36
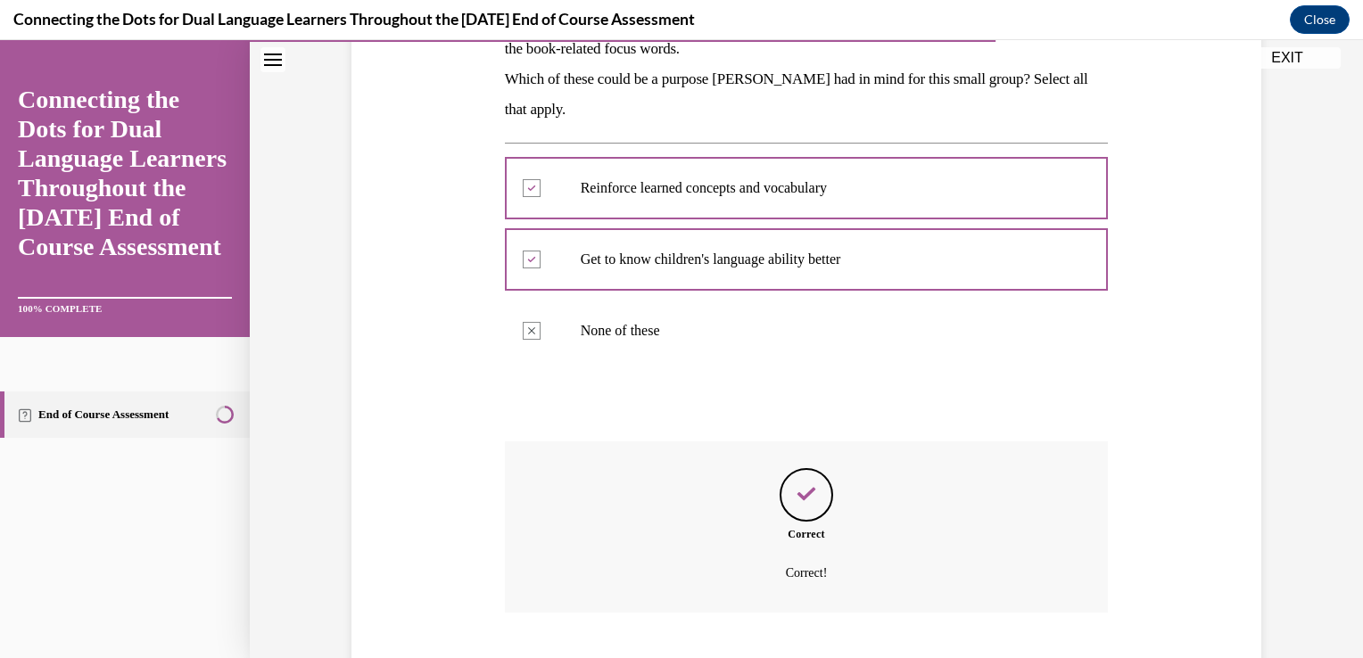
scroll to position [445, 0]
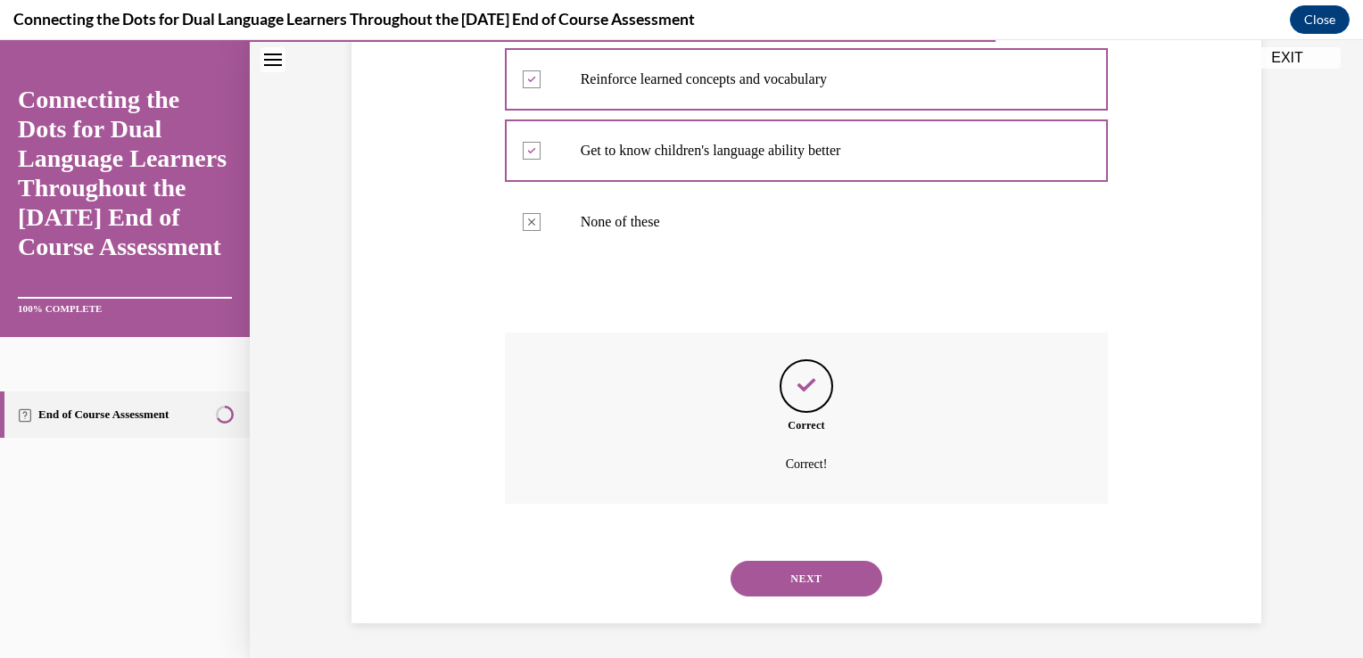
click at [756, 579] on button "NEXT" at bounding box center [807, 579] width 152 height 36
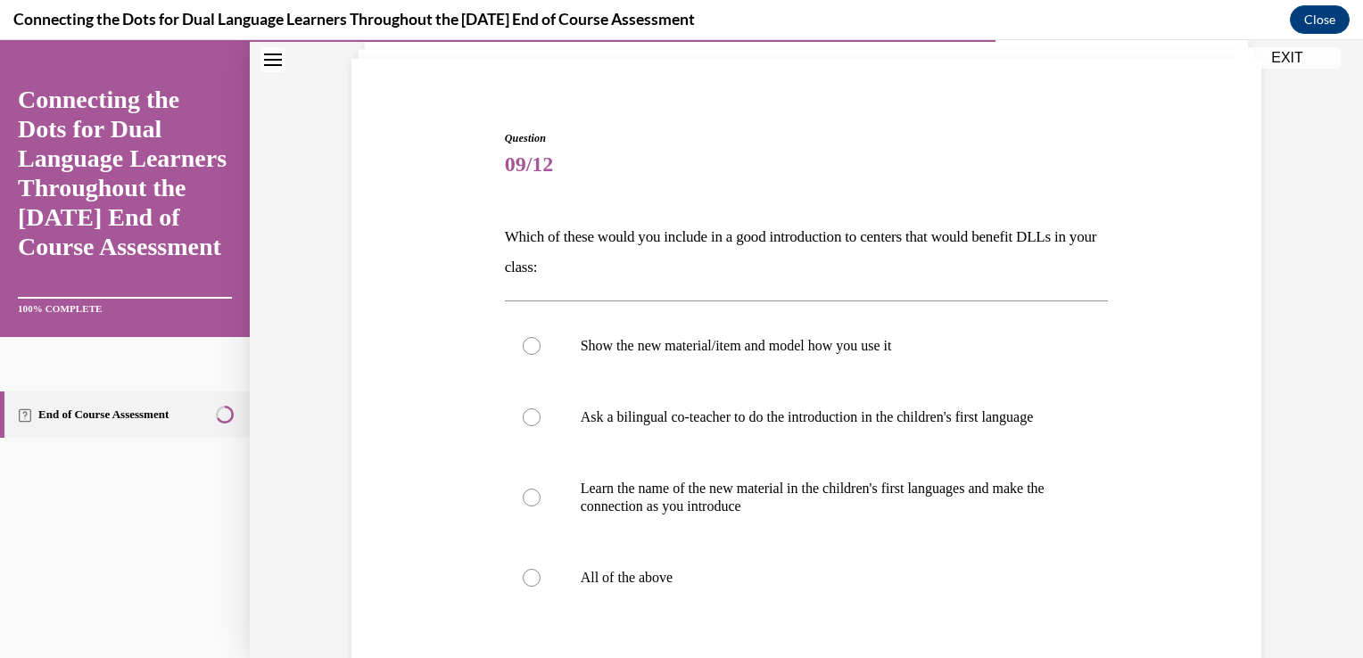
scroll to position [189, 0]
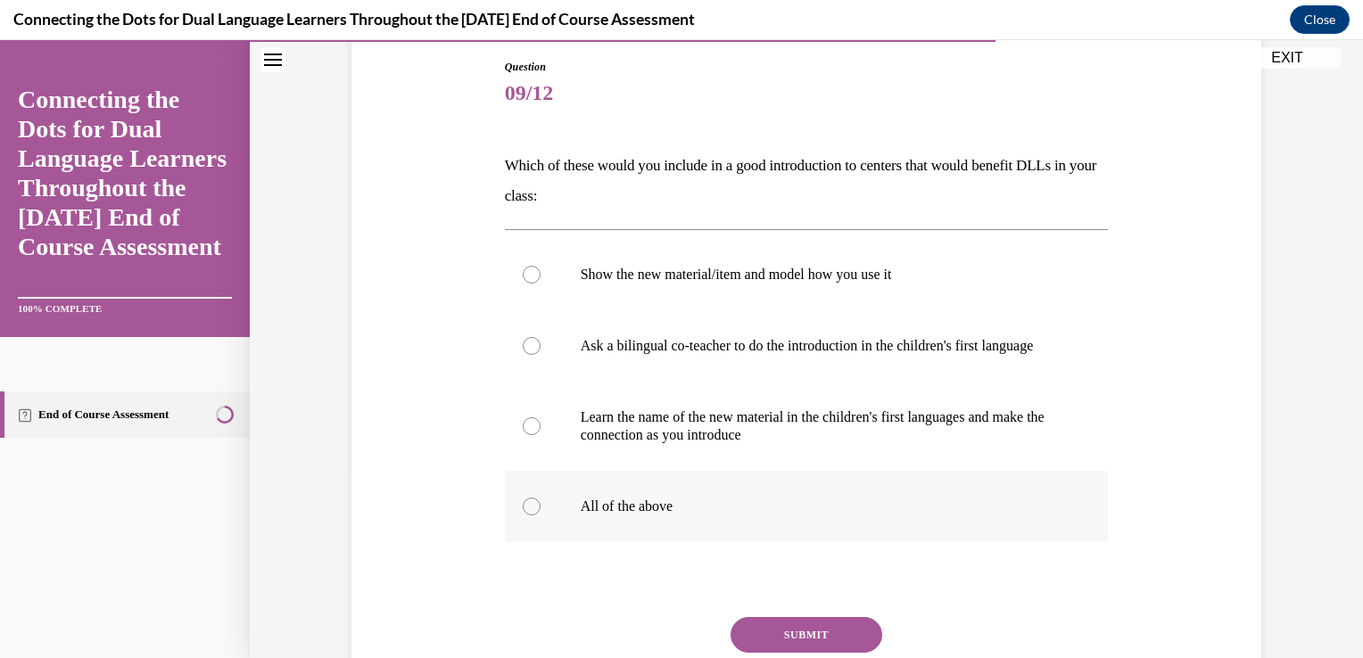
click at [523, 516] on div at bounding box center [532, 507] width 18 height 18
click at [523, 516] on input "All of the above" at bounding box center [532, 507] width 18 height 18
radio input "true"
click at [769, 644] on button "SUBMIT" at bounding box center [807, 635] width 152 height 36
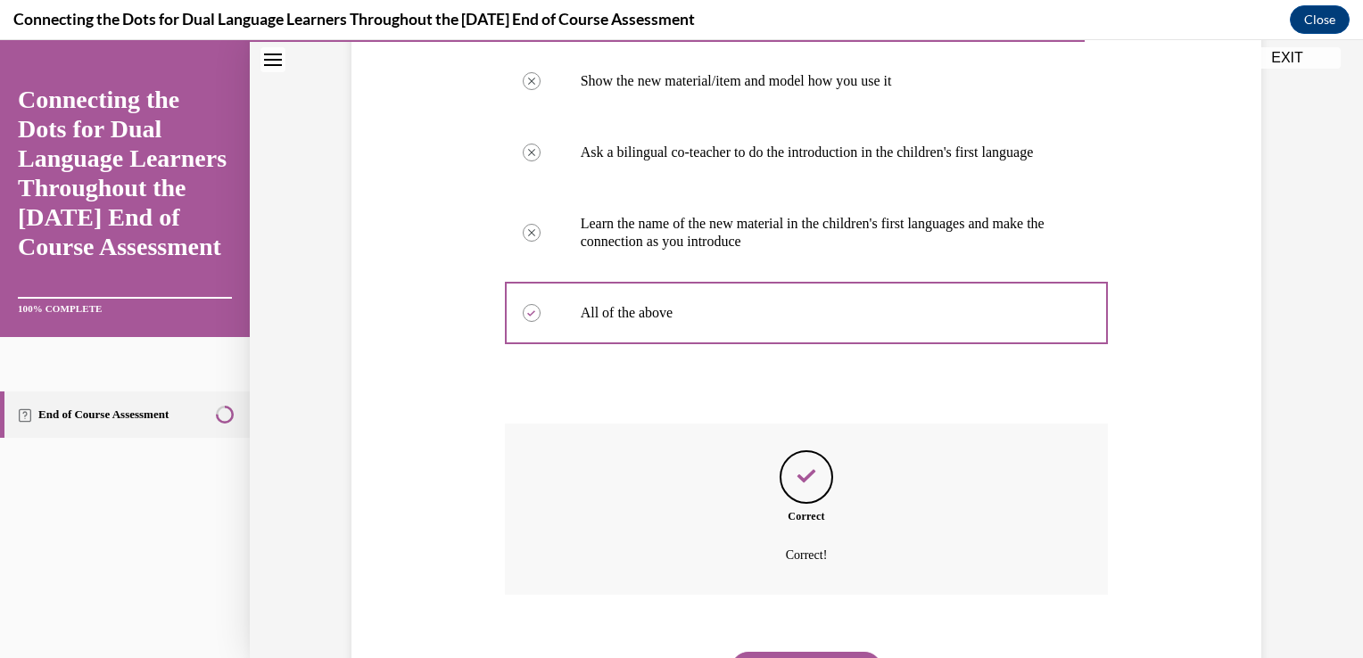
scroll to position [492, 0]
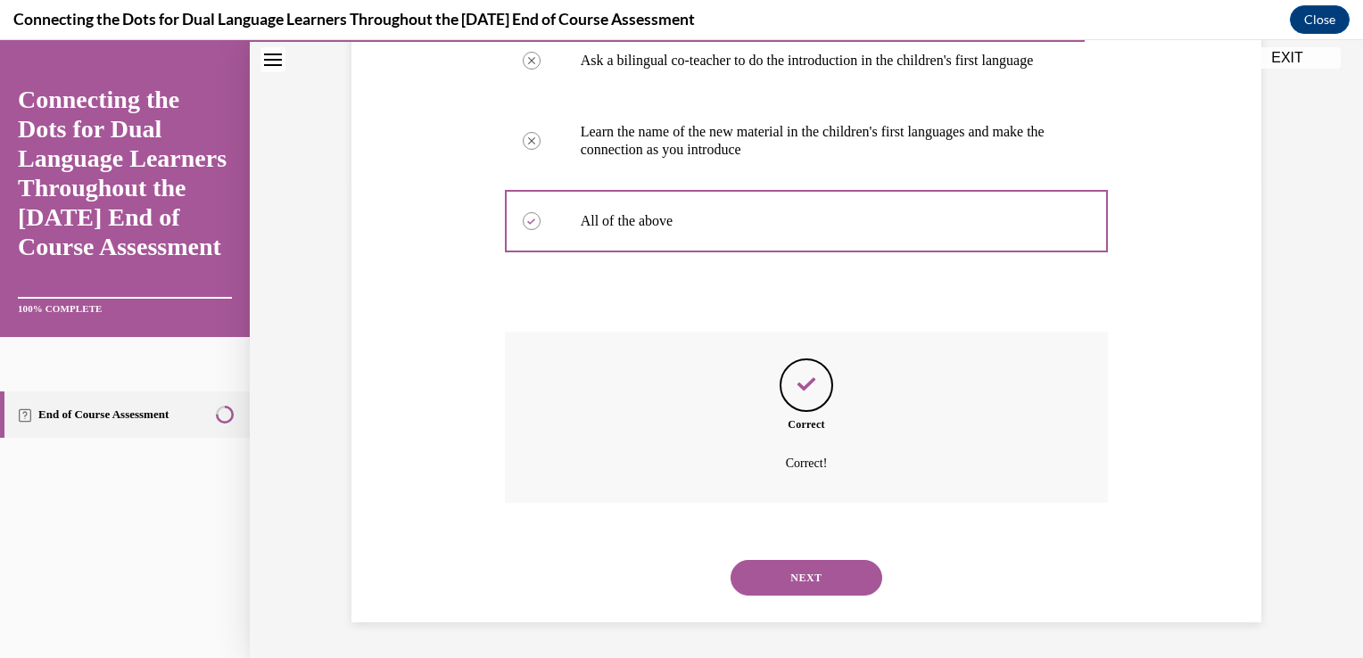
click at [785, 576] on button "NEXT" at bounding box center [807, 578] width 152 height 36
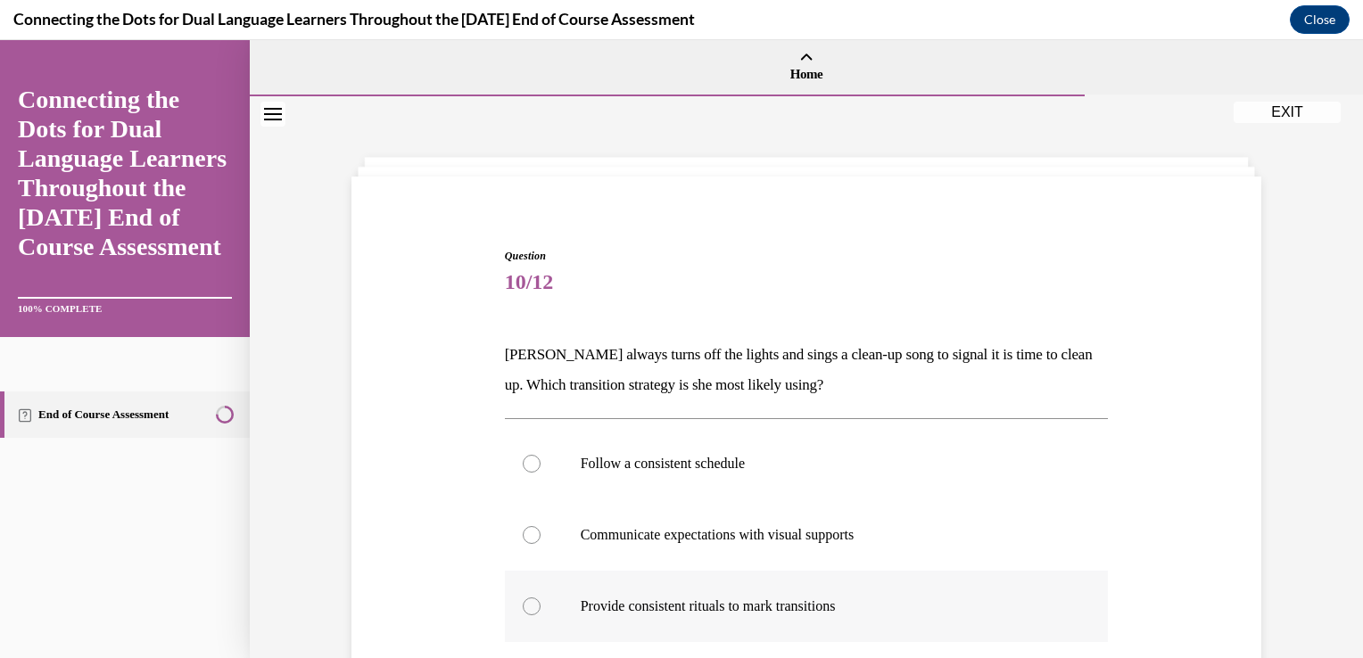
click at [525, 607] on div at bounding box center [532, 607] width 18 height 18
click at [525, 607] on input "Provide consistent rituals to mark transitions" at bounding box center [532, 607] width 18 height 18
radio input "true"
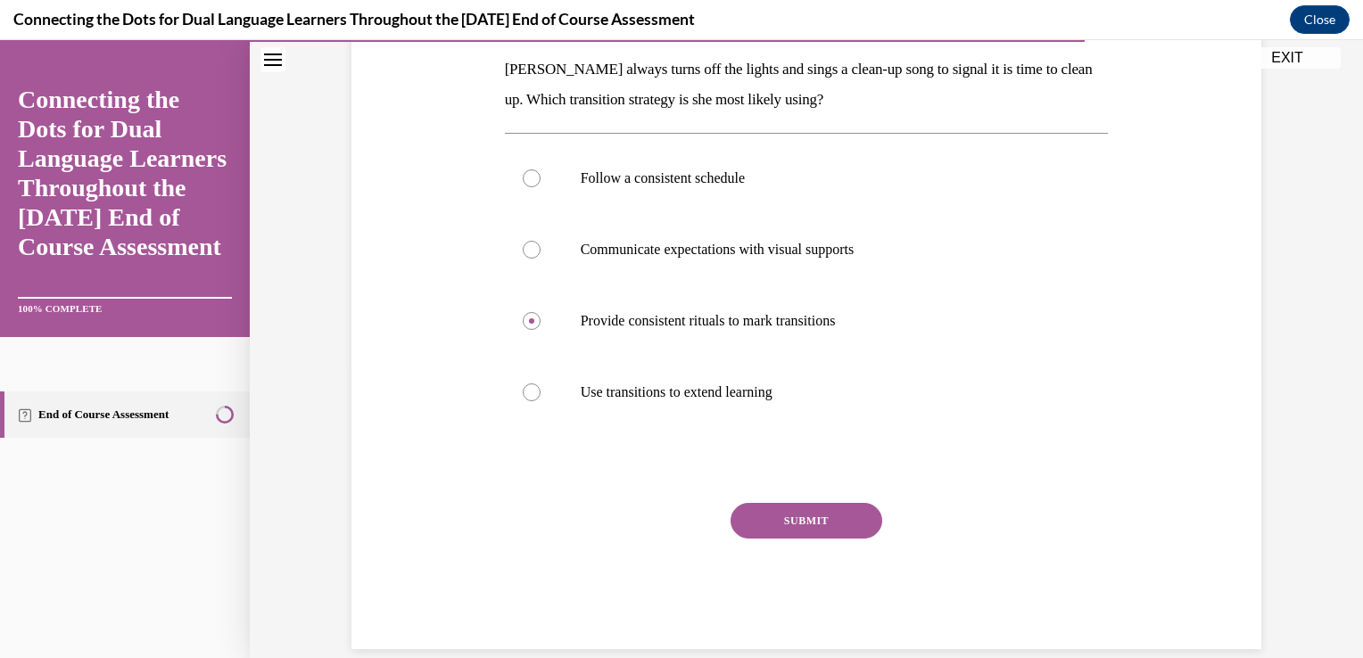
scroll to position [311, 0]
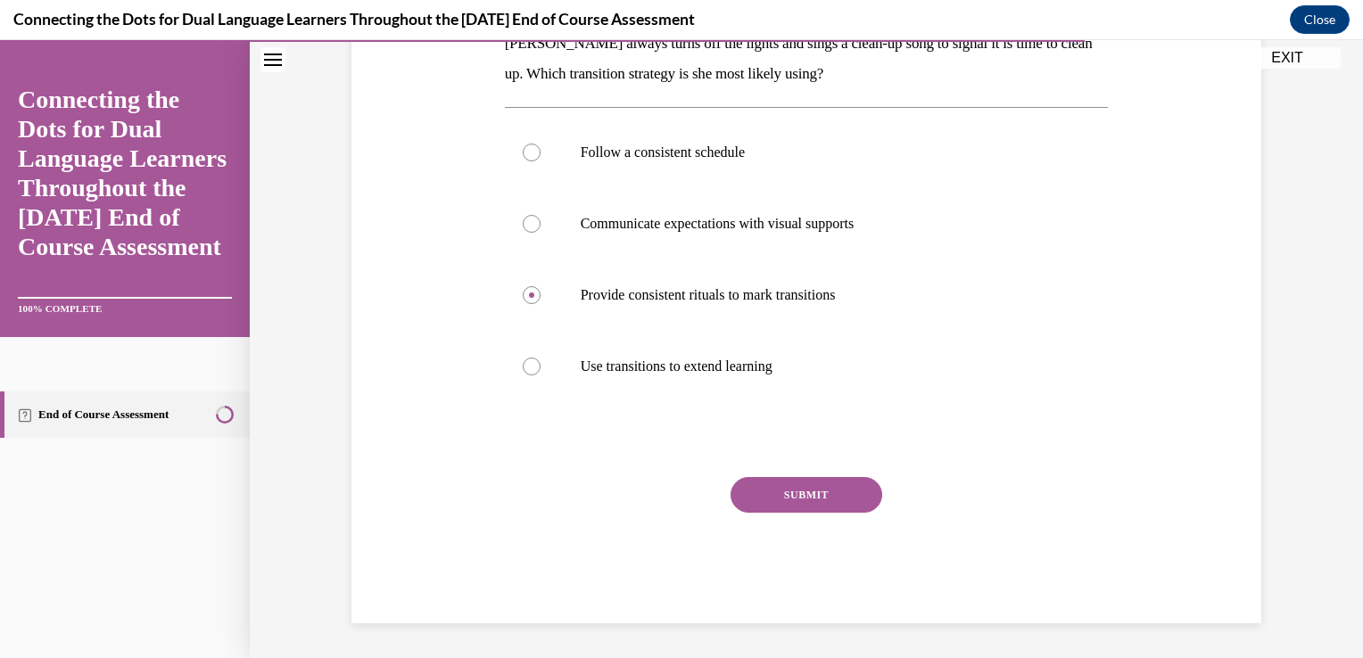
click at [820, 494] on button "SUBMIT" at bounding box center [807, 495] width 152 height 36
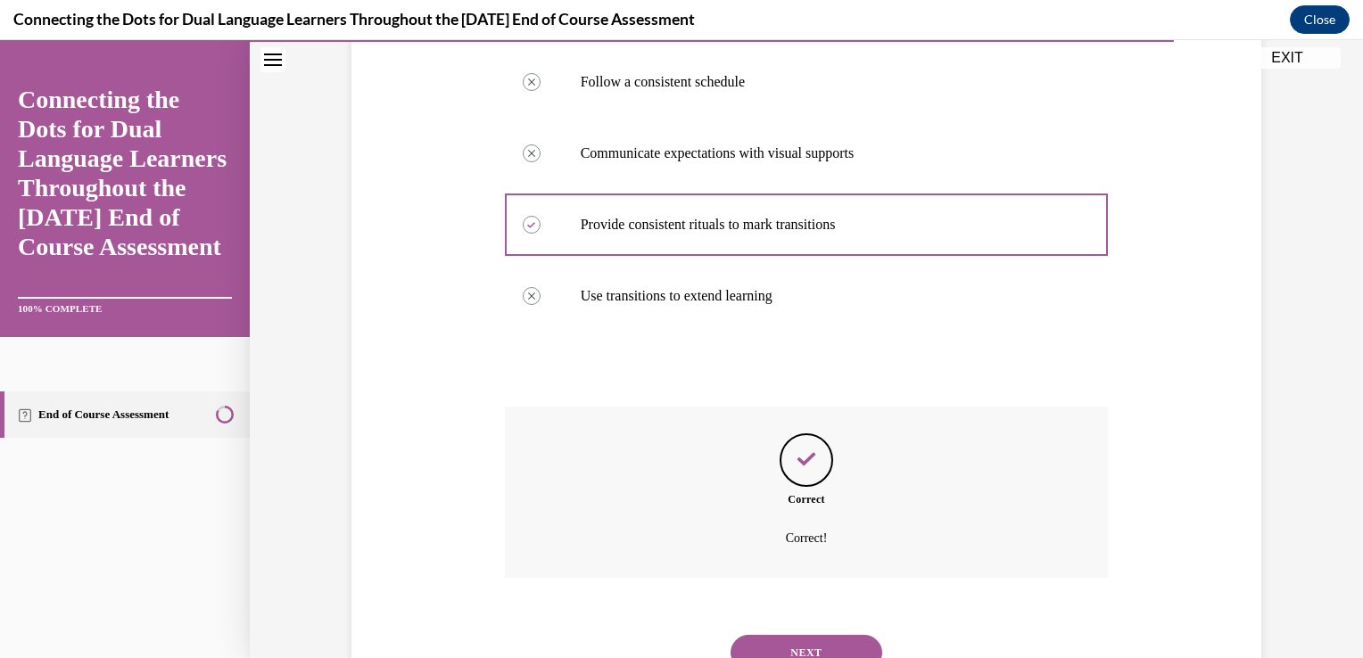
scroll to position [456, 0]
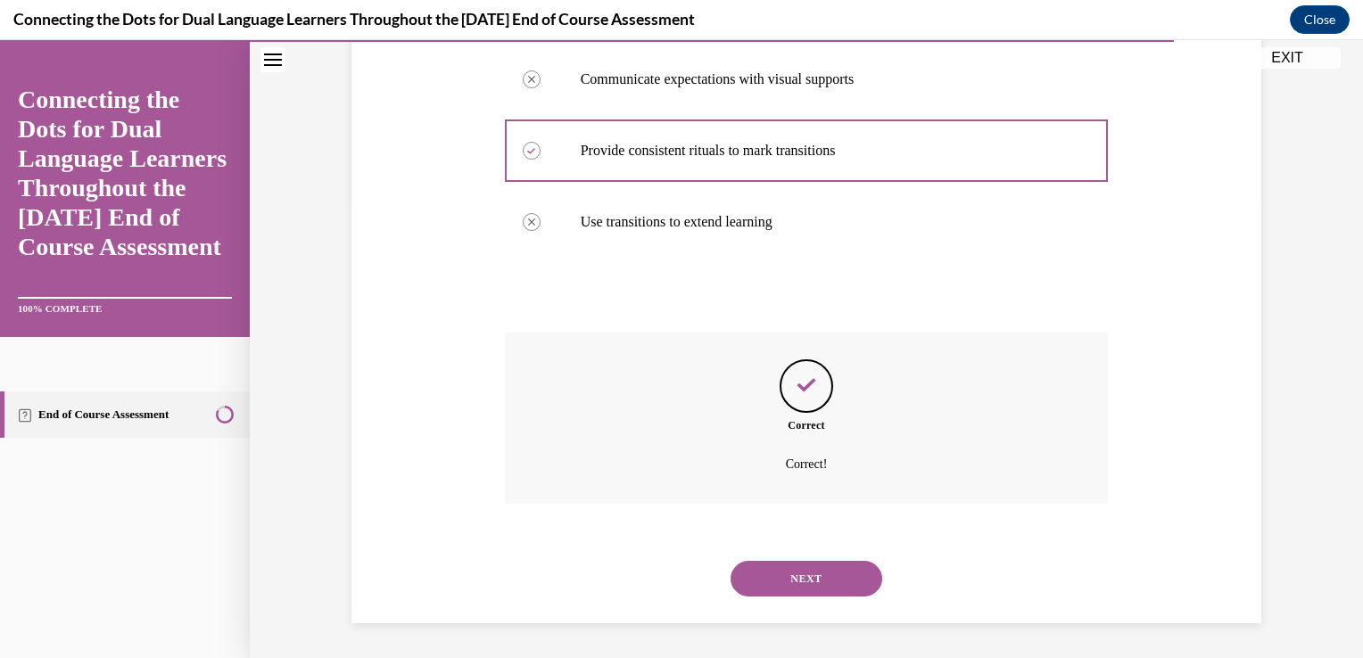
click at [808, 583] on button "NEXT" at bounding box center [807, 579] width 152 height 36
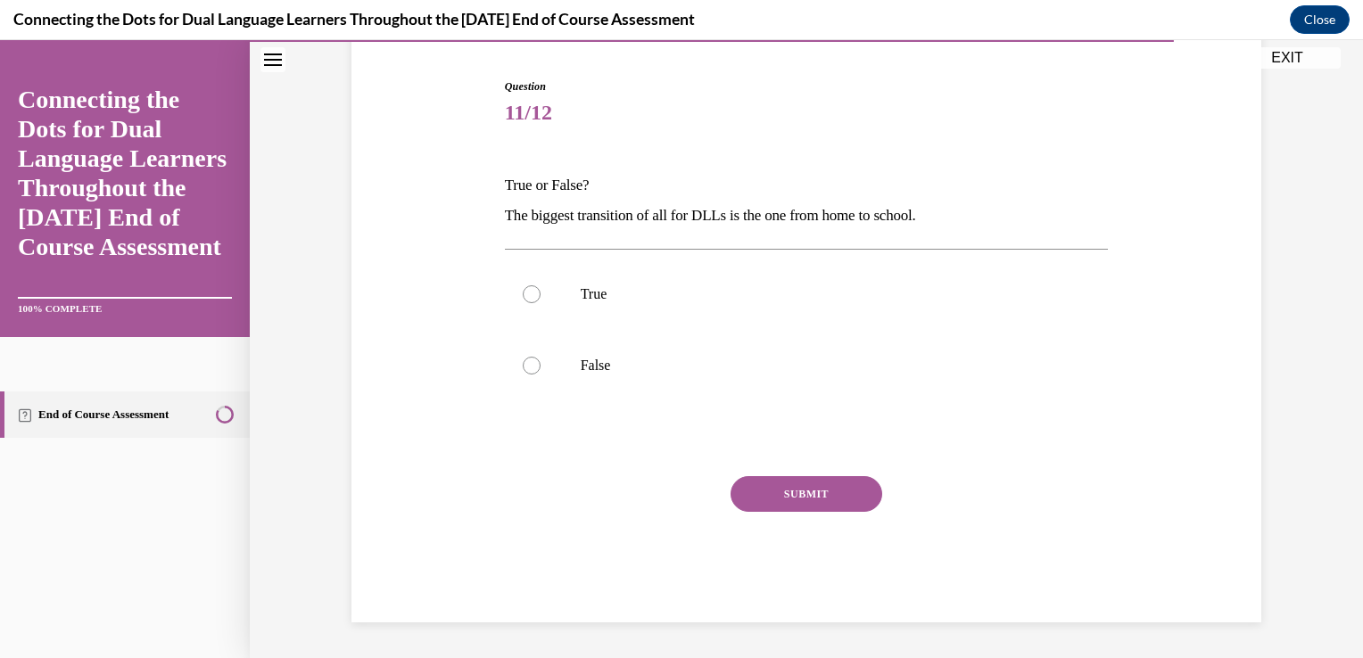
scroll to position [169, 0]
click at [526, 296] on div at bounding box center [532, 295] width 18 height 18
click at [526, 296] on input "True" at bounding box center [532, 295] width 18 height 18
radio input "true"
click at [778, 492] on button "SUBMIT" at bounding box center [807, 495] width 152 height 36
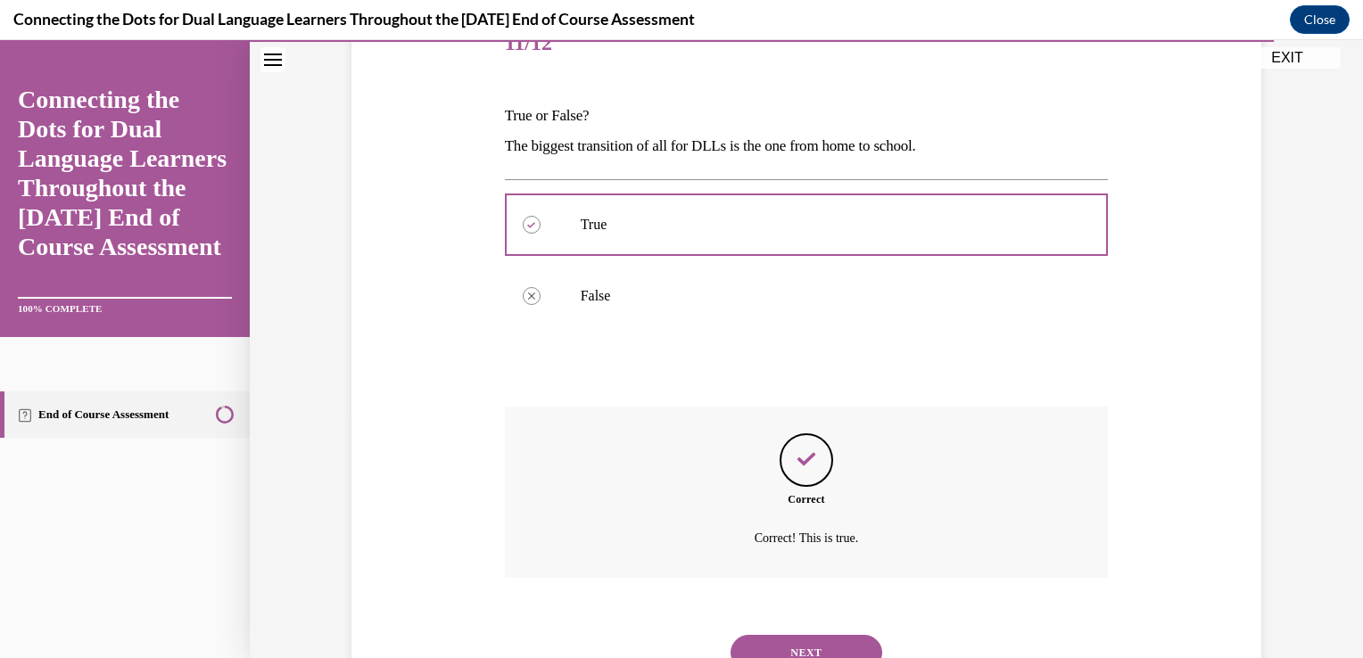
scroll to position [313, 0]
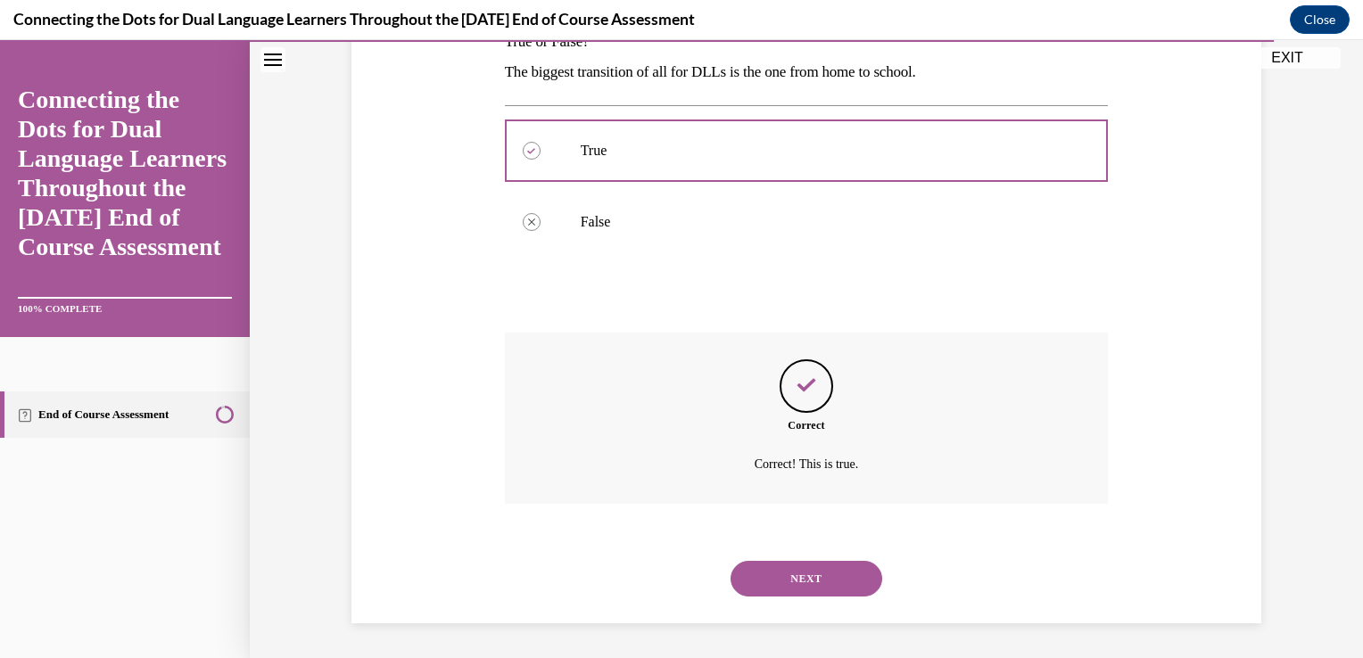
click at [781, 574] on button "NEXT" at bounding box center [807, 579] width 152 height 36
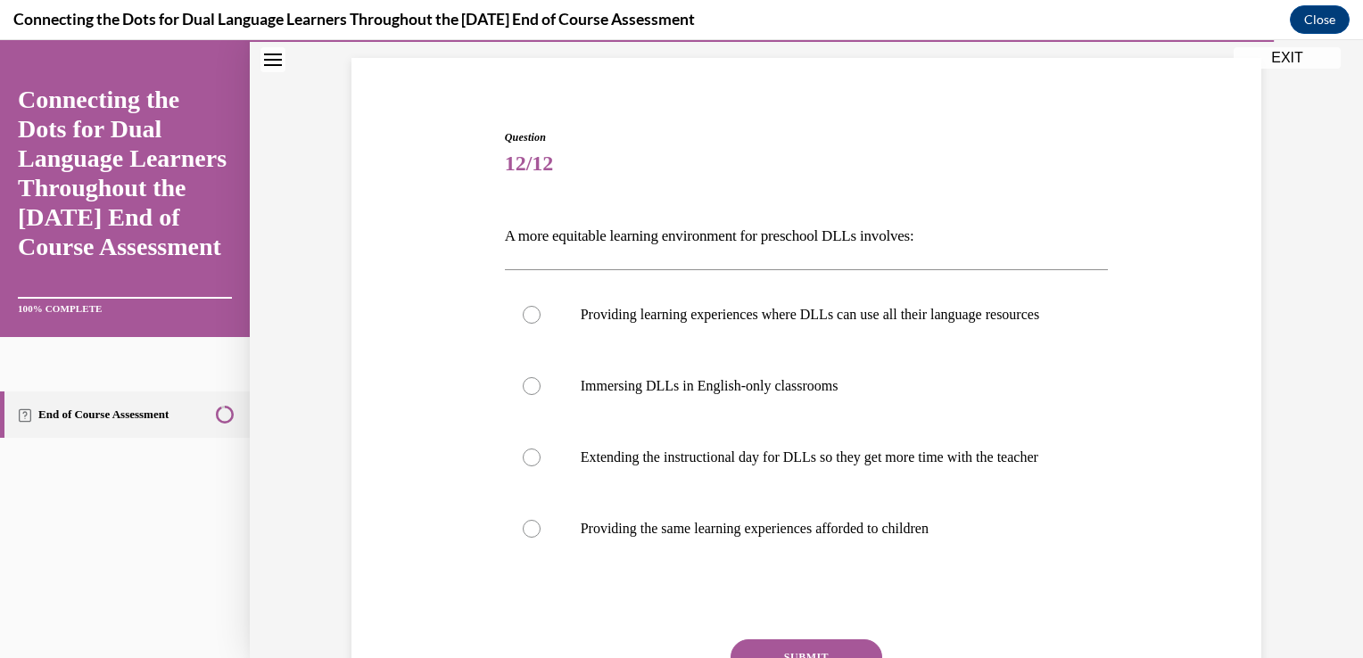
scroll to position [202, 0]
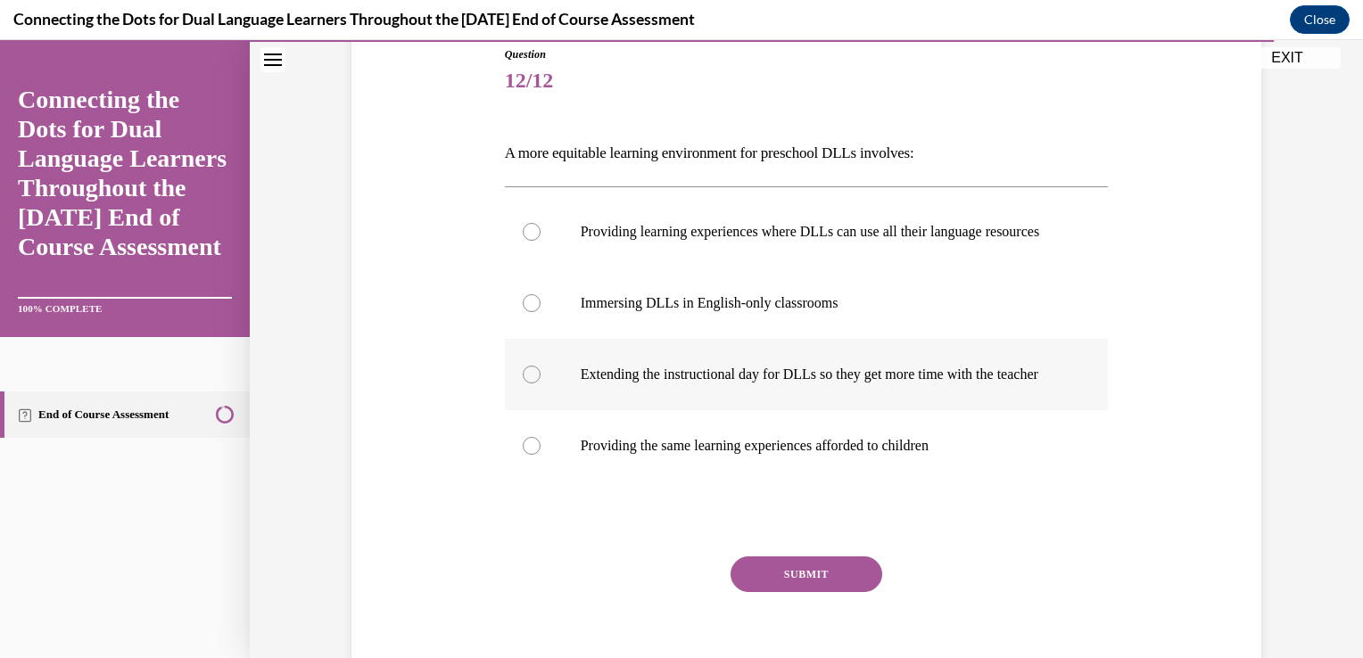
click at [523, 384] on div at bounding box center [532, 375] width 18 height 18
click at [523, 384] on input "Extending the instructional day for DLLs so they get more time with the teacher" at bounding box center [532, 375] width 18 height 18
radio input "true"
click at [779, 592] on button "SUBMIT" at bounding box center [807, 575] width 152 height 36
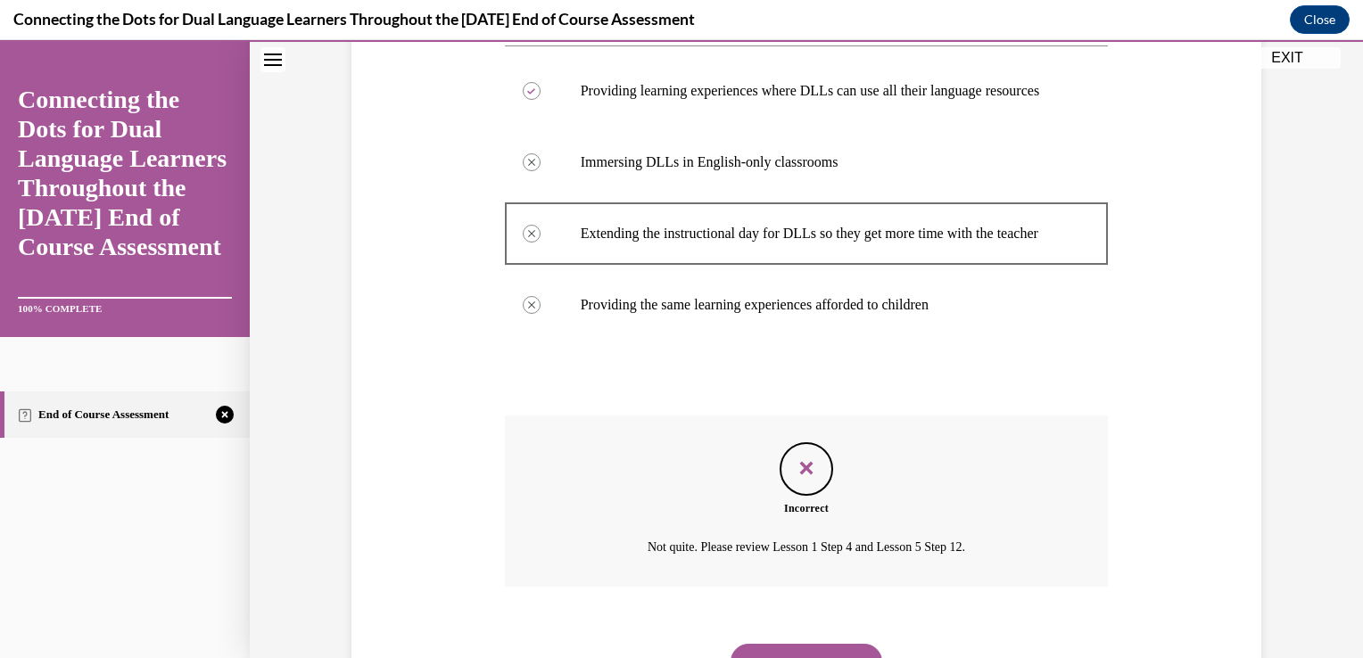
scroll to position [460, 0]
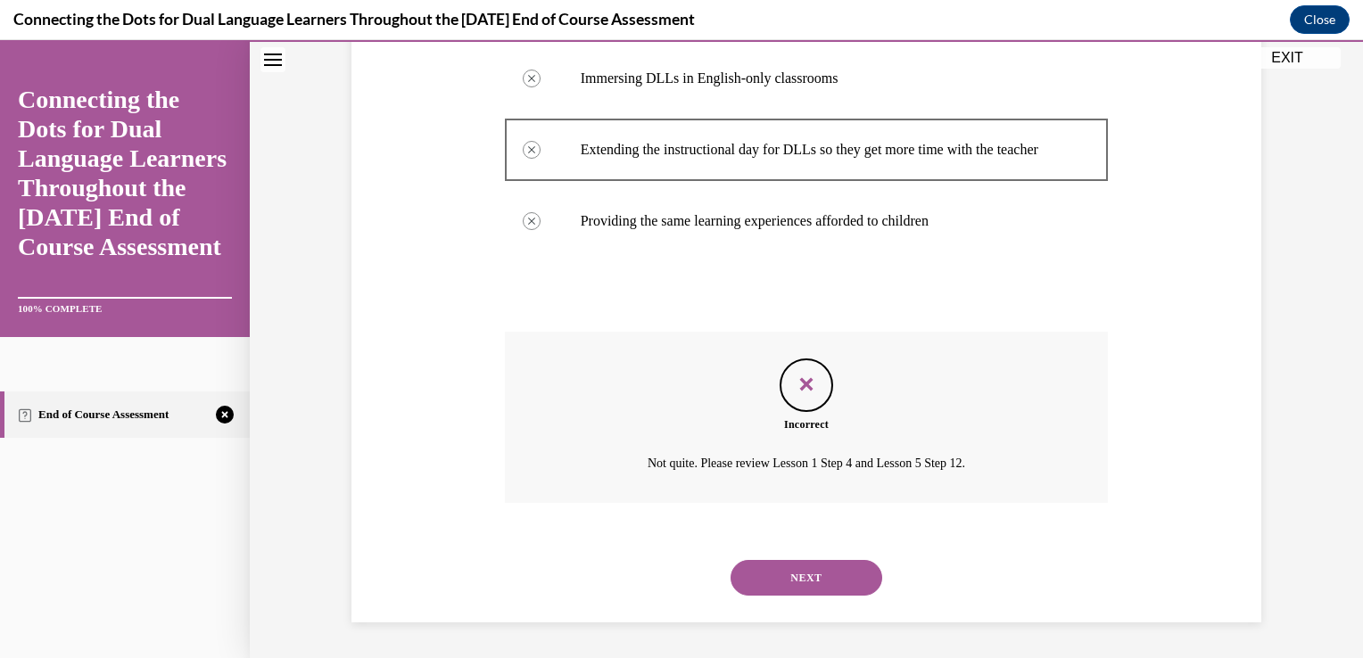
click at [793, 580] on button "NEXT" at bounding box center [807, 578] width 152 height 36
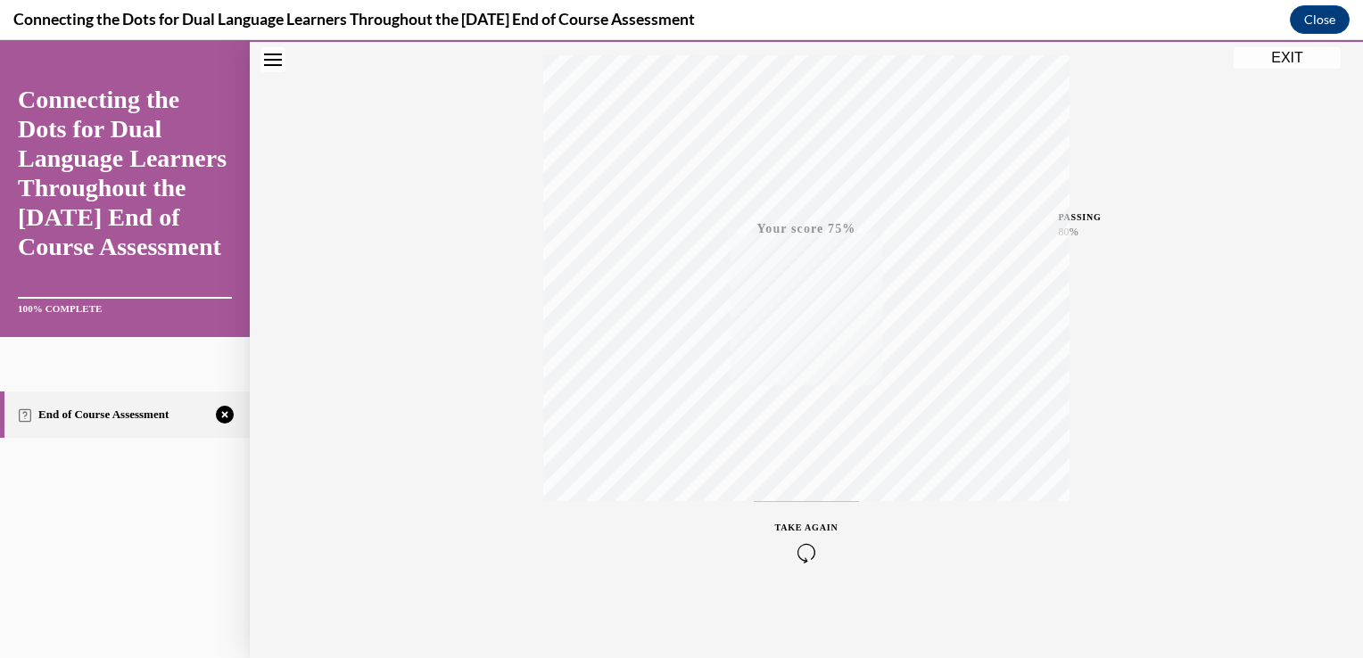
scroll to position [295, 0]
click at [796, 534] on div "TAKE AGAIN" at bounding box center [806, 539] width 63 height 42
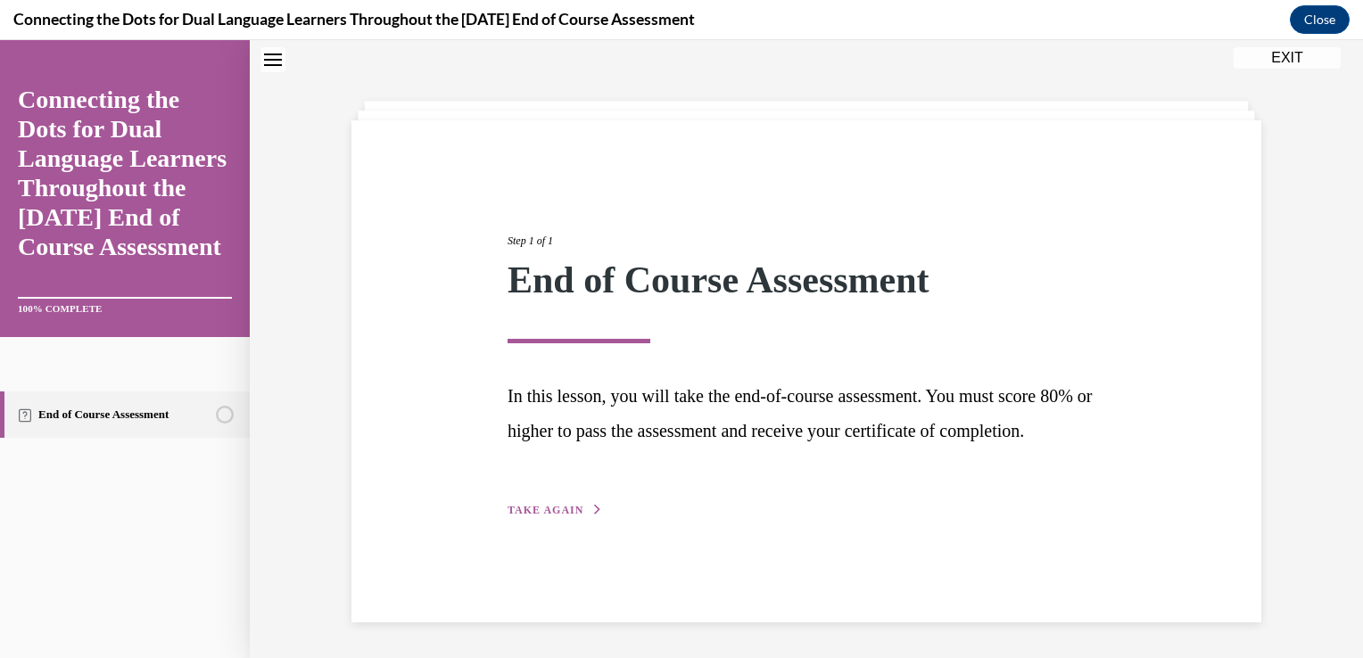
scroll to position [57, 0]
click at [543, 517] on span "TAKE AGAIN" at bounding box center [546, 510] width 76 height 12
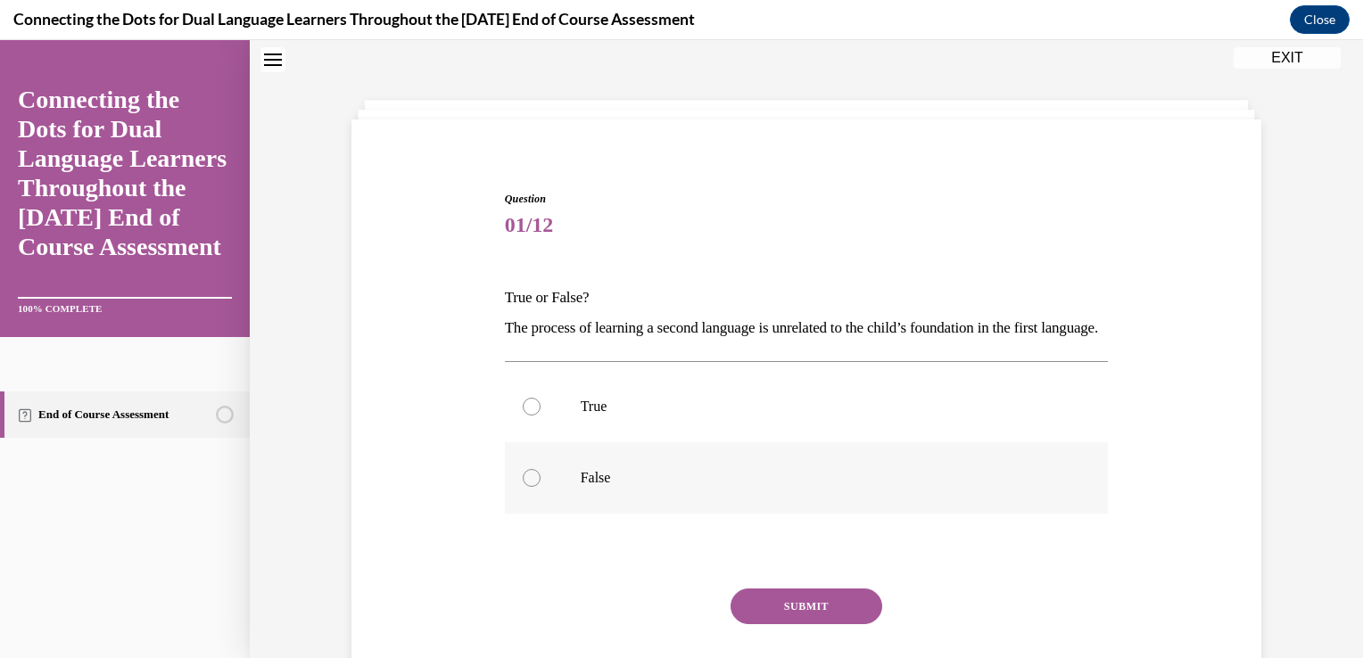
click at [525, 487] on div at bounding box center [532, 478] width 18 height 18
click at [525, 487] on input "False" at bounding box center [532, 478] width 18 height 18
radio input "true"
click at [781, 624] on button "SUBMIT" at bounding box center [807, 607] width 152 height 36
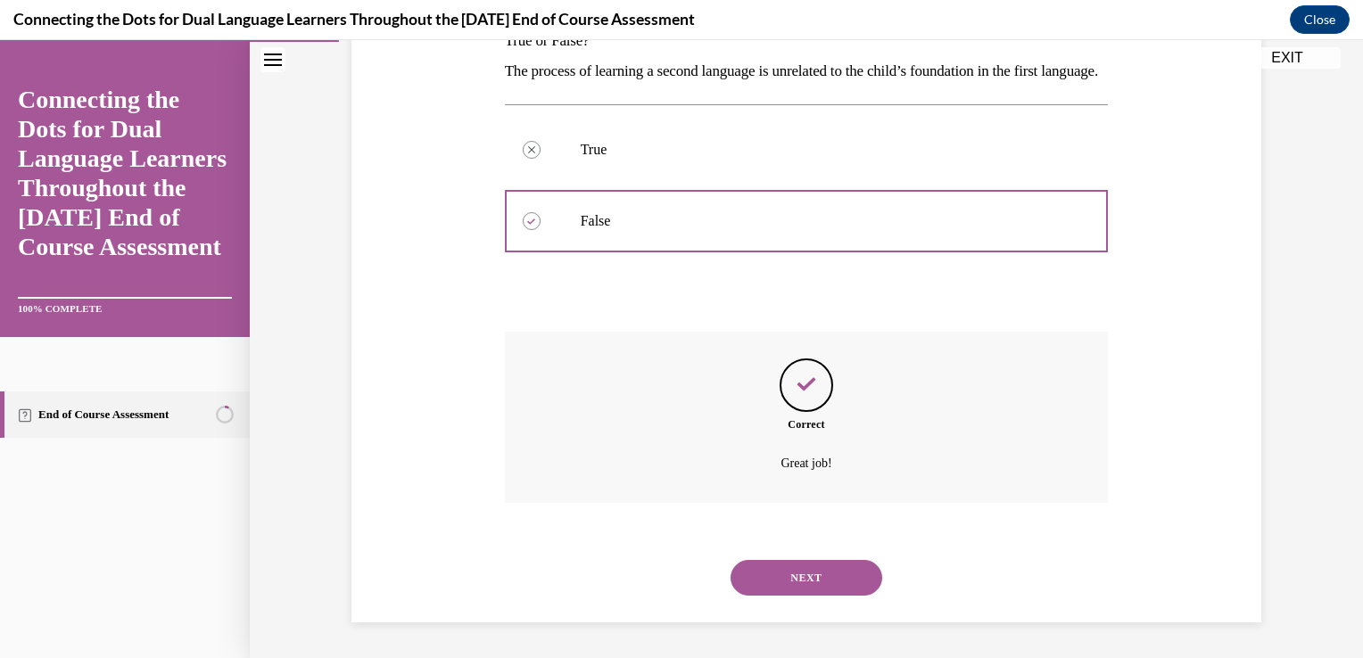
scroll to position [343, 0]
click at [756, 594] on button "NEXT" at bounding box center [807, 578] width 152 height 36
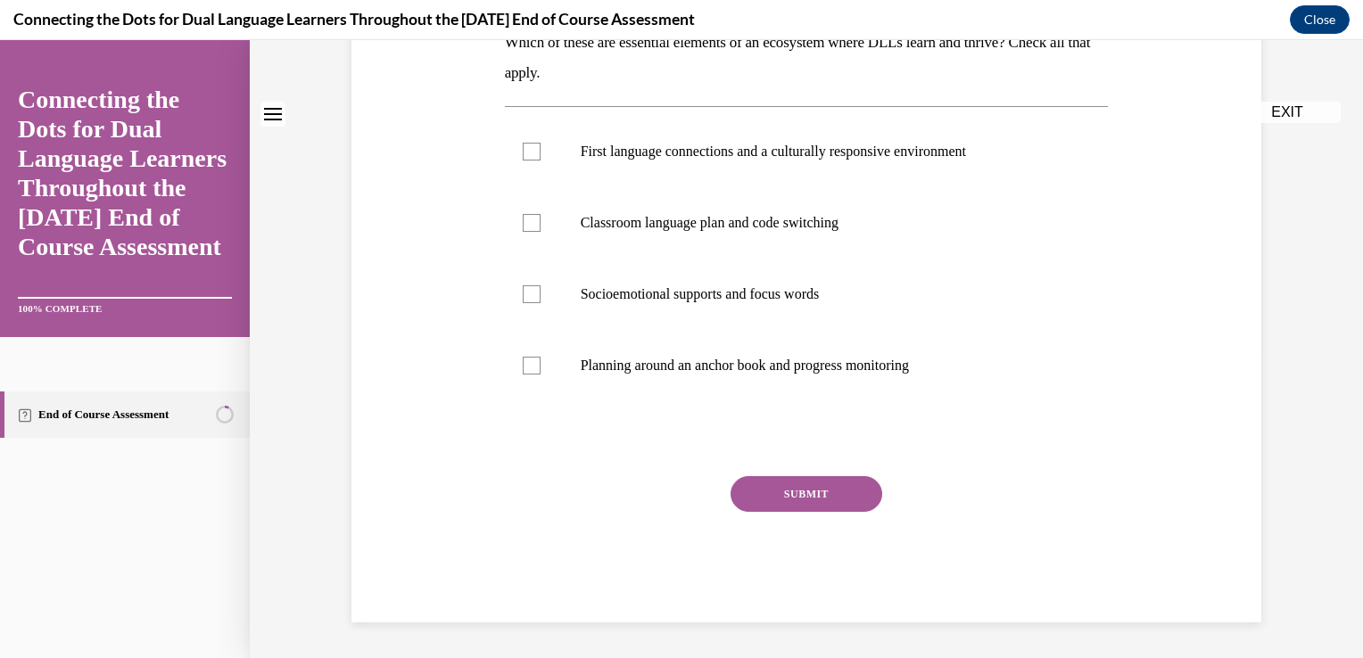
scroll to position [0, 0]
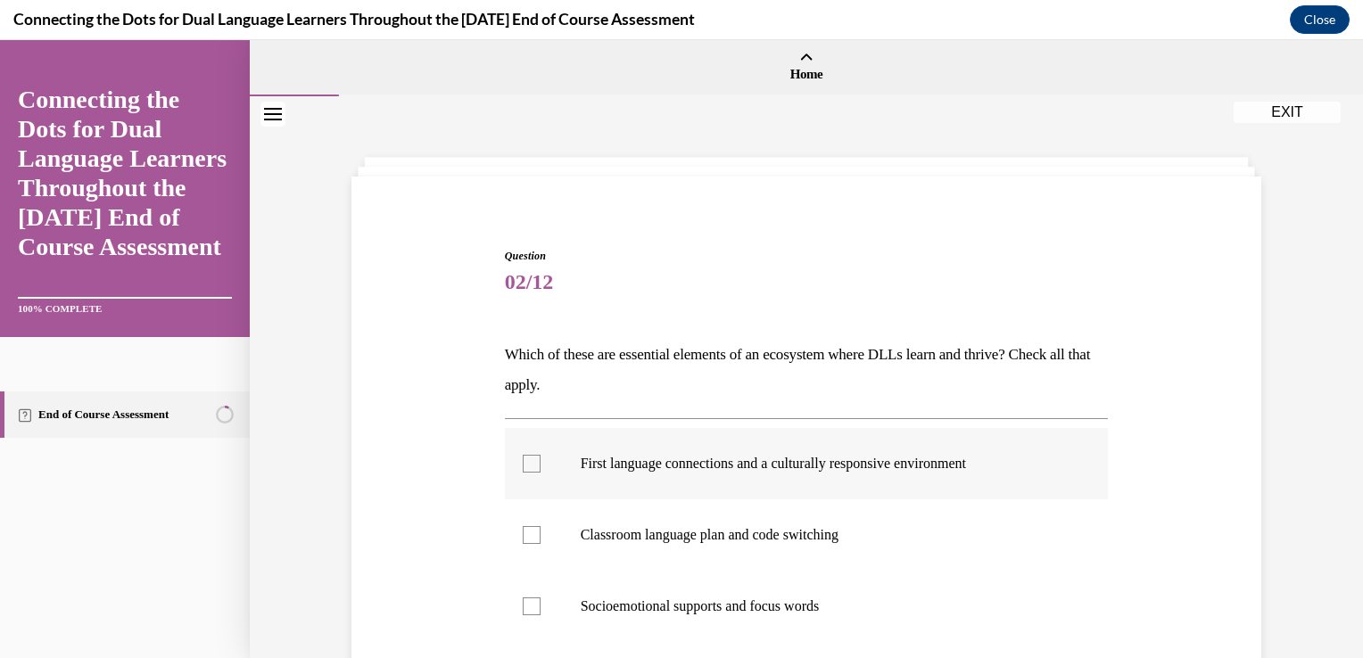
click at [523, 469] on div at bounding box center [532, 464] width 18 height 18
click at [523, 469] on input "First language connections and a culturally responsive environment" at bounding box center [532, 464] width 18 height 18
checkbox input "true"
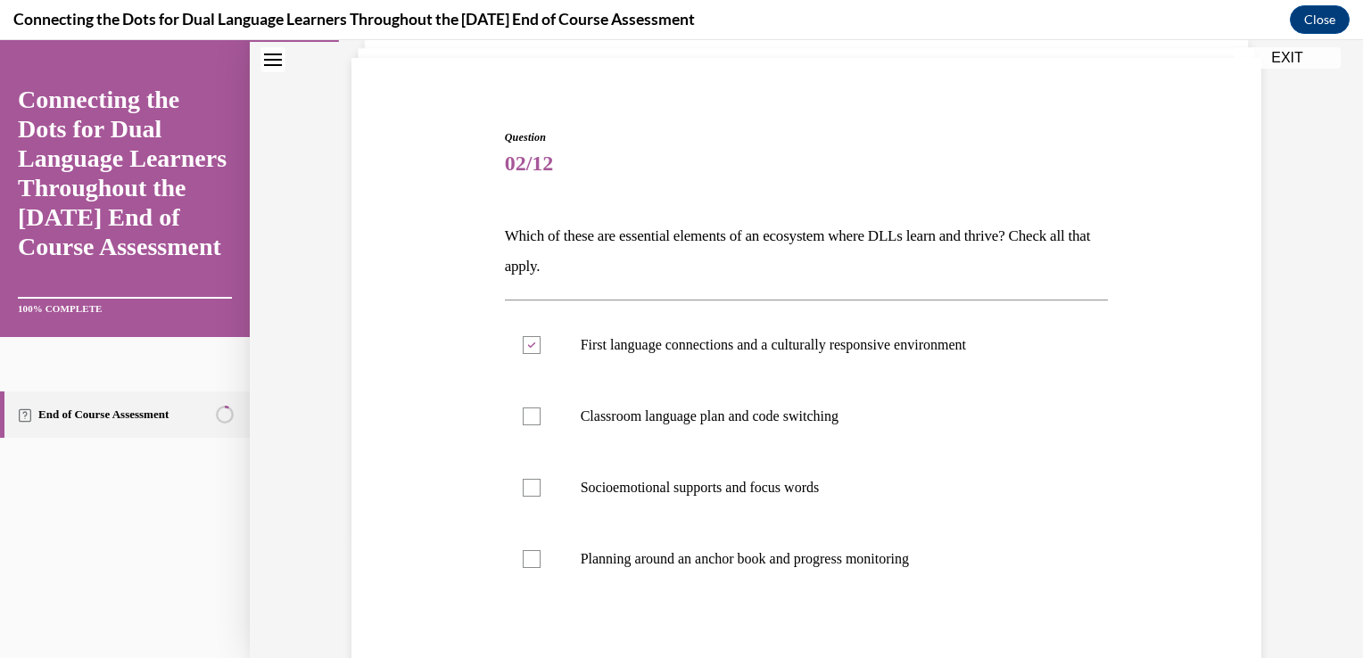
scroll to position [166, 0]
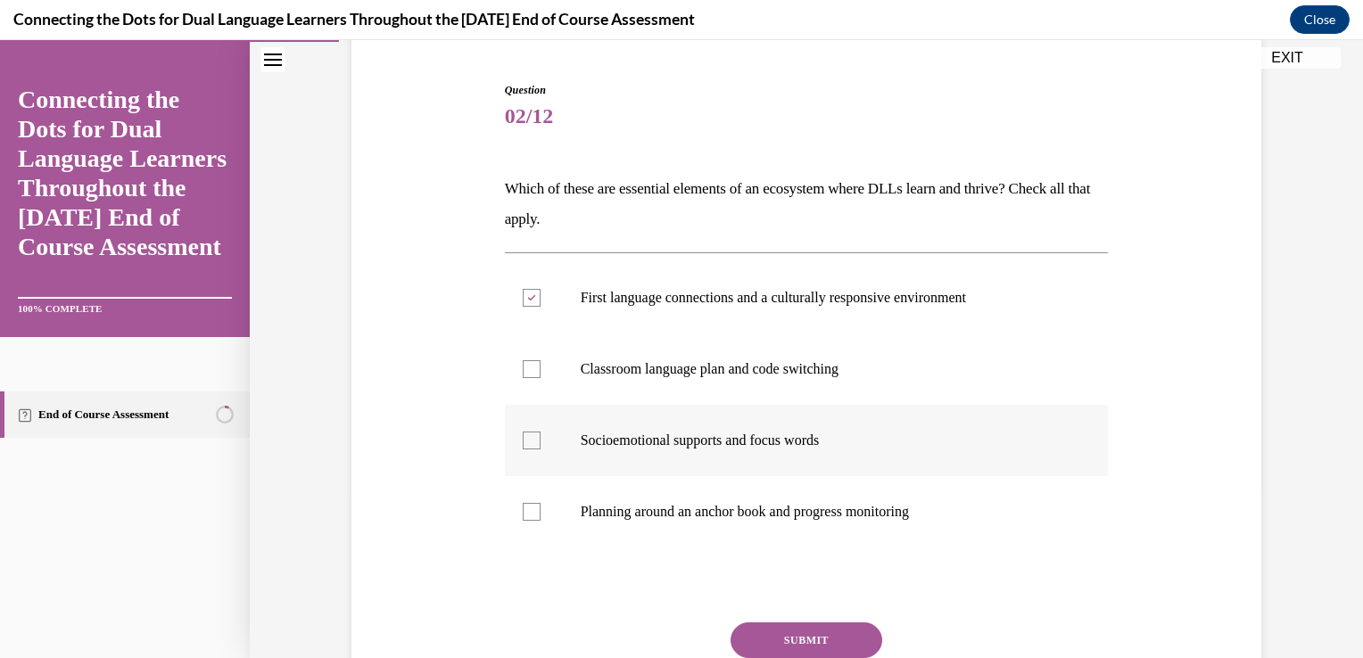
click at [523, 437] on div at bounding box center [532, 441] width 18 height 18
click at [523, 437] on input "Socioemotional supports and focus words" at bounding box center [532, 441] width 18 height 18
checkbox input "true"
click at [773, 634] on button "SUBMIT" at bounding box center [807, 641] width 152 height 36
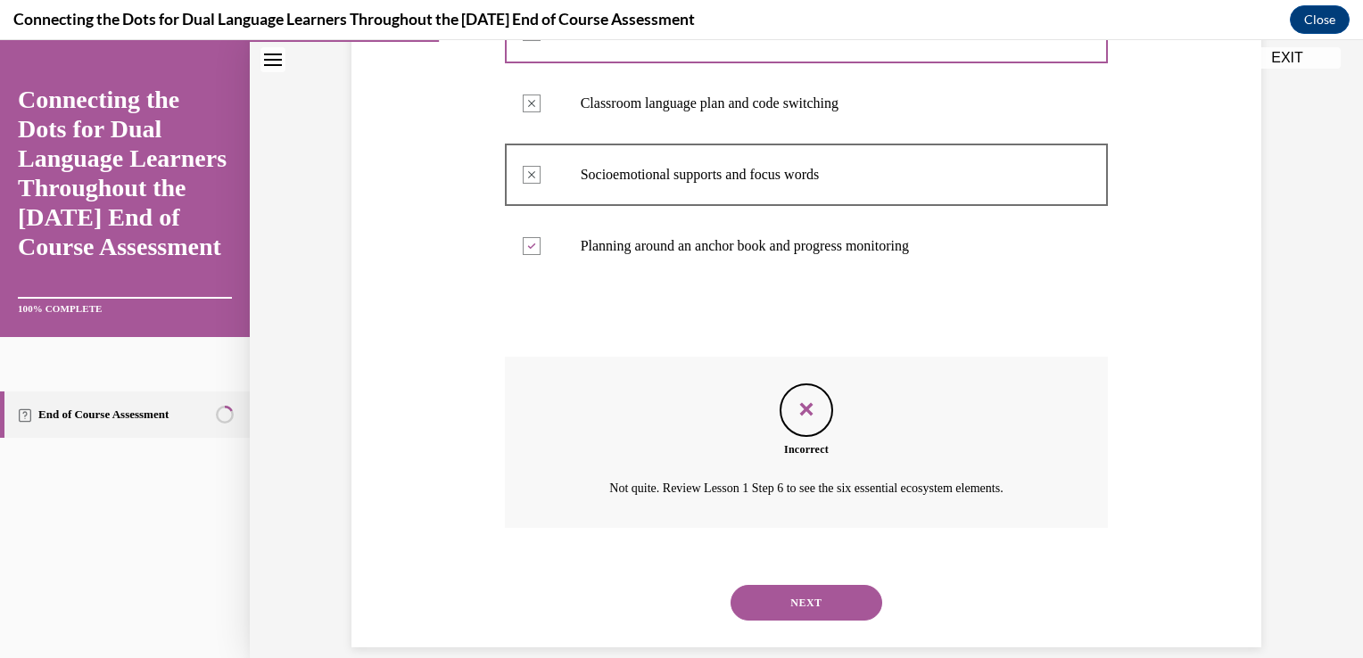
scroll to position [456, 0]
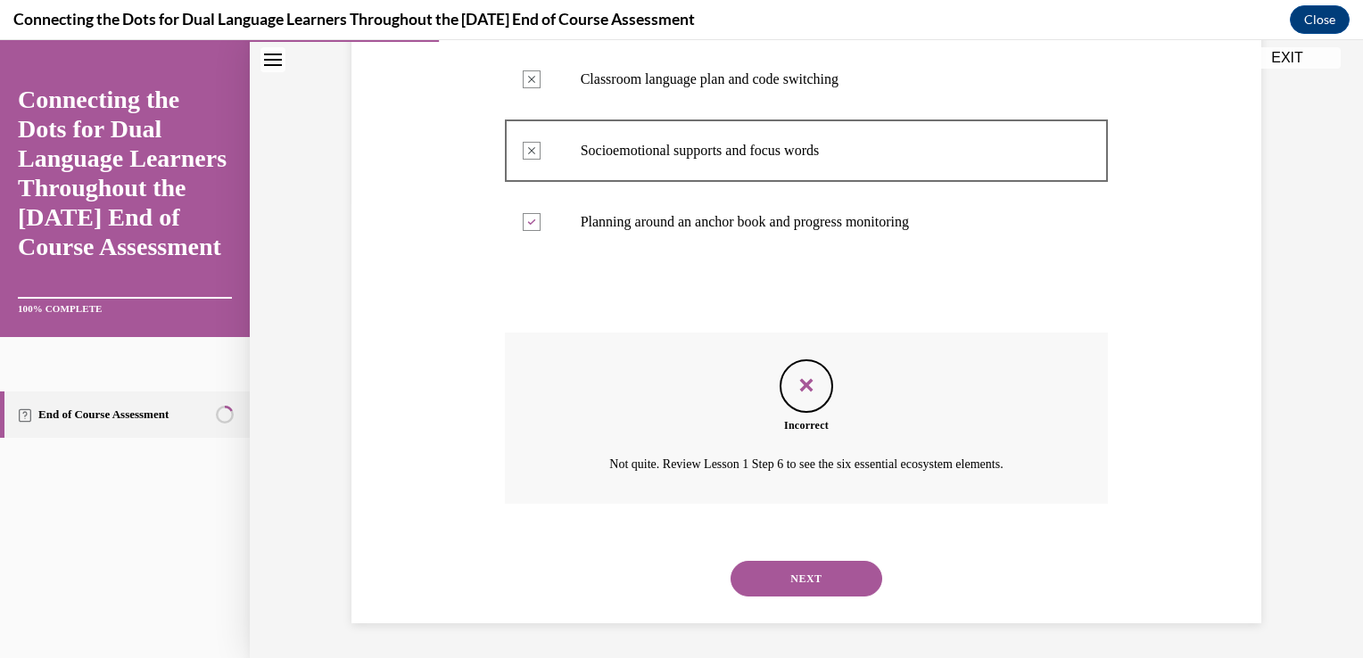
click at [853, 583] on button "NEXT" at bounding box center [807, 579] width 152 height 36
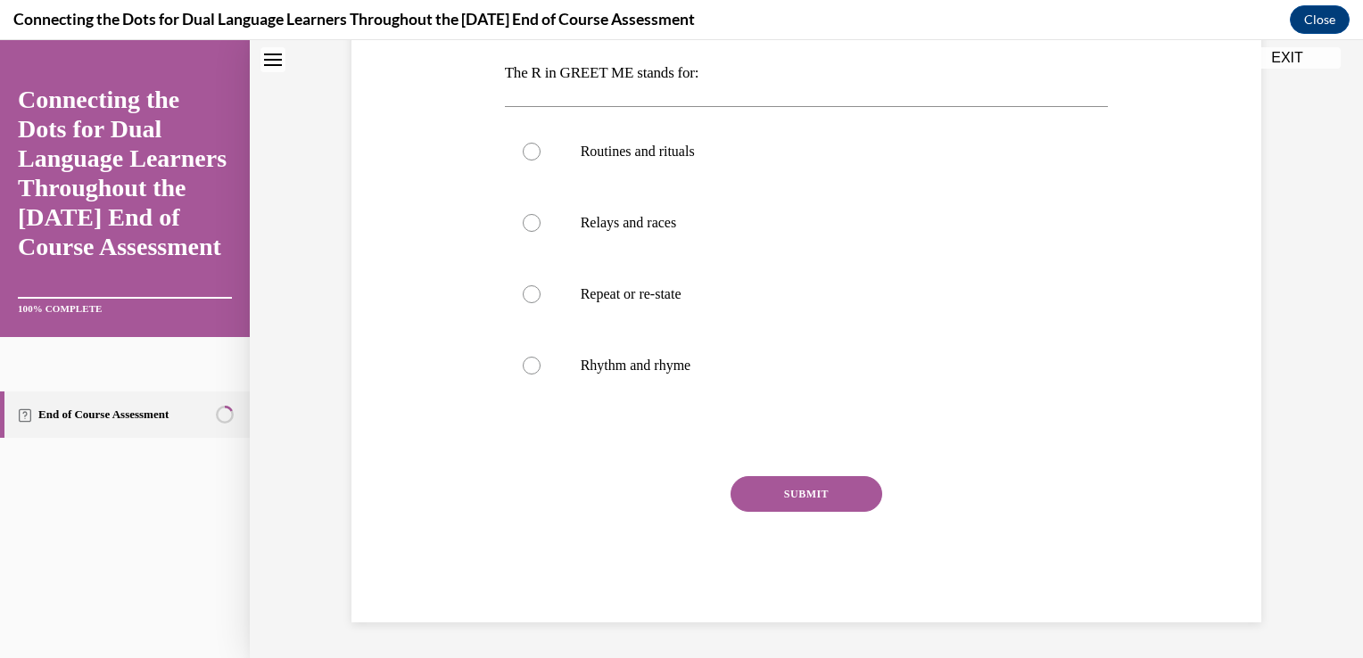
scroll to position [0, 0]
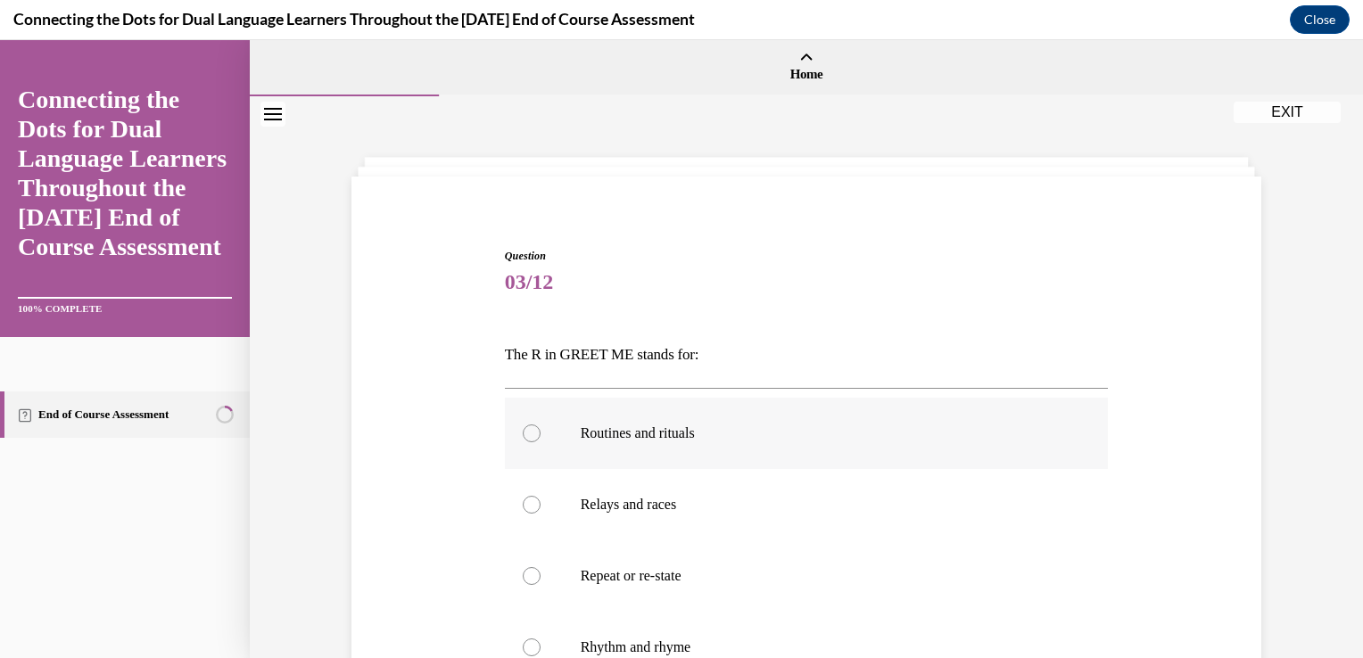
click at [514, 434] on label "Routines and rituals" at bounding box center [807, 433] width 604 height 71
click at [523, 434] on input "Routines and rituals" at bounding box center [532, 434] width 18 height 18
radio input "true"
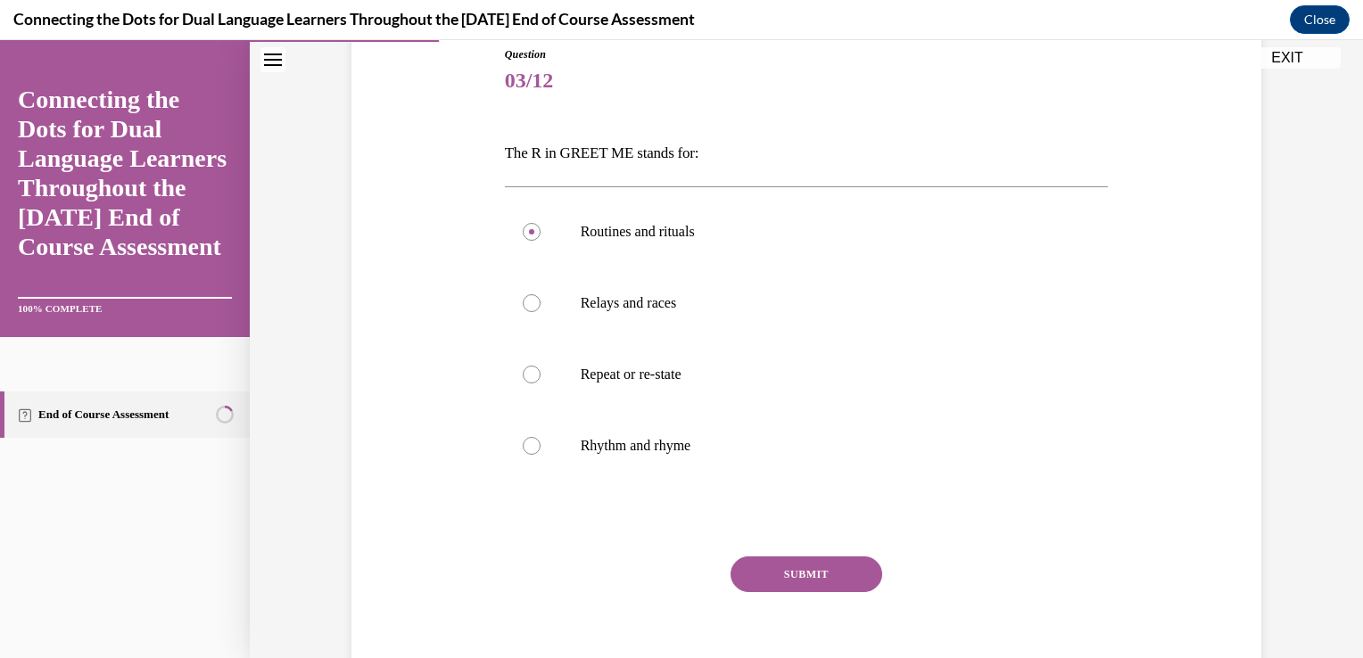
scroll to position [281, 0]
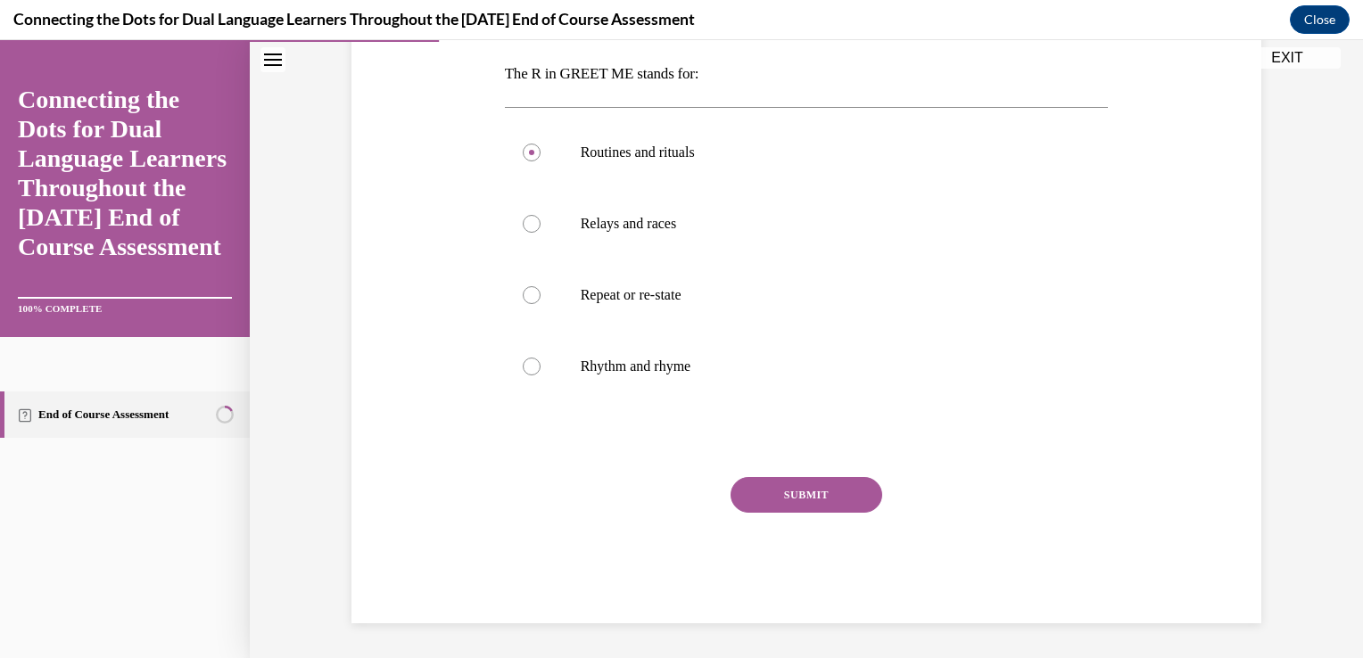
click at [843, 480] on button "SUBMIT" at bounding box center [807, 495] width 152 height 36
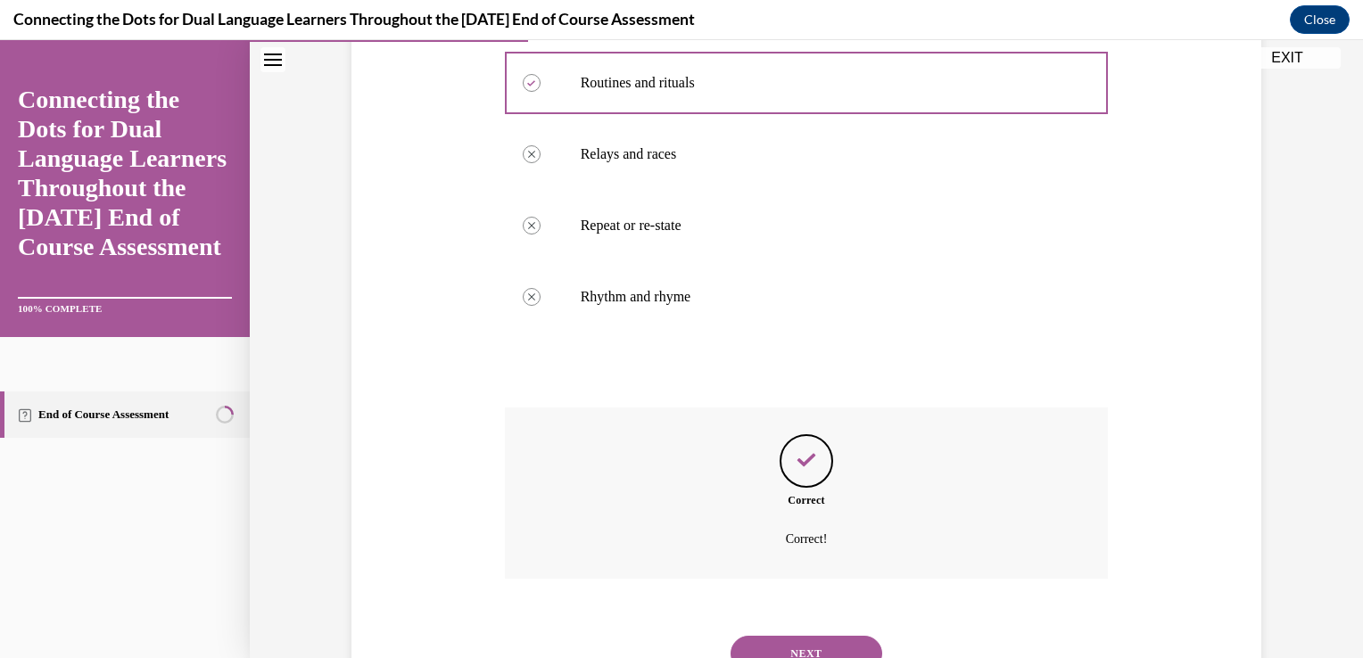
scroll to position [425, 0]
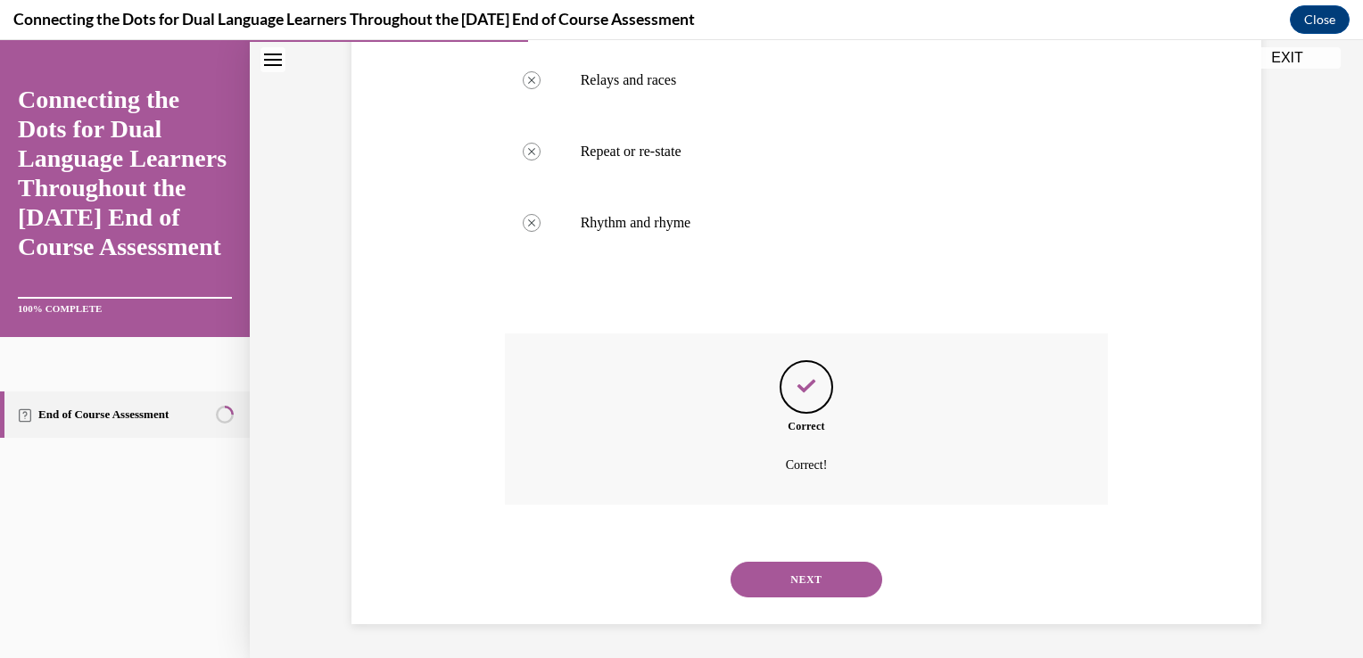
click at [814, 580] on button "NEXT" at bounding box center [807, 580] width 152 height 36
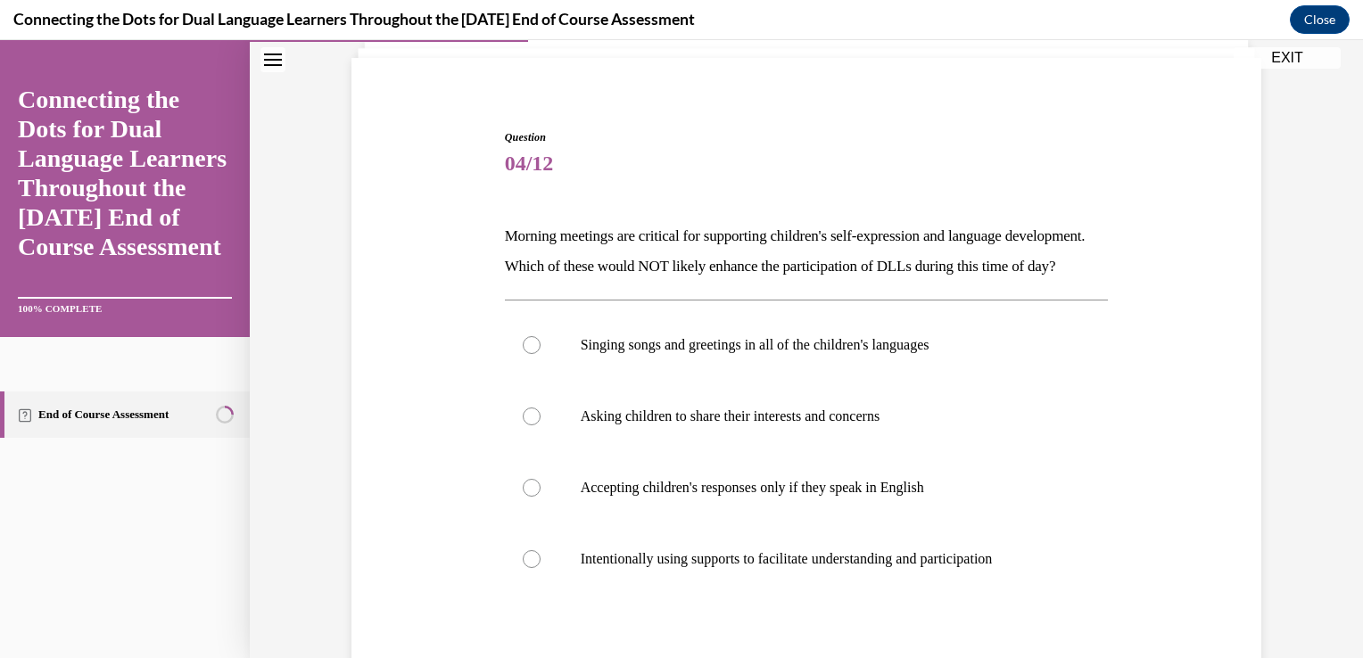
scroll to position [178, 0]
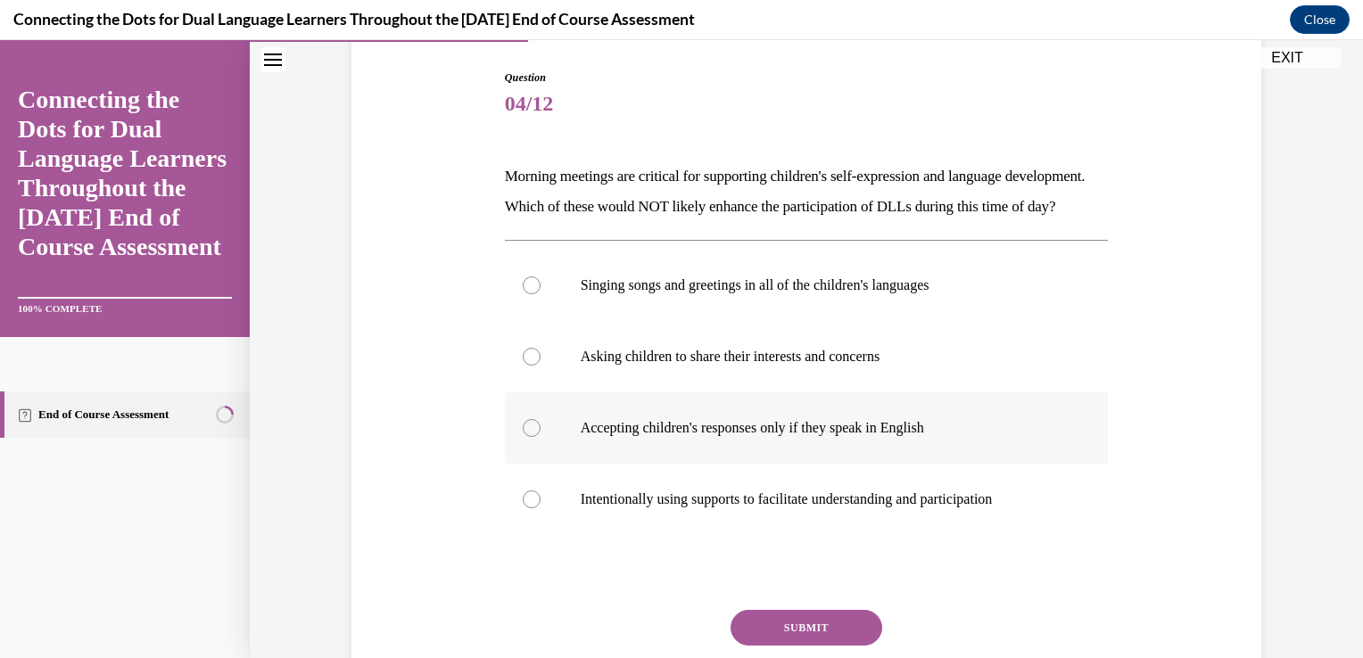
click at [523, 437] on div at bounding box center [532, 428] width 18 height 18
click at [523, 437] on input "Accepting children's responses only if they speak in English" at bounding box center [532, 428] width 18 height 18
radio input "true"
click at [789, 646] on button "SUBMIT" at bounding box center [807, 628] width 152 height 36
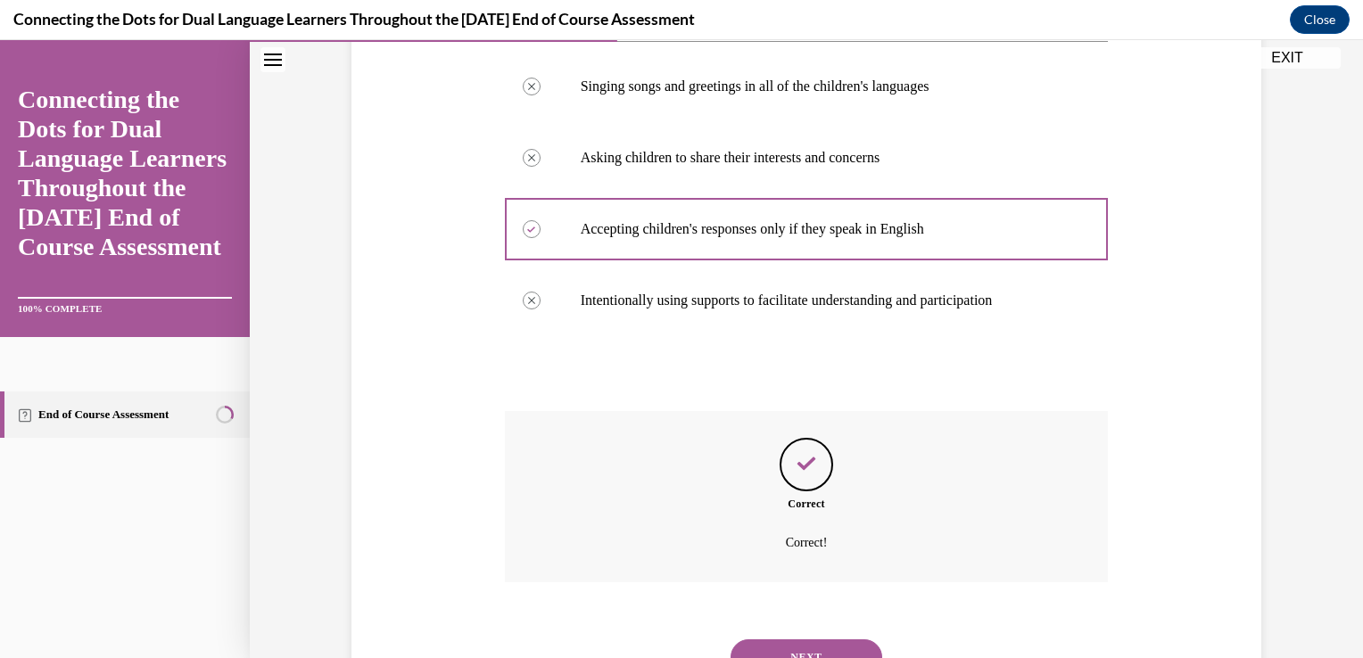
scroll to position [485, 0]
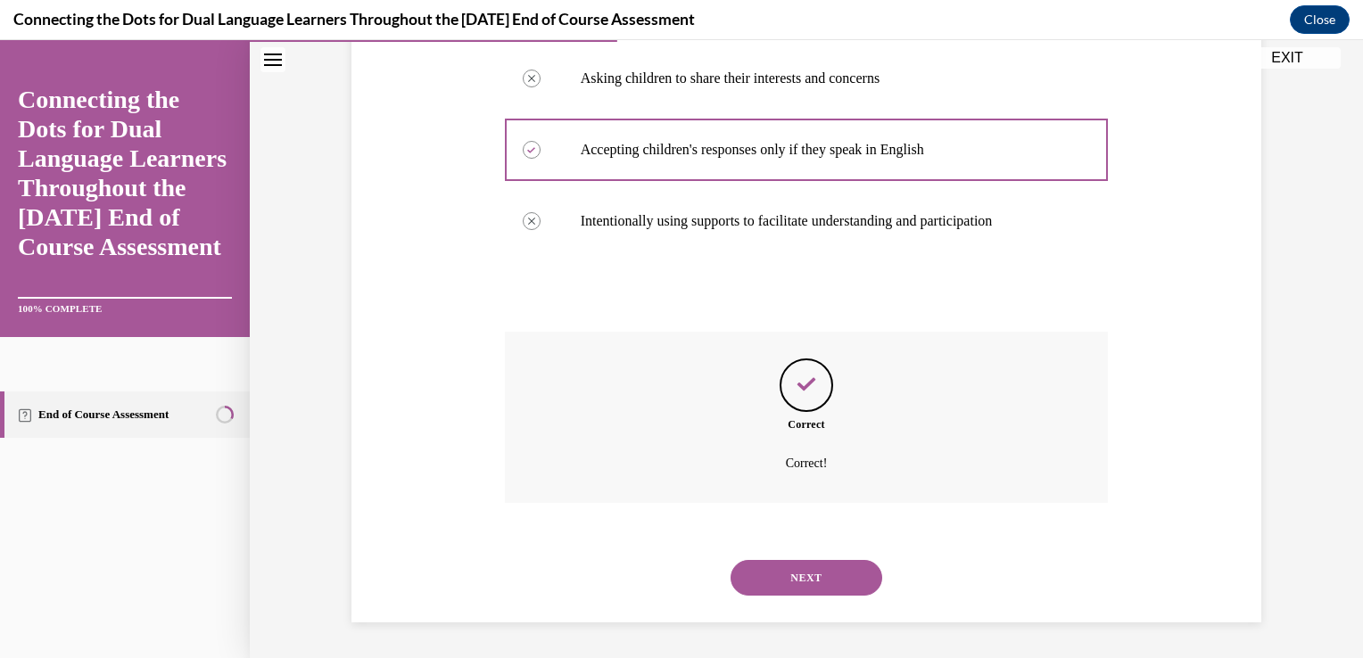
click at [768, 571] on button "NEXT" at bounding box center [807, 578] width 152 height 36
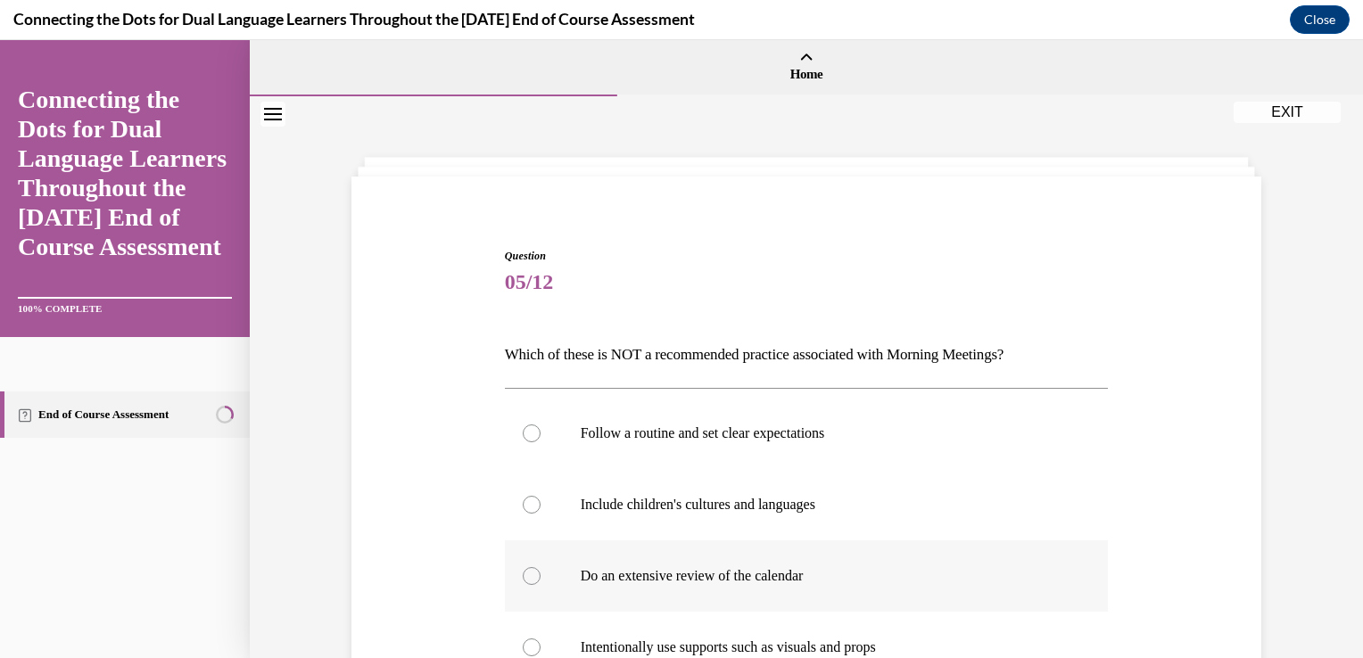
click at [521, 566] on label "Do an extensive review of the calendar" at bounding box center [807, 576] width 604 height 71
click at [523, 567] on input "Do an extensive review of the calendar" at bounding box center [532, 576] width 18 height 18
radio input "true"
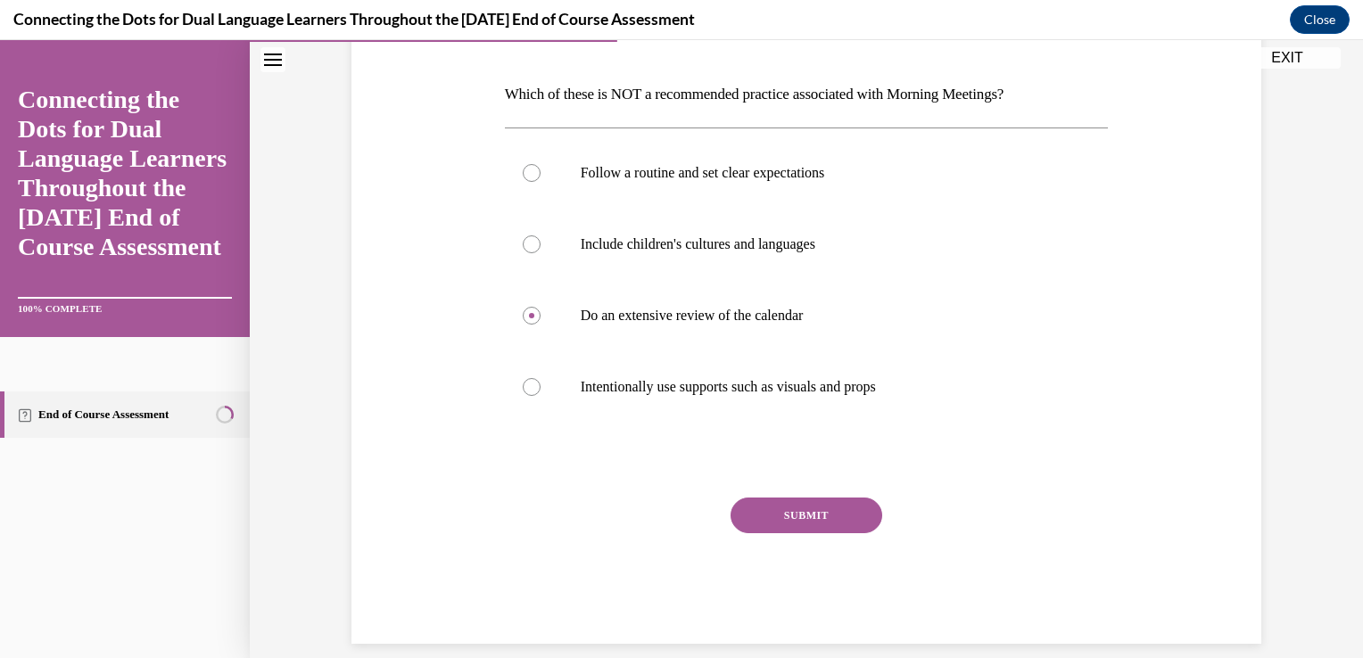
scroll to position [281, 0]
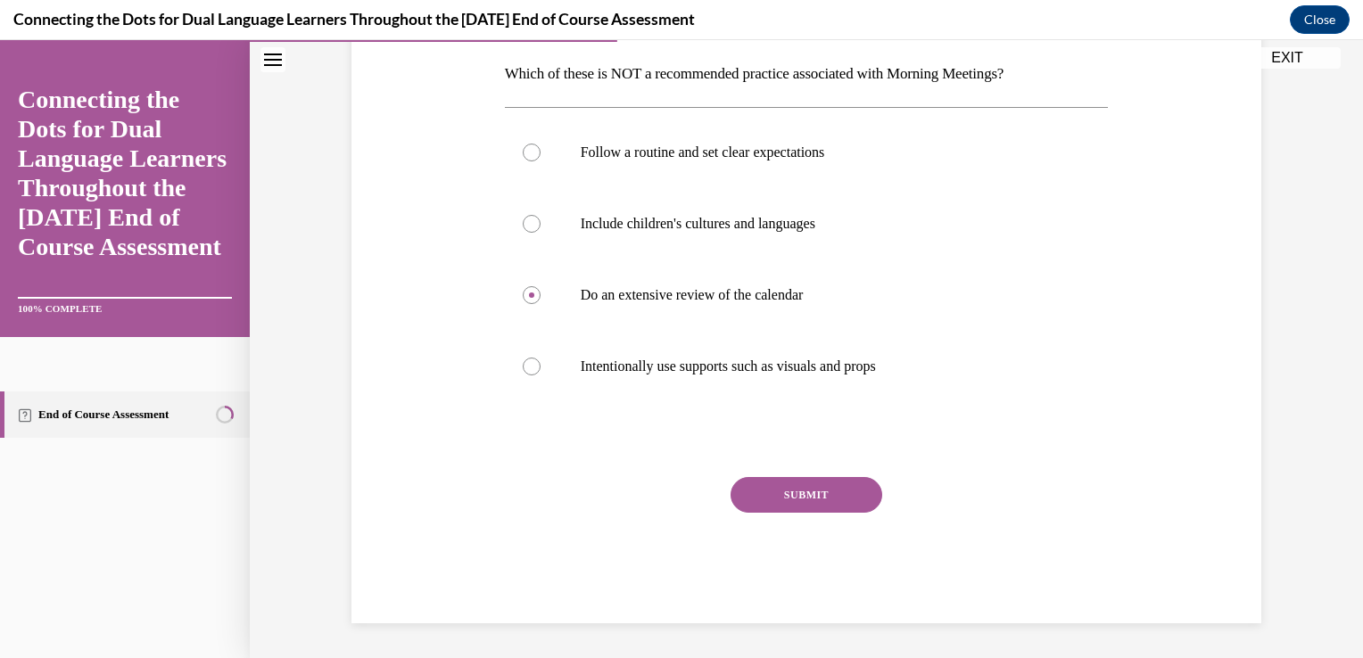
click at [828, 481] on button "SUBMIT" at bounding box center [807, 495] width 152 height 36
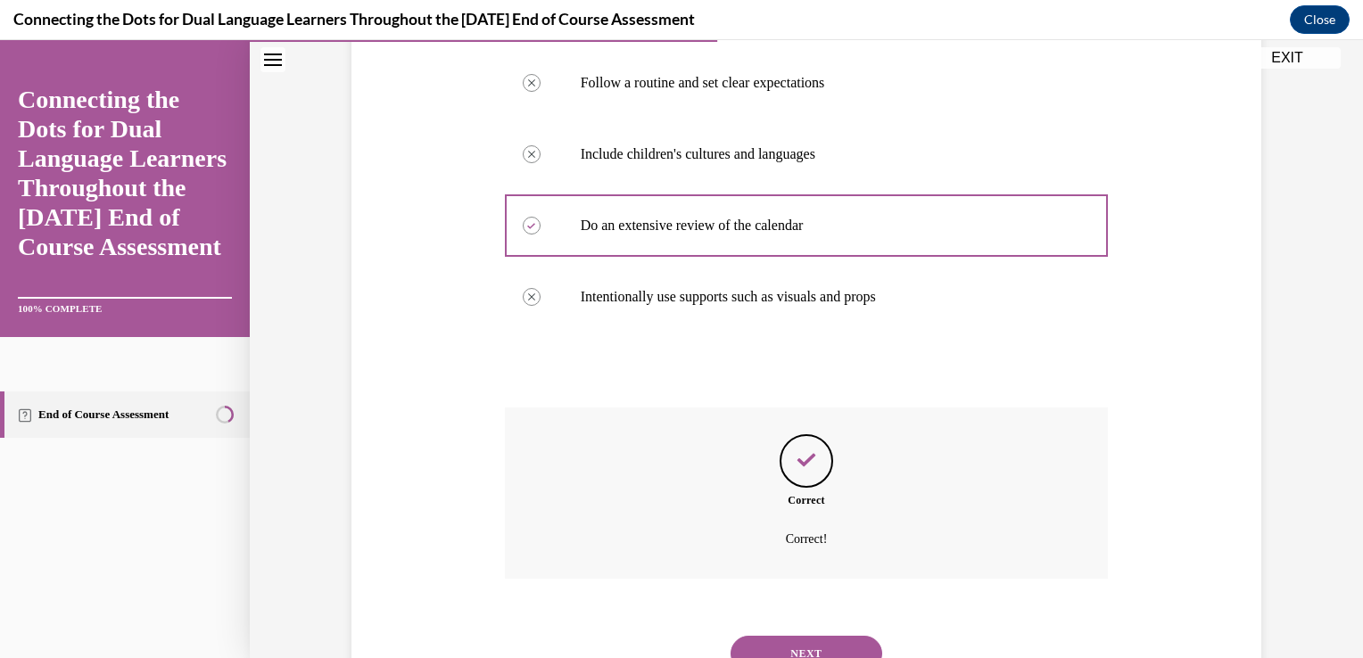
scroll to position [425, 0]
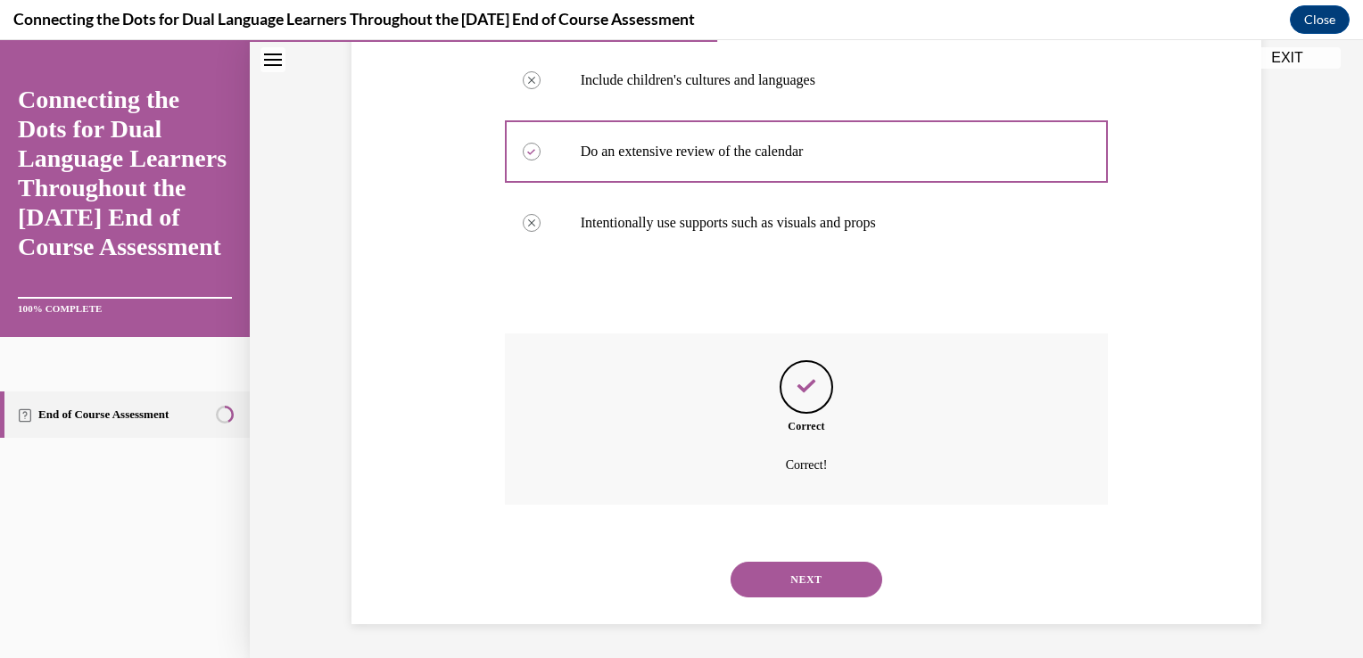
click at [785, 576] on button "NEXT" at bounding box center [807, 580] width 152 height 36
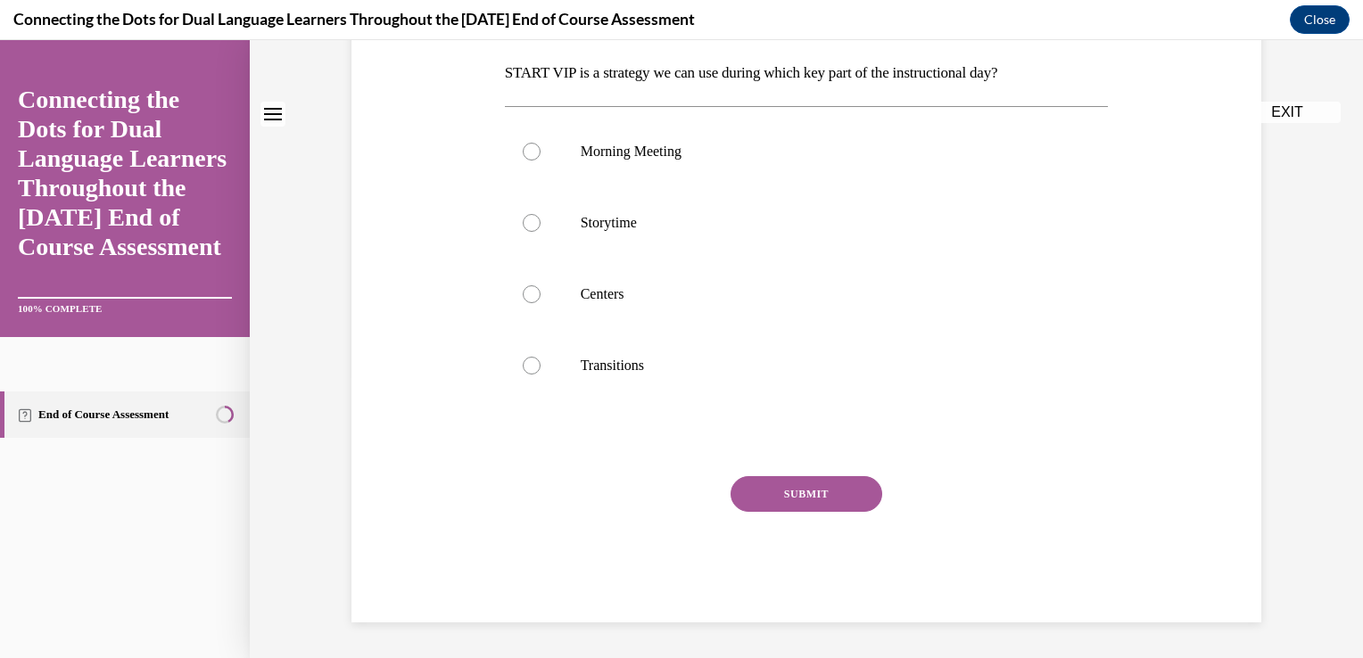
scroll to position [0, 0]
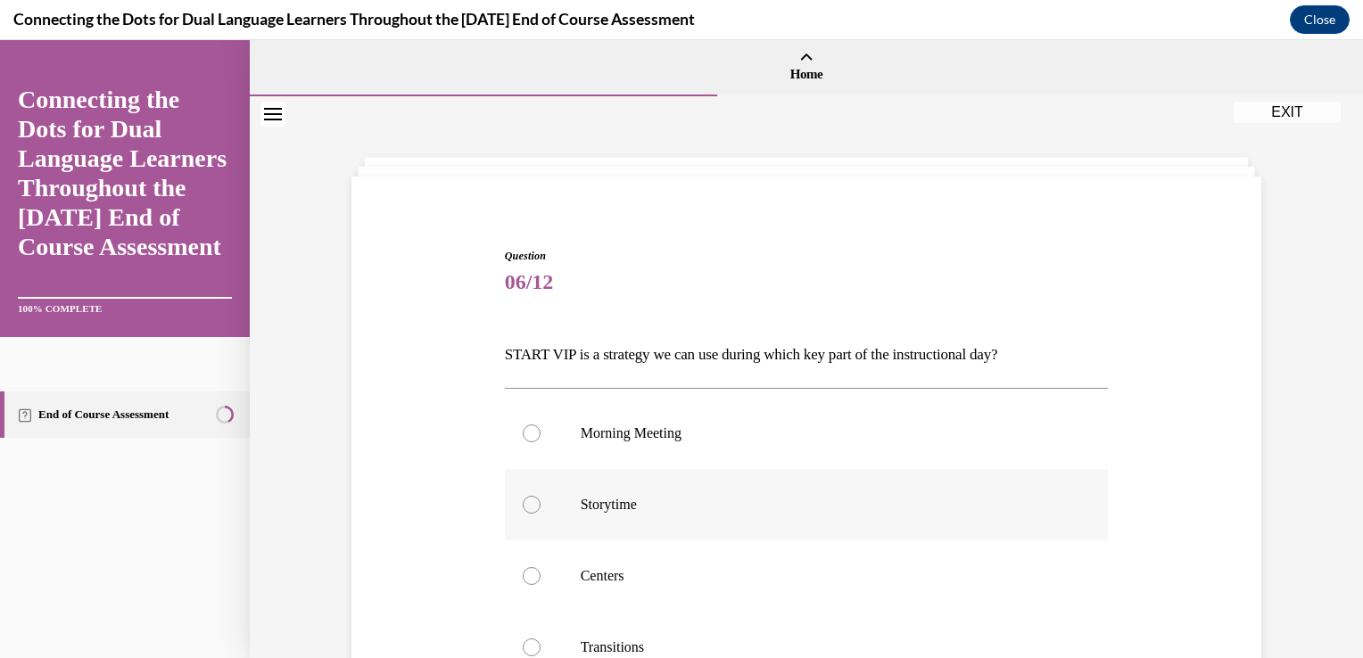
click at [523, 498] on div at bounding box center [532, 505] width 18 height 18
click at [523, 498] on input "Storytime" at bounding box center [532, 505] width 18 height 18
radio input "true"
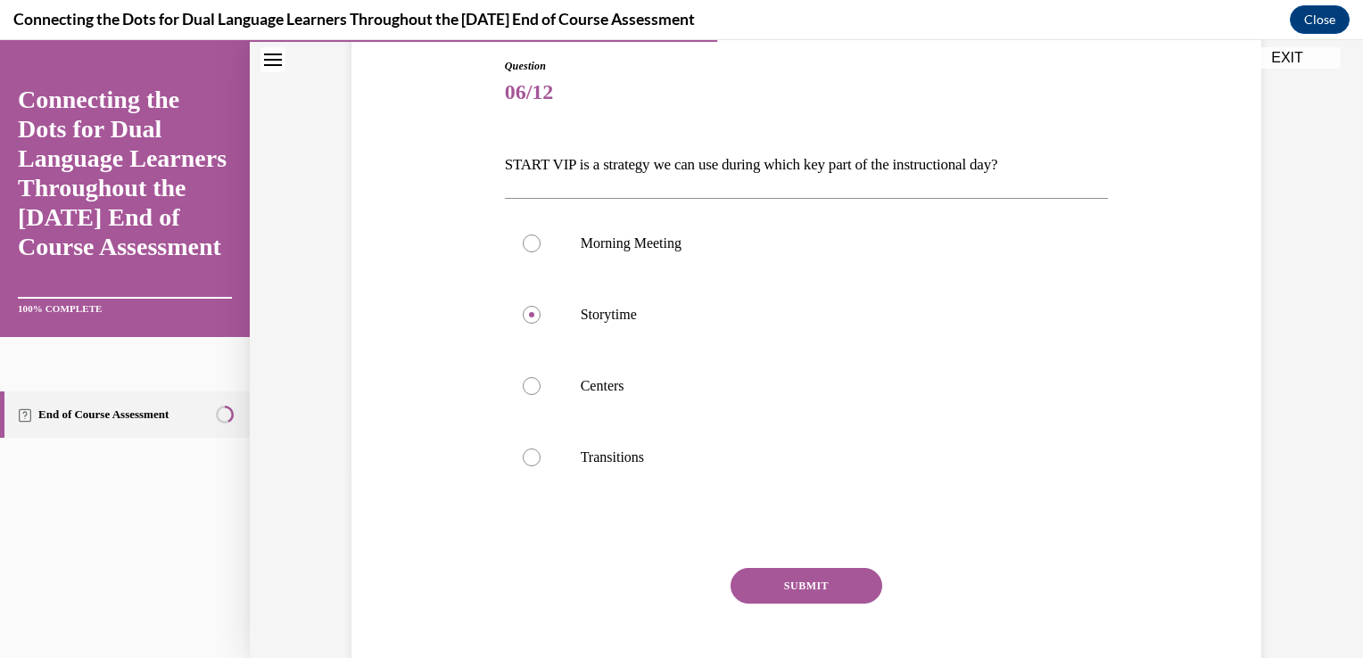
scroll to position [281, 0]
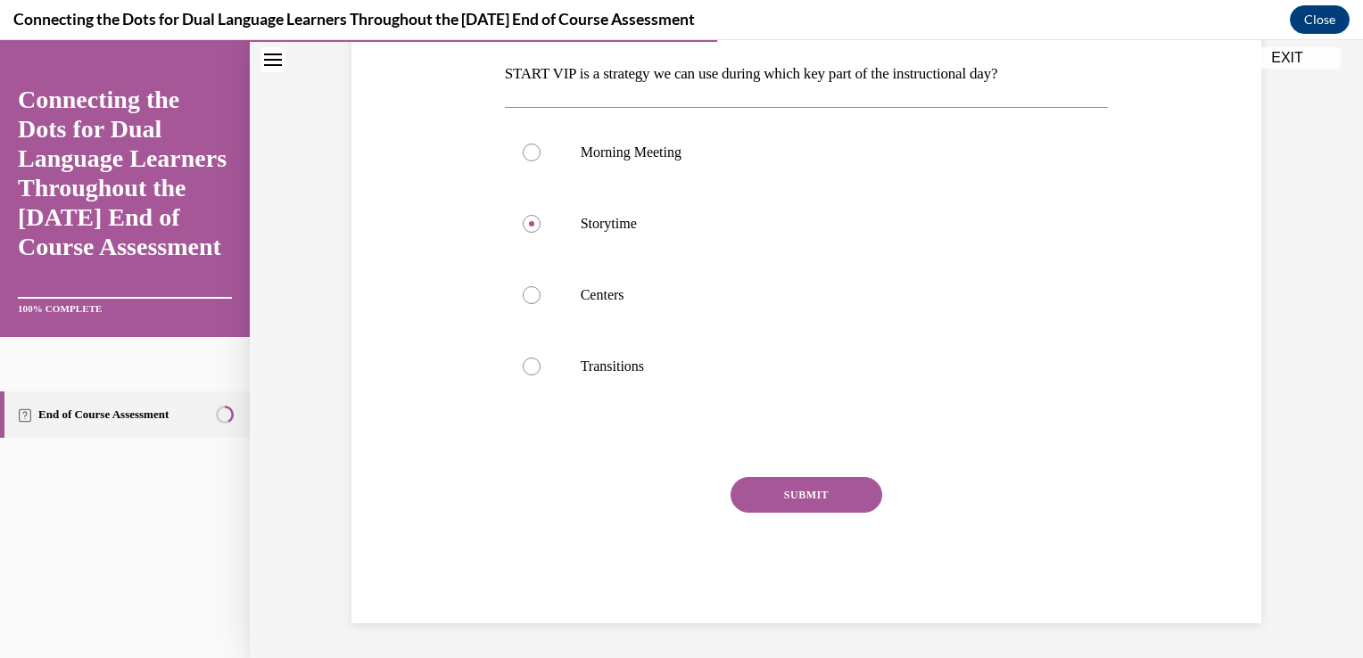
click at [843, 492] on button "SUBMIT" at bounding box center [807, 495] width 152 height 36
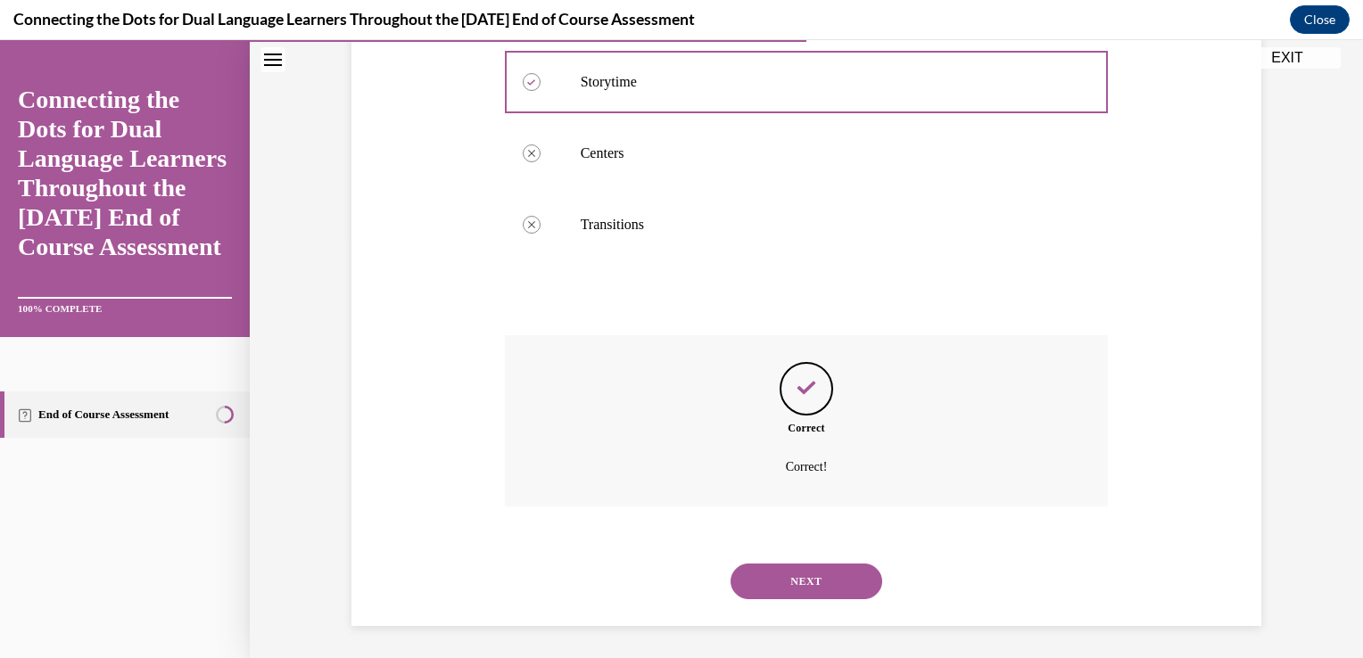
scroll to position [425, 0]
click at [820, 573] on button "NEXT" at bounding box center [807, 580] width 152 height 36
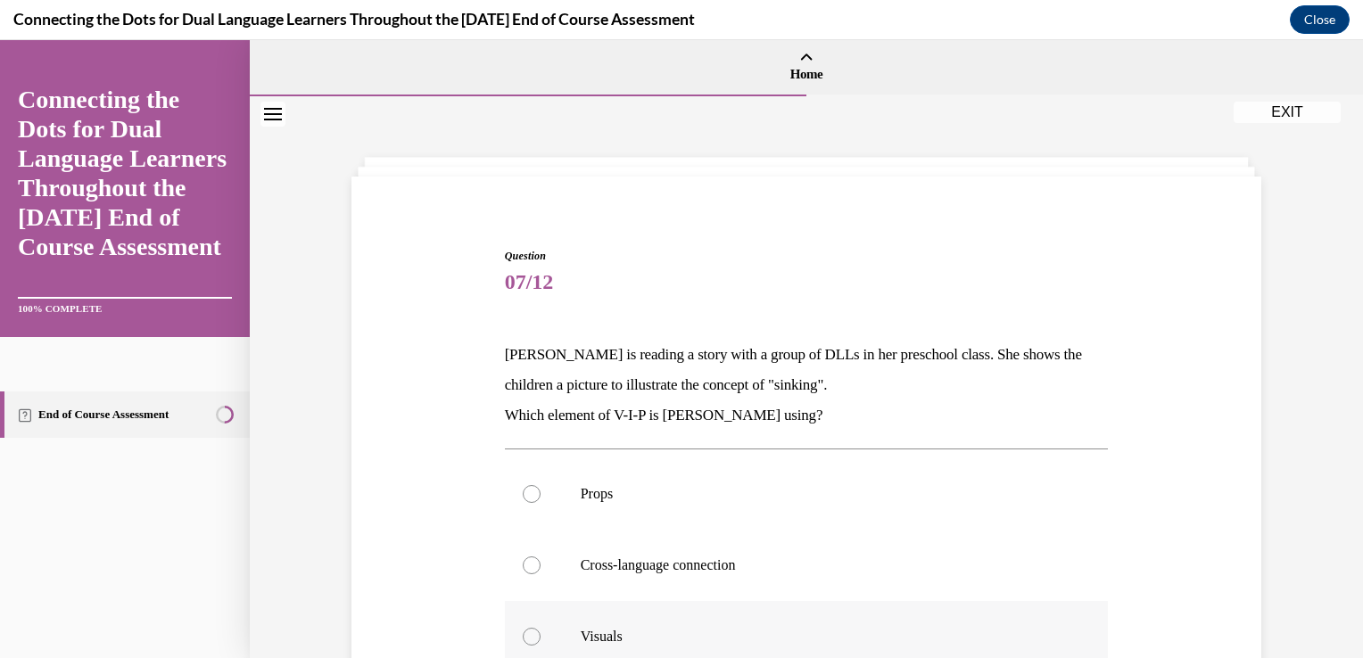
click at [532, 636] on div at bounding box center [532, 637] width 18 height 18
click at [532, 636] on input "Visuals" at bounding box center [532, 637] width 18 height 18
radio input "true"
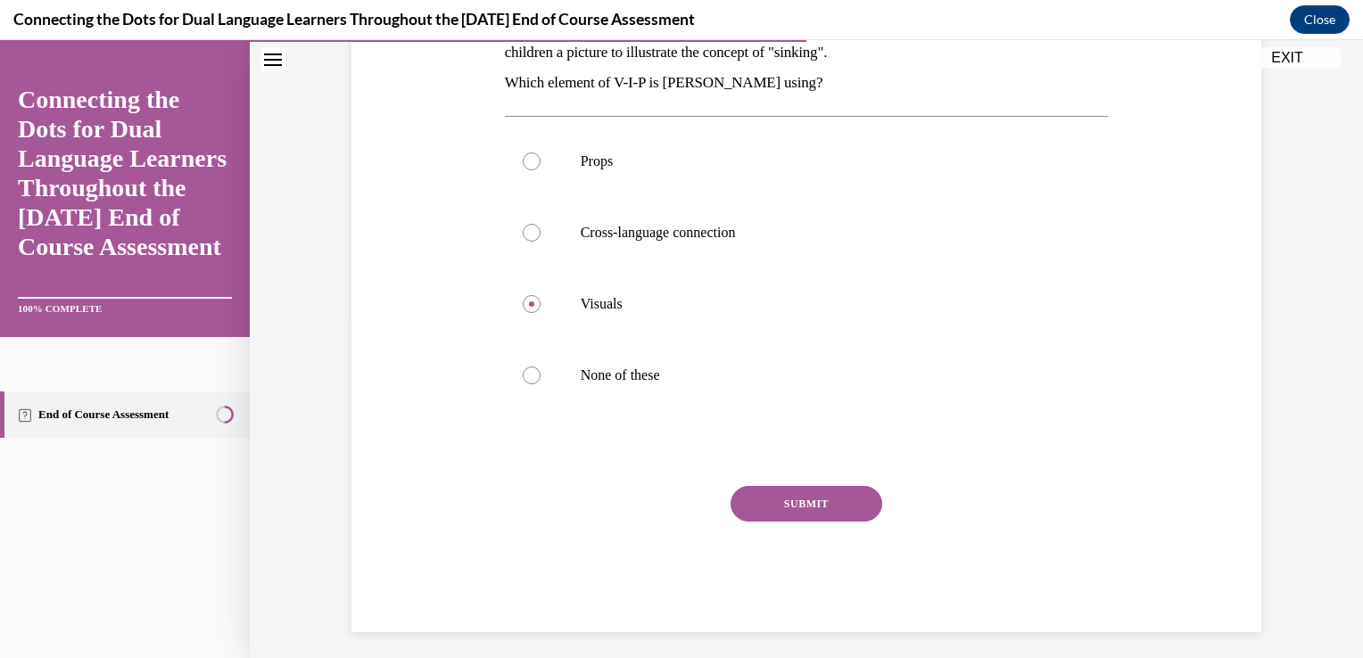
scroll to position [342, 0]
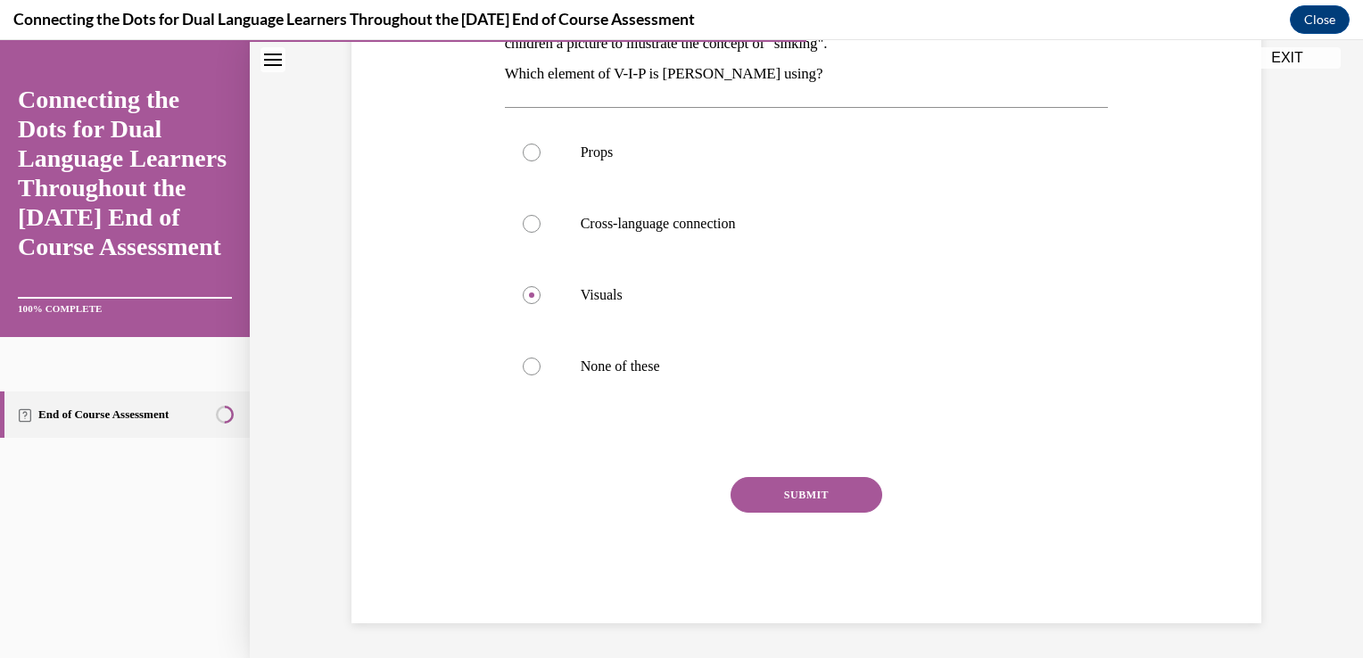
click at [784, 490] on button "SUBMIT" at bounding box center [807, 495] width 152 height 36
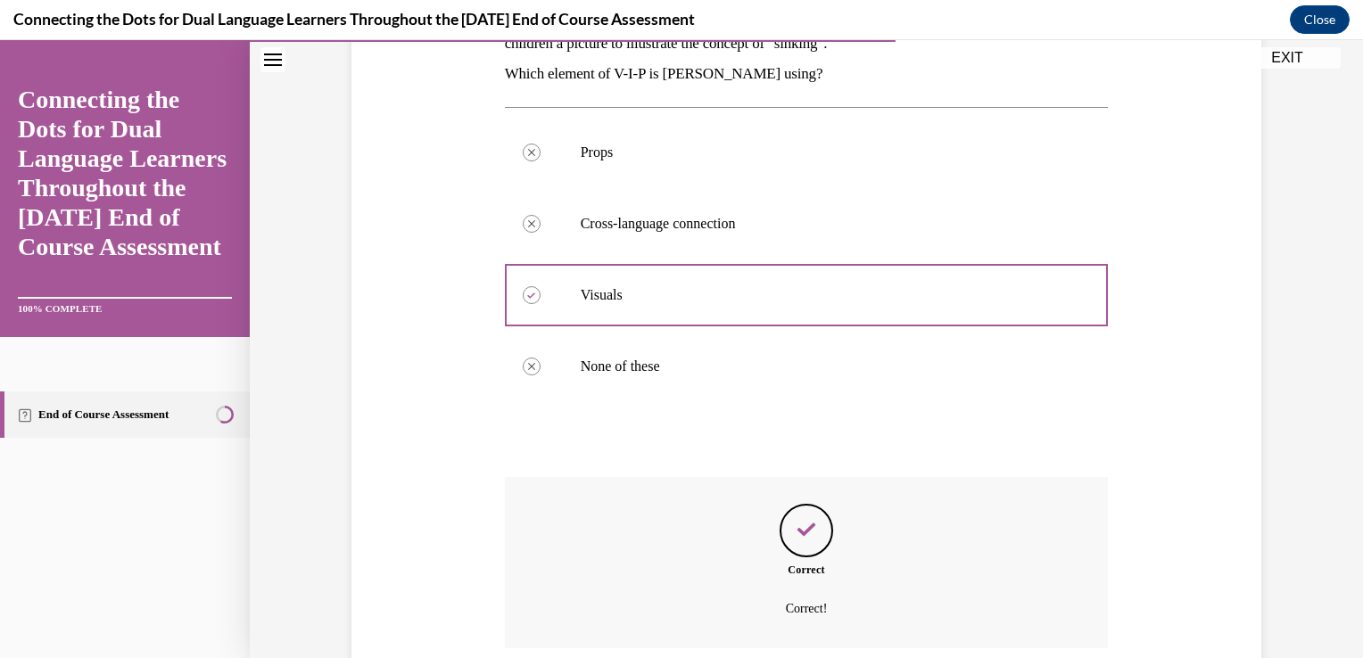
scroll to position [485, 0]
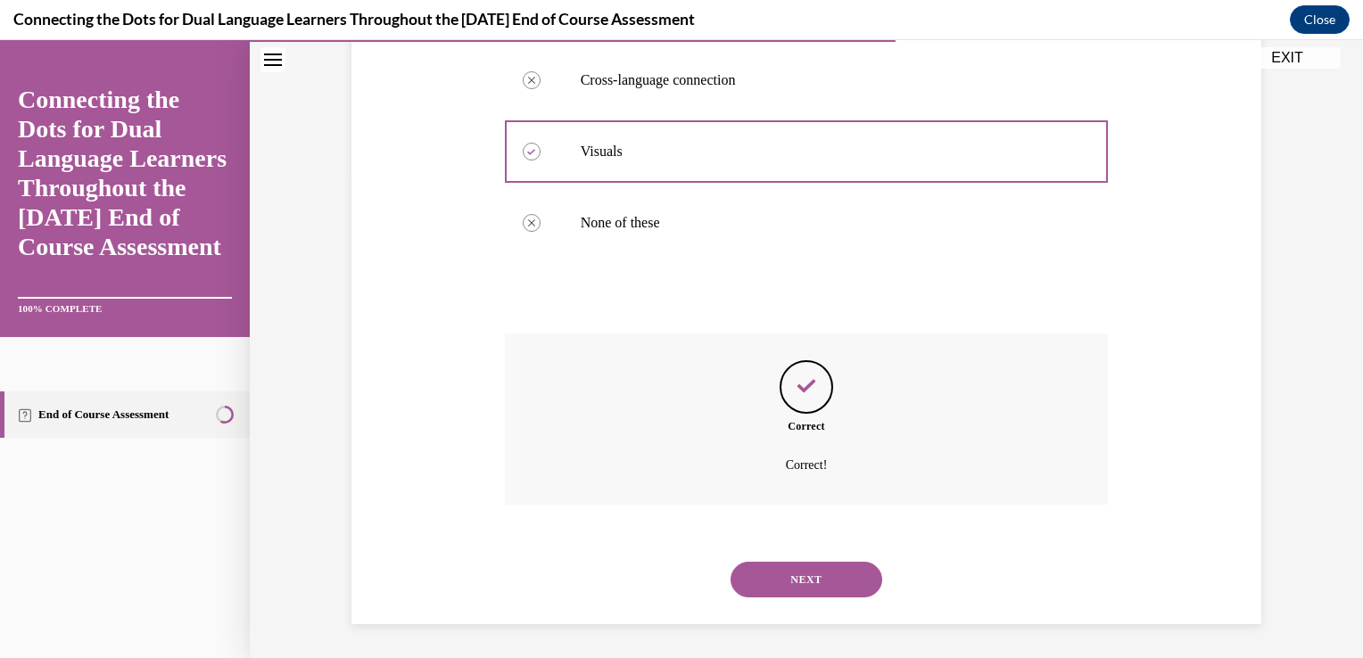
click at [796, 569] on button "NEXT" at bounding box center [807, 580] width 152 height 36
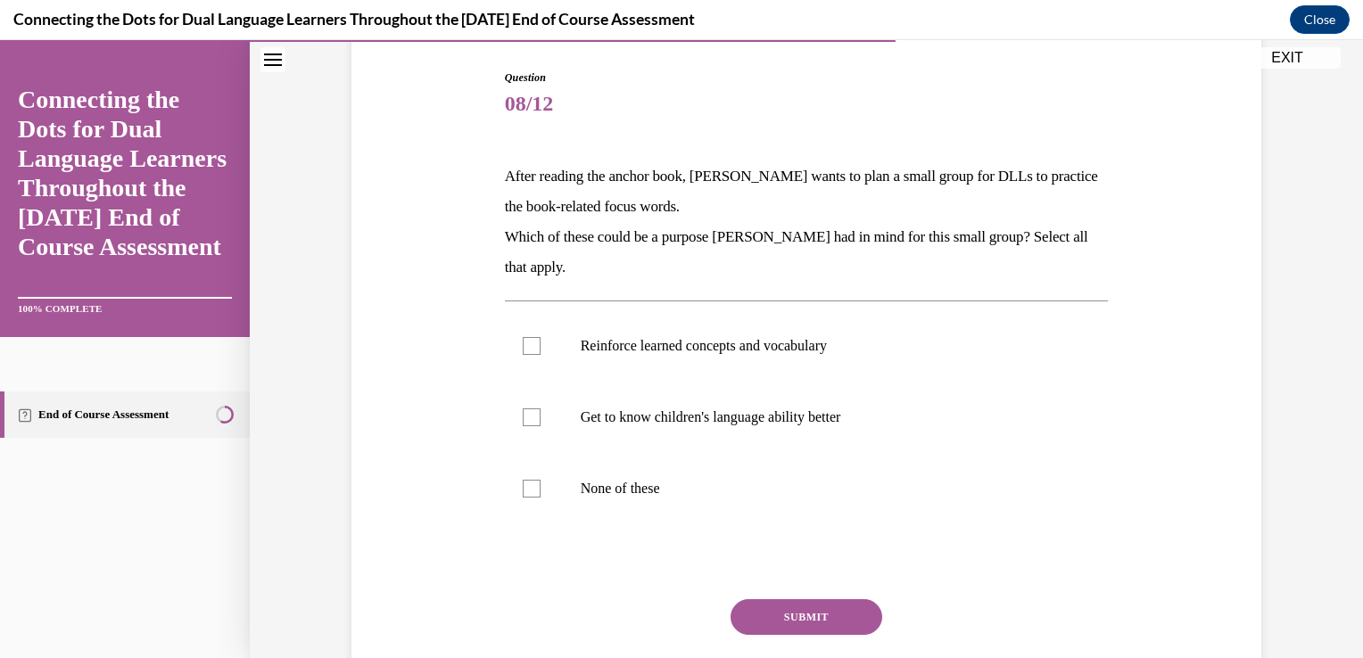
scroll to position [237, 0]
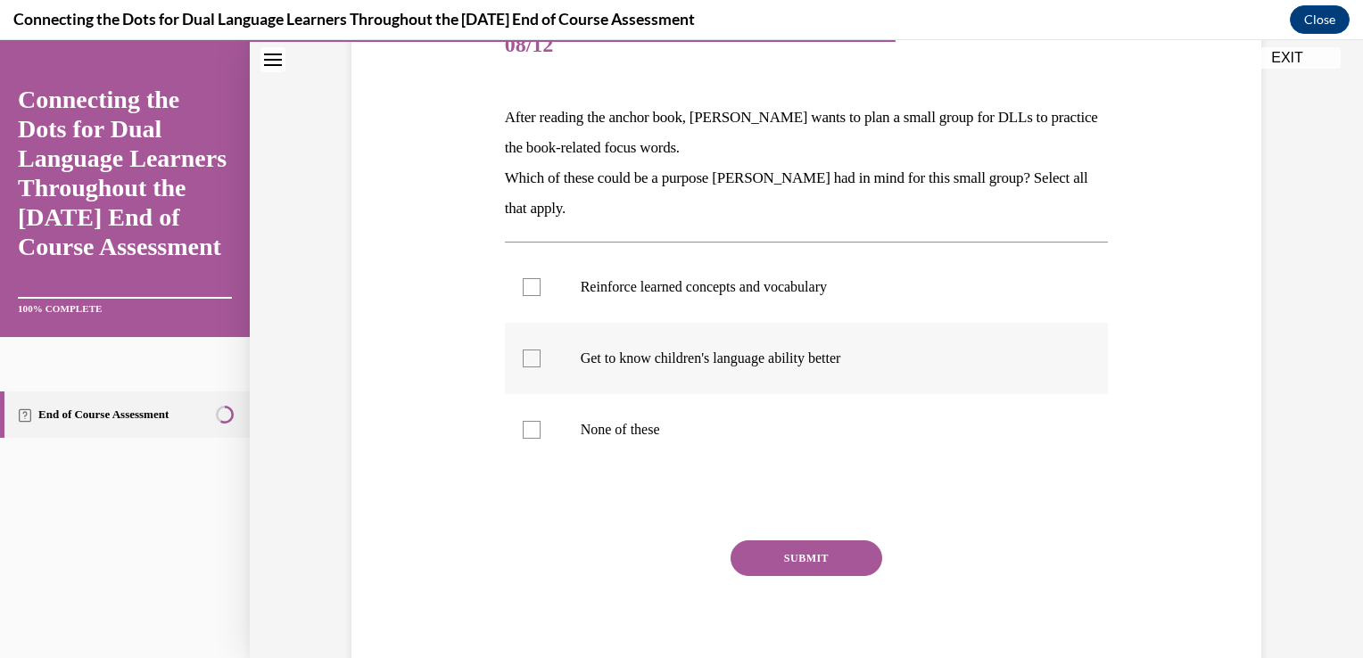
click at [527, 359] on div at bounding box center [532, 359] width 18 height 18
click at [527, 359] on input "Get to know children's language ability better" at bounding box center [532, 359] width 18 height 18
checkbox input "true"
click at [523, 283] on div at bounding box center [532, 287] width 18 height 18
click at [523, 283] on input "Reinforce learned concepts and vocabulary" at bounding box center [532, 287] width 18 height 18
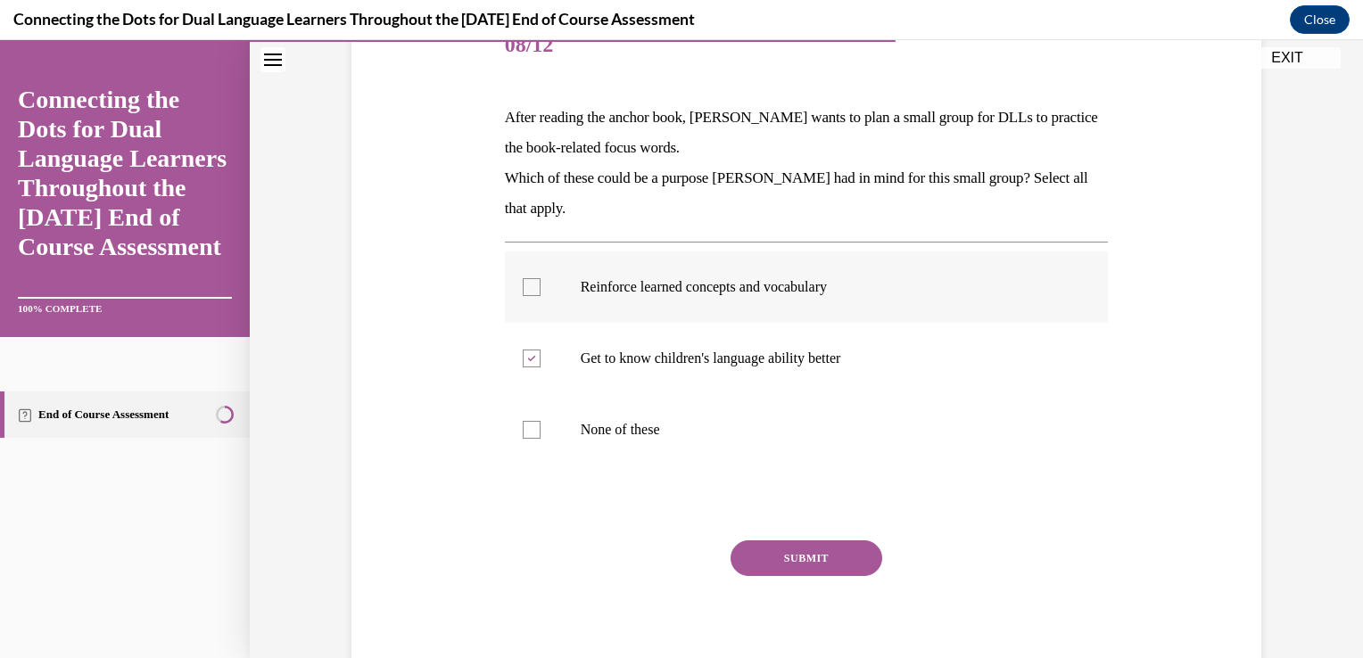
checkbox input "true"
click at [762, 551] on button "SUBMIT" at bounding box center [807, 559] width 152 height 36
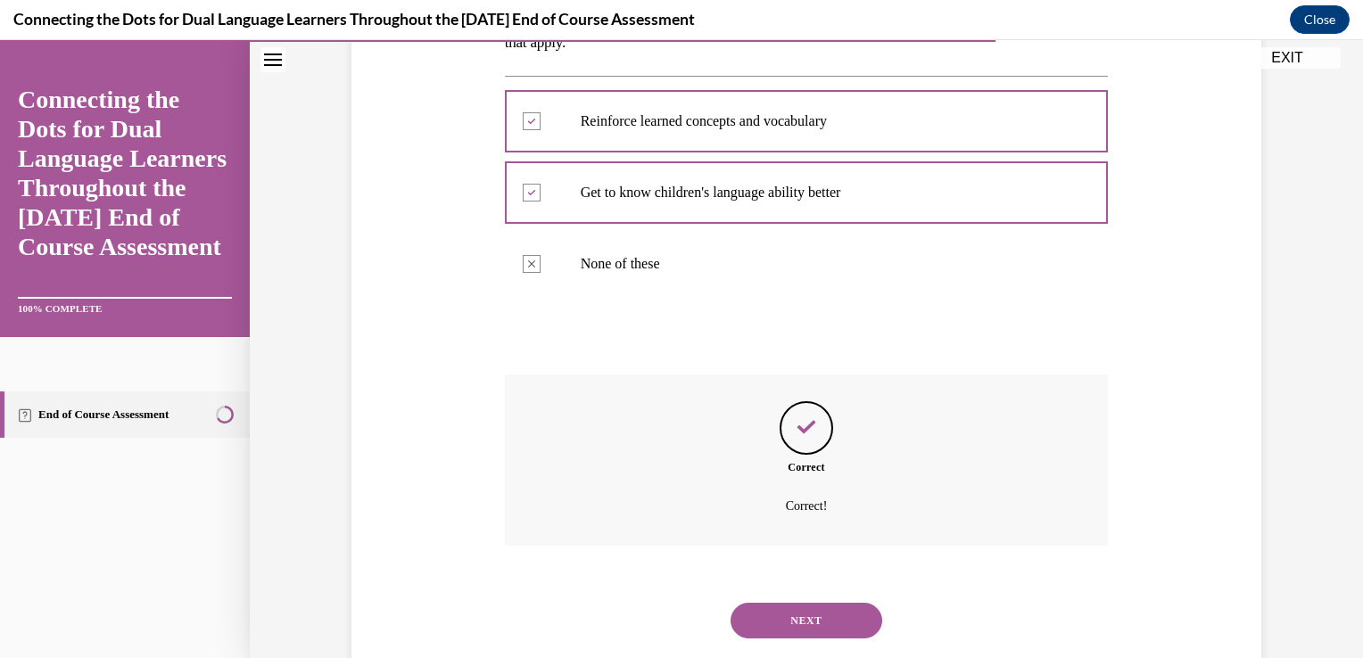
scroll to position [445, 0]
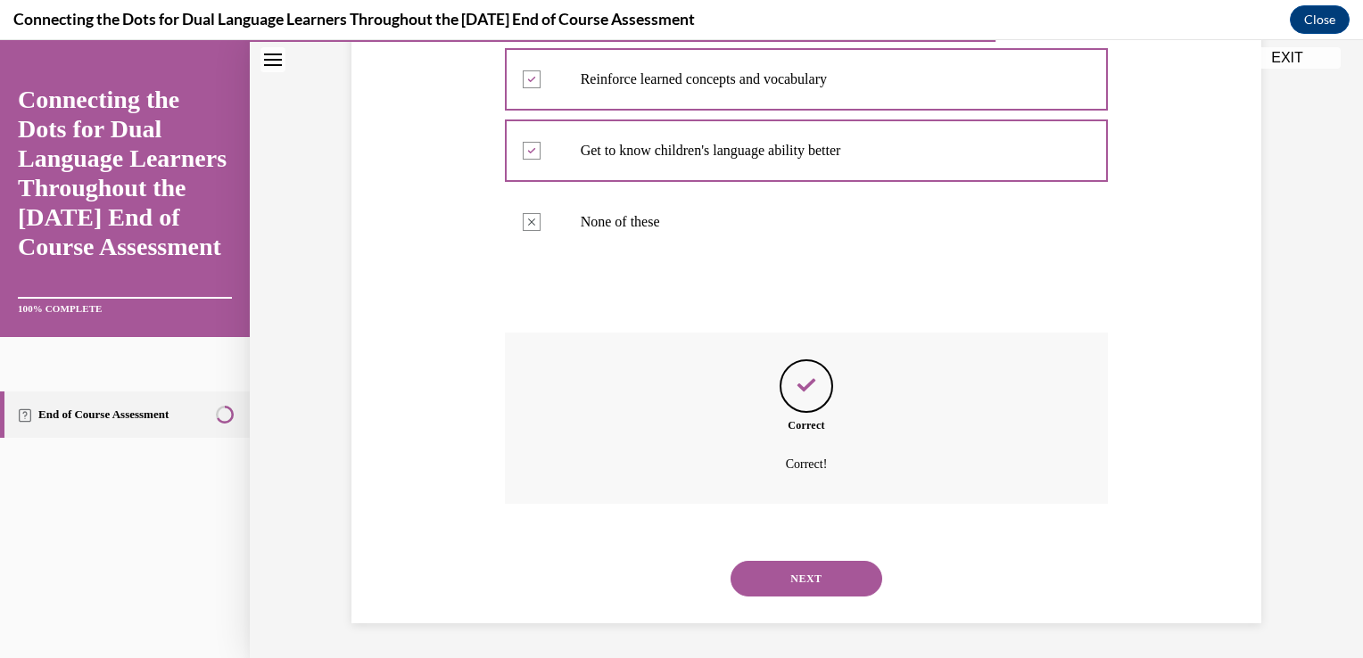
click at [778, 586] on button "NEXT" at bounding box center [807, 579] width 152 height 36
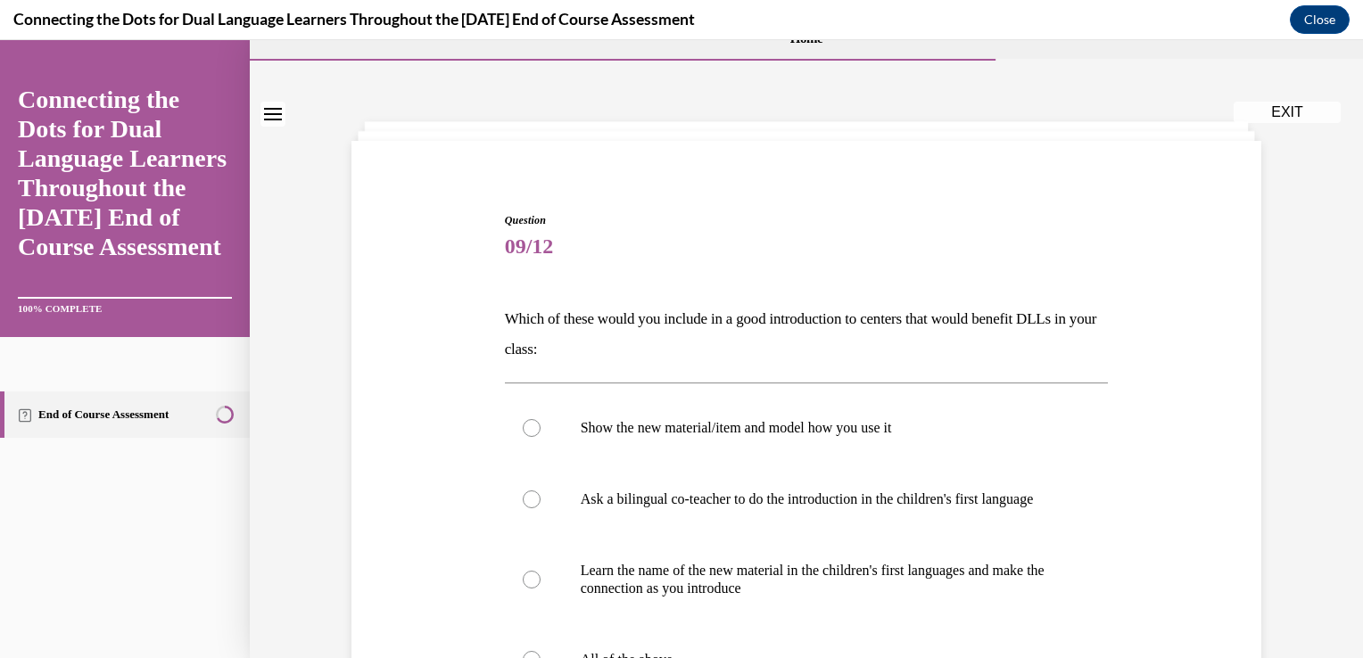
scroll to position [154, 0]
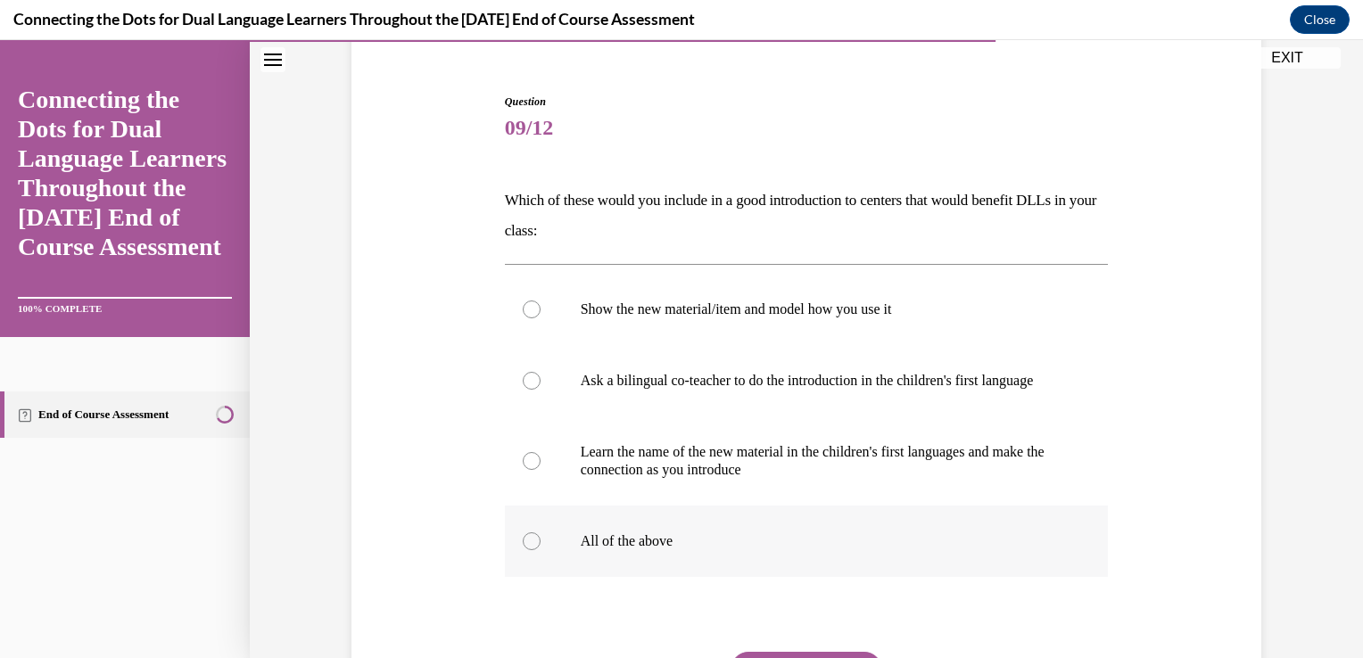
click at [523, 550] on div at bounding box center [532, 542] width 18 height 18
click at [523, 550] on input "All of the above" at bounding box center [532, 542] width 18 height 18
radio input "true"
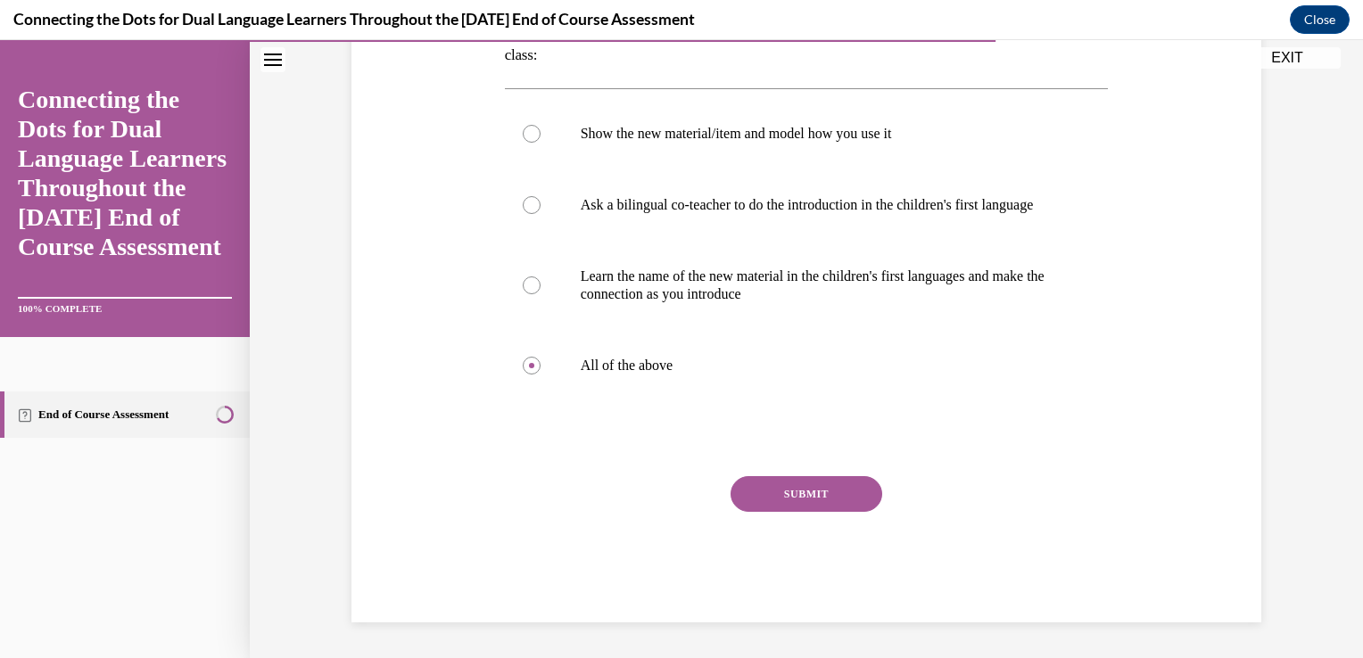
scroll to position [347, 0]
click at [760, 498] on button "SUBMIT" at bounding box center [807, 494] width 152 height 36
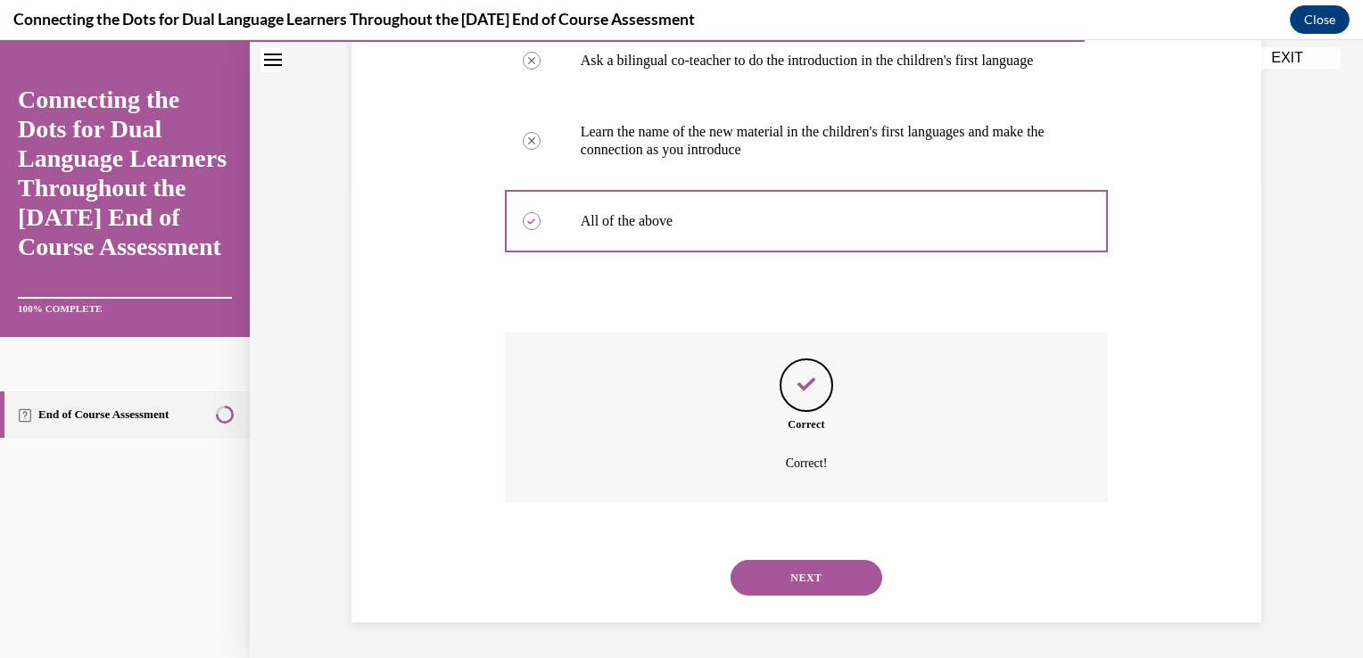
scroll to position [492, 0]
click at [789, 586] on button "NEXT" at bounding box center [807, 578] width 152 height 36
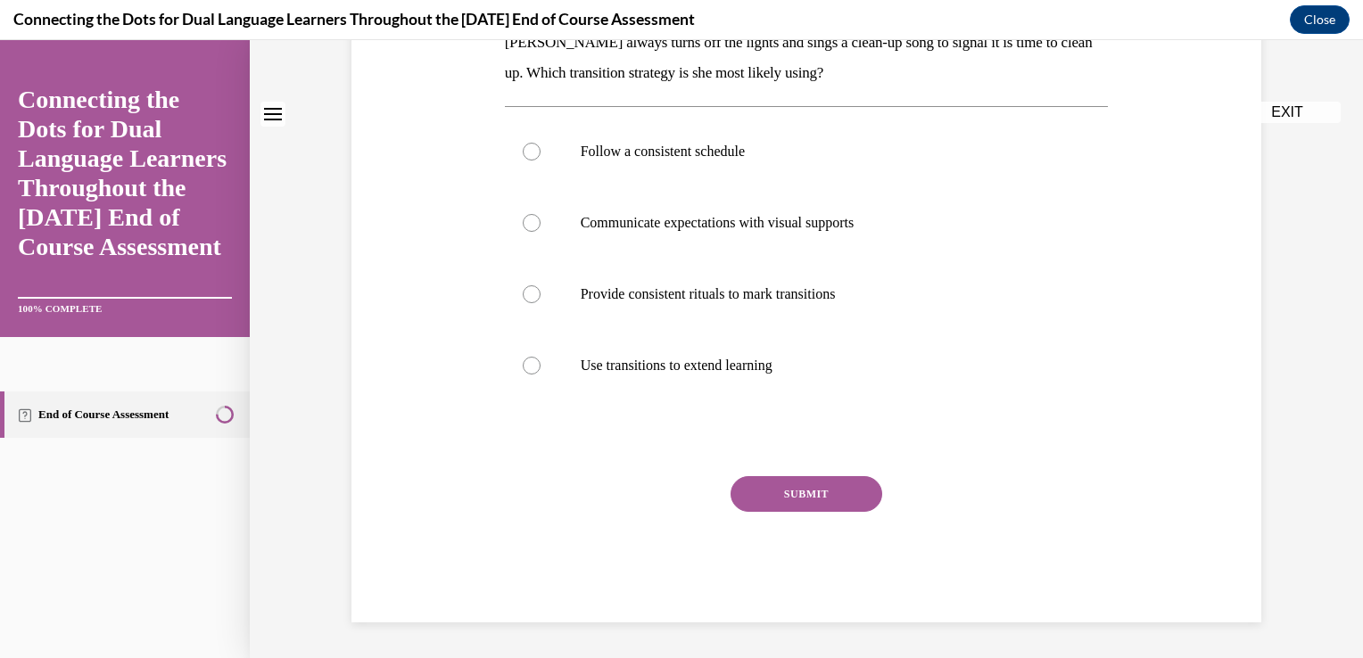
scroll to position [0, 0]
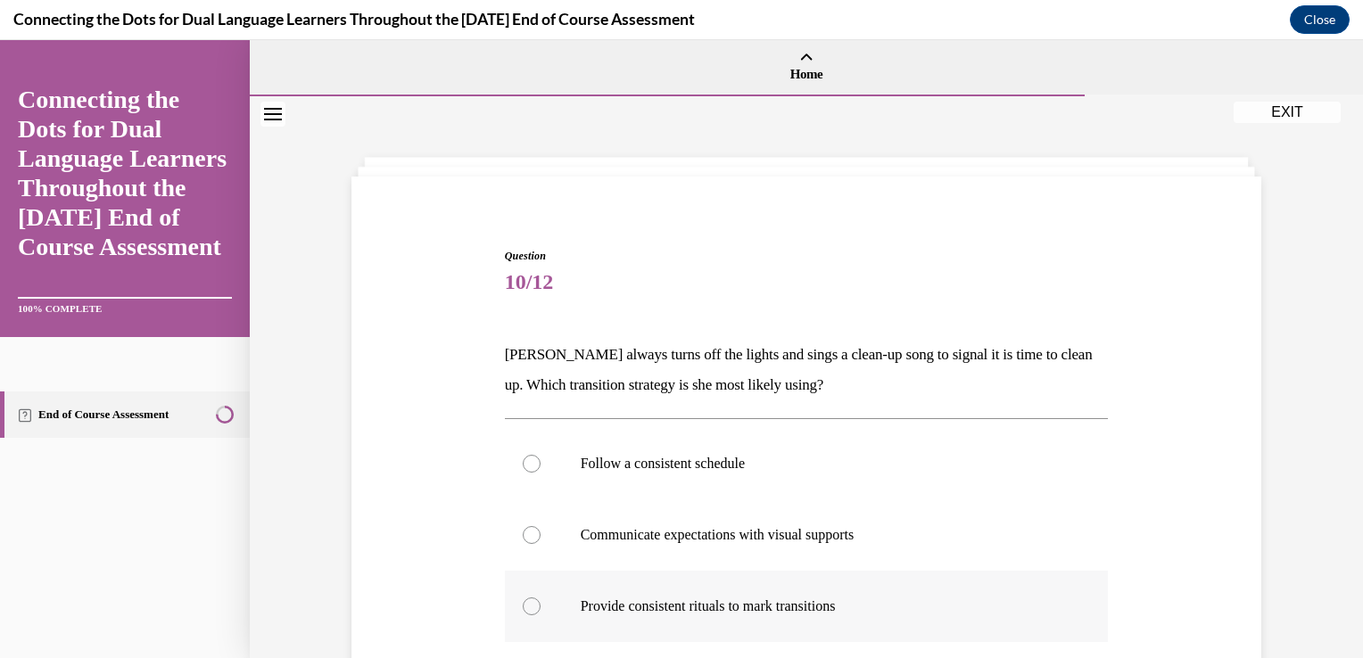
click at [523, 604] on div at bounding box center [532, 607] width 18 height 18
click at [523, 604] on input "Provide consistent rituals to mark transitions" at bounding box center [532, 607] width 18 height 18
radio input "true"
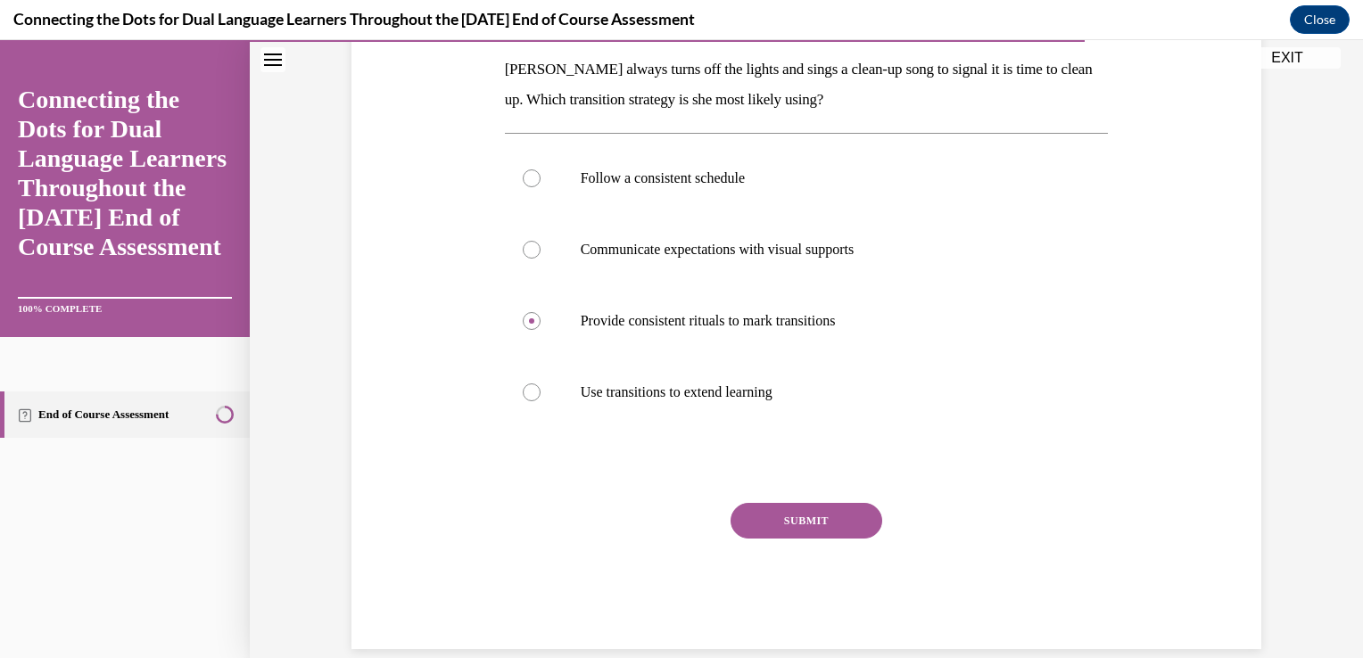
scroll to position [311, 0]
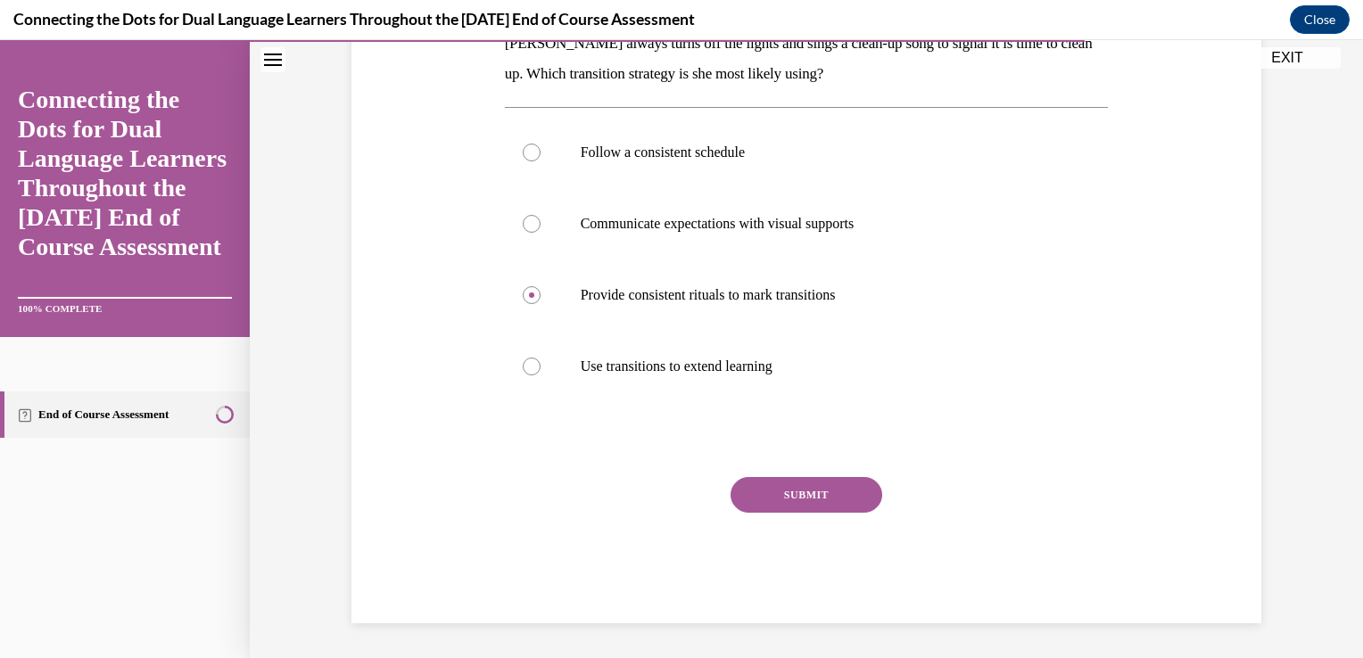
click at [848, 493] on button "SUBMIT" at bounding box center [807, 495] width 152 height 36
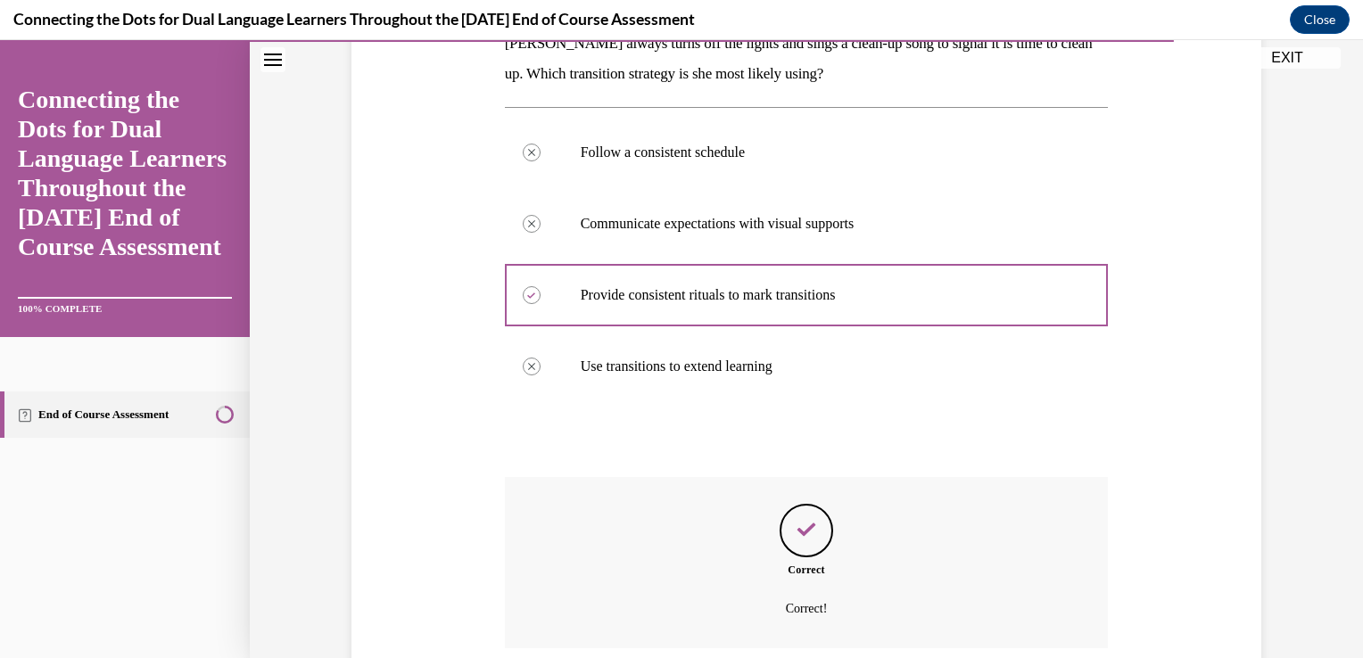
scroll to position [456, 0]
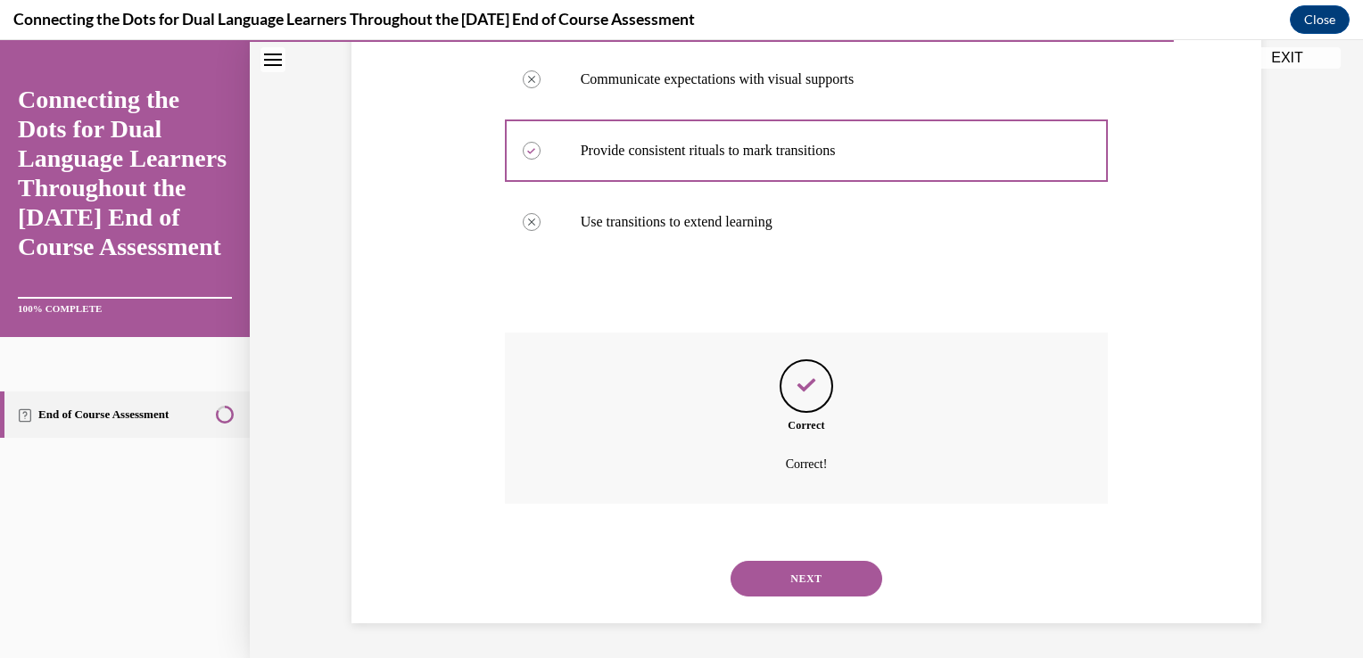
click at [826, 575] on button "NEXT" at bounding box center [807, 579] width 152 height 36
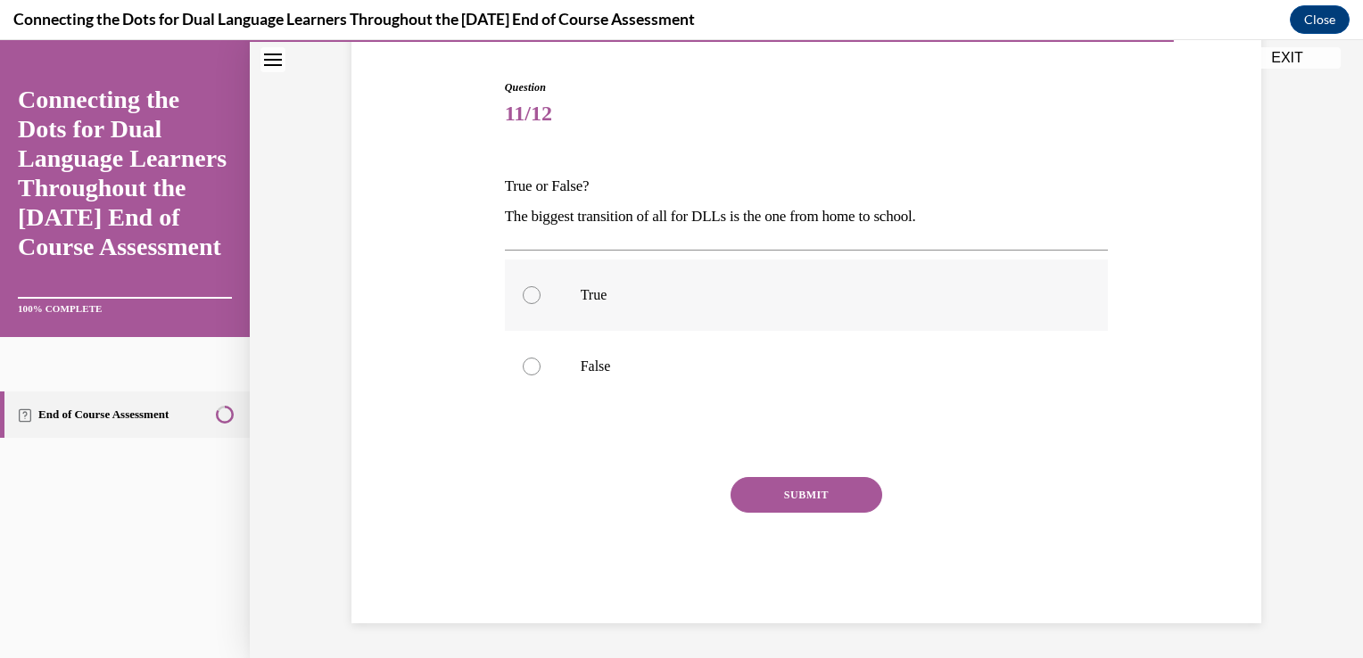
click at [525, 294] on div at bounding box center [532, 295] width 18 height 18
click at [525, 294] on input "True" at bounding box center [532, 295] width 18 height 18
radio input "true"
click at [787, 492] on button "SUBMIT" at bounding box center [807, 495] width 152 height 36
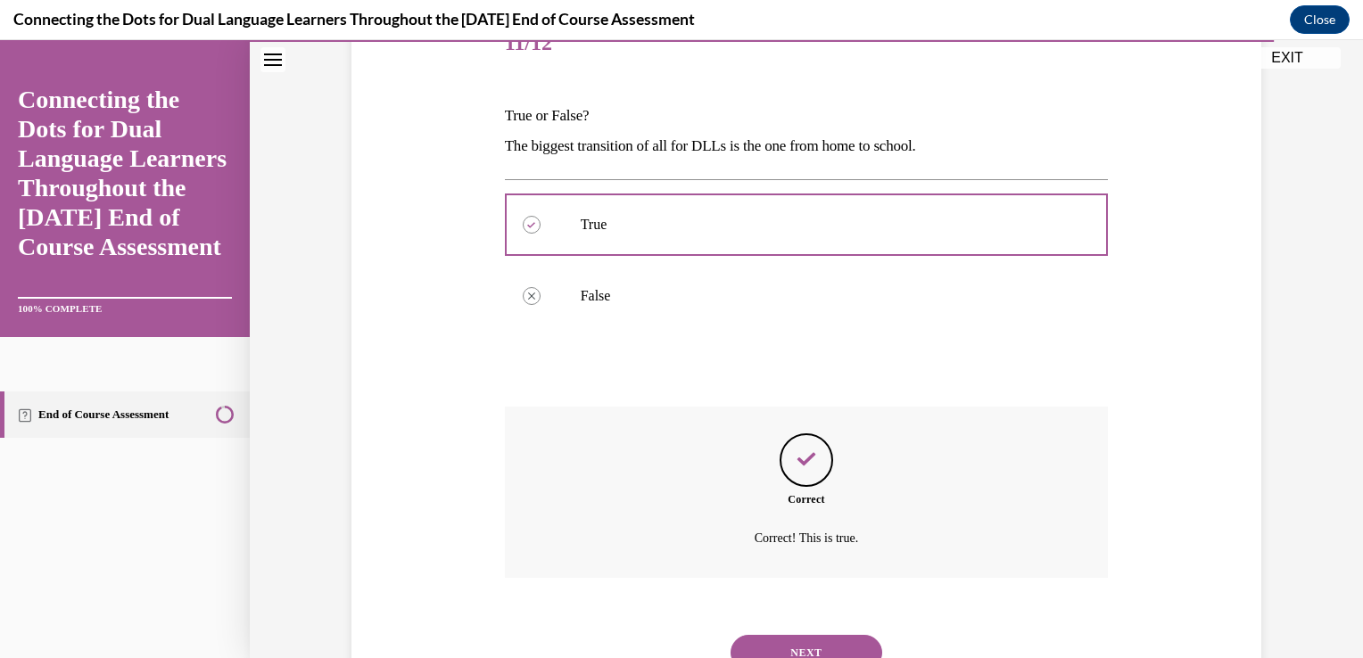
scroll to position [313, 0]
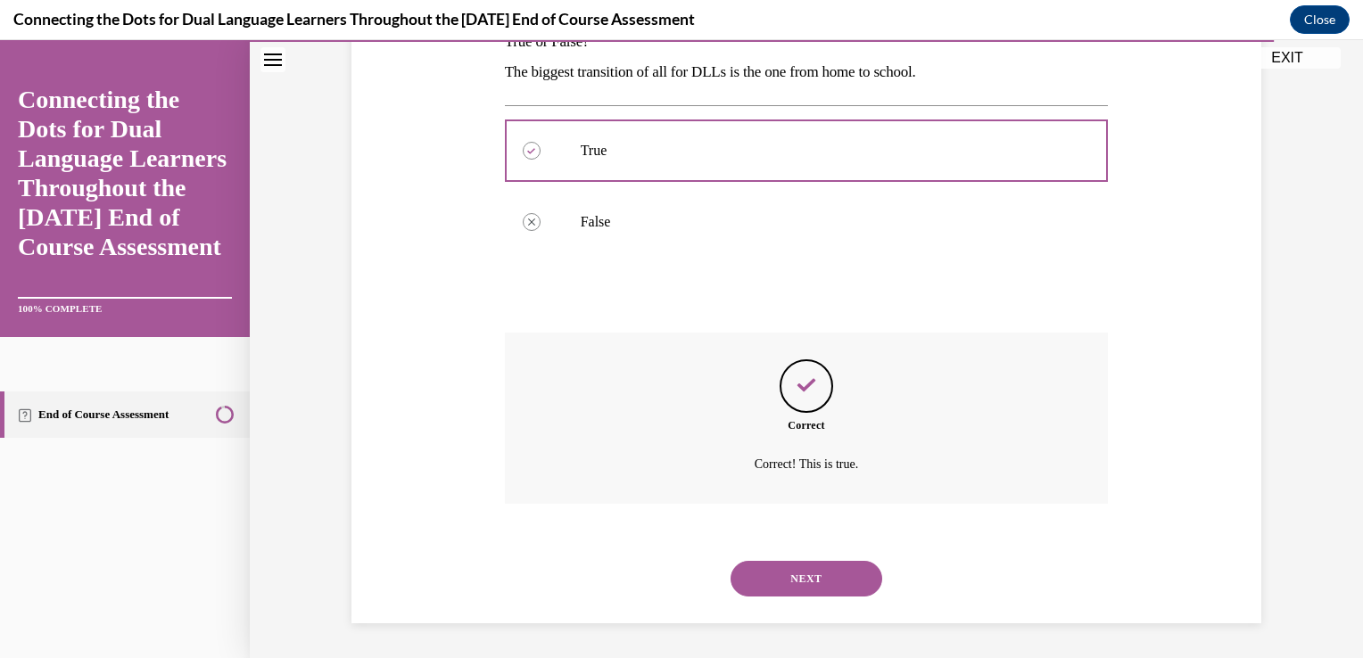
click at [793, 581] on button "NEXT" at bounding box center [807, 579] width 152 height 36
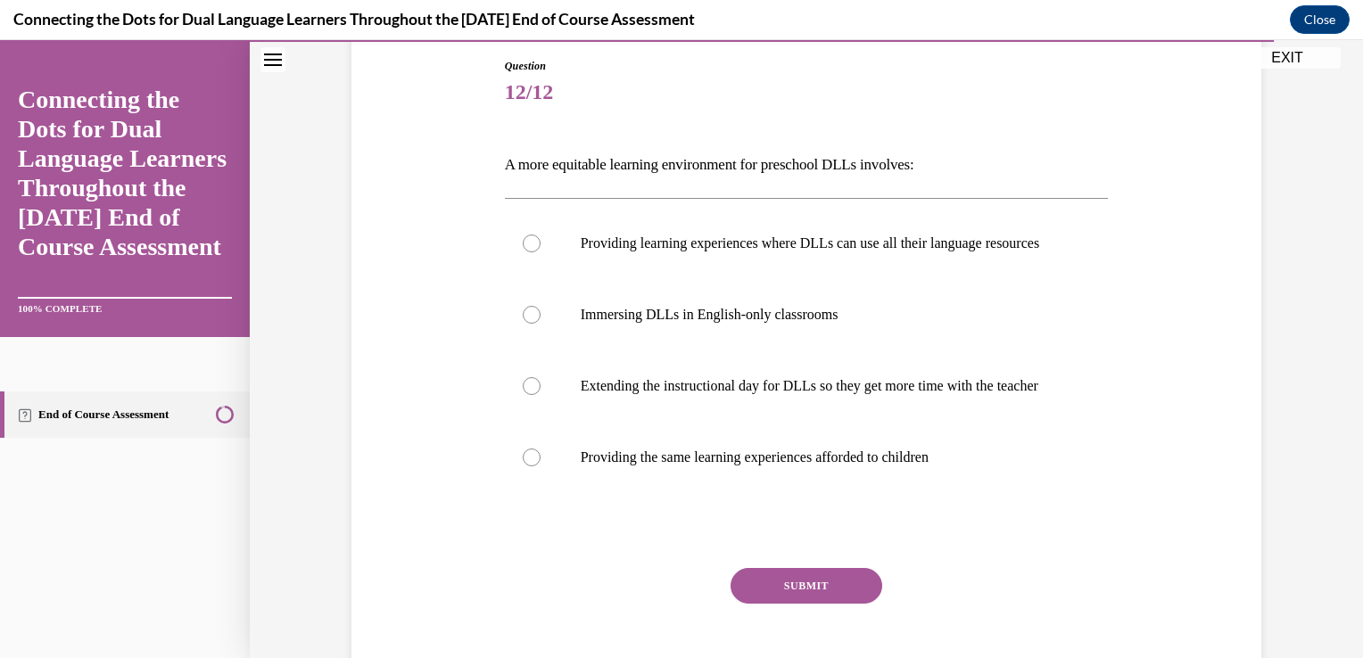
scroll to position [237, 0]
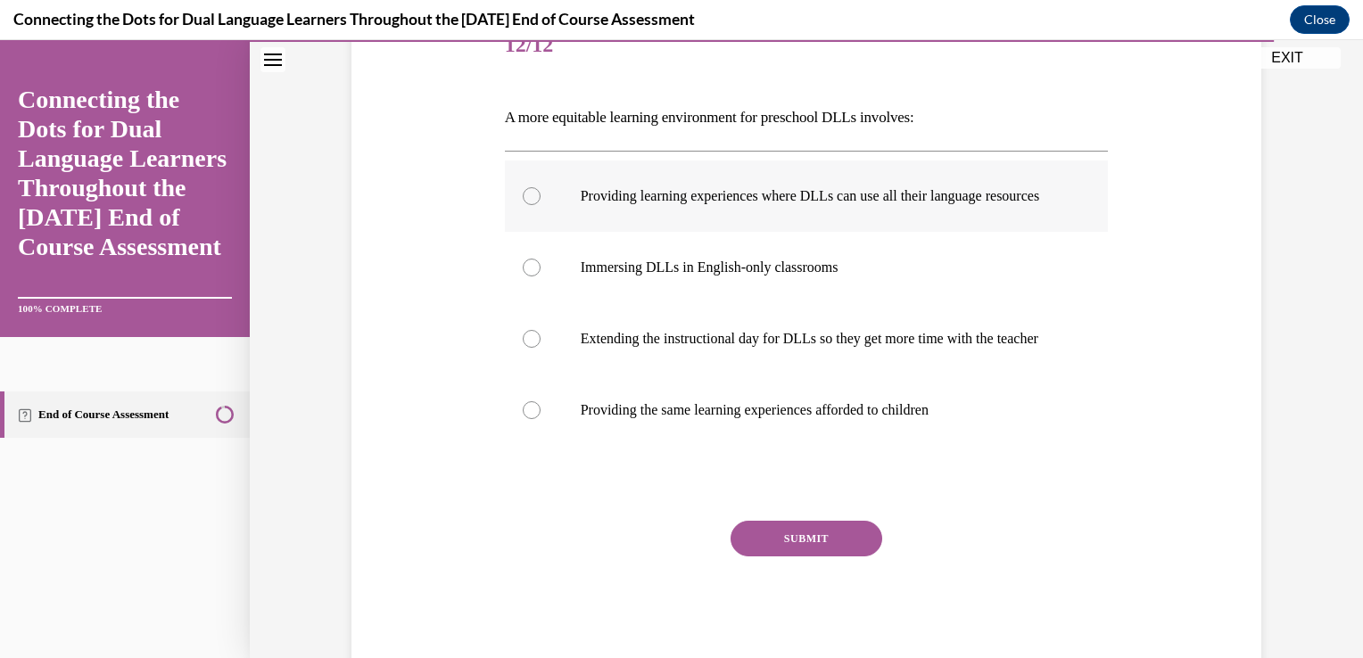
click at [528, 202] on div at bounding box center [532, 196] width 18 height 18
click at [528, 202] on input "Providing learning experiences where DLLs can use all their language resources" at bounding box center [532, 196] width 18 height 18
radio input "true"
click at [794, 557] on button "SUBMIT" at bounding box center [807, 539] width 152 height 36
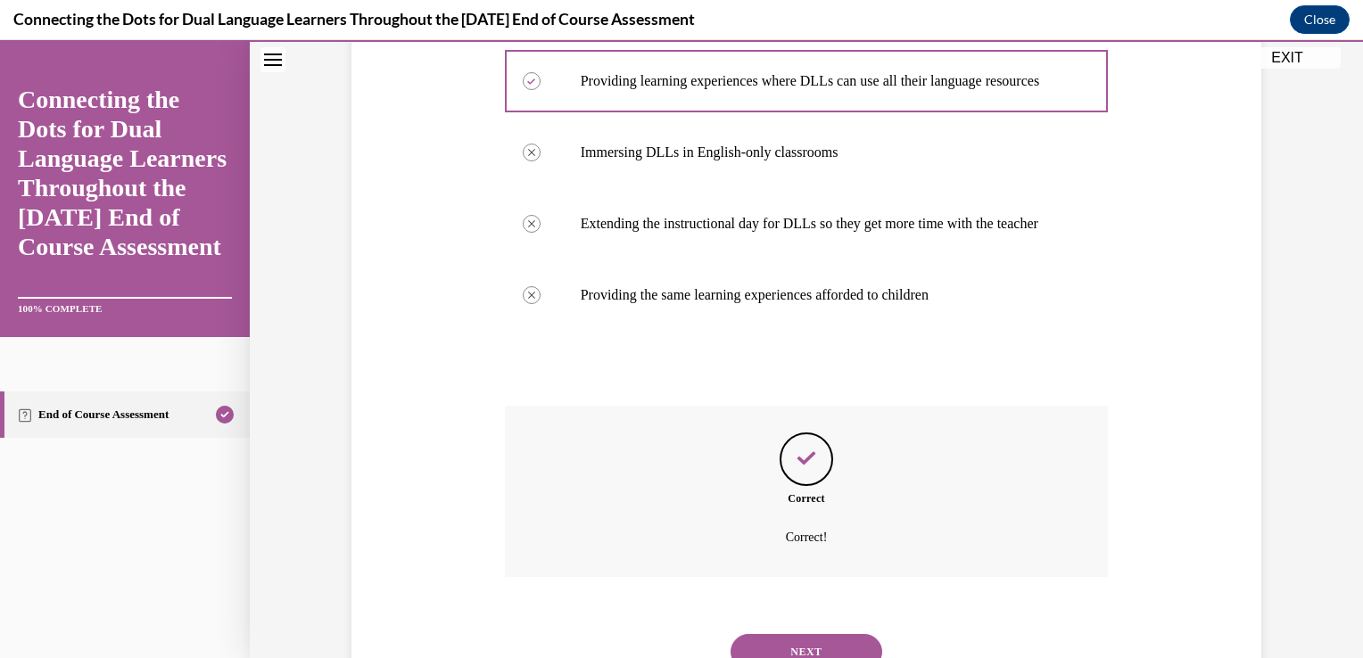
scroll to position [460, 0]
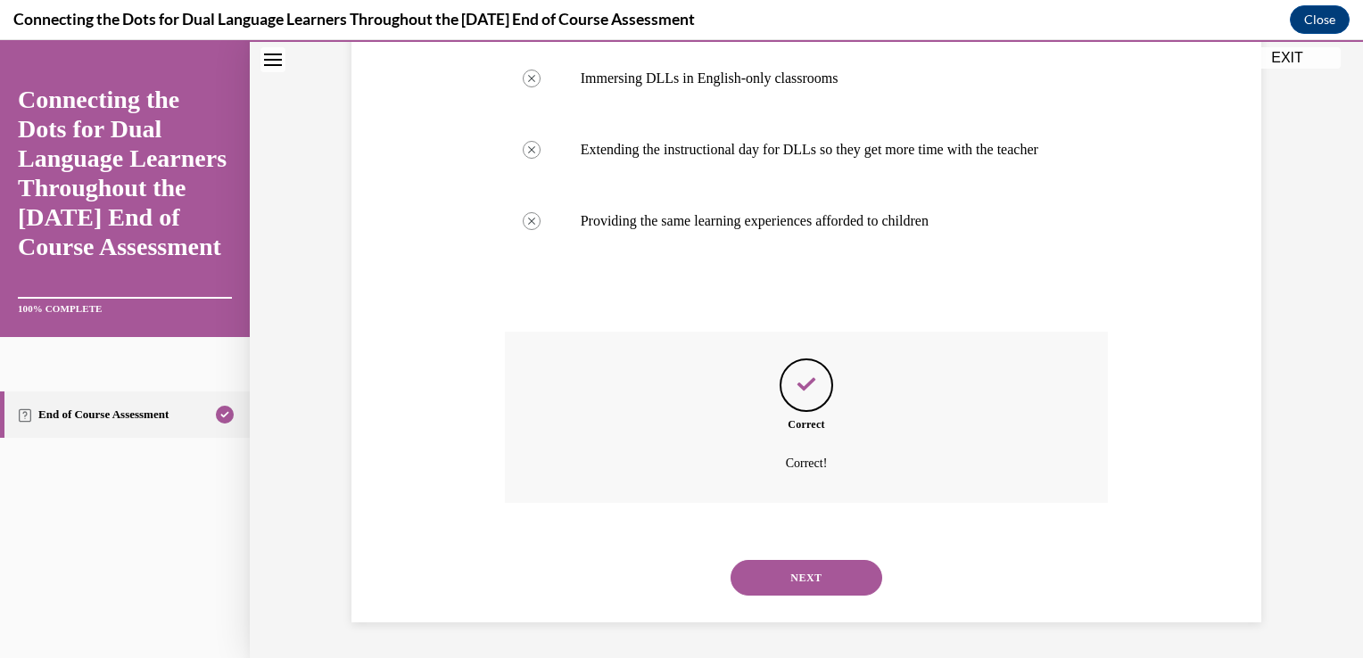
click at [783, 584] on button "NEXT" at bounding box center [807, 578] width 152 height 36
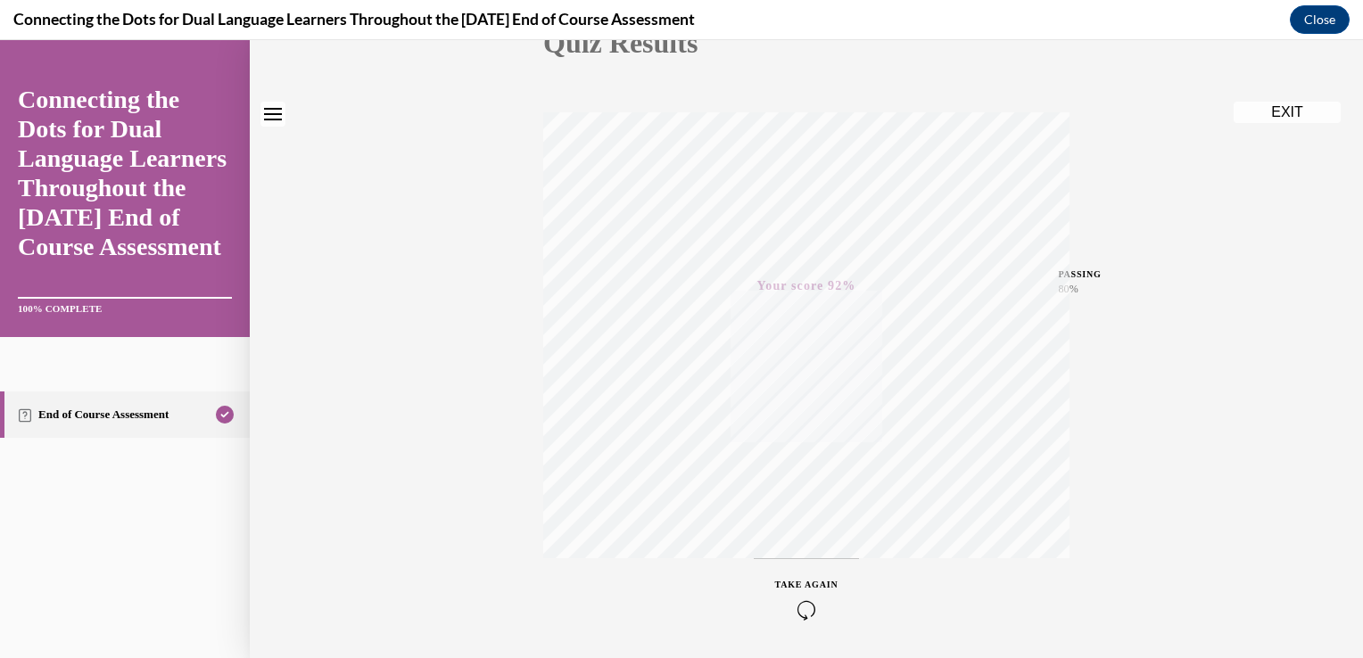
scroll to position [295, 0]
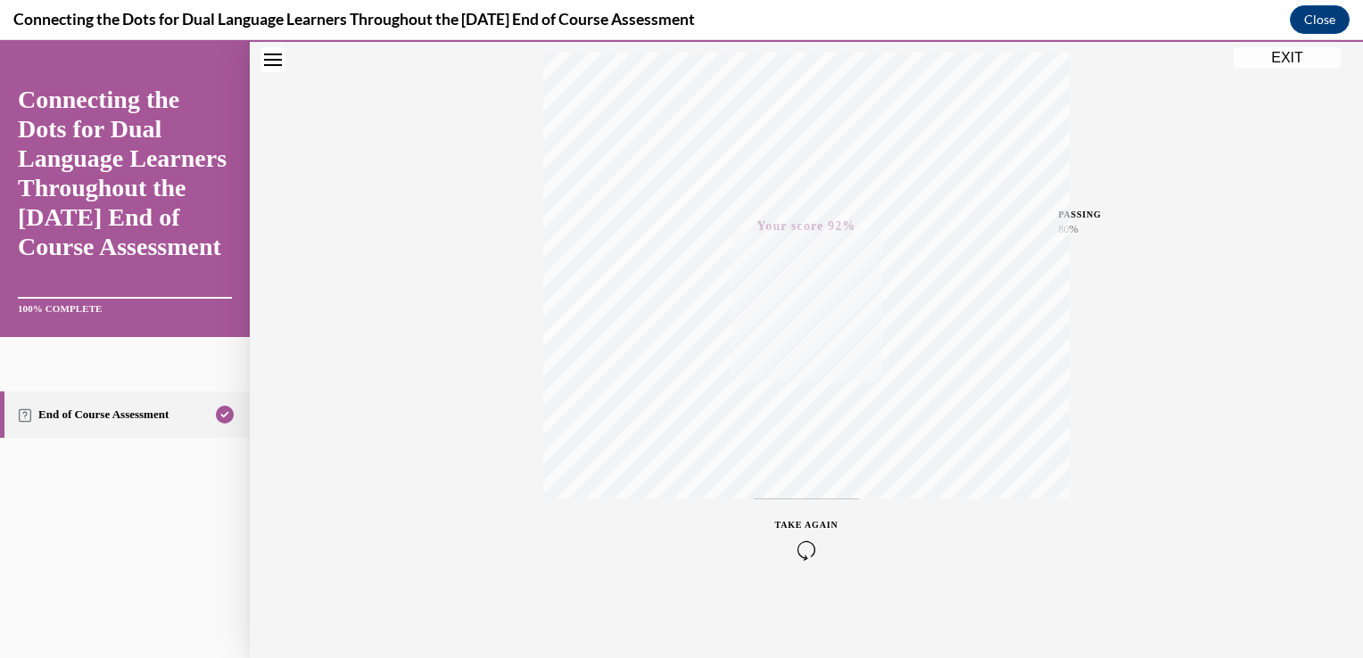
click at [1310, 49] on button "EXIT" at bounding box center [1287, 57] width 107 height 21
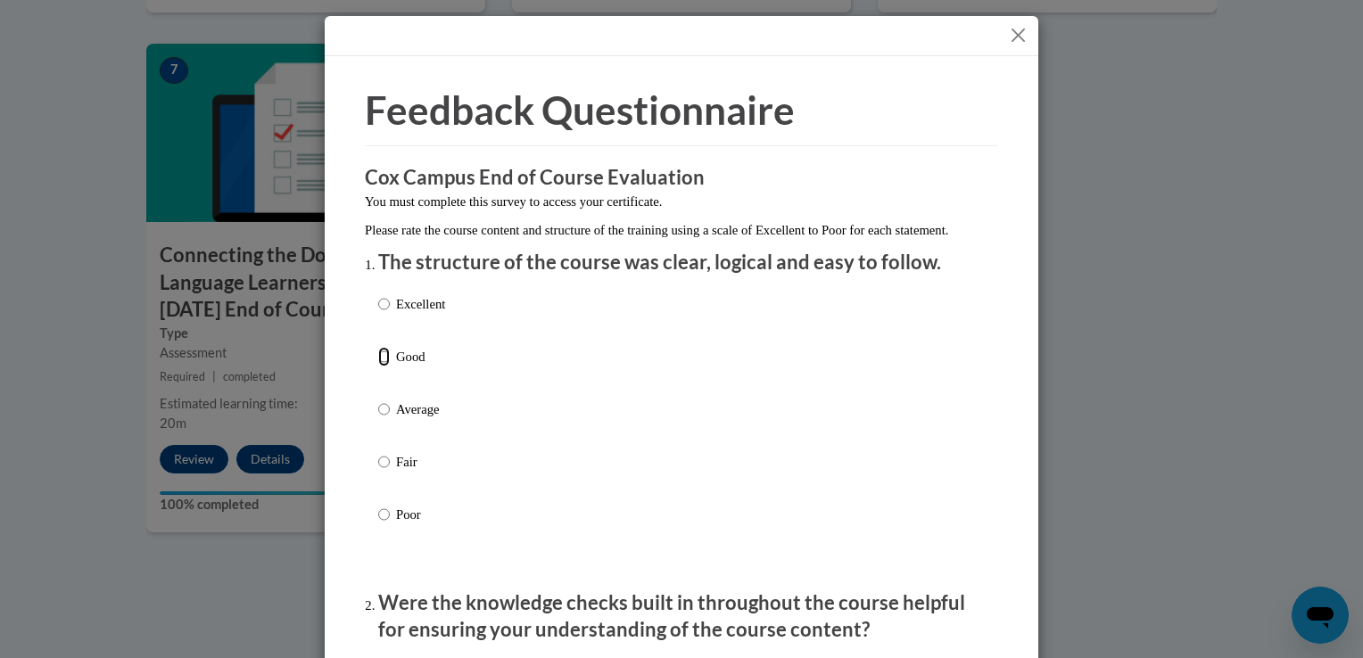
click at [380, 367] on input "Good" at bounding box center [384, 357] width 12 height 20
radio input "true"
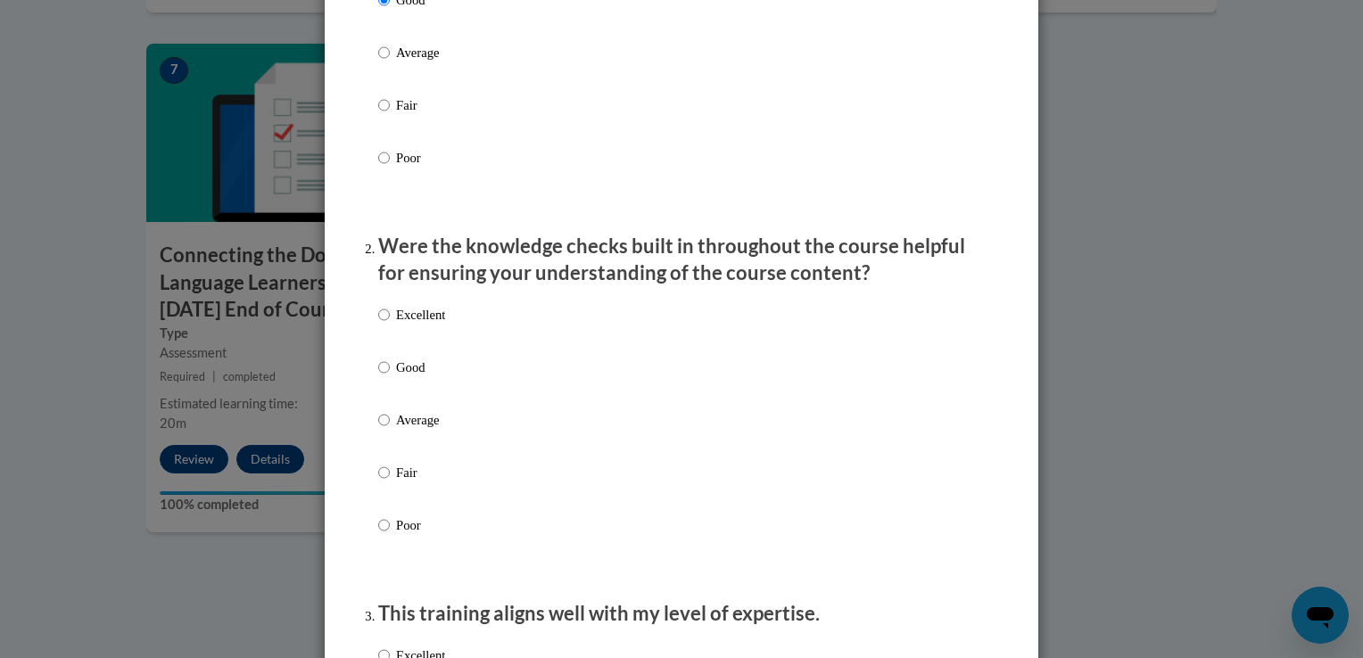
scroll to position [523, 0]
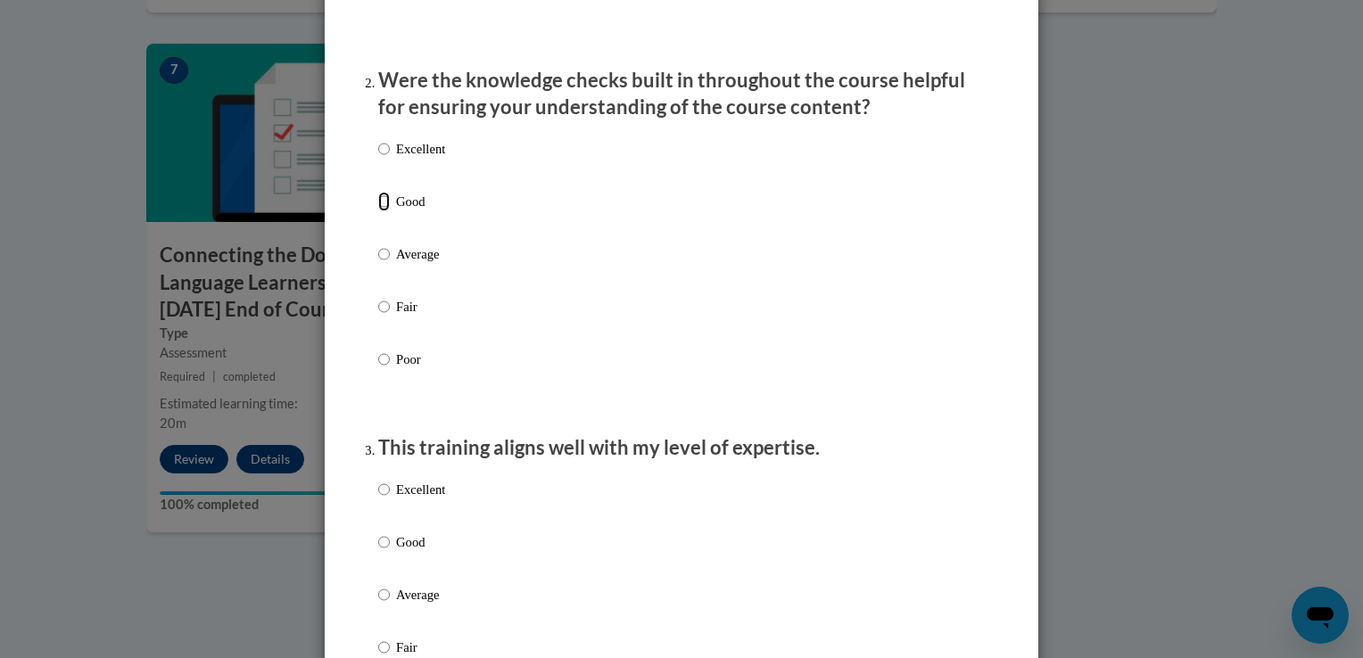
click at [378, 211] on input "Good" at bounding box center [384, 202] width 12 height 20
radio input "true"
click at [378, 552] on input "Good" at bounding box center [384, 543] width 12 height 20
radio input "true"
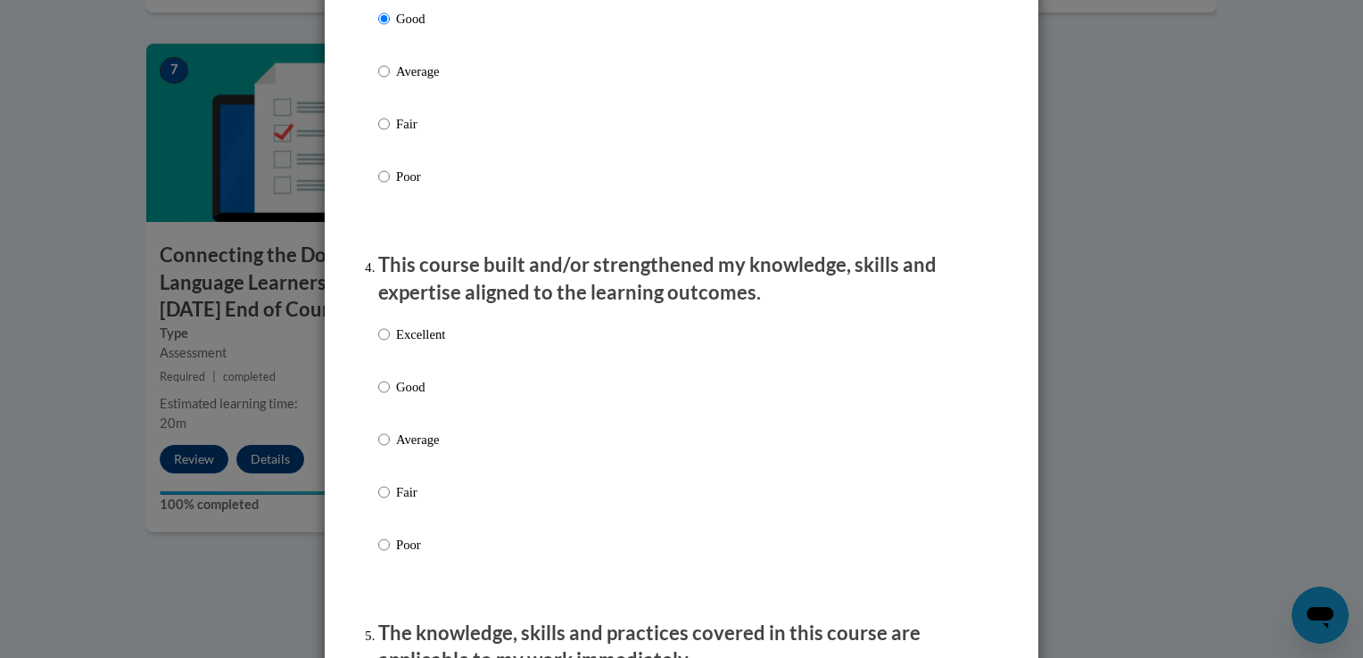
scroll to position [1189, 0]
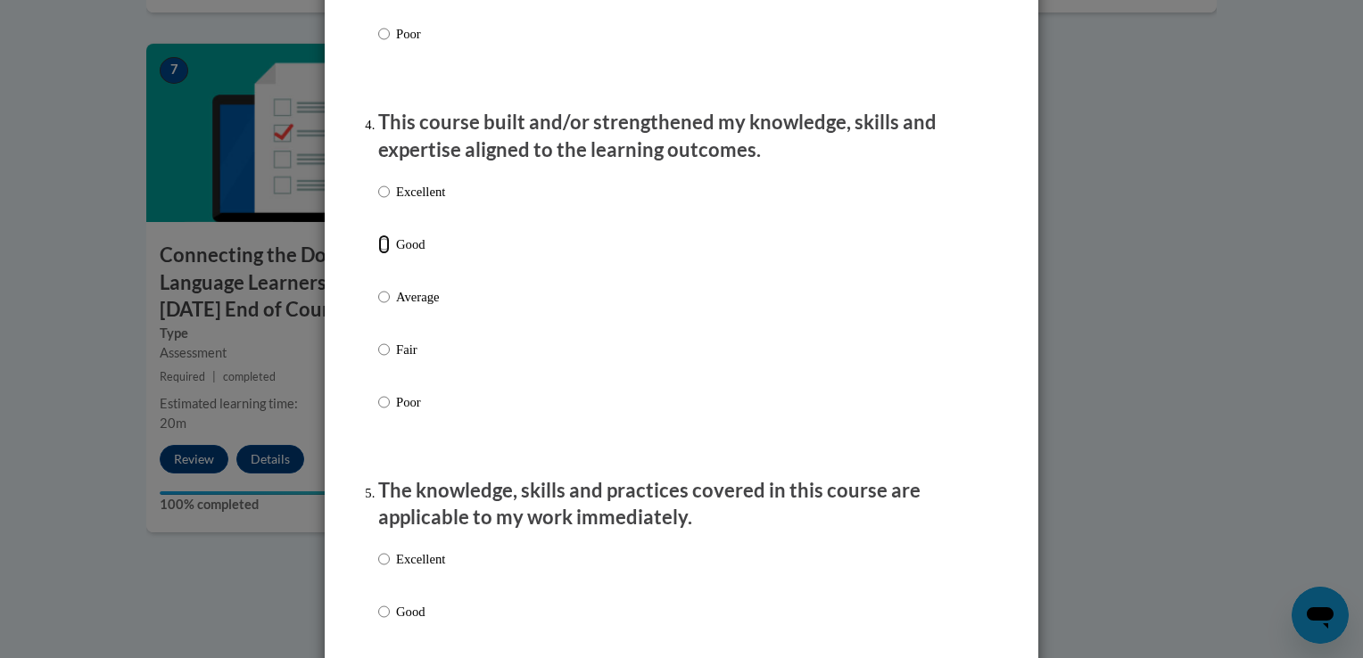
click at [378, 254] on input "Good" at bounding box center [384, 245] width 12 height 20
radio input "true"
click at [379, 622] on input "Good" at bounding box center [384, 612] width 12 height 20
radio input "true"
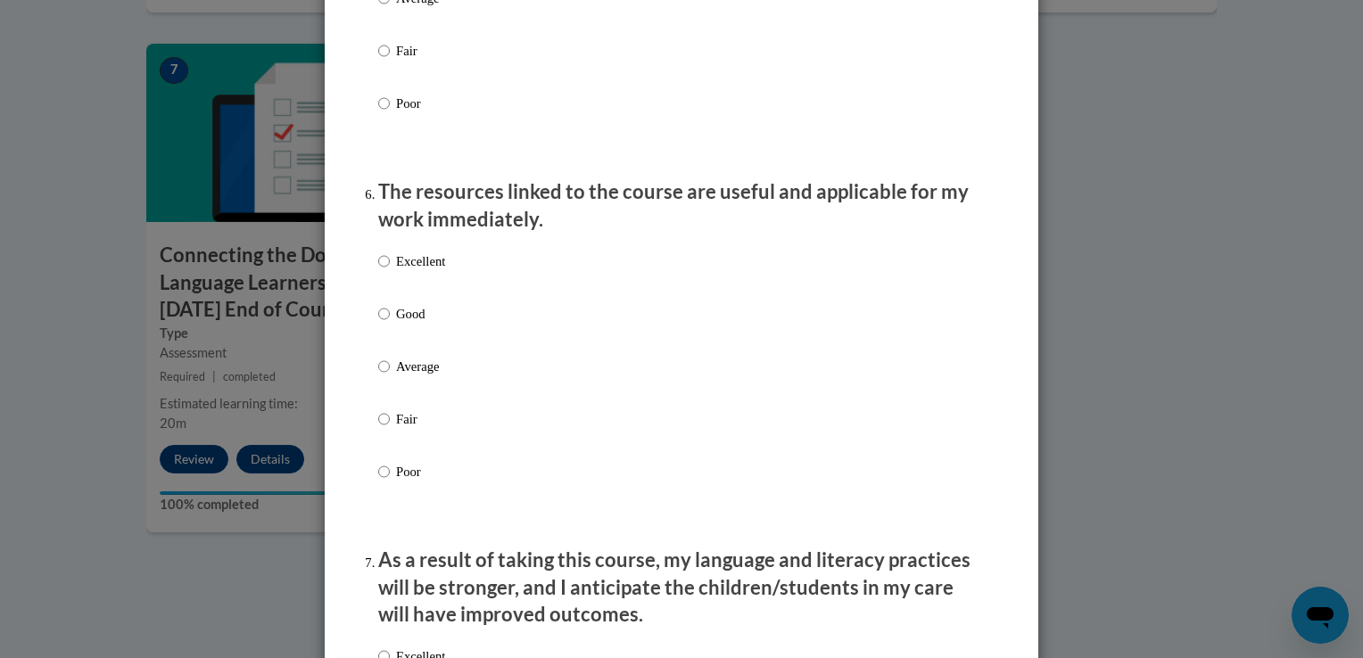
scroll to position [1903, 0]
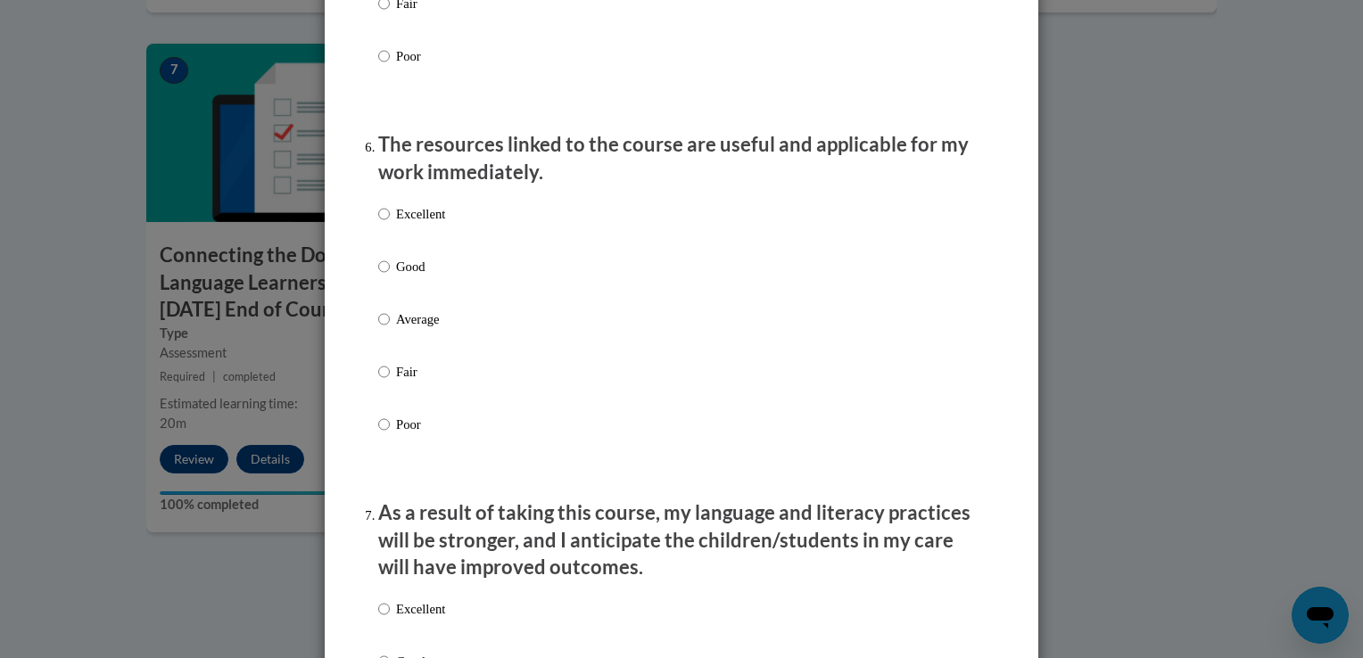
click at [383, 280] on label "Good" at bounding box center [411, 281] width 67 height 48
click at [383, 277] on input "Good" at bounding box center [384, 267] width 12 height 20
radio input "true"
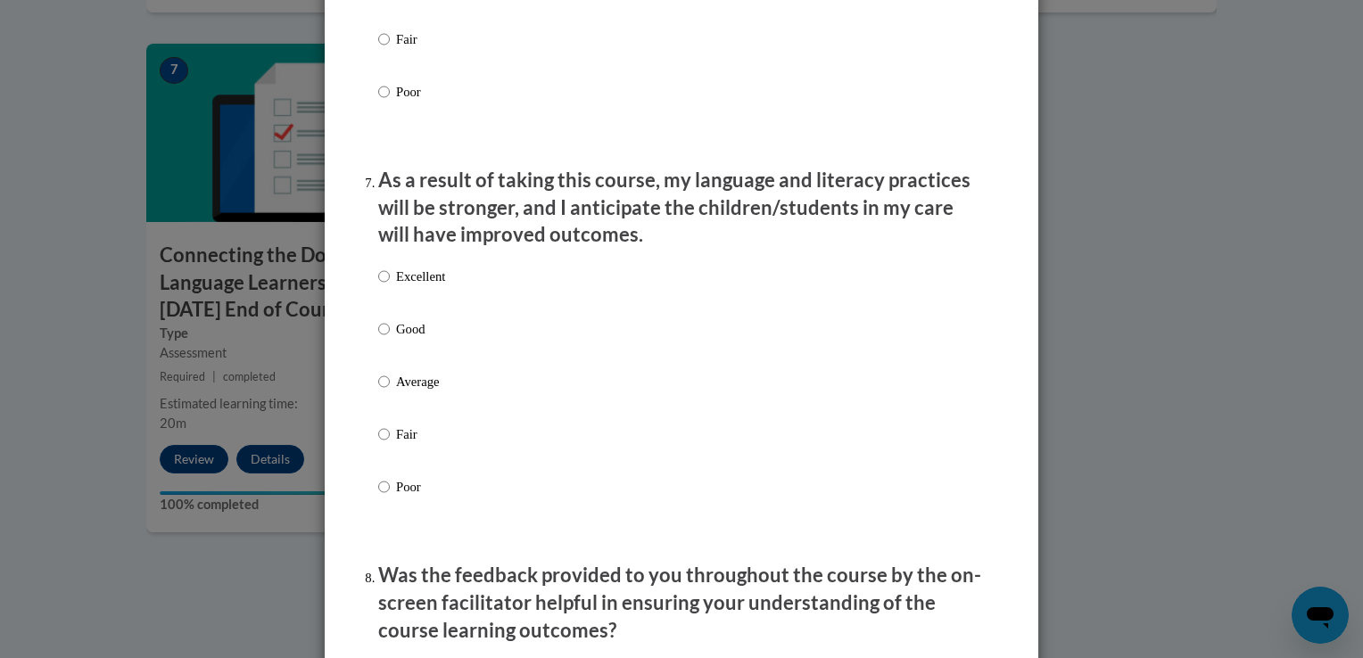
scroll to position [2248, 0]
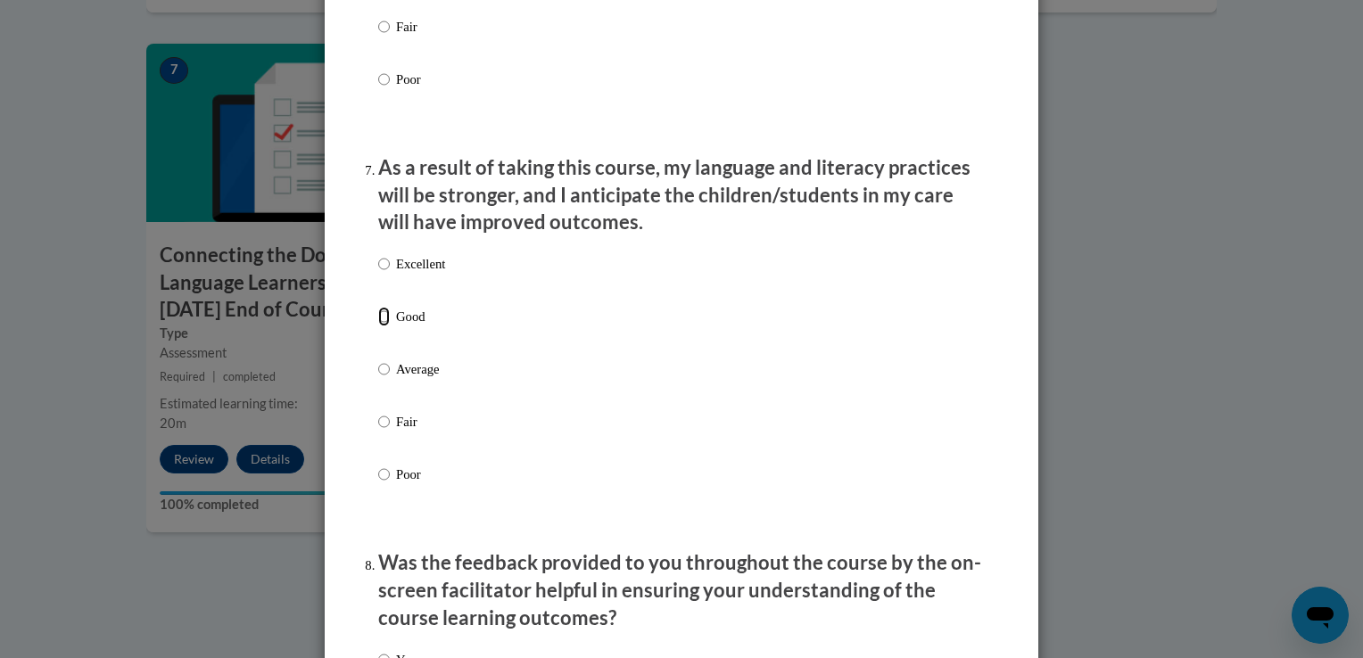
click at [379, 326] on input "Good" at bounding box center [384, 317] width 12 height 20
radio input "true"
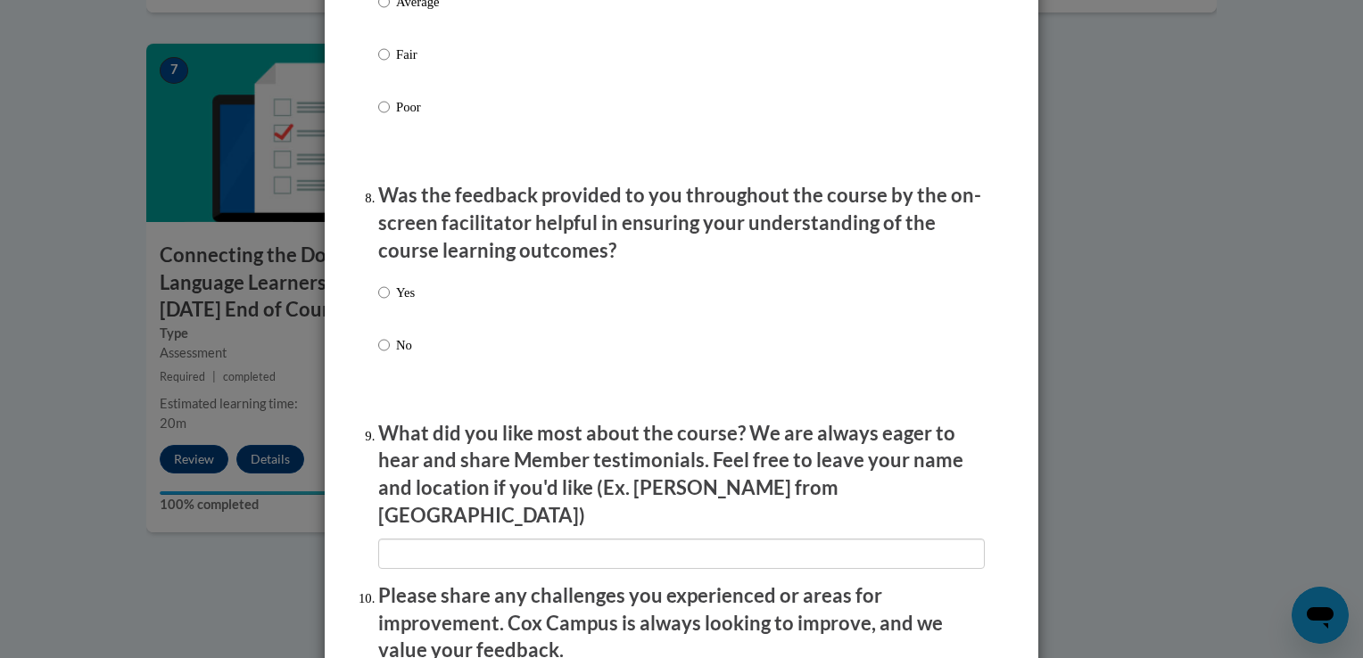
scroll to position [2687, 0]
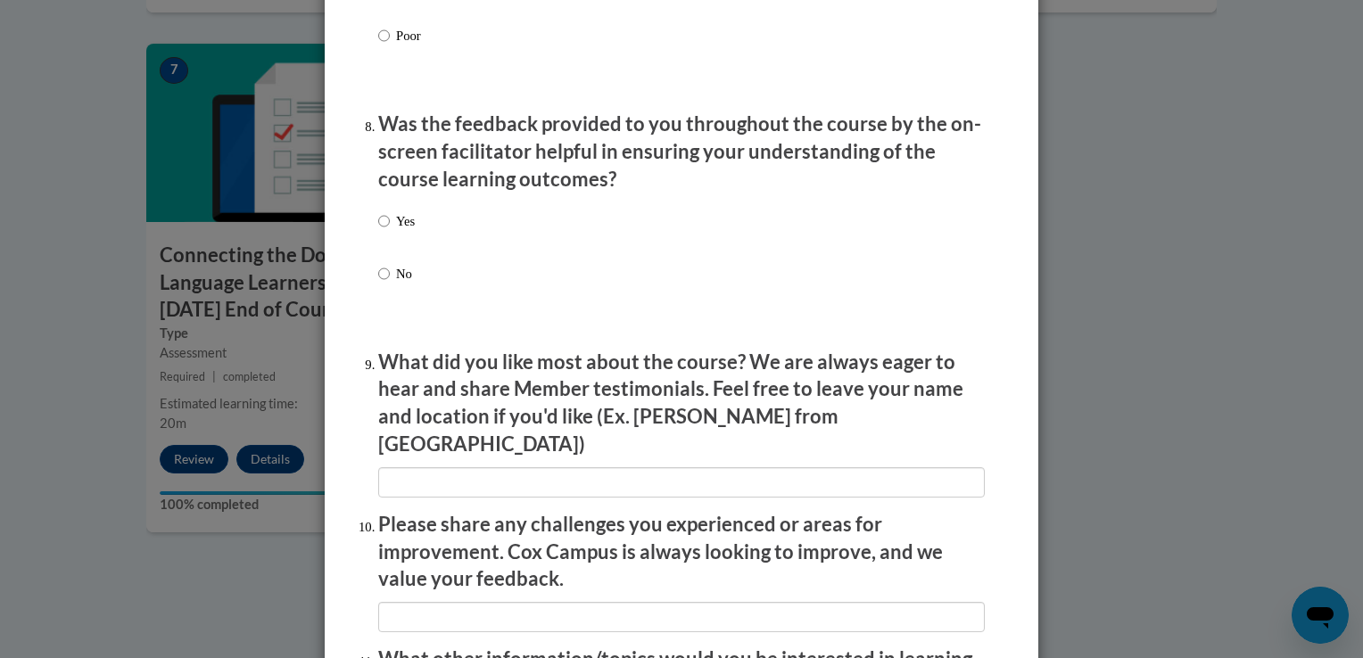
click at [396, 231] on p "Yes" at bounding box center [405, 221] width 19 height 20
click at [389, 231] on input "Yes" at bounding box center [384, 221] width 12 height 20
radio input "true"
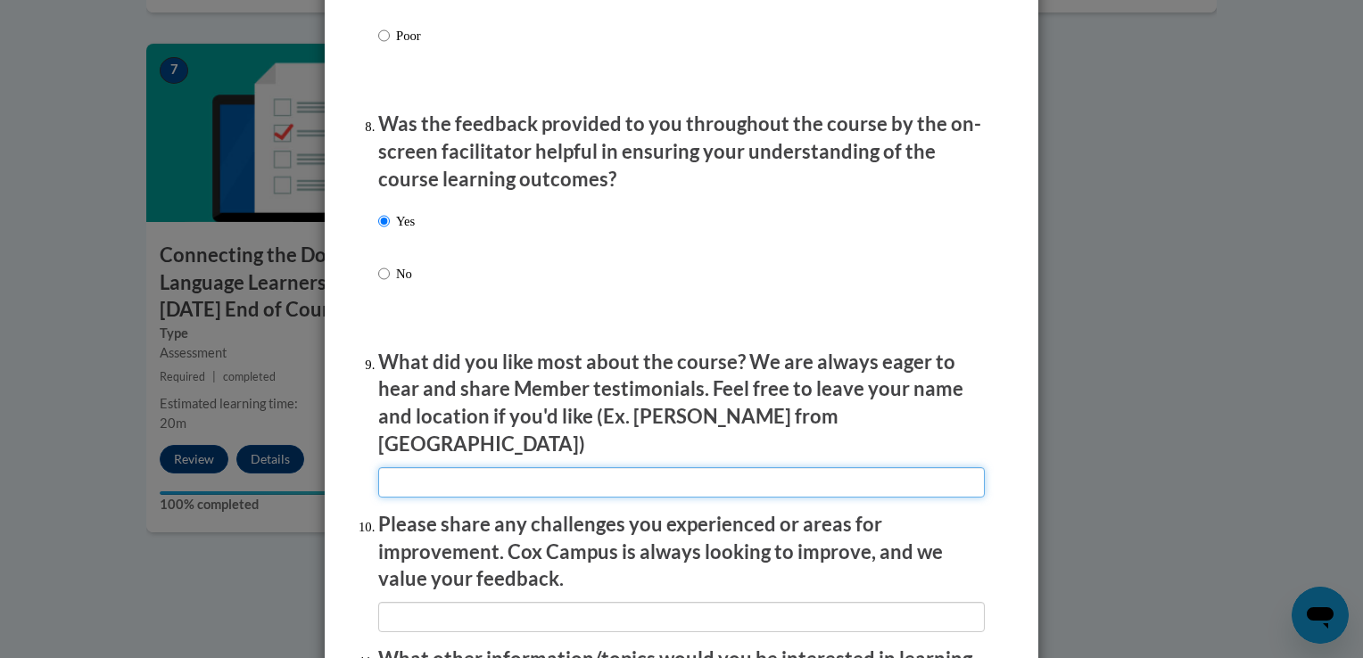
click at [432, 484] on input "textbox" at bounding box center [681, 482] width 607 height 30
type input "N/A"
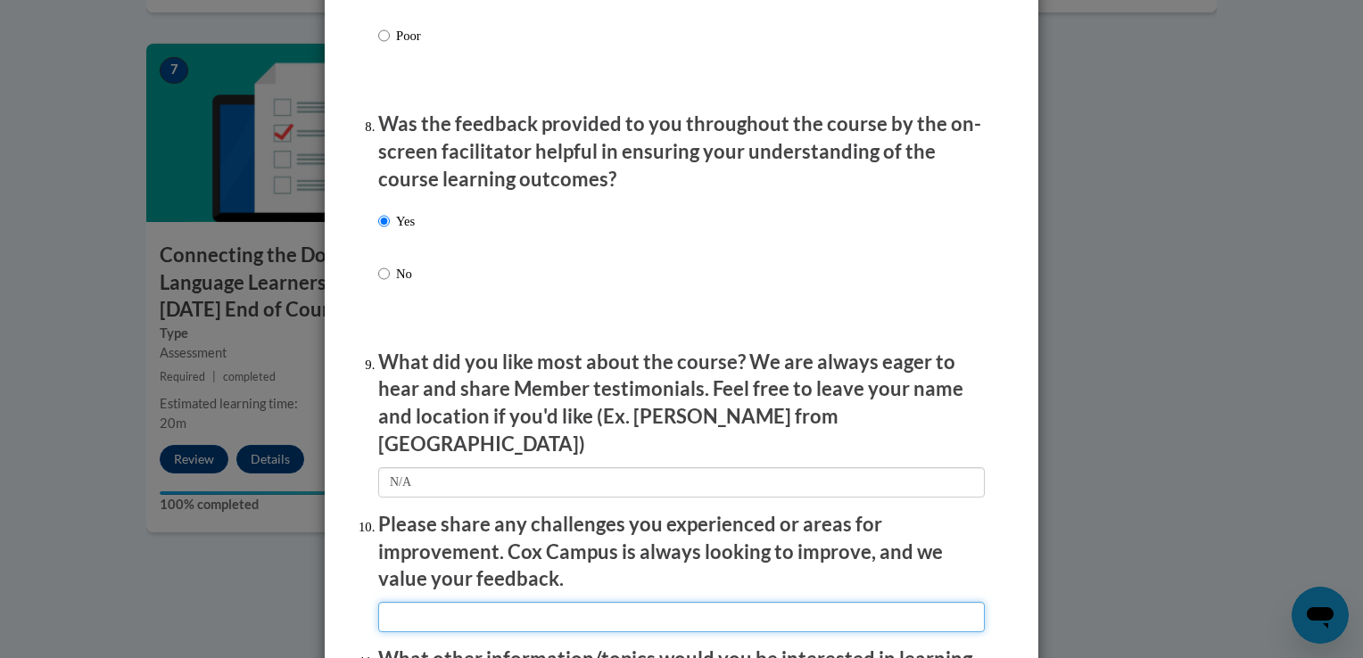
click at [463, 612] on input "textbox" at bounding box center [681, 617] width 607 height 30
type input "n"
type input "N/A"
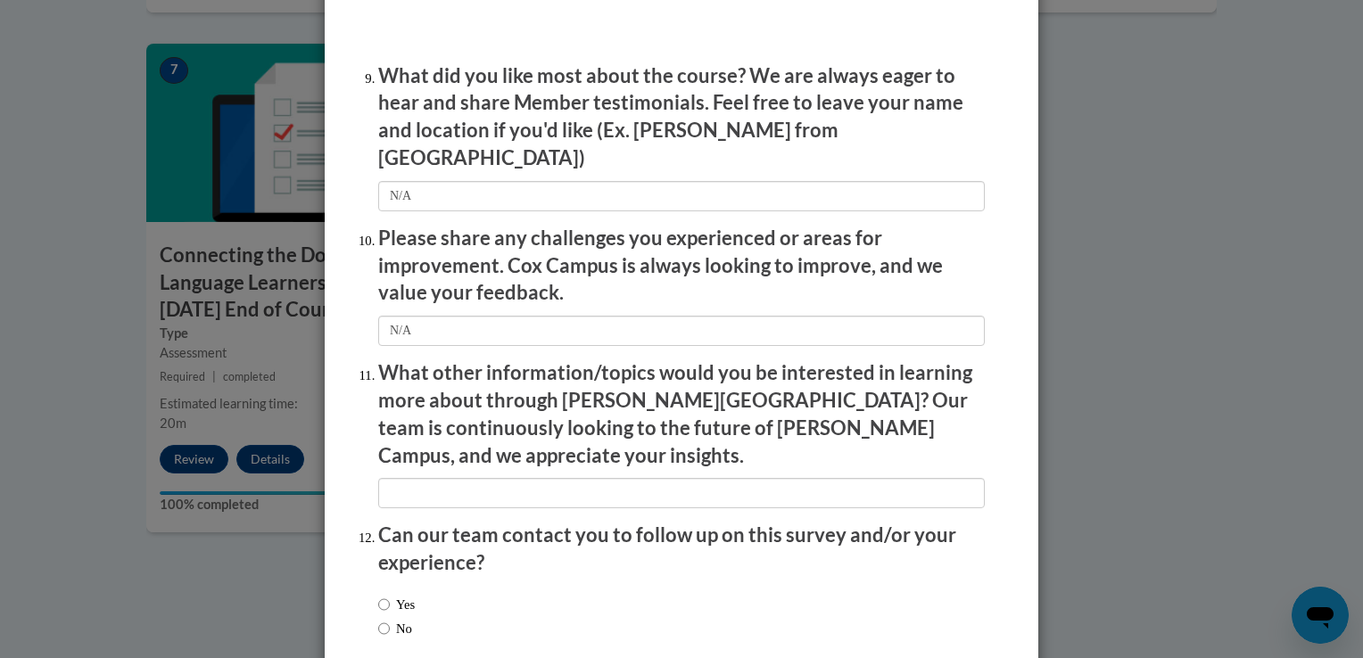
scroll to position [3056, 0]
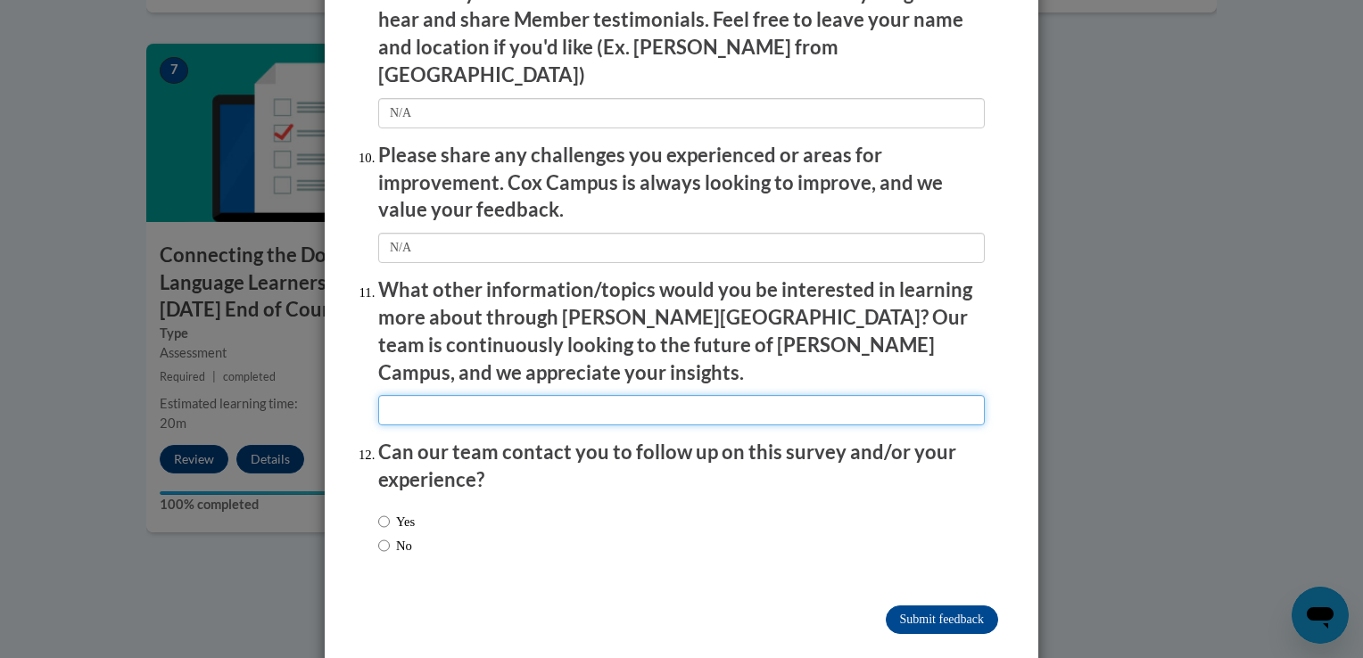
click at [556, 395] on input "textbox" at bounding box center [681, 410] width 607 height 30
type input "N/A"
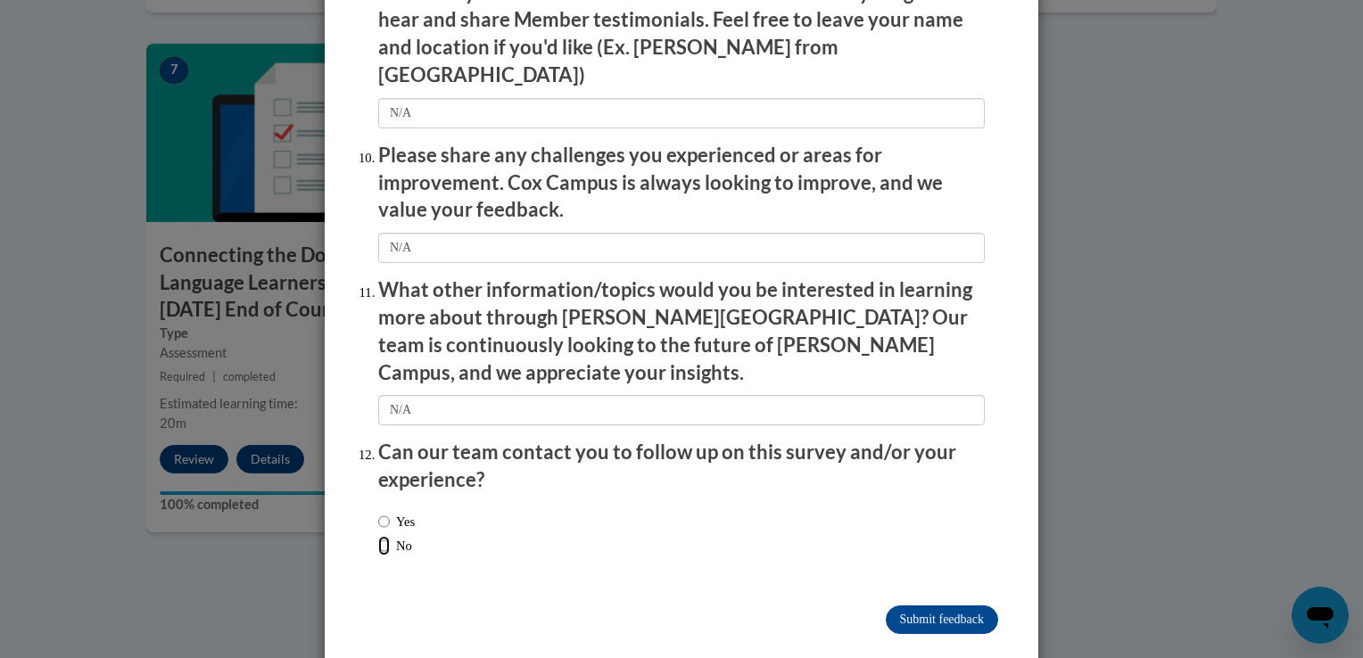
click at [378, 536] on input "No" at bounding box center [384, 546] width 12 height 20
radio input "true"
click at [912, 606] on input "Submit feedback" at bounding box center [942, 620] width 112 height 29
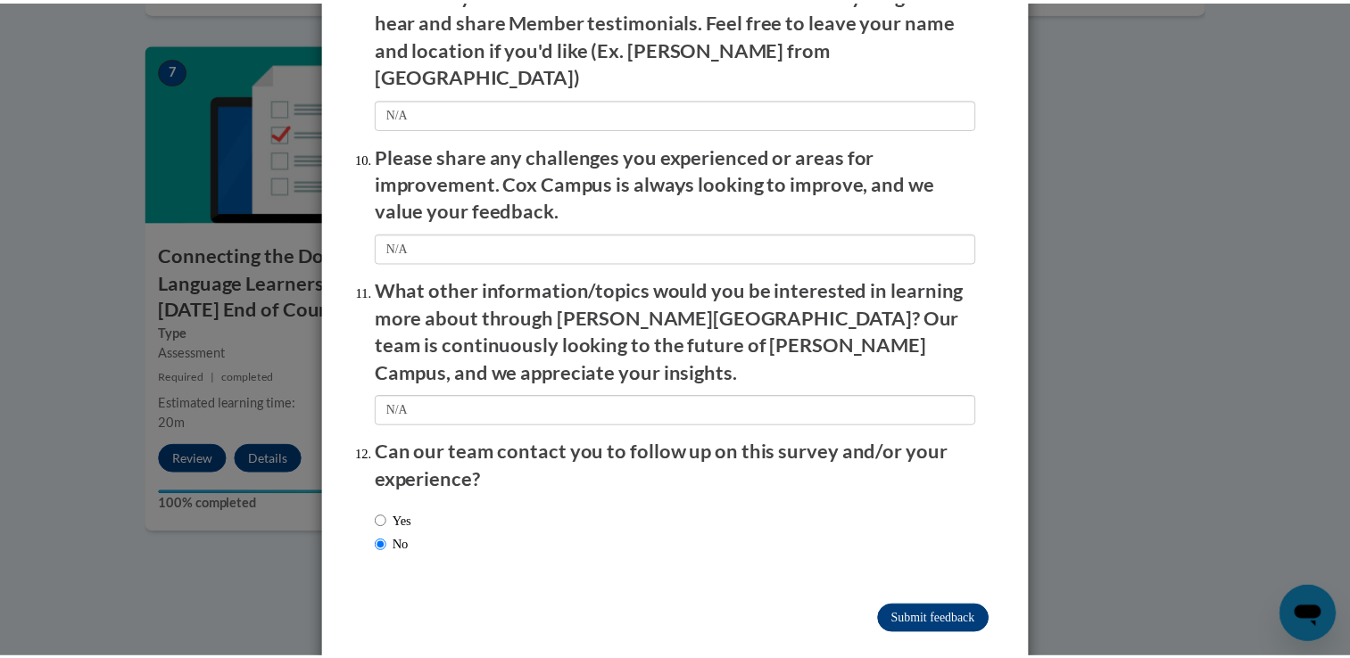
scroll to position [0, 0]
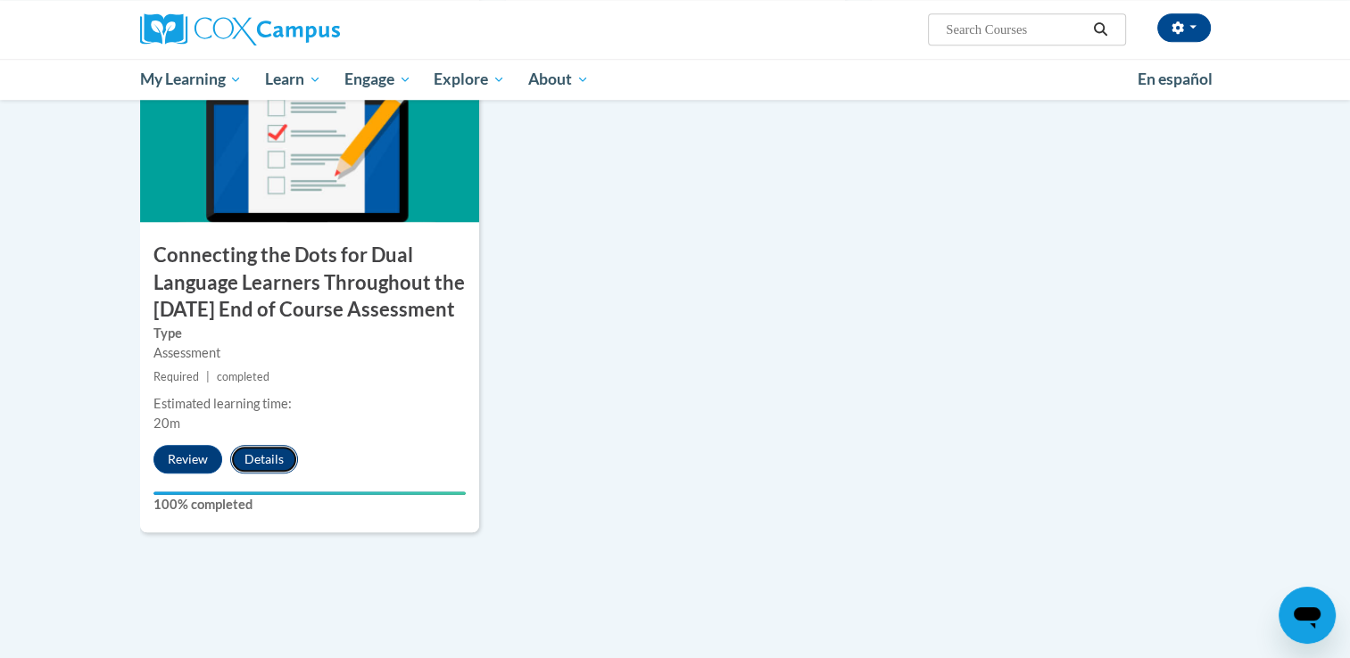
click at [260, 474] on button "Details" at bounding box center [264, 459] width 68 height 29
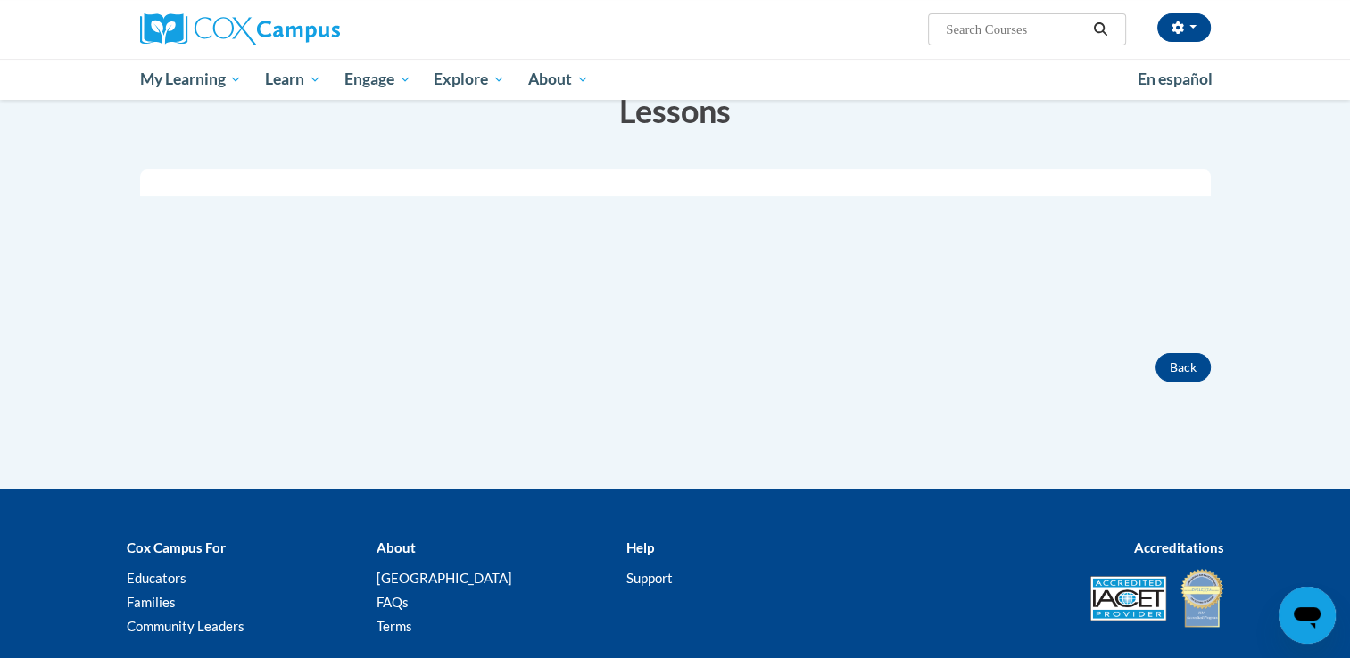
scroll to position [404, 0]
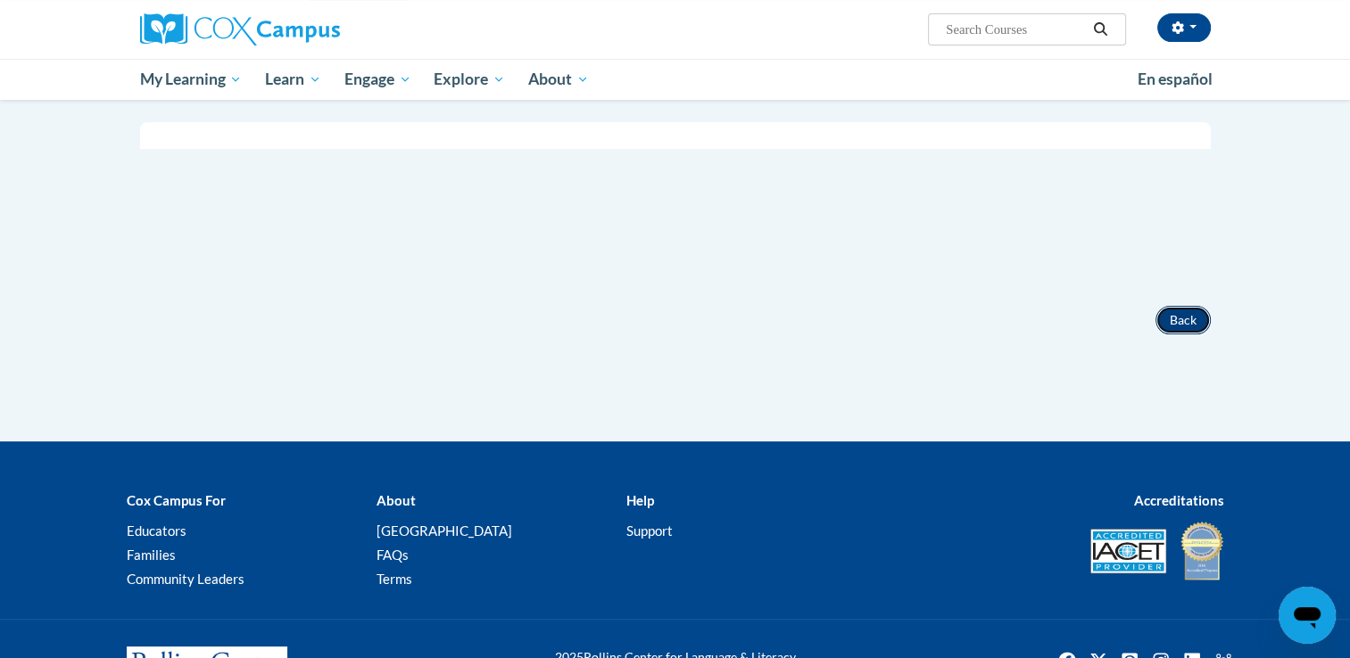
click at [1175, 335] on button "Back" at bounding box center [1182, 320] width 55 height 29
